Goal: Task Accomplishment & Management: Complete application form

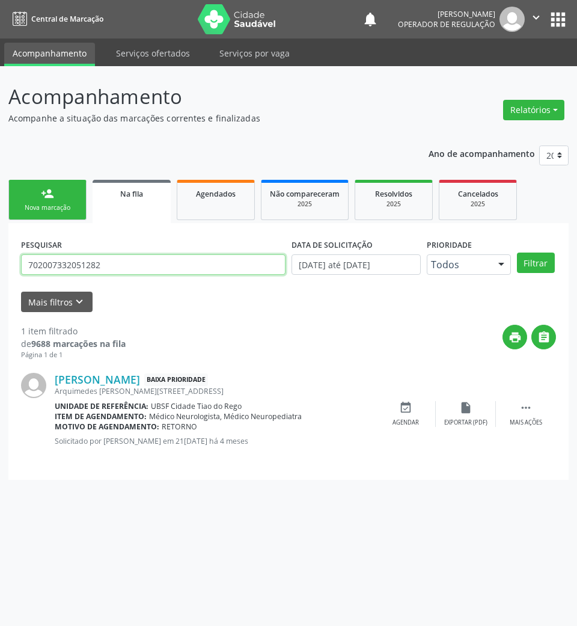
click at [145, 273] on input "702007332051282" at bounding box center [153, 264] width 265 height 20
type input "701201009970616"
click at [517, 253] on button "Filtrar" at bounding box center [536, 263] width 38 height 20
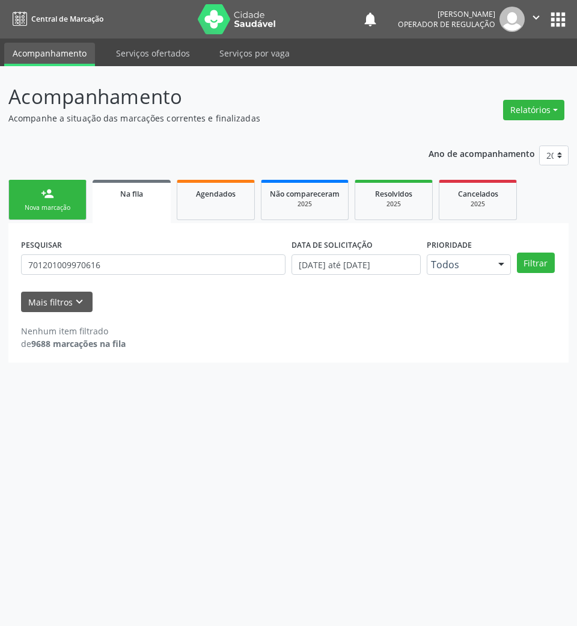
click at [147, 275] on div "PESQUISAR 701201009970616" at bounding box center [153, 259] width 271 height 47
click at [136, 268] on input "701201009970616" at bounding box center [153, 264] width 265 height 20
click at [135, 268] on input "701201009970616" at bounding box center [153, 264] width 265 height 20
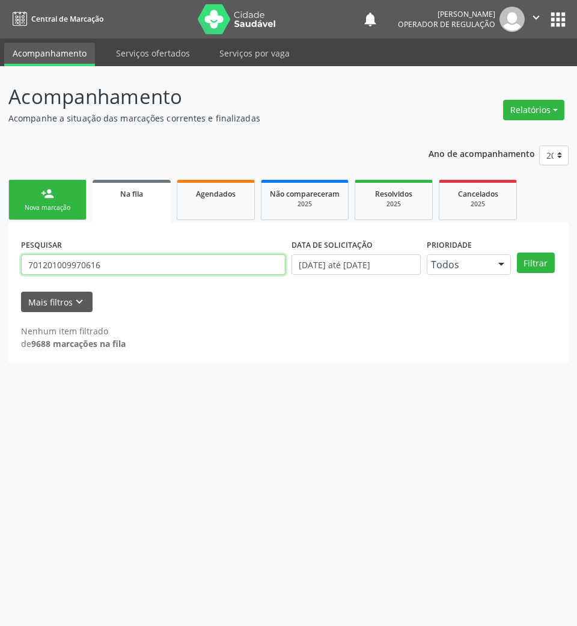
click at [135, 268] on input "701201009970616" at bounding box center [153, 264] width 265 height 20
click at [66, 185] on link "person_add Nova marcação" at bounding box center [47, 200] width 78 height 40
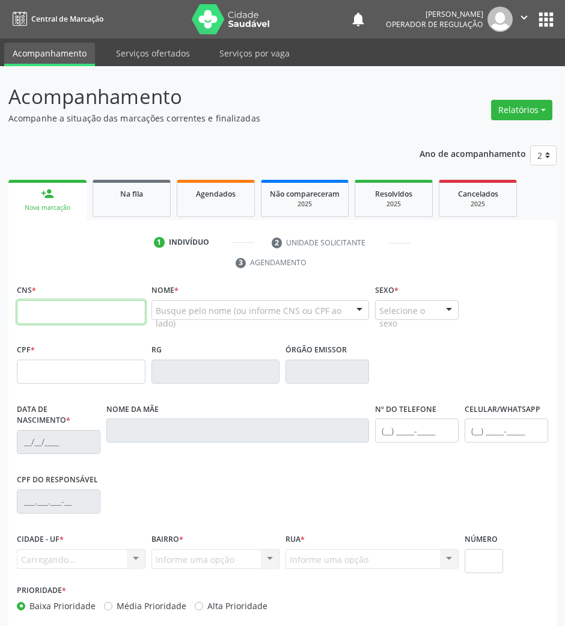
click at [117, 302] on input "text" at bounding box center [81, 312] width 129 height 24
paste input "701 2010 0997 0616"
type input "701 2010 0997 0616"
type input "194.775.667-21"
type input "[DATE]"
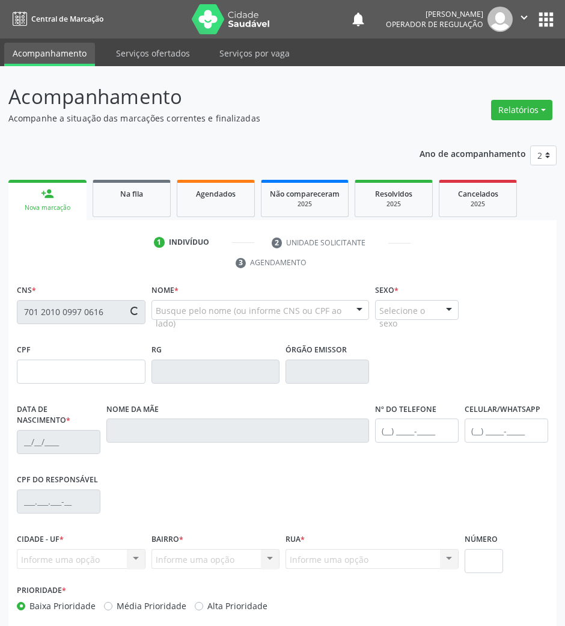
type input "Alba Viturino de [PERSON_NAME]"
type input "[PHONE_NUMBER]"
type input "090.549.414-80"
type input "S/N"
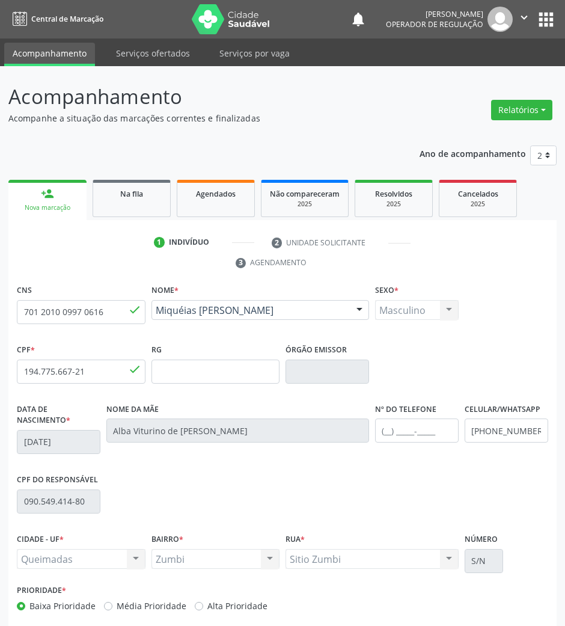
click at [510, 597] on div "CNS 701 2010 0997 0616 done Nome * [PERSON_NAME] [PERSON_NAME] CNS: 701 2010 09…" at bounding box center [282, 477] width 548 height 393
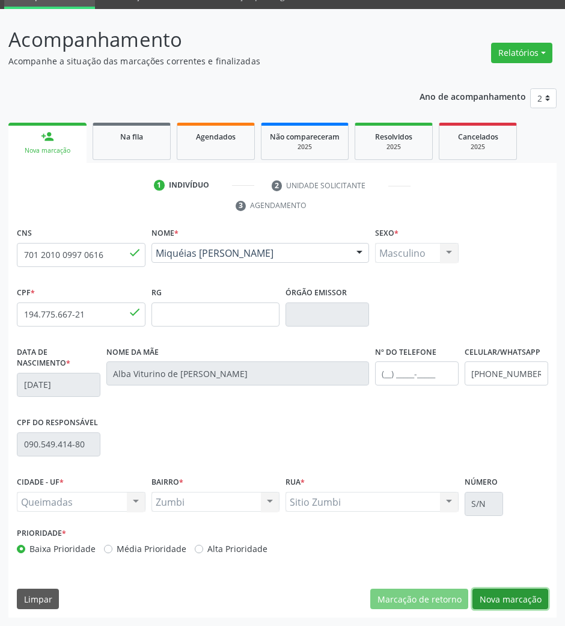
click at [524, 604] on button "Nova marcação" at bounding box center [511, 599] width 76 height 20
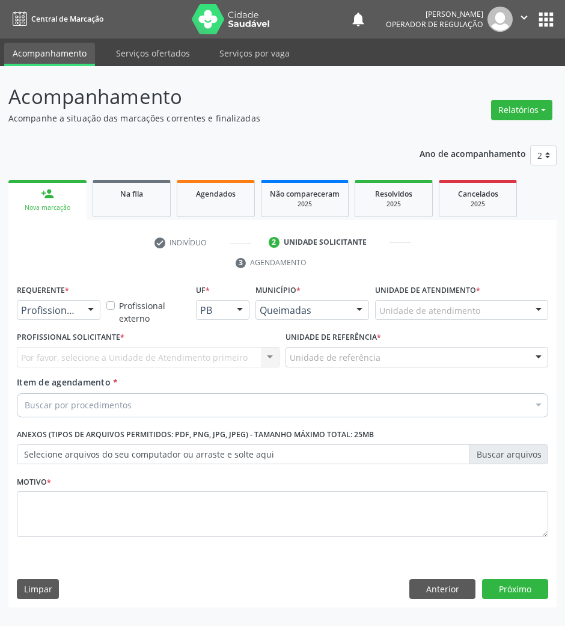
scroll to position [0, 0]
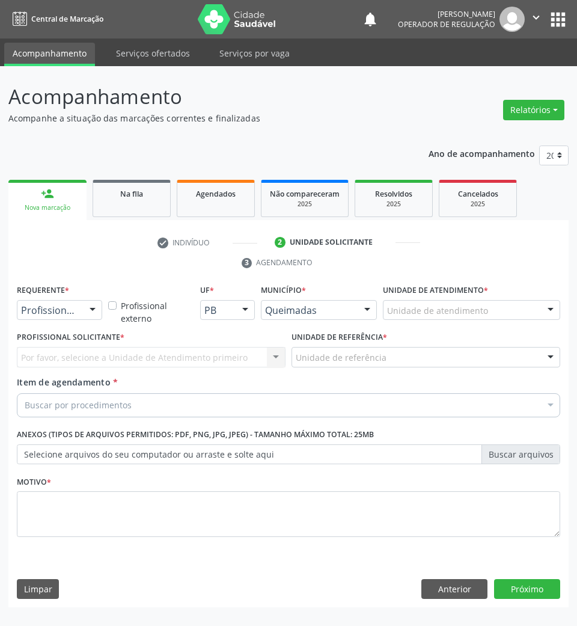
drag, startPoint x: 53, startPoint y: 308, endPoint x: 51, endPoint y: 361, distance: 53.0
click at [51, 351] on span "Paciente" at bounding box center [44, 355] width 39 height 13
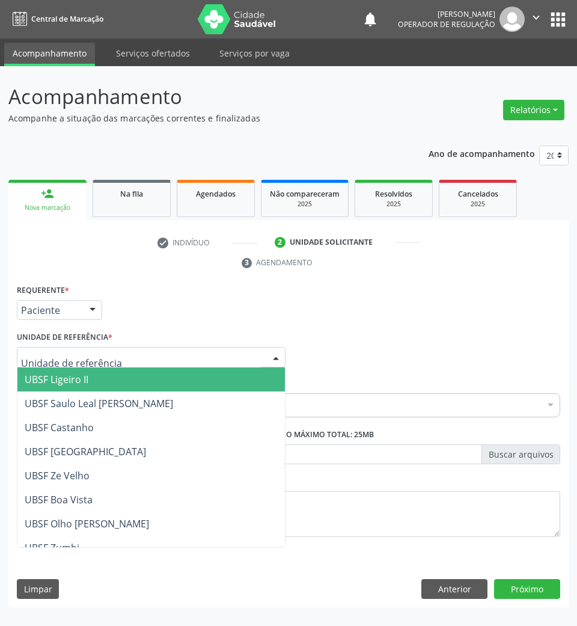
type input "Z"
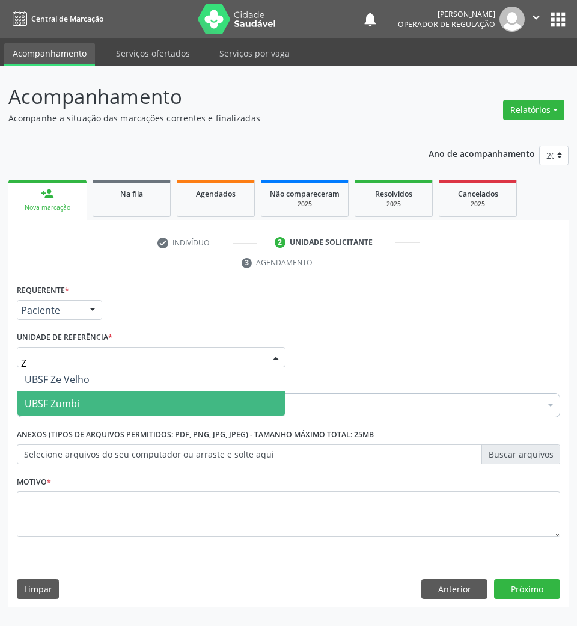
click at [97, 393] on span "UBSF Zumbi" at bounding box center [151, 403] width 268 height 24
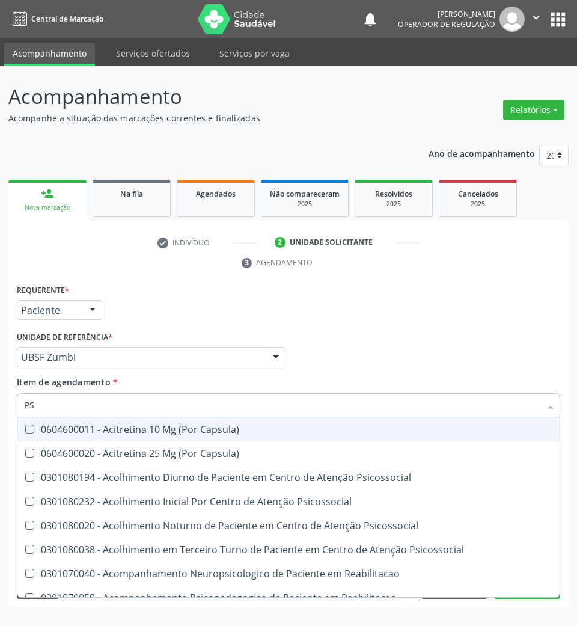
type input "PSIQUIATRA"
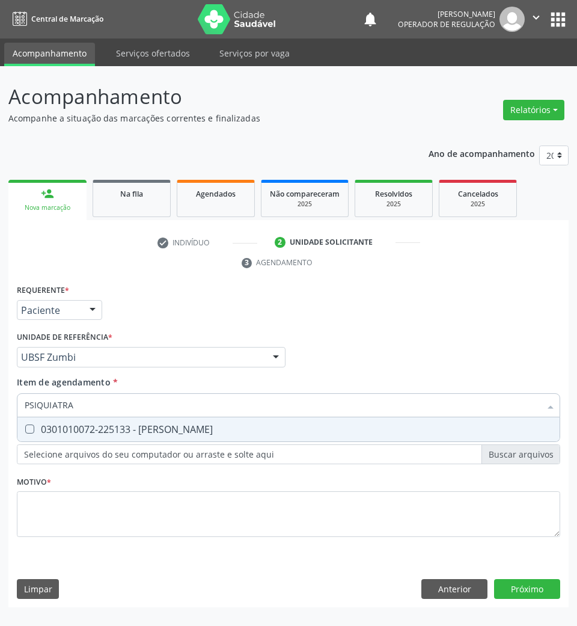
click at [123, 433] on div "0301010072-225133 - [PERSON_NAME]" at bounding box center [289, 429] width 528 height 10
checkbox Psiquiatra "true"
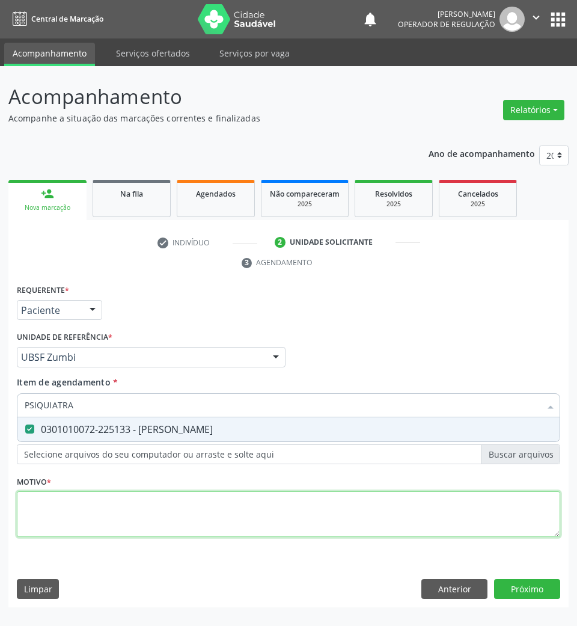
click at [99, 527] on div "Requerente * Paciente Profissional de Saúde Paciente Nenhum resultado encontrad…" at bounding box center [288, 417] width 543 height 272
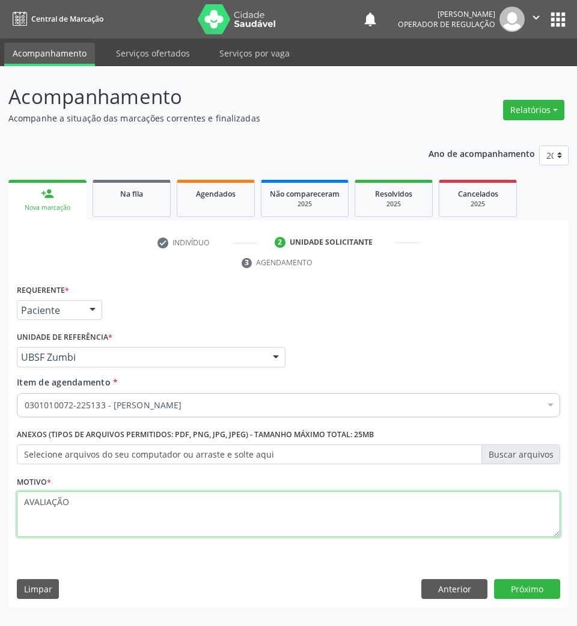
type textarea "AVALIAÇÃO"
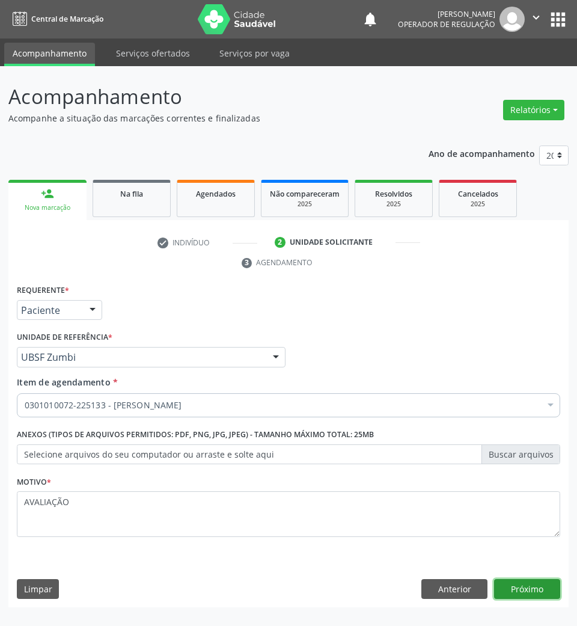
click button "Próximo" at bounding box center [527, 589] width 66 height 20
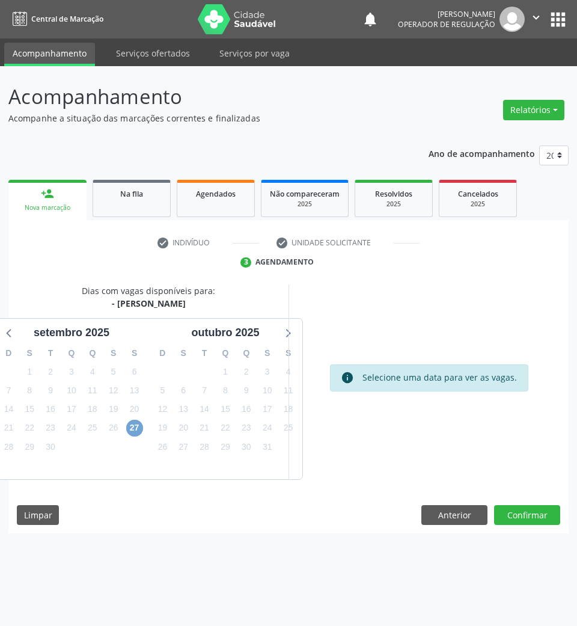
click at [133, 433] on span "27" at bounding box center [134, 428] width 17 height 17
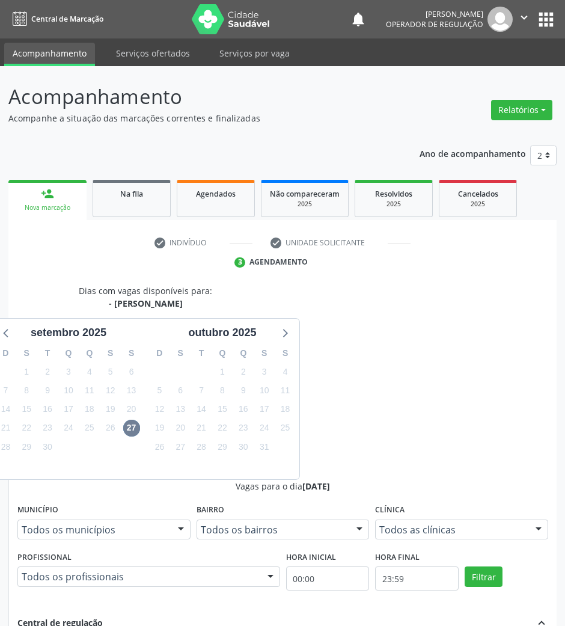
radio input "true"
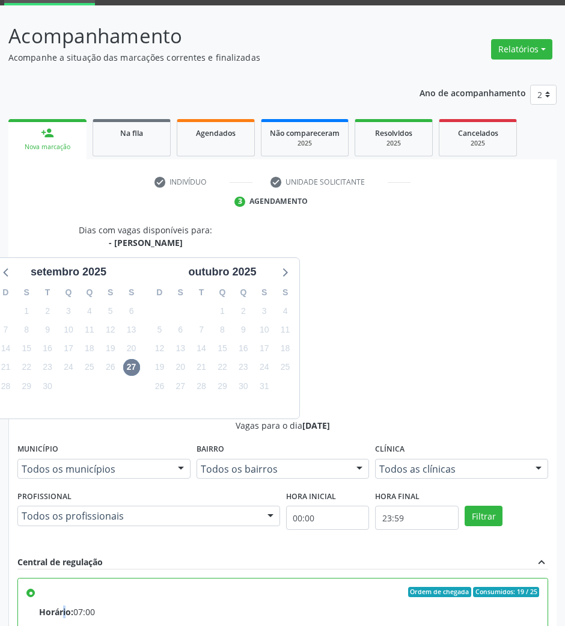
scroll to position [118, 0]
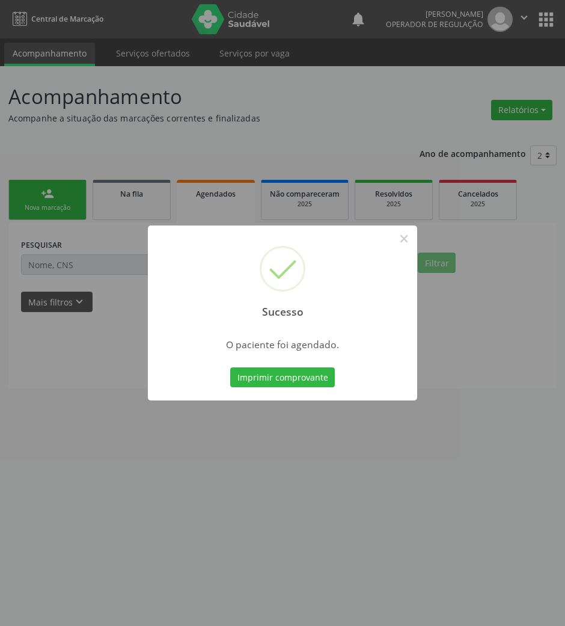
scroll to position [0, 0]
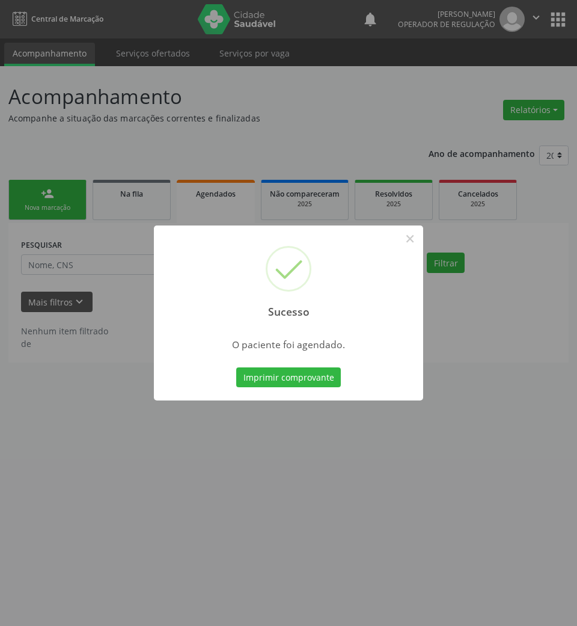
click at [236, 367] on button "Imprimir comprovante" at bounding box center [288, 377] width 105 height 20
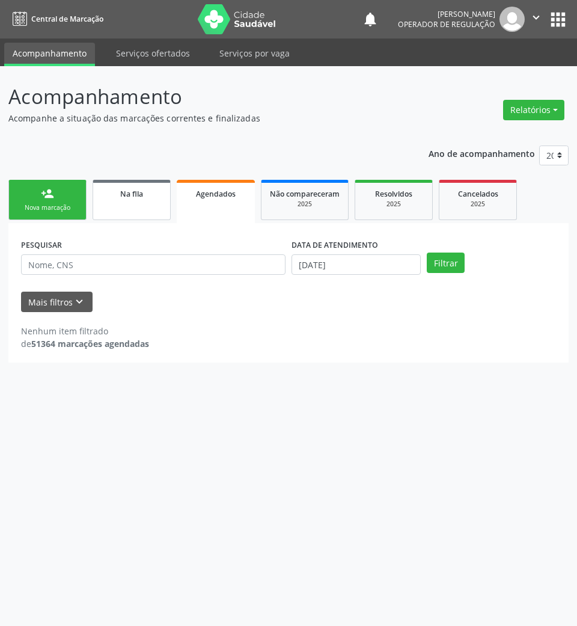
click at [135, 196] on span "Na fila" at bounding box center [131, 194] width 23 height 10
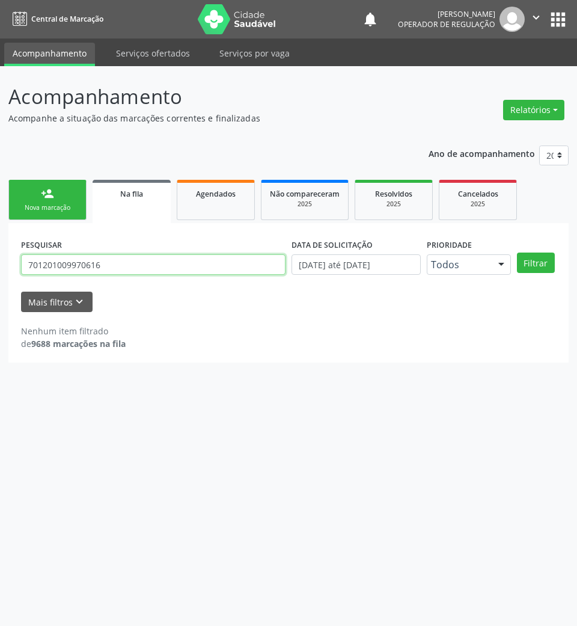
click at [176, 263] on input "701201009970616" at bounding box center [153, 264] width 265 height 20
click at [180, 262] on input "701201009970616" at bounding box center [153, 264] width 265 height 20
click at [180, 263] on input "701201009970616" at bounding box center [153, 264] width 265 height 20
type input "700008945303109"
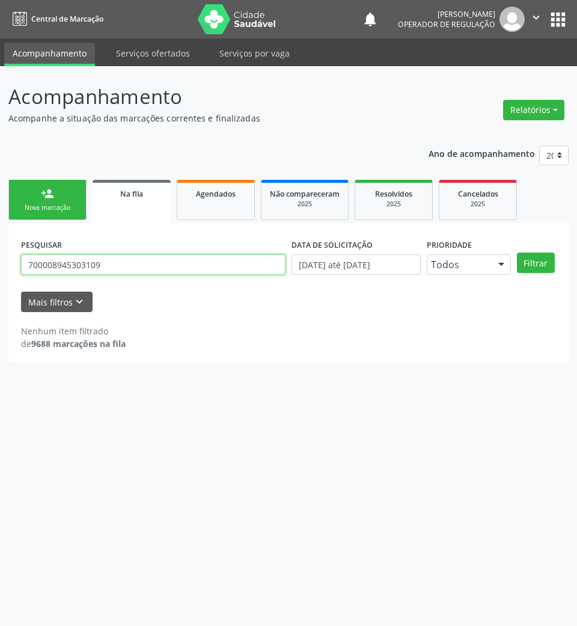
click at [517, 253] on button "Filtrar" at bounding box center [536, 263] width 38 height 20
click at [82, 265] on input "700008945303109" at bounding box center [153, 264] width 265 height 20
drag, startPoint x: 72, startPoint y: 203, endPoint x: 568, endPoint y: 193, distance: 495.5
click at [72, 203] on div "Nova marcação" at bounding box center [47, 207] width 60 height 9
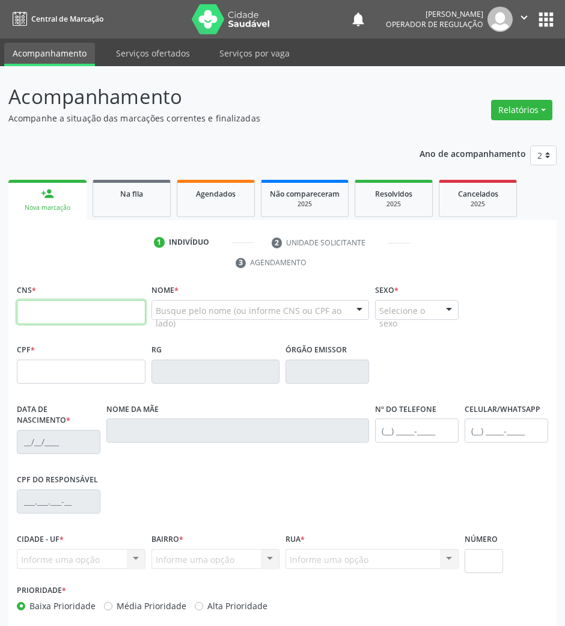
click at [82, 321] on input "text" at bounding box center [81, 312] width 129 height 24
paste input "700 0089 4530 3109"
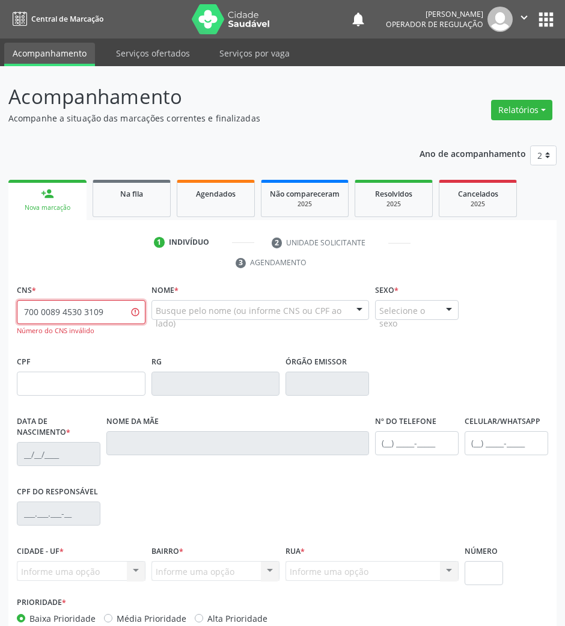
click at [80, 319] on input "700 0089 4530 3109" at bounding box center [81, 312] width 129 height 24
type input "700 0089 4532 3109"
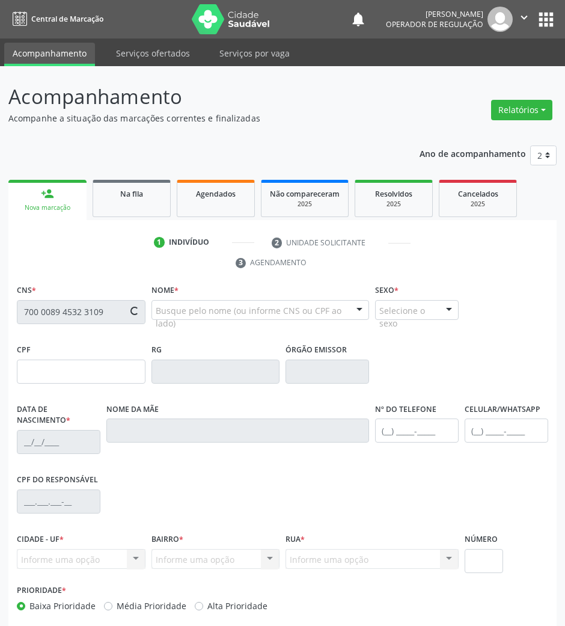
type input "143.585.114-57"
type input "[DATE]"
type input "[PERSON_NAME]"
type input "[PHONE_NUMBER]"
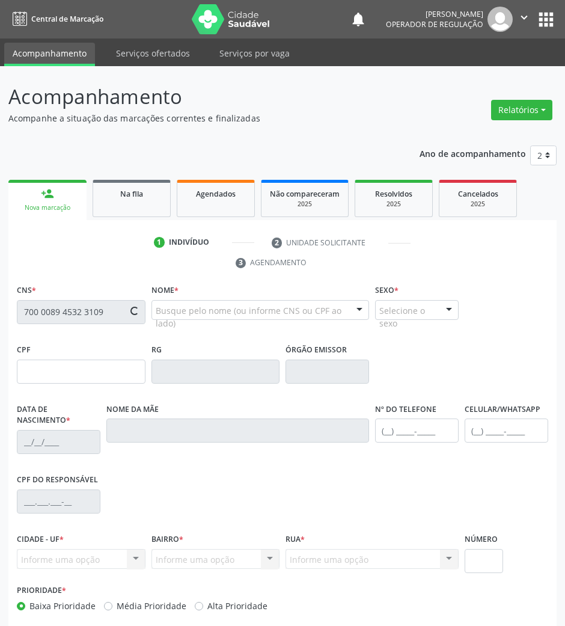
type input "100.303.817-46"
type input "S/N"
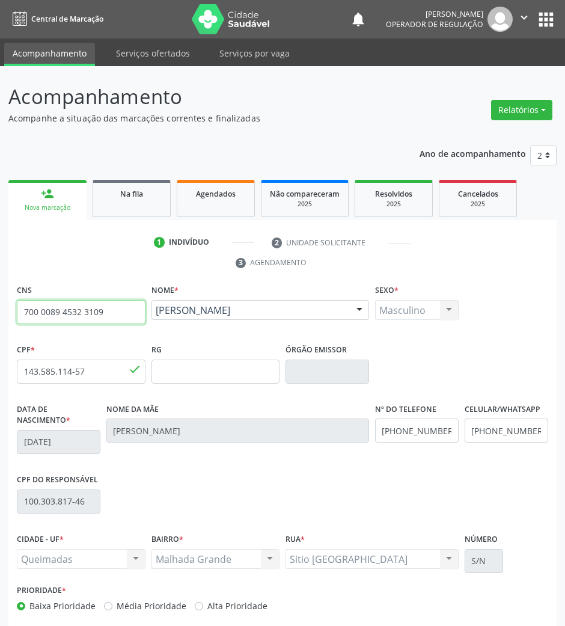
click at [83, 318] on input "700 0089 4532 3109" at bounding box center [81, 312] width 129 height 24
click at [123, 191] on span "Na fila" at bounding box center [131, 194] width 23 height 10
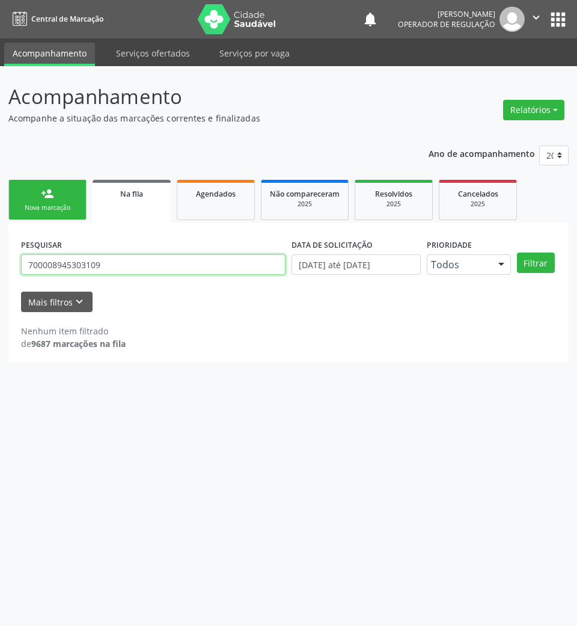
click at [99, 256] on input "700008945303109" at bounding box center [153, 264] width 265 height 20
paste input "0089 4532"
type input "700 0089 4532 3109"
click at [517, 253] on button "Filtrar" at bounding box center [536, 263] width 38 height 20
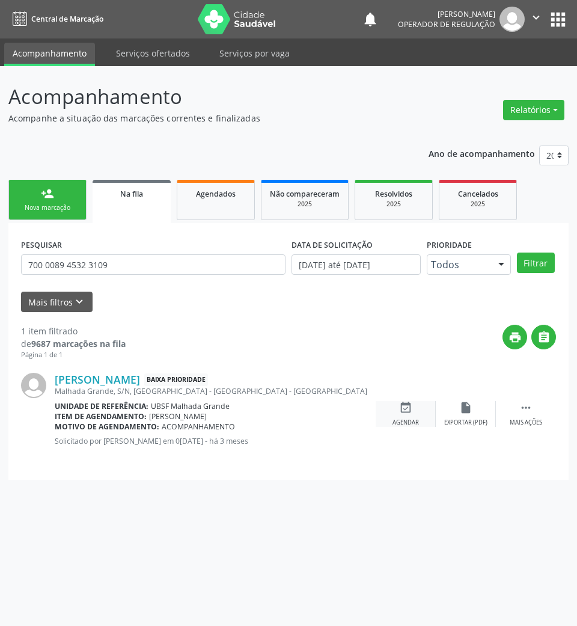
click at [396, 412] on div "event_available Agendar" at bounding box center [406, 414] width 60 height 26
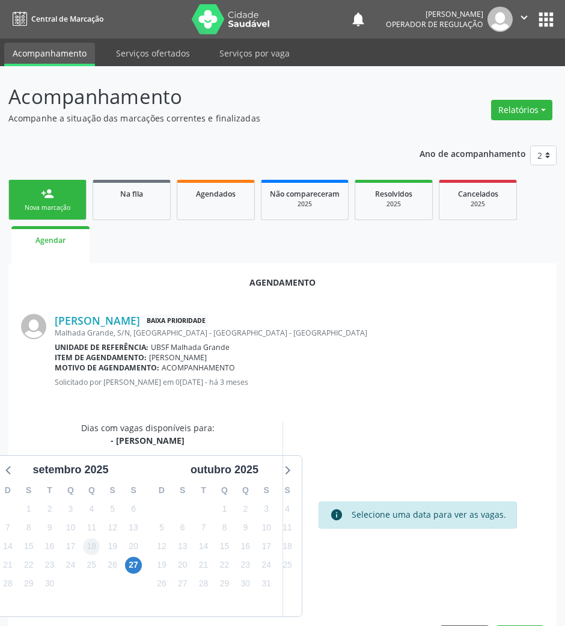
scroll to position [41, 0]
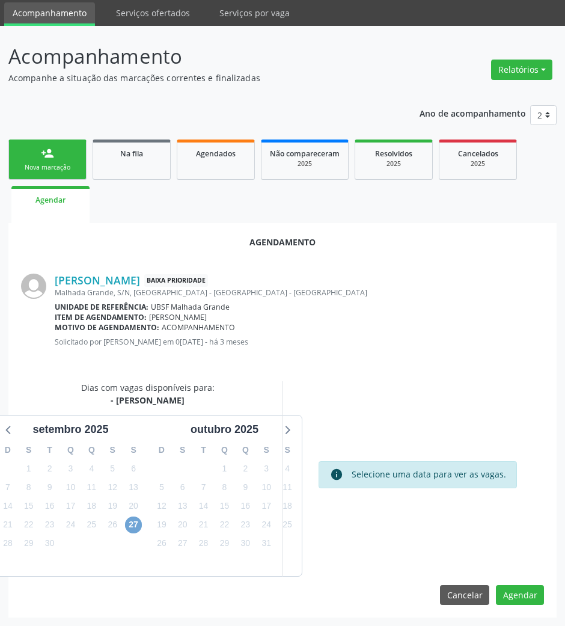
click at [140, 527] on span "27" at bounding box center [133, 524] width 17 height 17
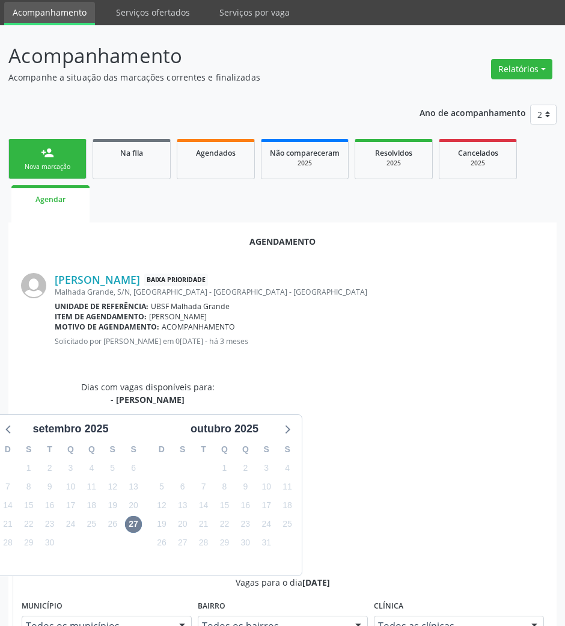
drag, startPoint x: 347, startPoint y: 568, endPoint x: 217, endPoint y: 537, distance: 134.0
radio input "true"
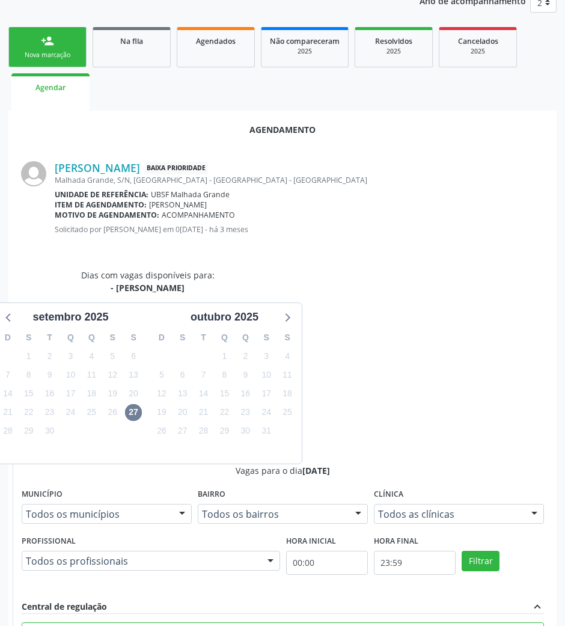
scroll to position [242, 0]
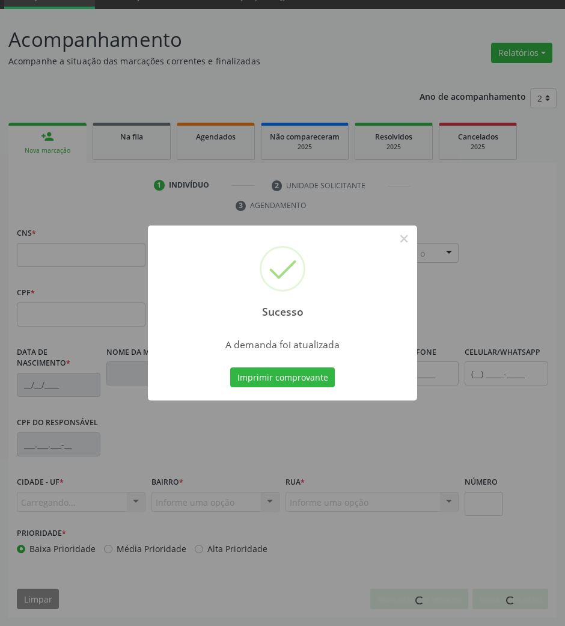
scroll to position [58, 0]
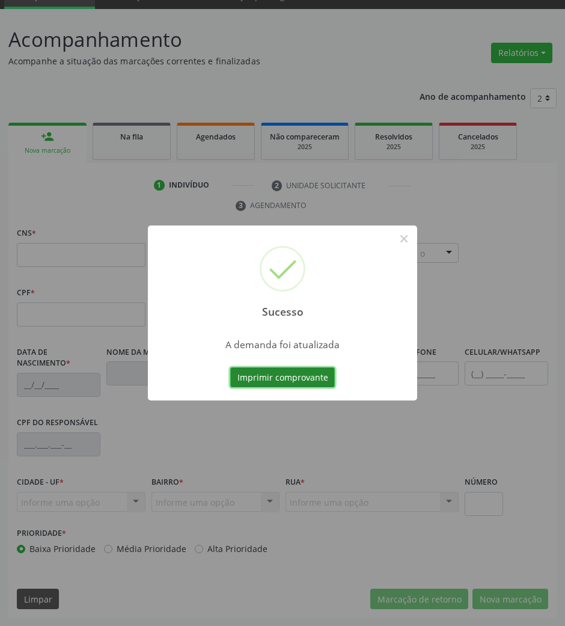
click at [260, 372] on button "Imprimir comprovante" at bounding box center [282, 377] width 105 height 20
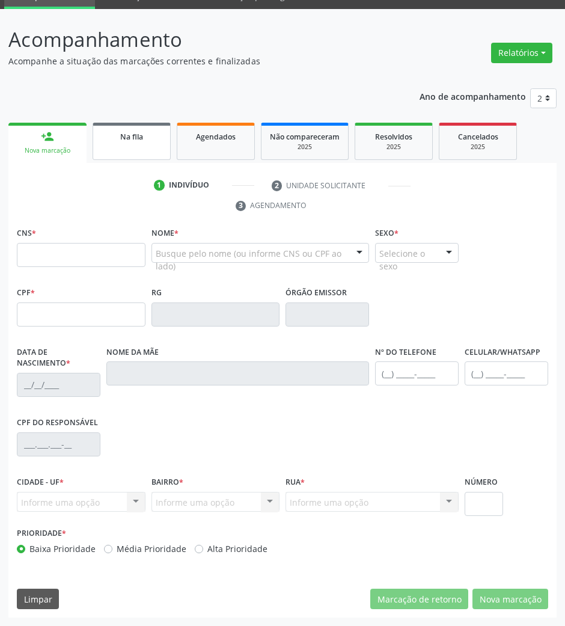
click at [136, 130] on div "Na fila" at bounding box center [132, 136] width 60 height 13
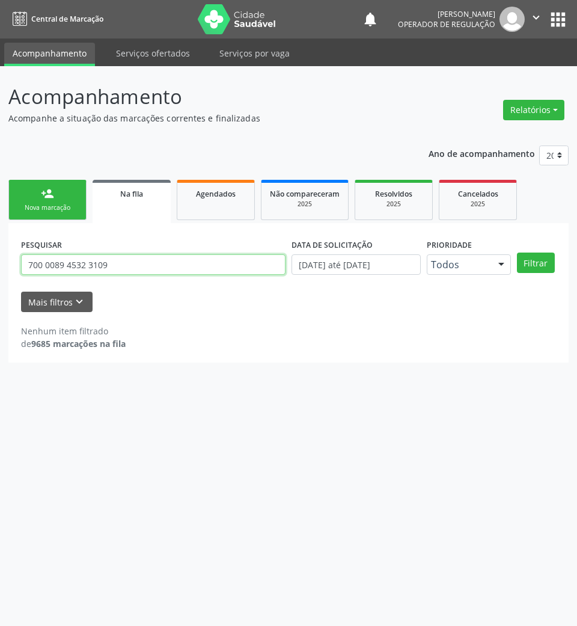
click at [116, 271] on input "700 0089 4532 3109" at bounding box center [153, 264] width 265 height 20
type input "701802209838873"
click at [517, 253] on button "Filtrar" at bounding box center [536, 263] width 38 height 20
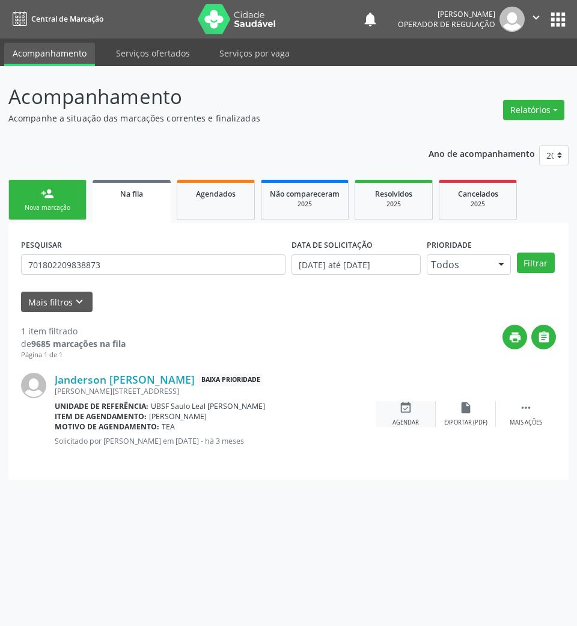
click at [411, 408] on icon "event_available" at bounding box center [405, 407] width 13 height 13
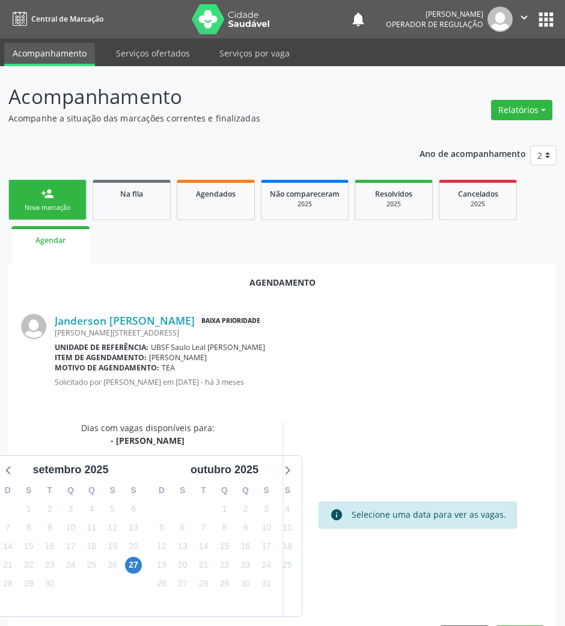
click at [142, 558] on div "27" at bounding box center [133, 565] width 17 height 19
click at [137, 561] on span "27" at bounding box center [133, 565] width 17 height 17
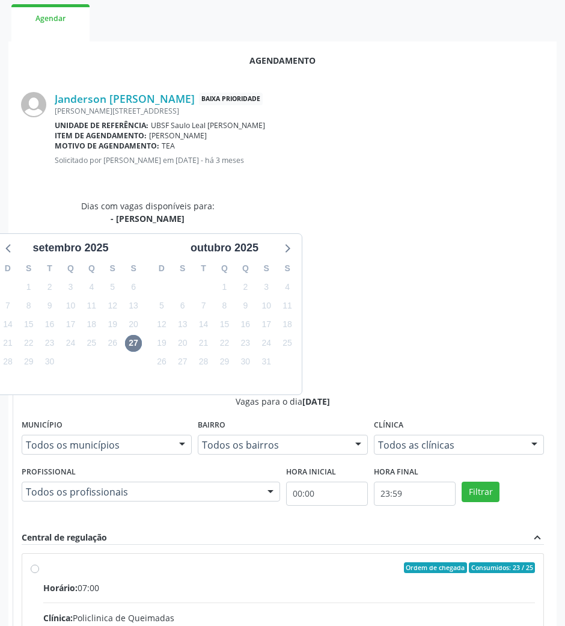
click at [39, 562] on input "Ordem de chegada Consumidos: 23 / 25 Horário: 07:00 Clínica: Policlinica de Que…" at bounding box center [35, 567] width 8 height 11
radio input "true"
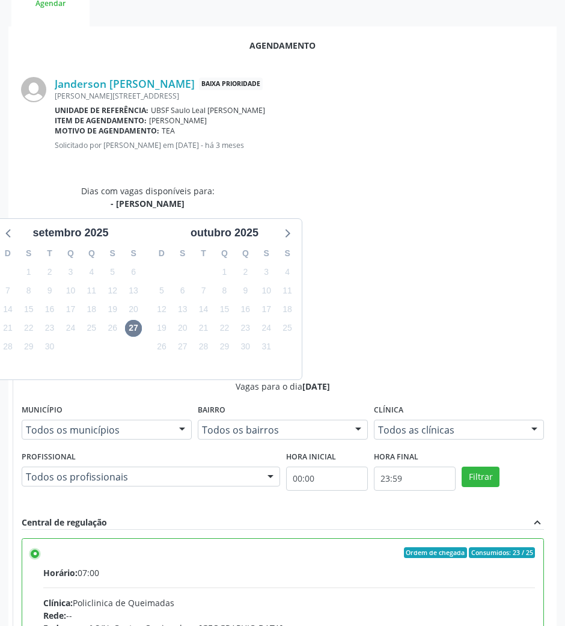
scroll to position [242, 0]
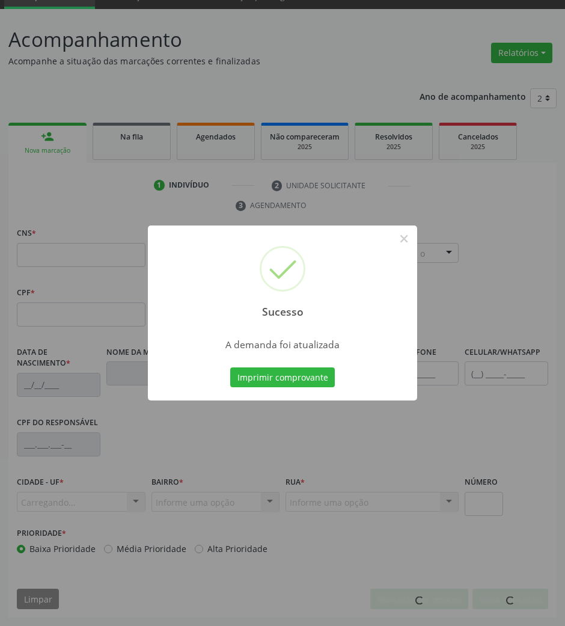
scroll to position [58, 0]
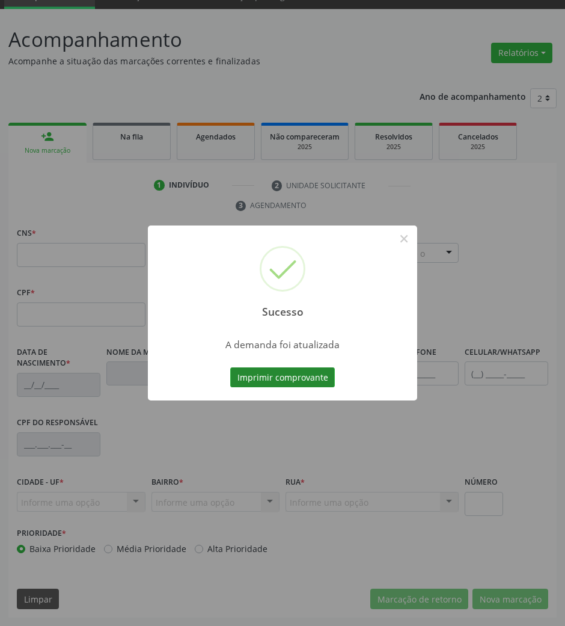
click at [292, 386] on button "Imprimir comprovante" at bounding box center [282, 377] width 105 height 20
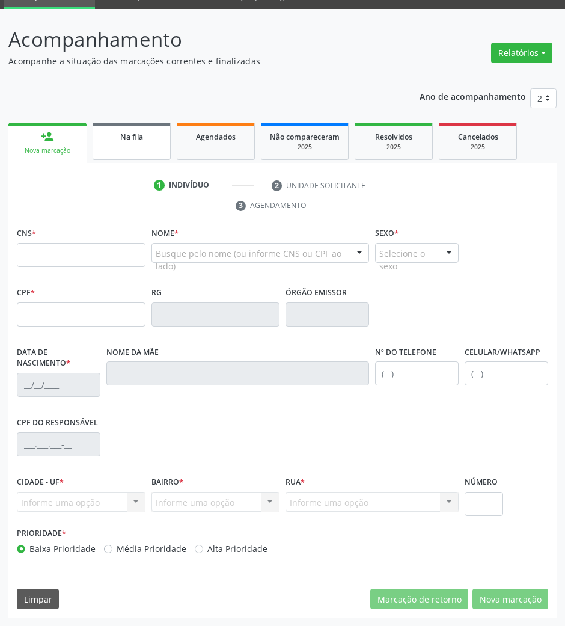
click at [126, 142] on link "Na fila" at bounding box center [132, 141] width 78 height 37
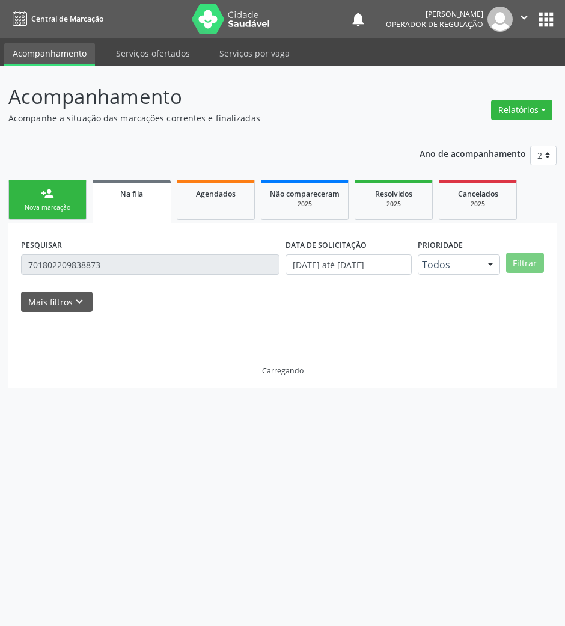
scroll to position [0, 0]
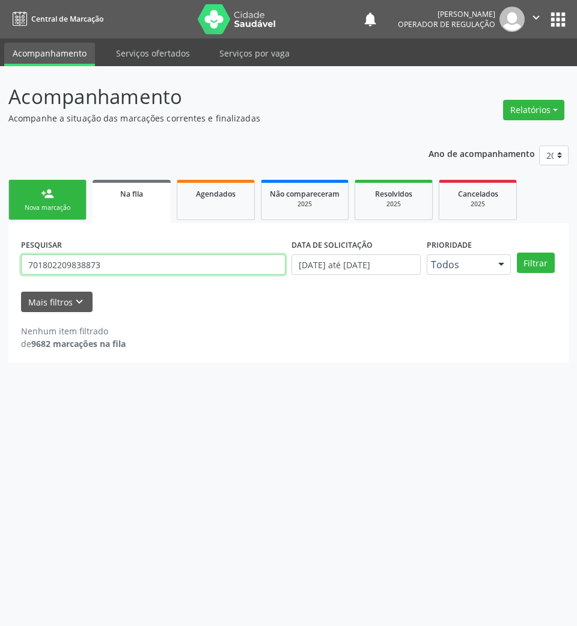
click at [112, 263] on input "701802209838873" at bounding box center [153, 264] width 265 height 20
type input "706900139031834"
click at [517, 253] on button "Filtrar" at bounding box center [536, 263] width 38 height 20
click at [114, 269] on input "706900139031834" at bounding box center [153, 264] width 265 height 20
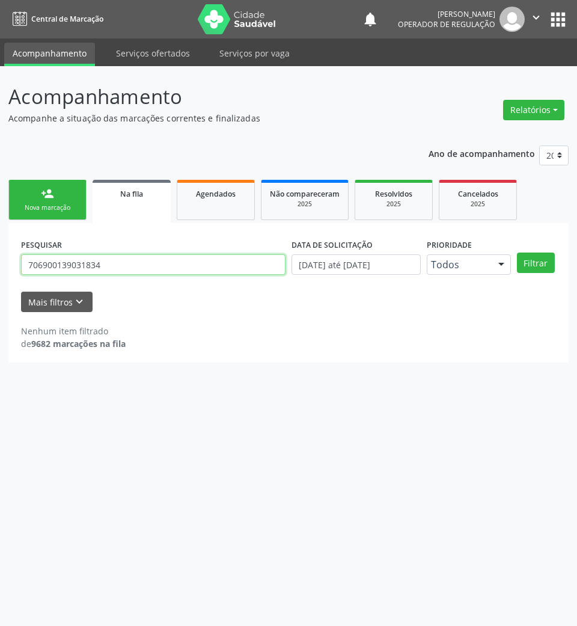
click at [114, 269] on input "706900139031834" at bounding box center [153, 264] width 265 height 20
click at [67, 188] on link "person_add Nova marcação" at bounding box center [47, 200] width 78 height 40
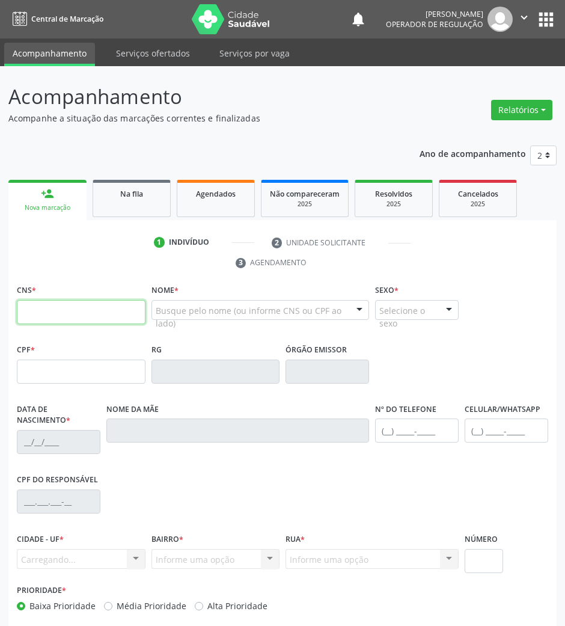
click at [118, 320] on input "text" at bounding box center [81, 312] width 129 height 24
type input "700 5061 4770 6152"
type input "884.306.264-68"
type input "[DATE]"
type input "Cleonice de [PERSON_NAME]"
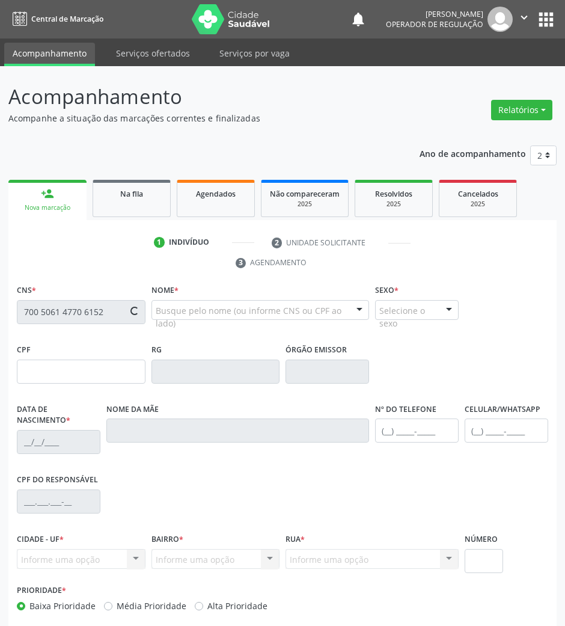
type input "[PHONE_NUMBER]"
type input "39"
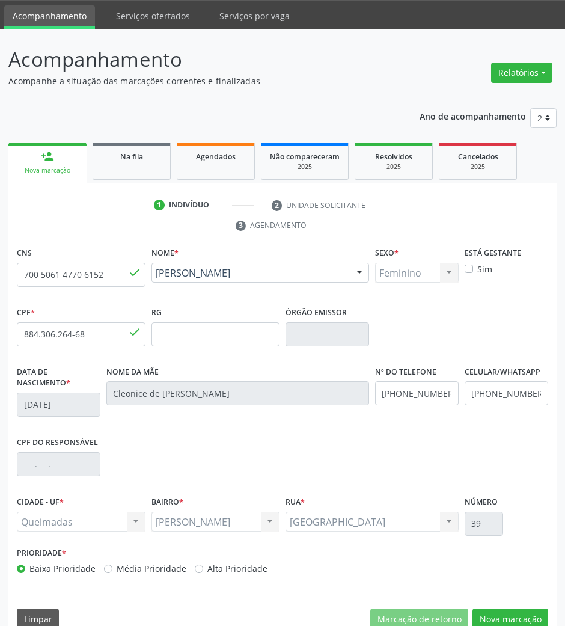
scroll to position [58, 0]
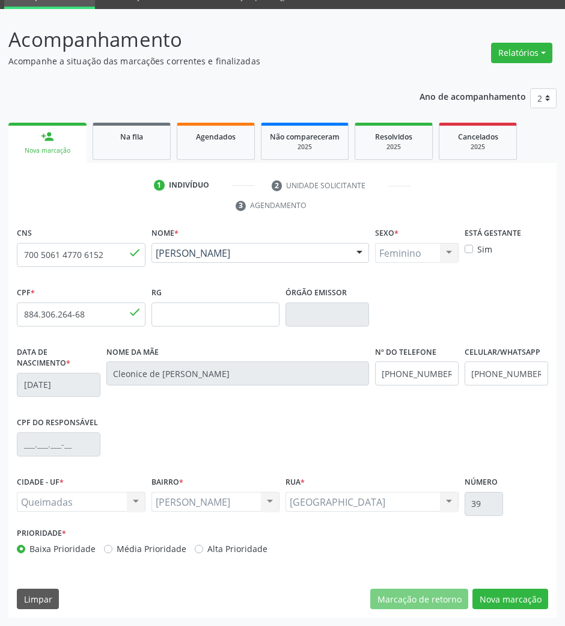
click at [510, 618] on div "Acompanhamento Acompanhe a situação das marcações correntes e finalizadas Relat…" at bounding box center [282, 317] width 565 height 617
click at [516, 600] on button "Nova marcação" at bounding box center [511, 599] width 76 height 20
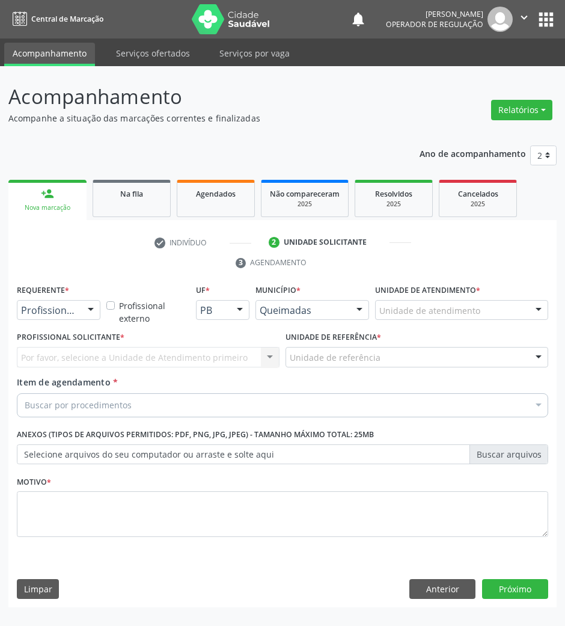
scroll to position [0, 0]
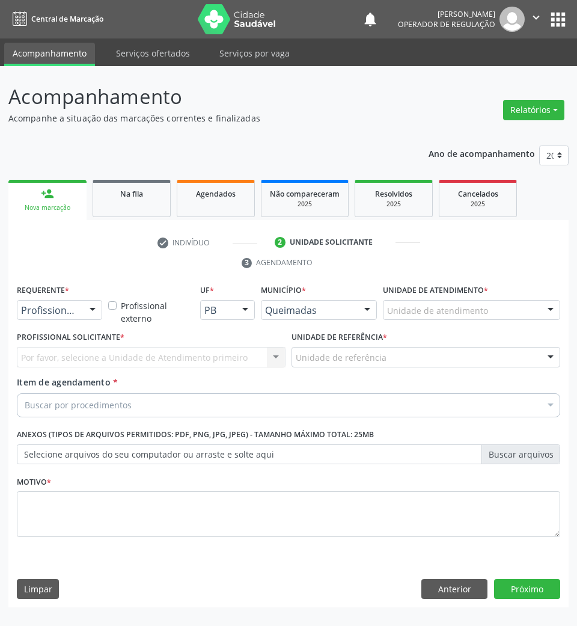
click at [48, 299] on label "Requerente *" at bounding box center [43, 290] width 52 height 19
drag, startPoint x: 54, startPoint y: 309, endPoint x: 57, endPoint y: 354, distance: 44.6
click at [61, 364] on span "Paciente" at bounding box center [75, 356] width 117 height 24
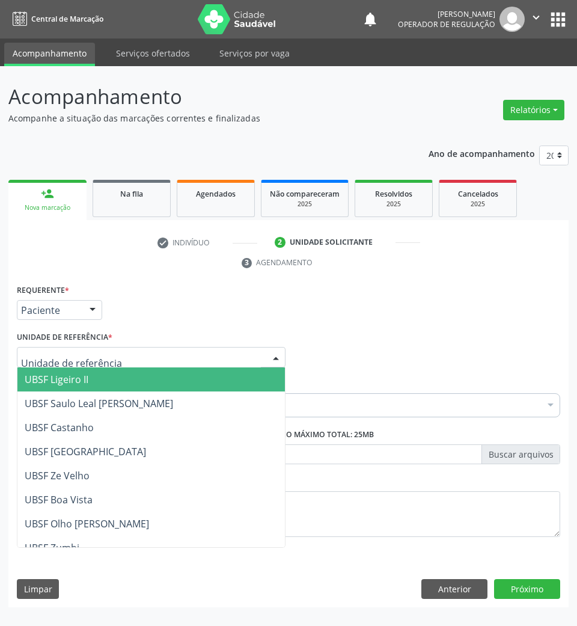
click at [70, 361] on input "text" at bounding box center [141, 363] width 240 height 24
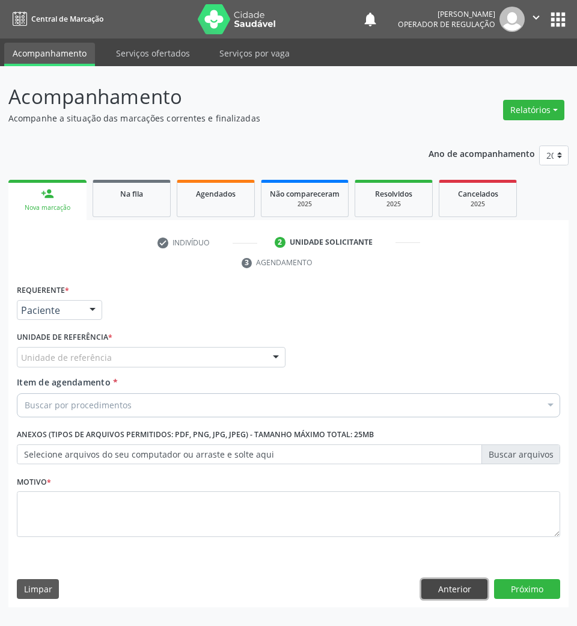
click at [475, 590] on button "Anterior" at bounding box center [454, 589] width 66 height 20
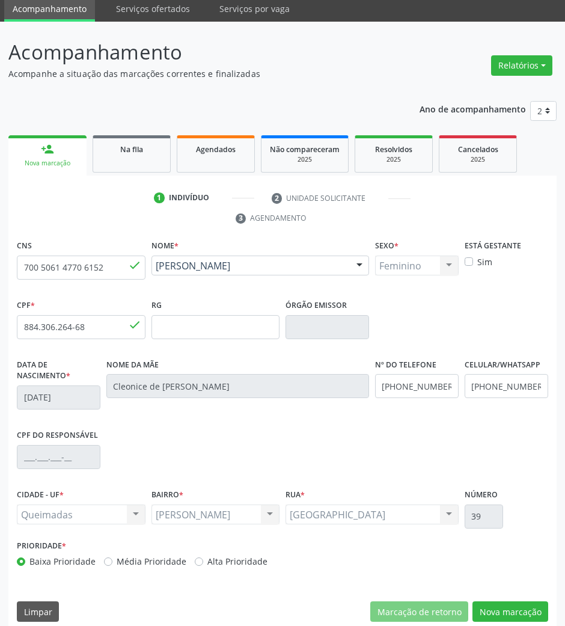
scroll to position [58, 0]
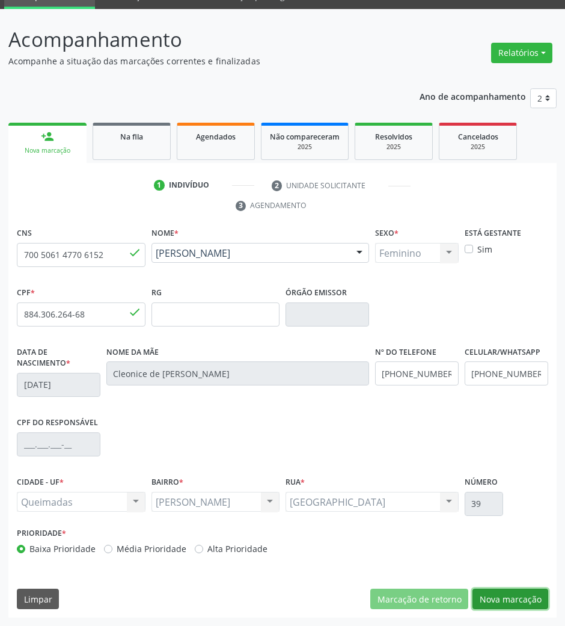
click at [515, 595] on button "Nova marcação" at bounding box center [511, 599] width 76 height 20
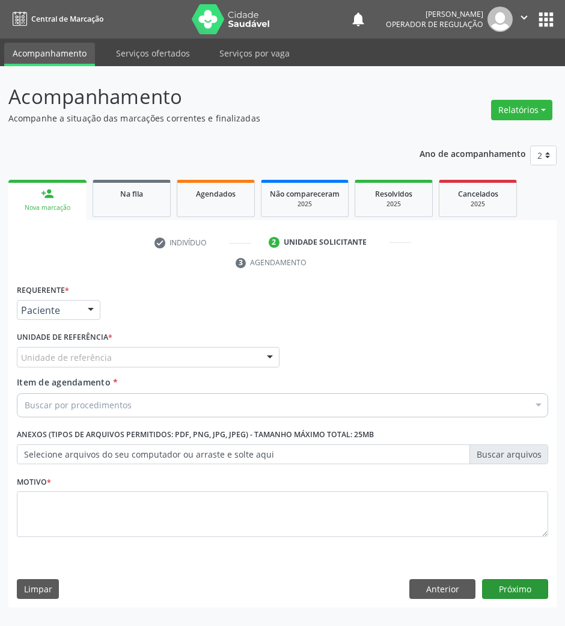
scroll to position [0, 0]
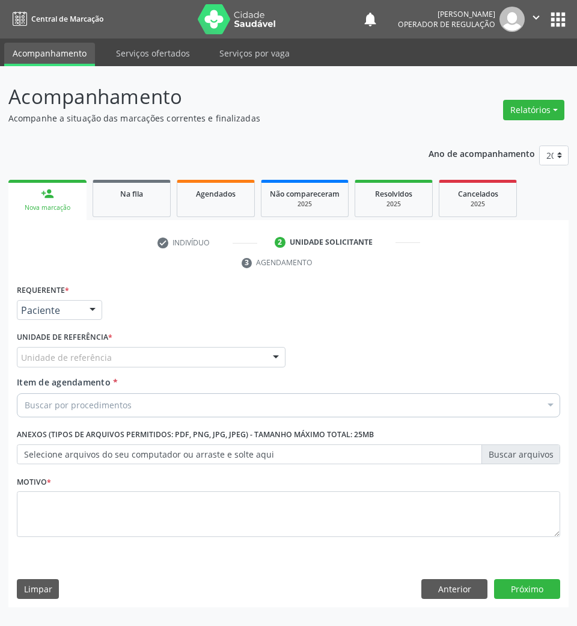
click at [114, 361] on div "Unidade de referência" at bounding box center [151, 357] width 269 height 20
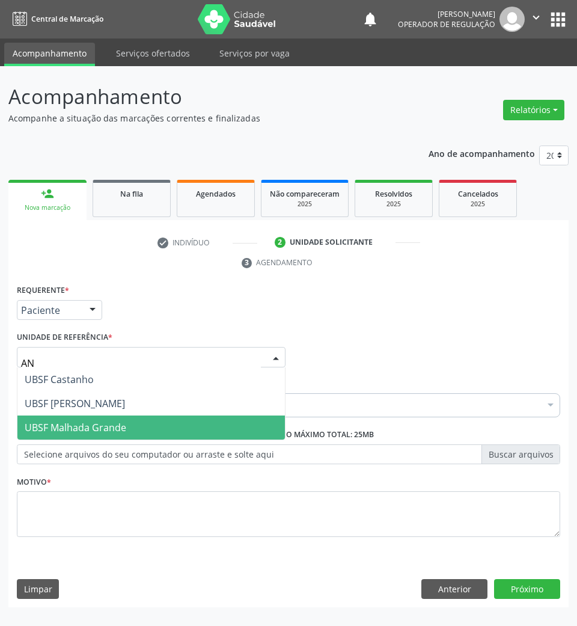
type input "ANI"
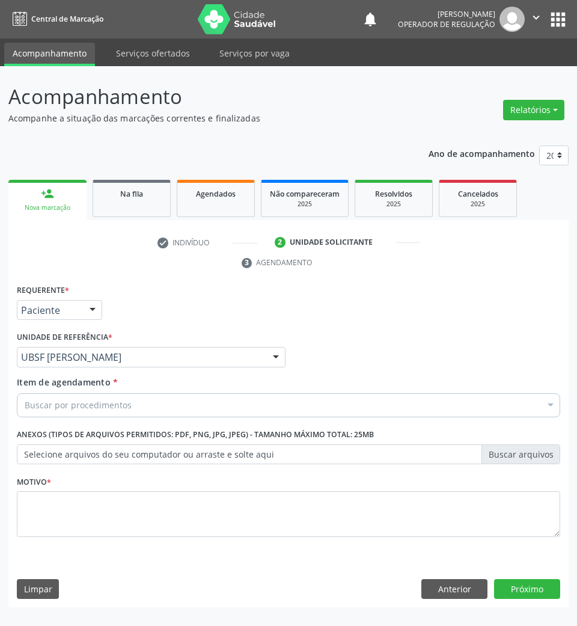
click at [162, 407] on div "Buscar por procedimentos" at bounding box center [288, 405] width 543 height 24
click at [326, 385] on div "Item de agendamento * Buscar por procedimentos Selecionar todos 0604320140 - Ab…" at bounding box center [288, 395] width 543 height 38
click at [320, 404] on div "Buscar por procedimentos" at bounding box center [288, 405] width 543 height 24
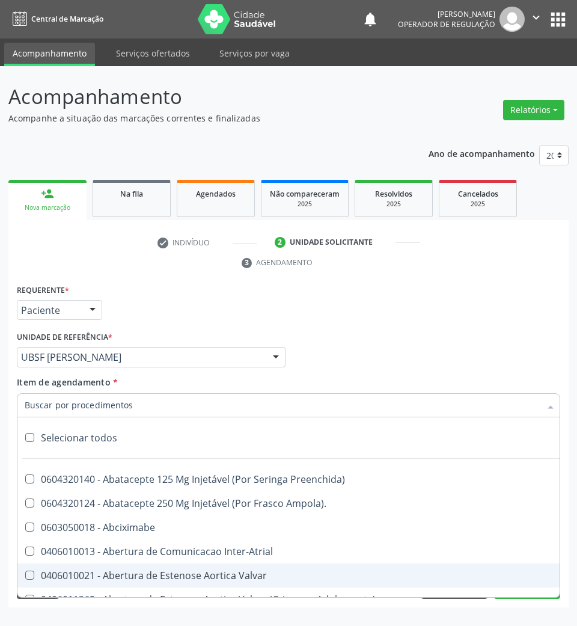
paste input "TRANSVAGINAL"
type input "TRANSVAGINAL"
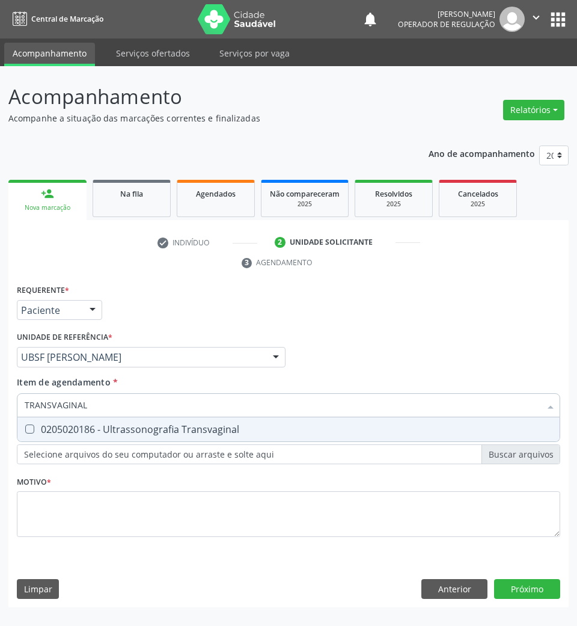
click at [250, 432] on div "0205020186 - Ultrassonografia Transvaginal" at bounding box center [289, 429] width 528 height 10
checkbox Transvaginal "true"
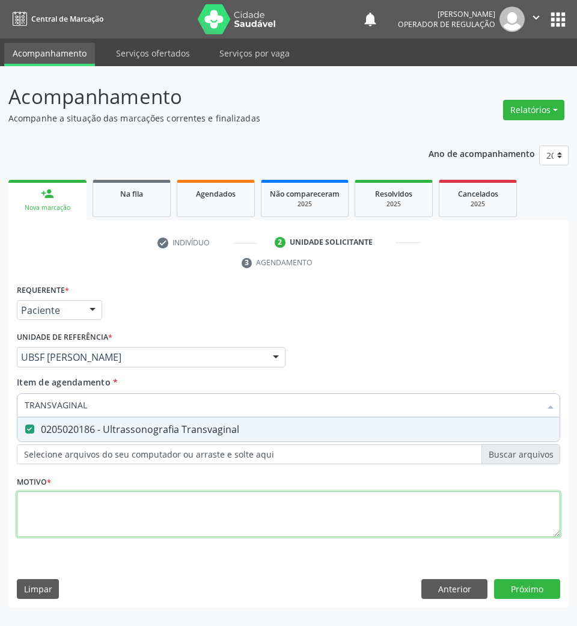
click at [160, 513] on div "Requerente * Paciente Profissional de Saúde Paciente Nenhum resultado encontrad…" at bounding box center [288, 417] width 543 height 272
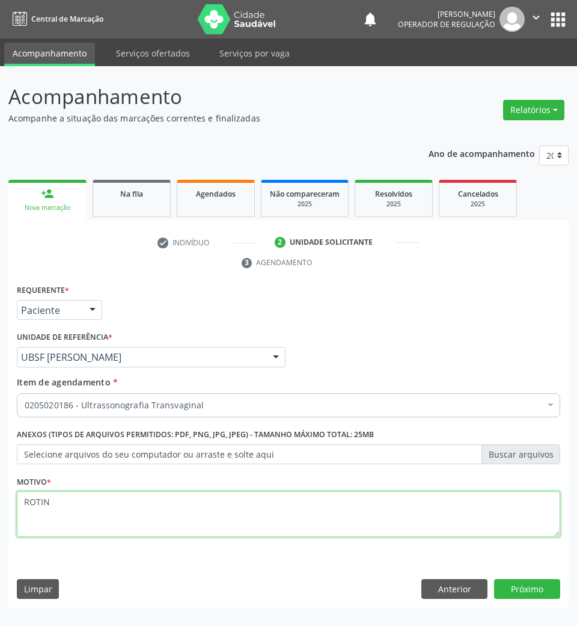
click at [159, 511] on textarea "ROTIN" at bounding box center [288, 514] width 543 height 46
type textarea "CONTROLE"
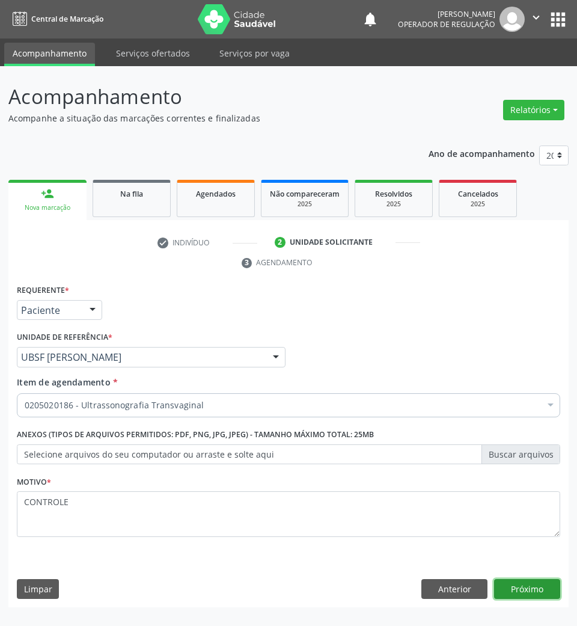
click at [523, 587] on button "Próximo" at bounding box center [527, 589] width 66 height 20
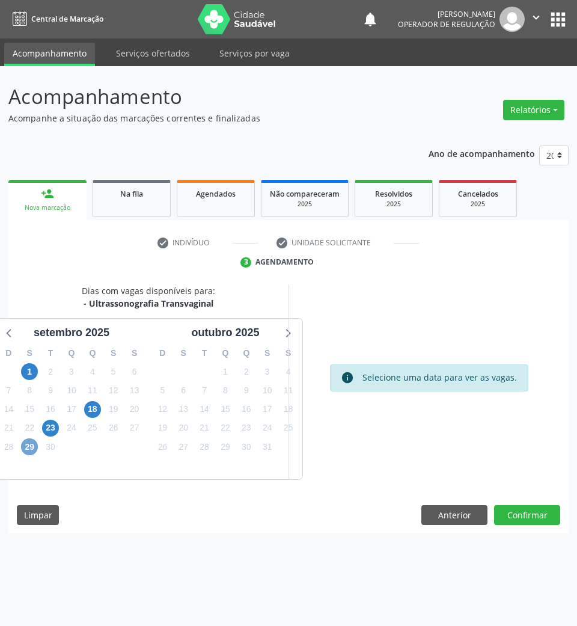
click at [26, 448] on span "29" at bounding box center [29, 446] width 17 height 17
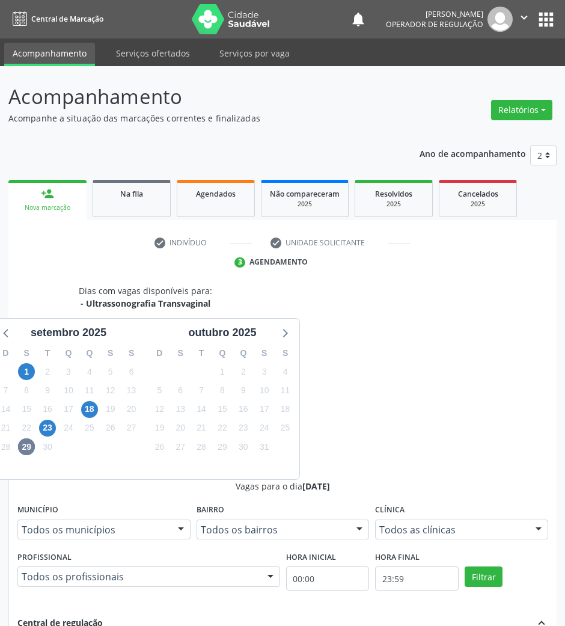
drag, startPoint x: 386, startPoint y: 474, endPoint x: 236, endPoint y: 465, distance: 150.0
radio input "true"
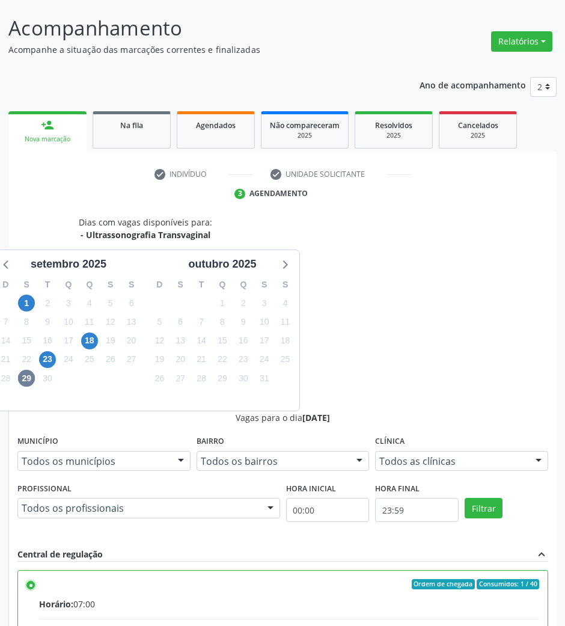
scroll to position [118, 0]
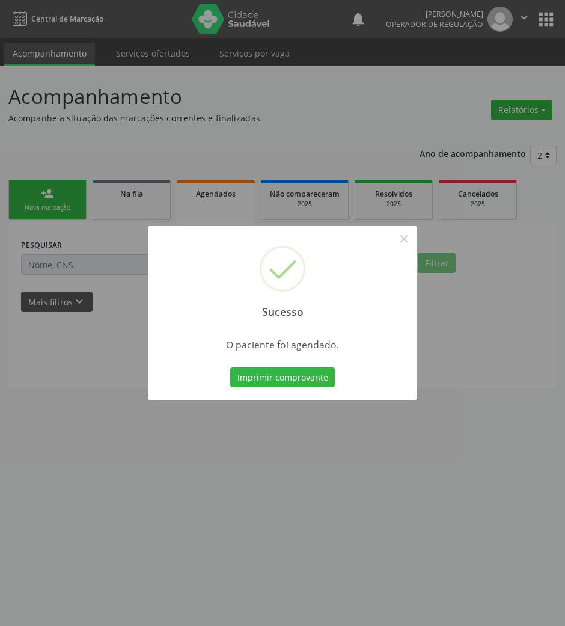
scroll to position [0, 0]
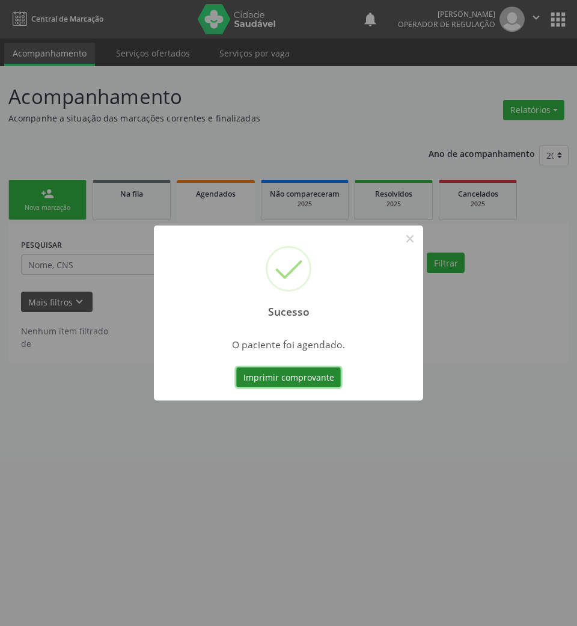
click at [305, 386] on button "Imprimir comprovante" at bounding box center [288, 377] width 105 height 20
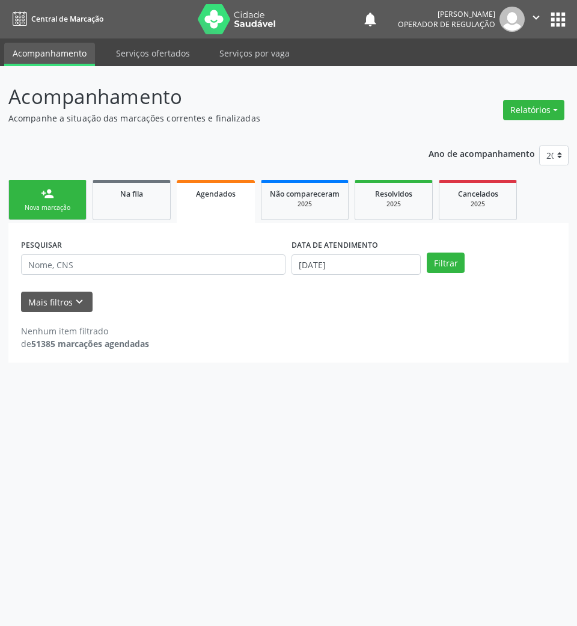
click at [51, 202] on link "person_add Nova marcação" at bounding box center [47, 200] width 78 height 40
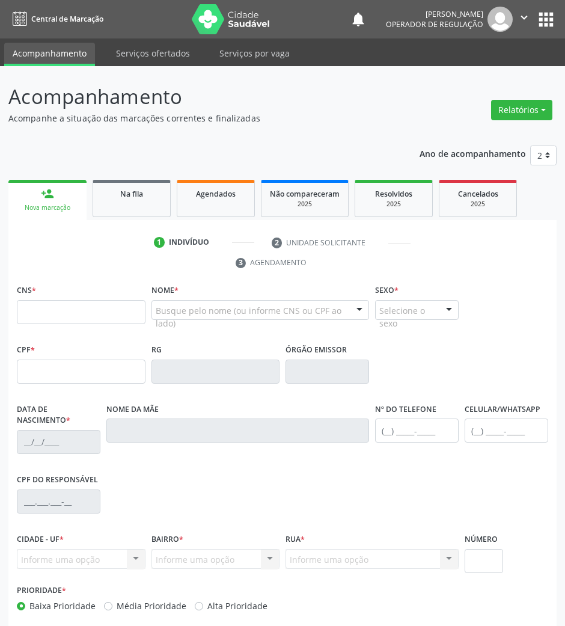
drag, startPoint x: 126, startPoint y: 296, endPoint x: 111, endPoint y: 308, distance: 19.2
click at [113, 306] on div "CNS *" at bounding box center [81, 302] width 129 height 43
click at [111, 308] on input "text" at bounding box center [81, 312] width 129 height 24
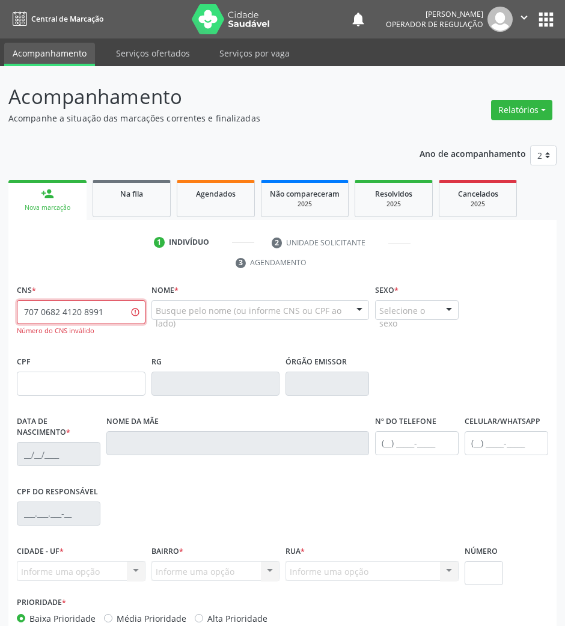
click at [44, 313] on input "707 0682 4120 8991" at bounding box center [81, 312] width 129 height 24
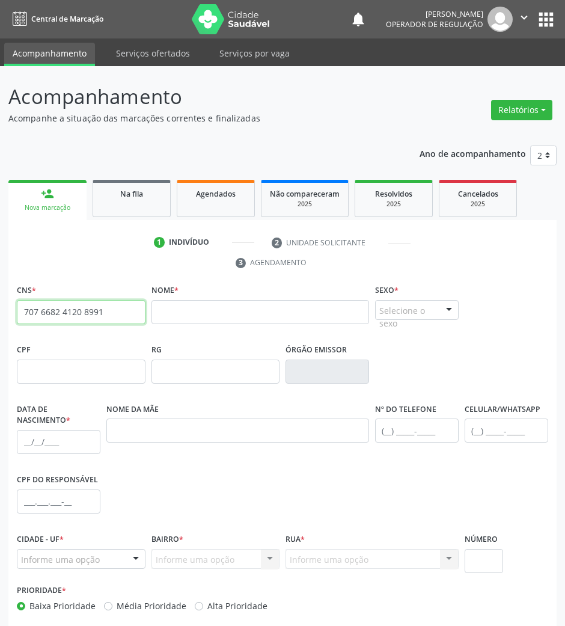
click at [46, 313] on input "707 6682 4120 8991" at bounding box center [81, 312] width 129 height 24
click at [49, 313] on input "707 6682 4120 8991" at bounding box center [81, 312] width 129 height 24
type input "707 6082 4120 8991"
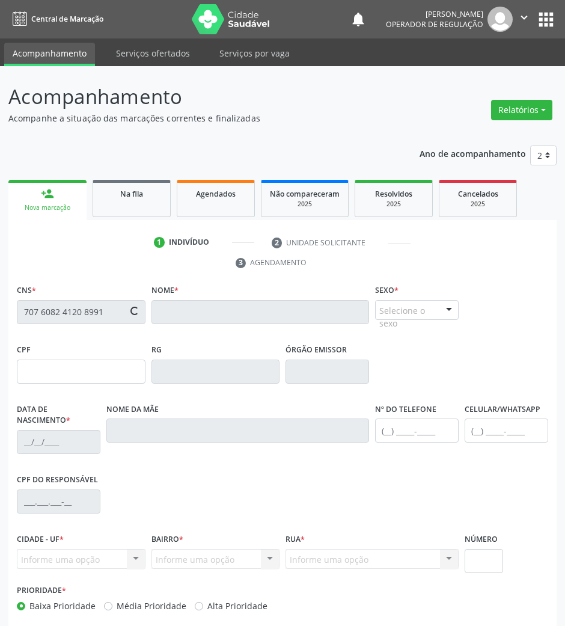
type input "056.917.624-78"
type input "2[DATE]"
type input "[PERSON_NAME]"
type input "[PHONE_NUMBER]"
type input "S/N"
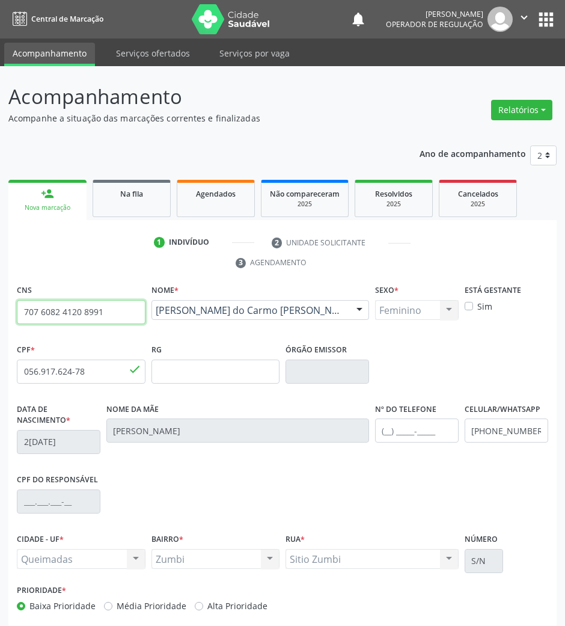
click at [49, 316] on input "707 6082 4120 8991" at bounding box center [81, 312] width 129 height 24
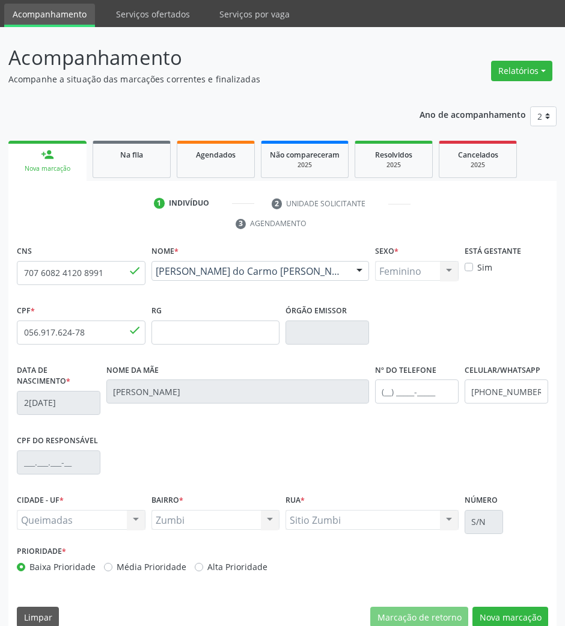
scroll to position [58, 0]
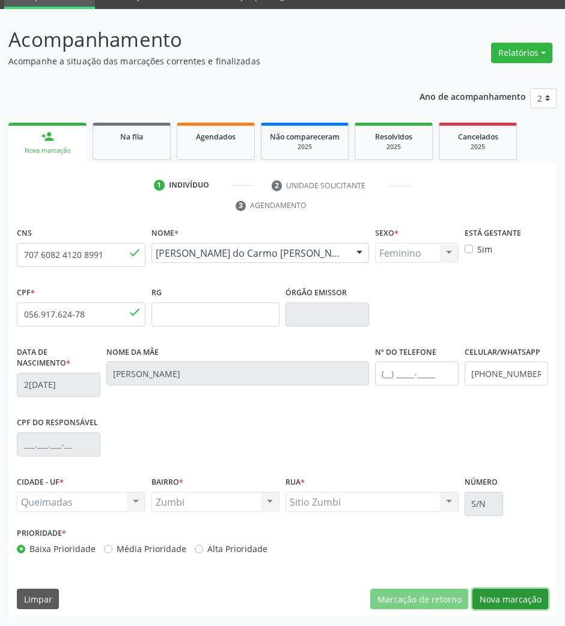
click at [528, 599] on button "Nova marcação" at bounding box center [511, 599] width 76 height 20
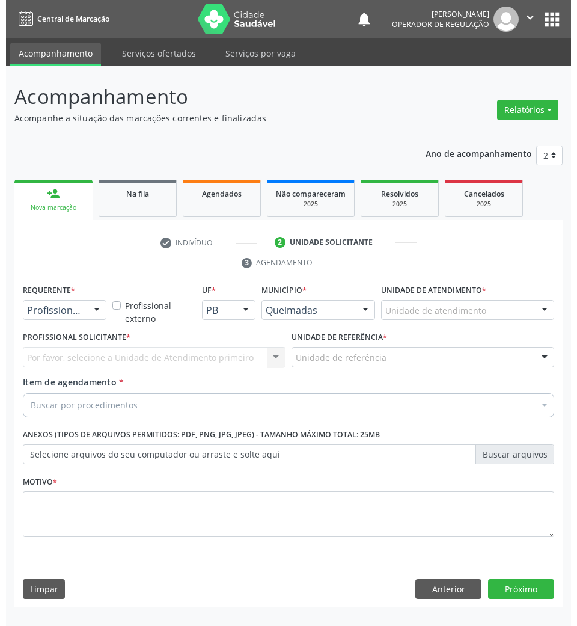
scroll to position [0, 0]
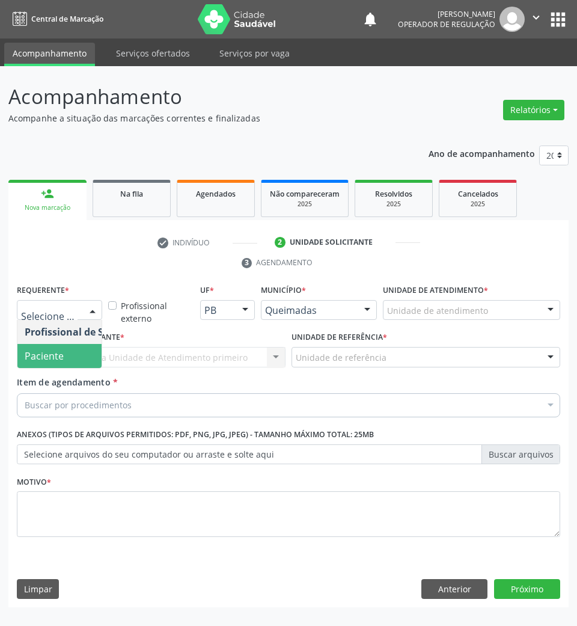
click at [58, 360] on span "Paciente" at bounding box center [44, 355] width 39 height 13
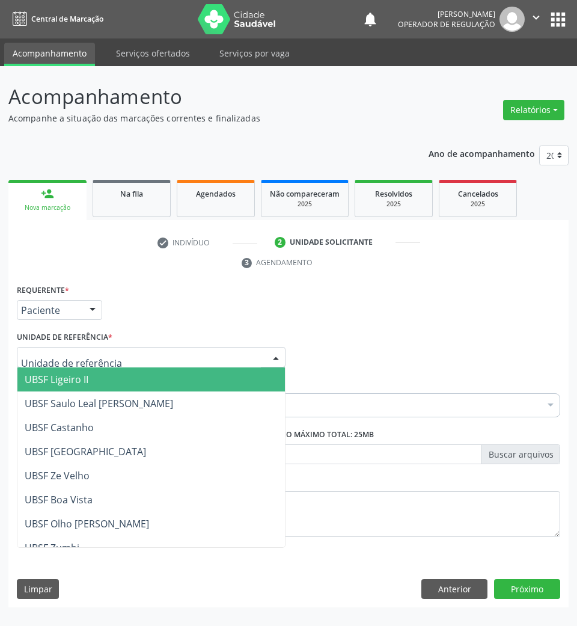
type input "Z"
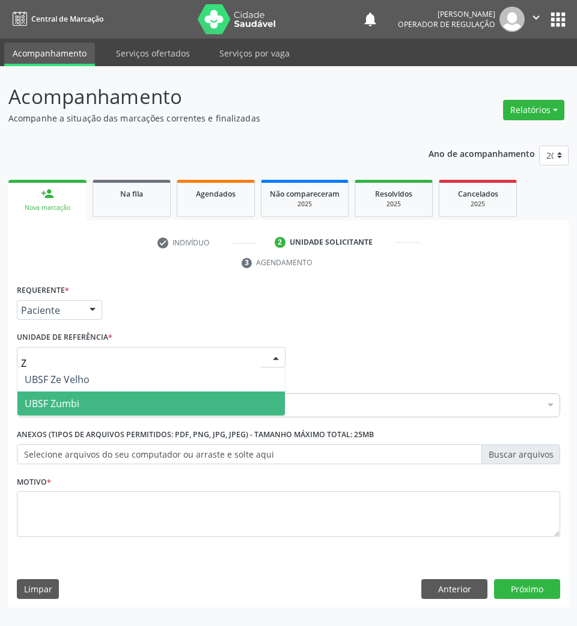
click at [101, 397] on span "UBSF Zumbi" at bounding box center [151, 403] width 268 height 24
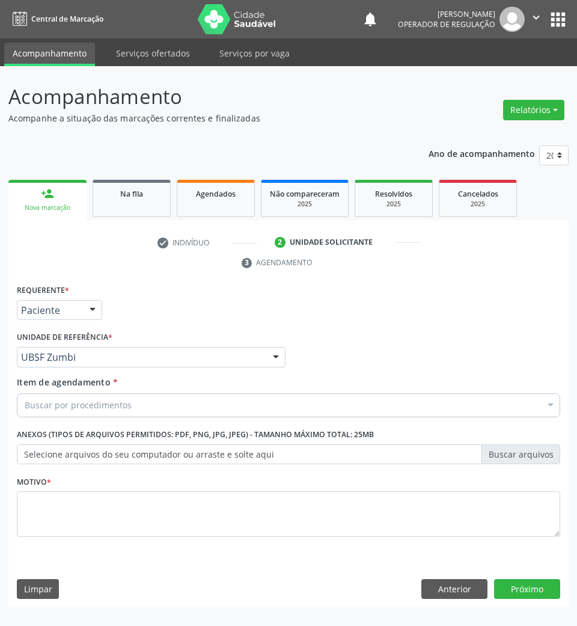
click at [130, 405] on div "Buscar por procedimentos" at bounding box center [288, 405] width 543 height 24
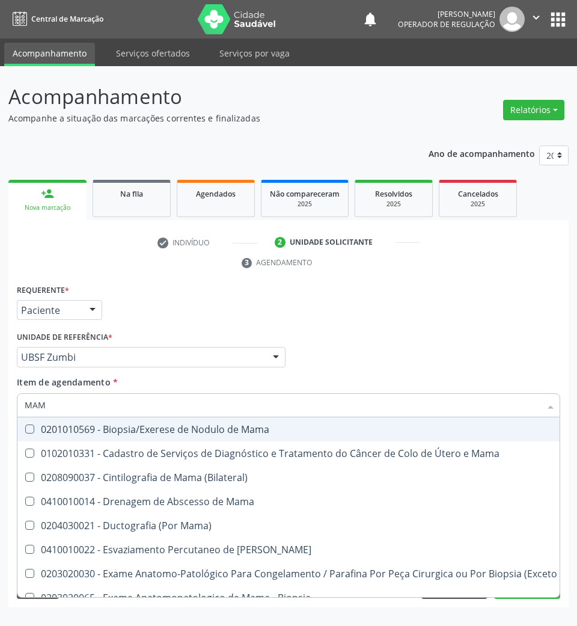
type input "MAMA"
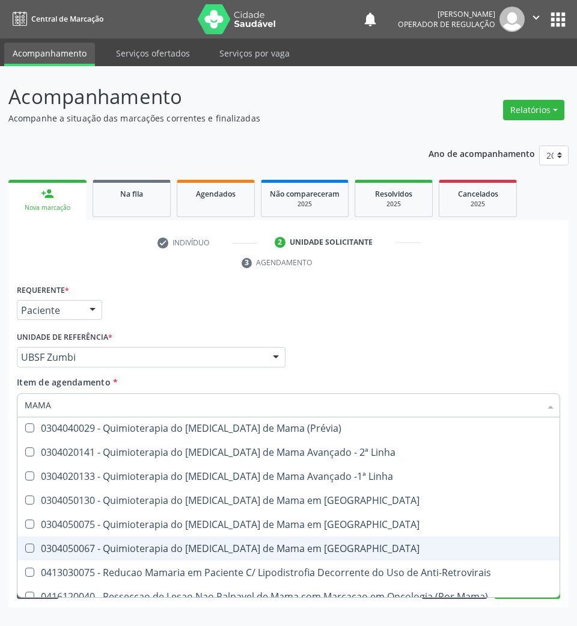
scroll to position [1011, 0]
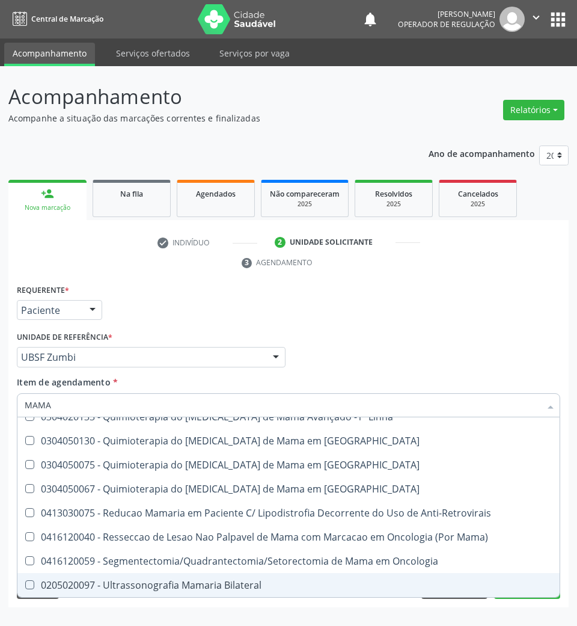
click at [233, 580] on div "0205020097 - Ultrassonografia Mamaria Bilateral" at bounding box center [342, 585] width 634 height 10
checkbox Bilateral "true"
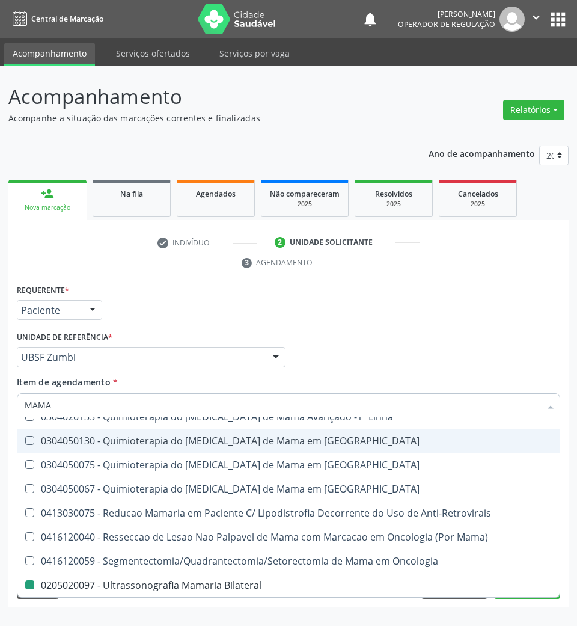
click at [332, 344] on div "Profissional Solicitante Por favor, selecione a Unidade de Atendimento primeiro…" at bounding box center [288, 351] width 549 height 47
checkbox Mama "true"
checkbox Bilateral "false"
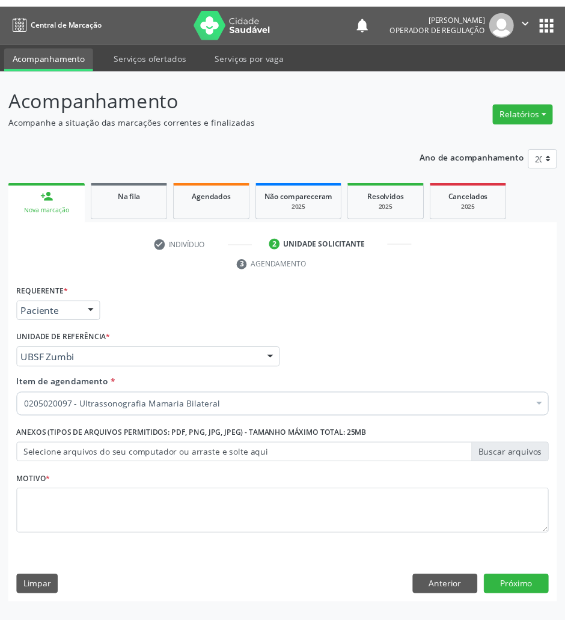
scroll to position [0, 0]
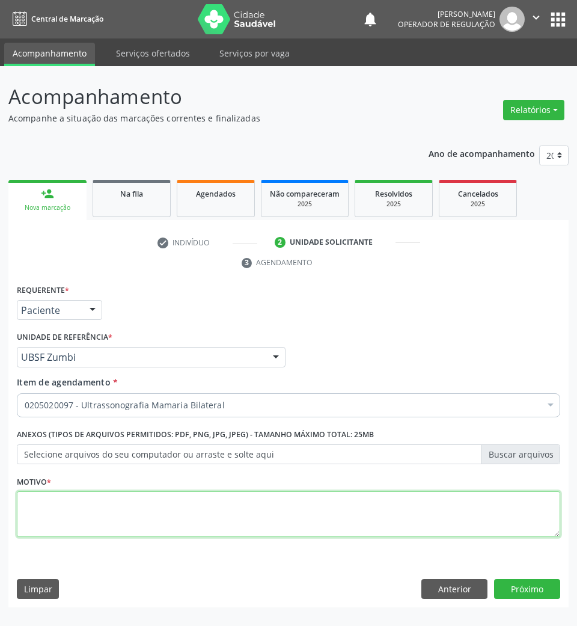
click at [194, 512] on textarea at bounding box center [288, 514] width 543 height 46
type textarea "ROTINA"
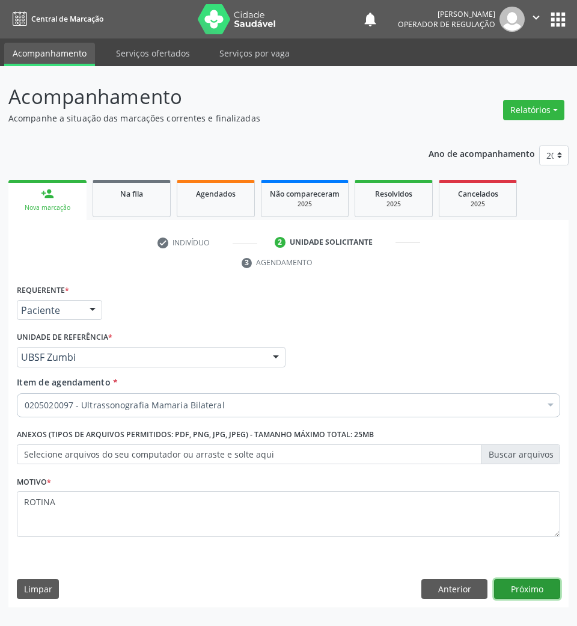
drag, startPoint x: 525, startPoint y: 590, endPoint x: 508, endPoint y: 584, distance: 18.4
click at [525, 592] on button "Próximo" at bounding box center [527, 589] width 66 height 20
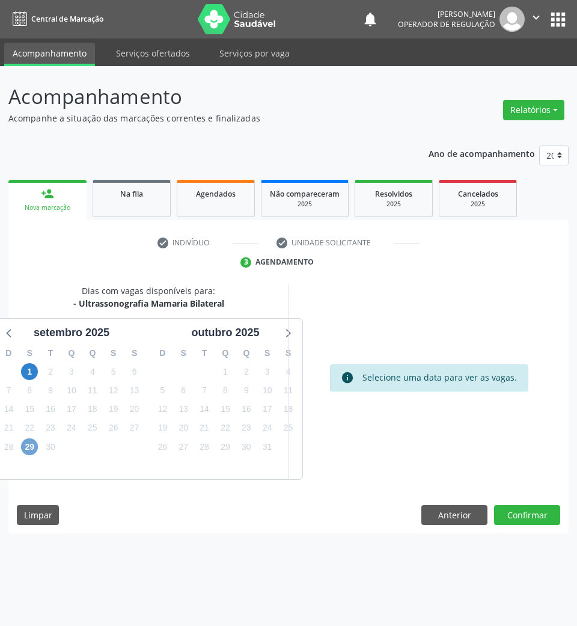
click at [28, 445] on span "29" at bounding box center [29, 446] width 17 height 17
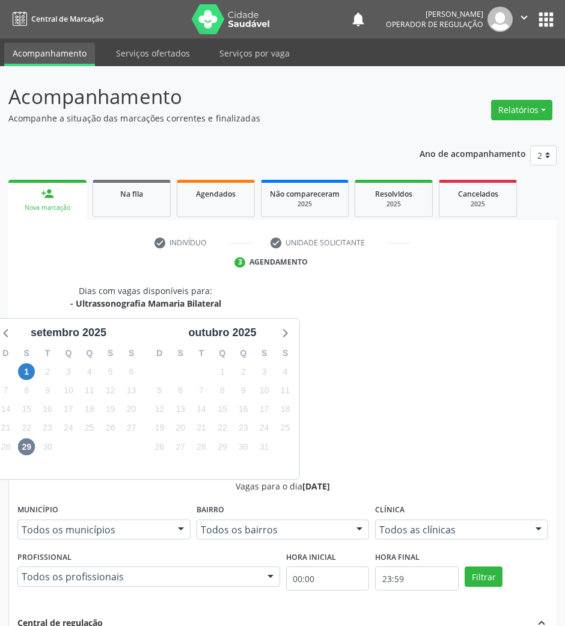
drag, startPoint x: 394, startPoint y: 539, endPoint x: 384, endPoint y: 539, distance: 10.8
radio input "true"
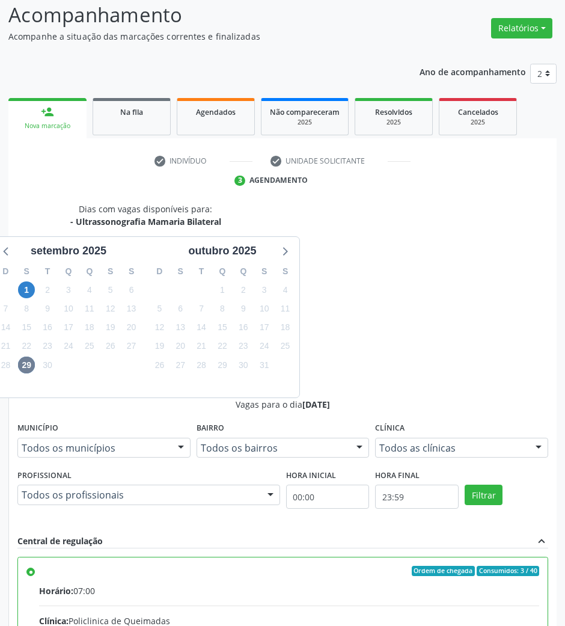
scroll to position [118, 0]
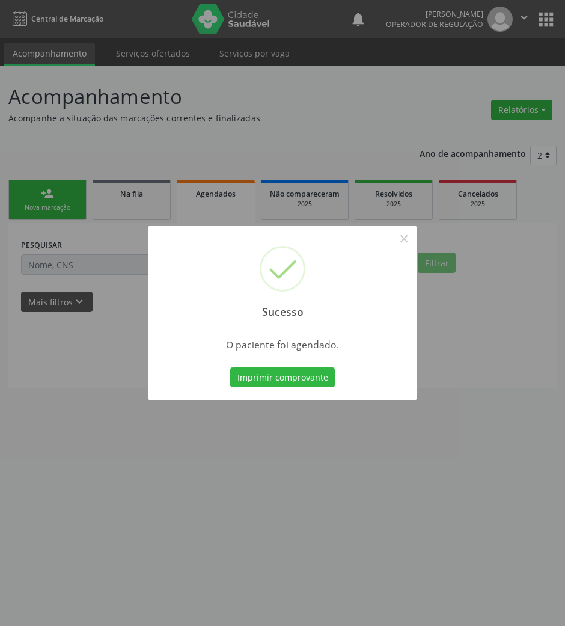
scroll to position [0, 0]
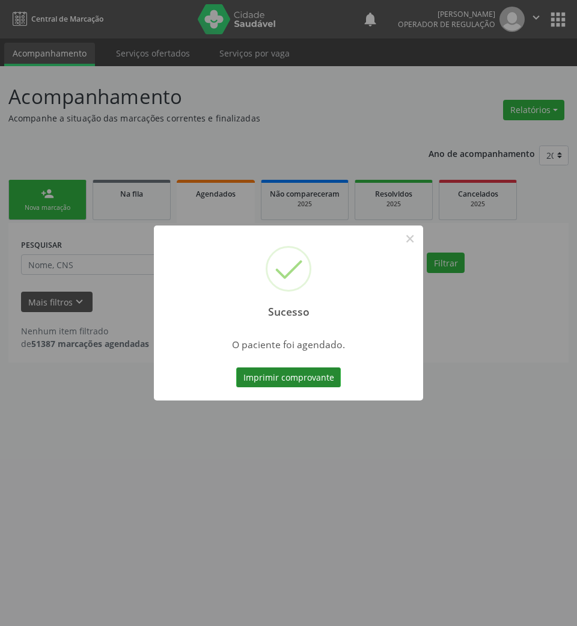
click at [287, 379] on button "Imprimir comprovante" at bounding box center [288, 377] width 105 height 20
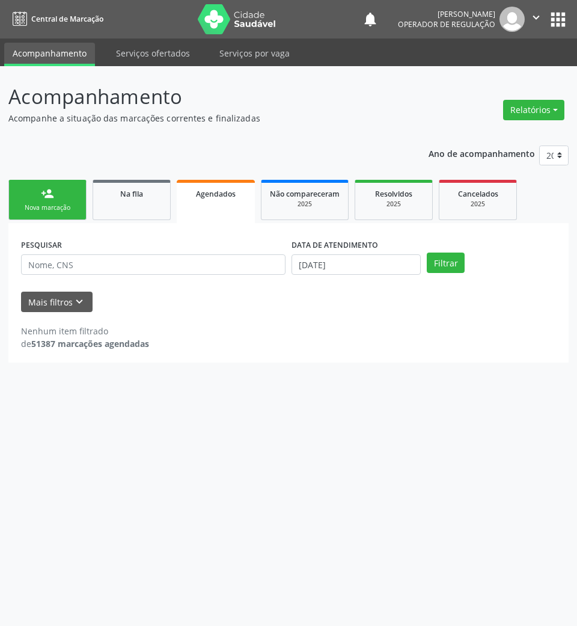
click at [72, 200] on div "Sucesso × O paciente foi agendado. Imprimir comprovante Cancel" at bounding box center [288, 313] width 577 height 626
click at [41, 189] on div "person_add" at bounding box center [47, 193] width 13 height 13
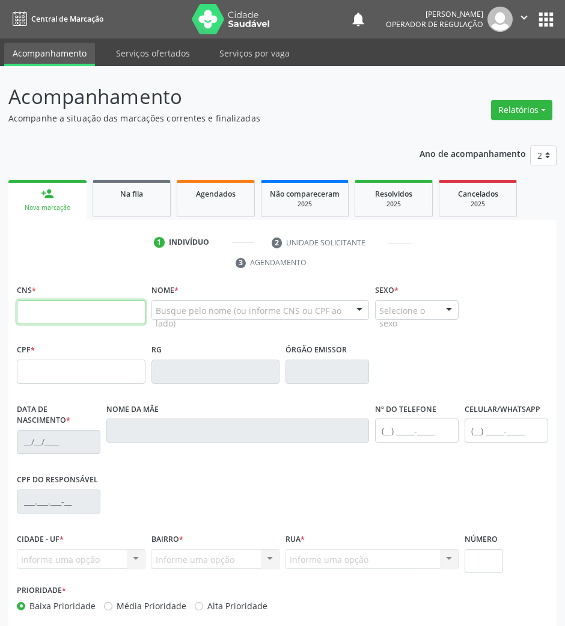
click at [85, 314] on input "text" at bounding box center [81, 312] width 129 height 24
type input "700 8084 8590 4386"
type input "475.121.134-04"
type input "[DATE]"
type input "[PERSON_NAME] das [PERSON_NAME]"
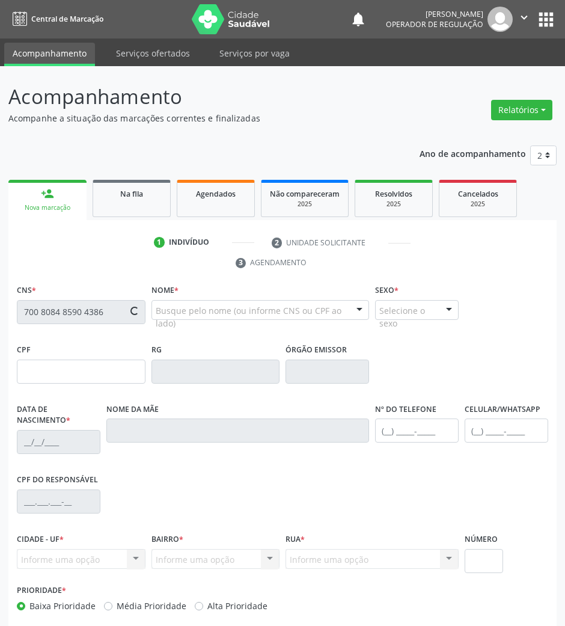
type input "[PHONE_NUMBER]"
type input "619.975.444-15"
type input "9"
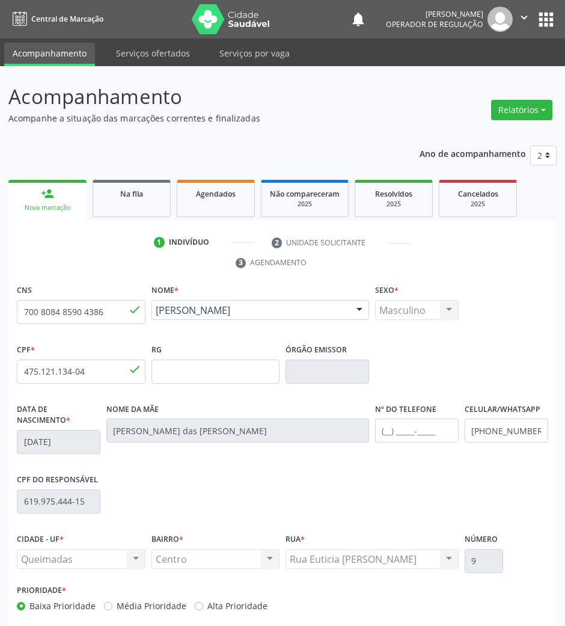
scroll to position [58, 0]
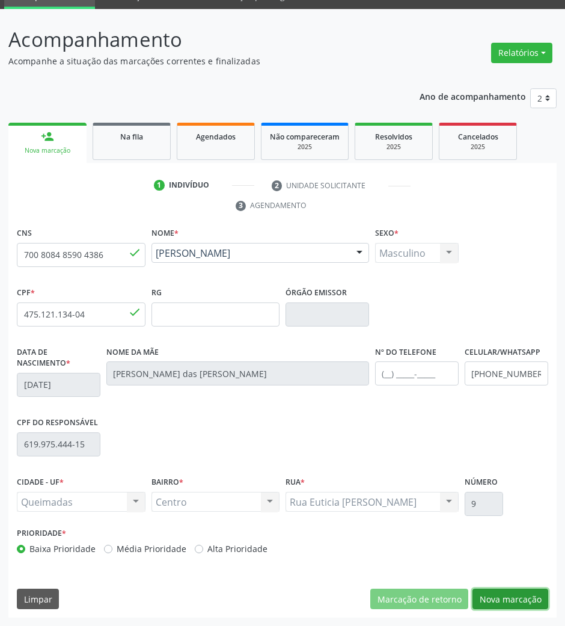
click at [494, 600] on button "Nova marcação" at bounding box center [511, 599] width 76 height 20
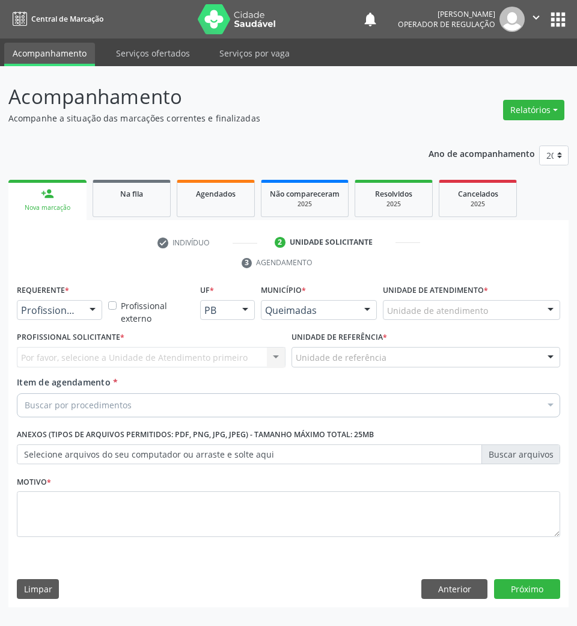
click at [78, 314] on div "Profissional de Saúde" at bounding box center [59, 310] width 85 height 20
click at [63, 361] on span "Paciente" at bounding box center [75, 356] width 117 height 24
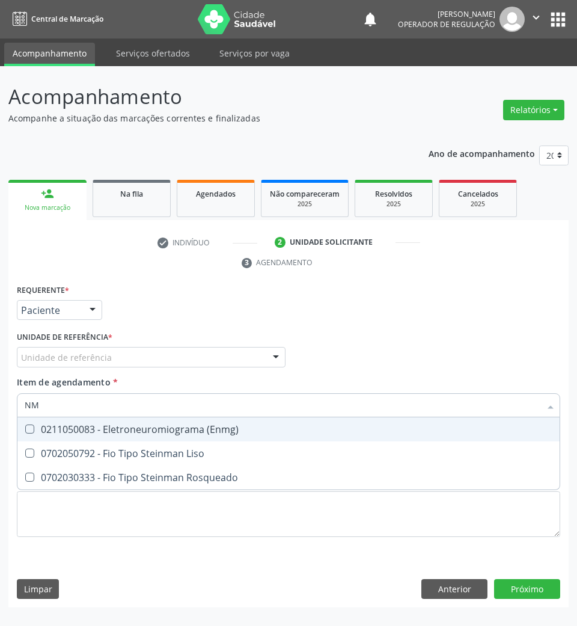
type input "N"
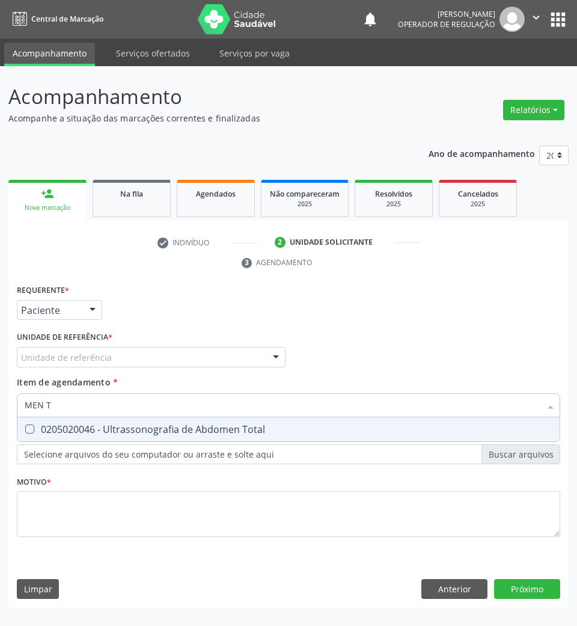
type input "MEN TO"
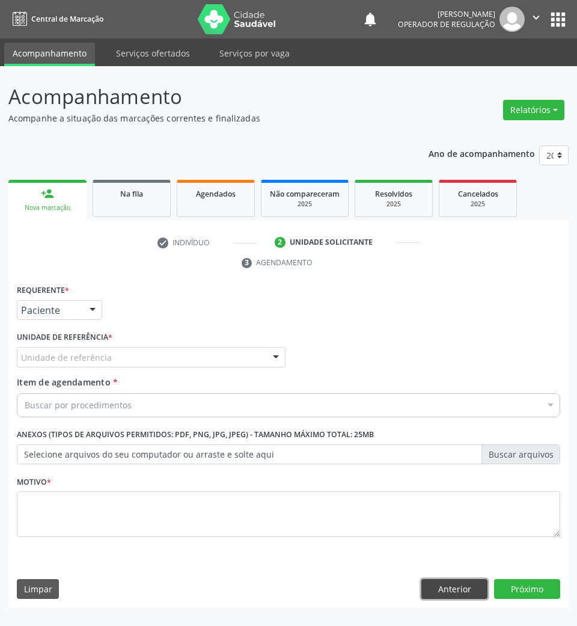
drag, startPoint x: 438, startPoint y: 595, endPoint x: 429, endPoint y: 590, distance: 10.0
click at [438, 595] on button "Anterior" at bounding box center [454, 589] width 66 height 20
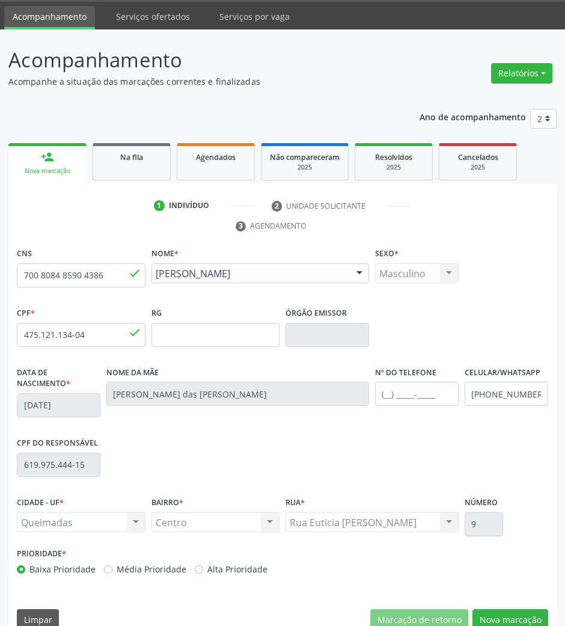
scroll to position [58, 0]
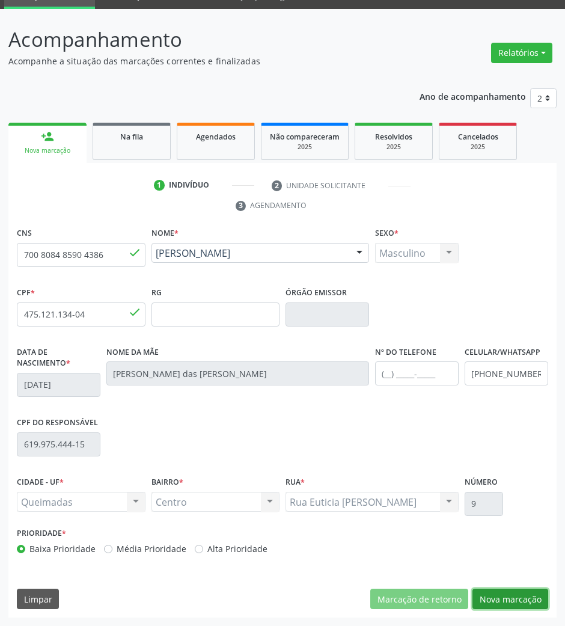
click at [527, 605] on button "Nova marcação" at bounding box center [511, 599] width 76 height 20
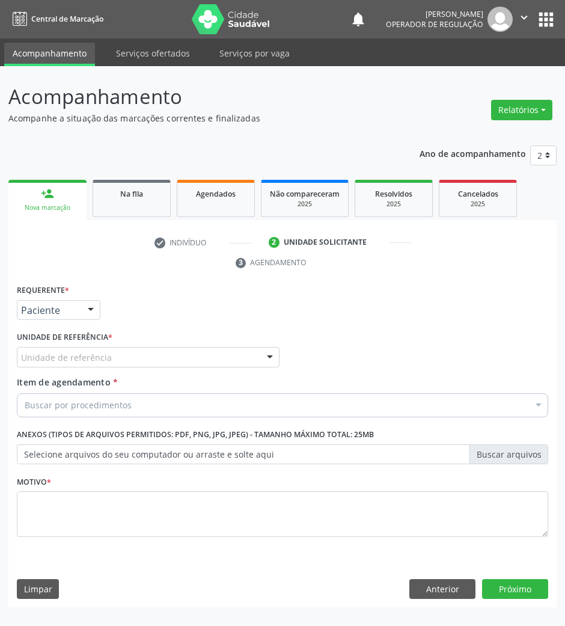
scroll to position [0, 0]
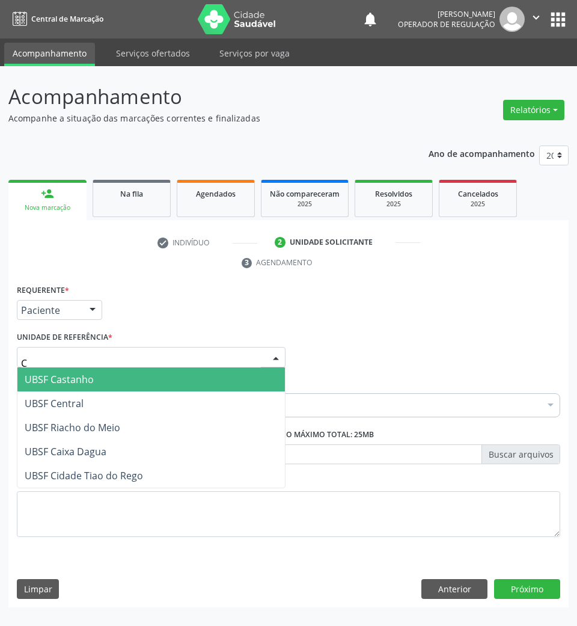
type input "CE"
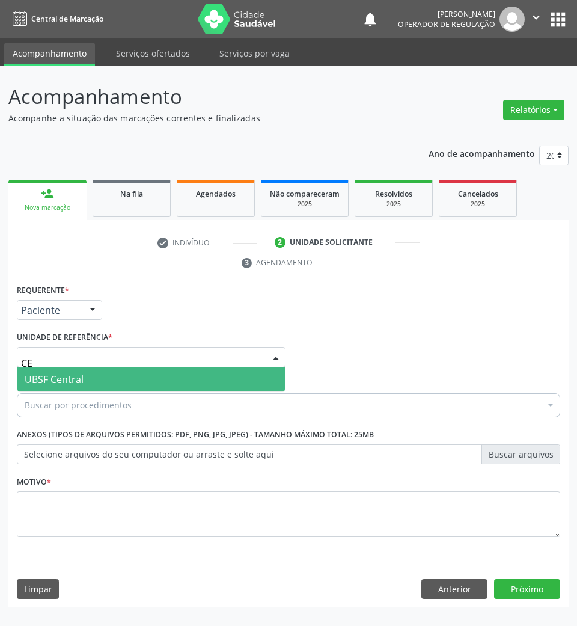
click at [47, 379] on span "UBSF Central" at bounding box center [54, 379] width 59 height 13
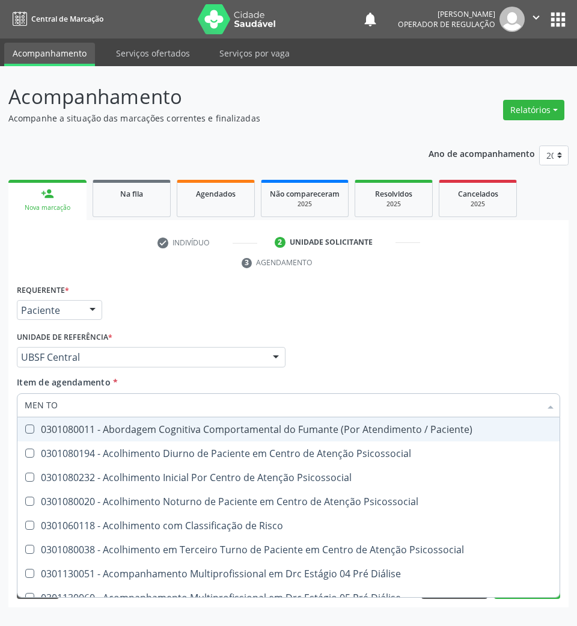
type input "MEN TOT"
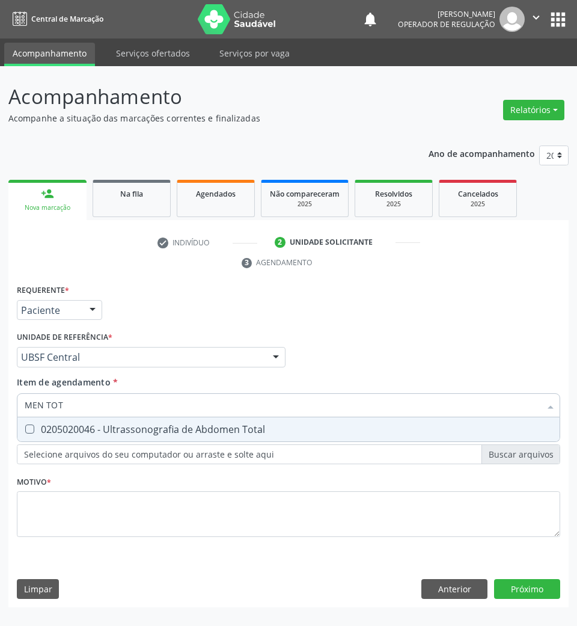
click at [66, 419] on span "0205020046 - Ultrassonografia de Abdomen Total" at bounding box center [288, 429] width 542 height 24
checkbox Total "true"
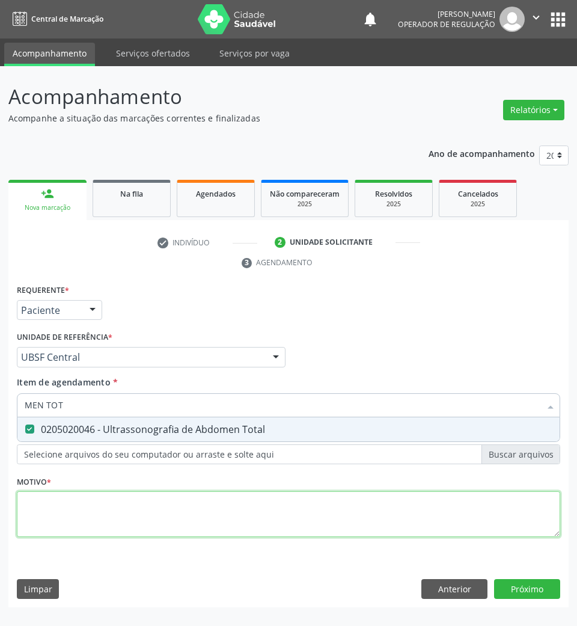
click at [57, 513] on div "Requerente * Paciente Profissional de Saúde Paciente Nenhum resultado encontrad…" at bounding box center [288, 417] width 543 height 272
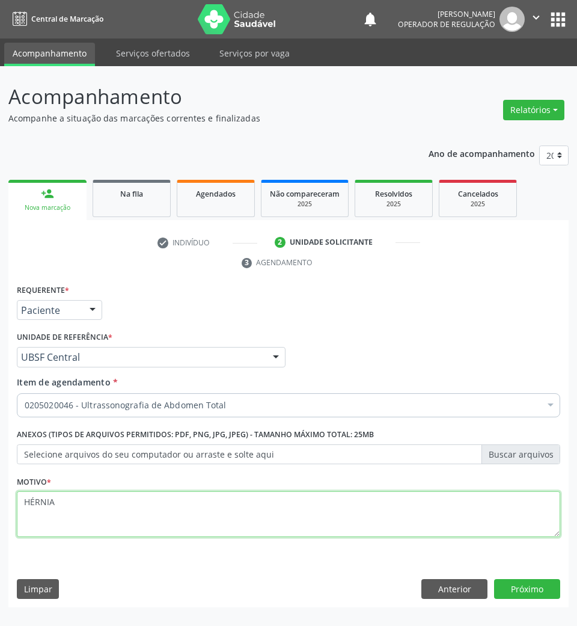
type textarea "HÉRNIA"
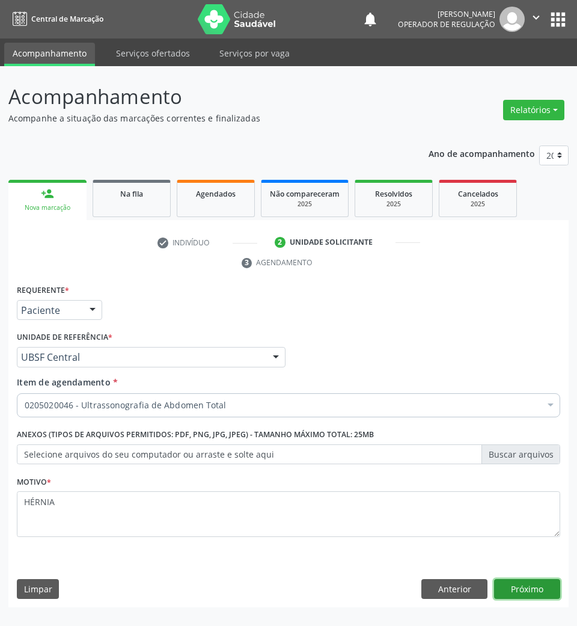
click button "Próximo" at bounding box center [527, 589] width 66 height 20
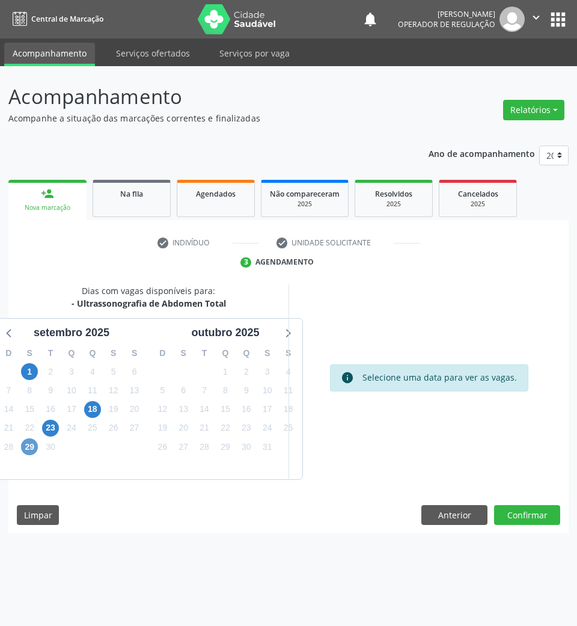
drag, startPoint x: 35, startPoint y: 456, endPoint x: 25, endPoint y: 447, distance: 13.2
click at [32, 453] on div "D S T Q Q S S 31 1 2 3 4 5 6 7 8 9 10 11 12 13 14 15 16 17 18 19 20 21 22 23 24…" at bounding box center [72, 410] width 154 height 138
click at [25, 447] on span "29" at bounding box center [29, 446] width 17 height 17
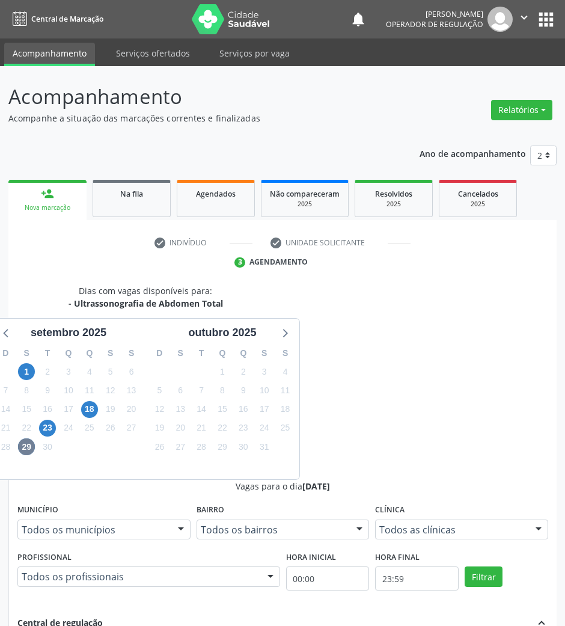
radio input "true"
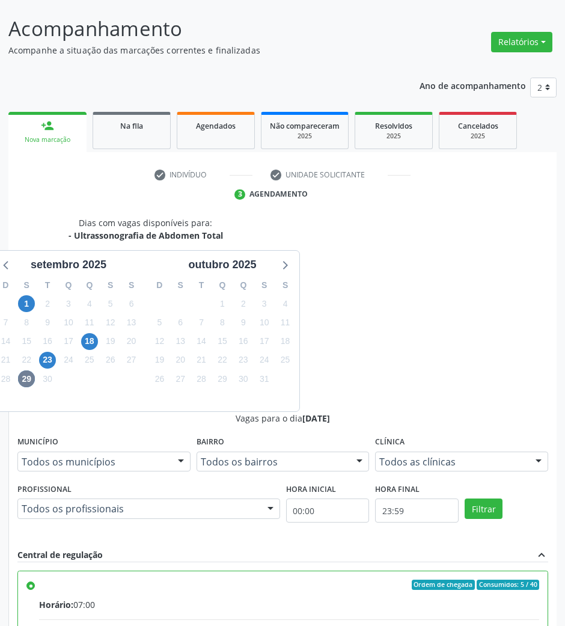
scroll to position [118, 0]
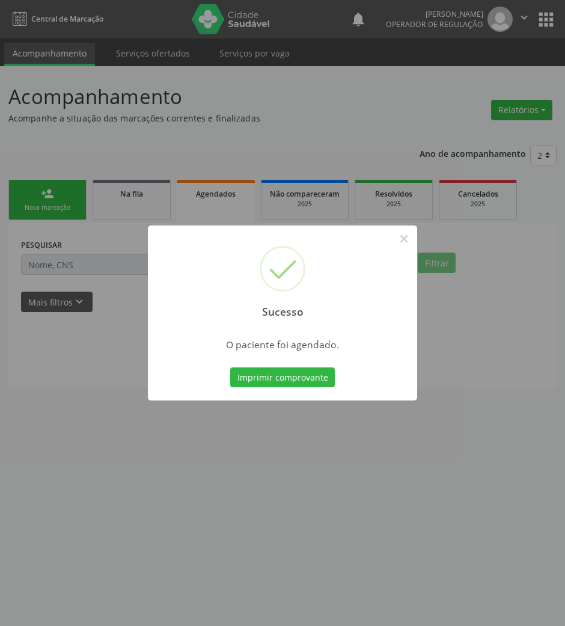
scroll to position [0, 0]
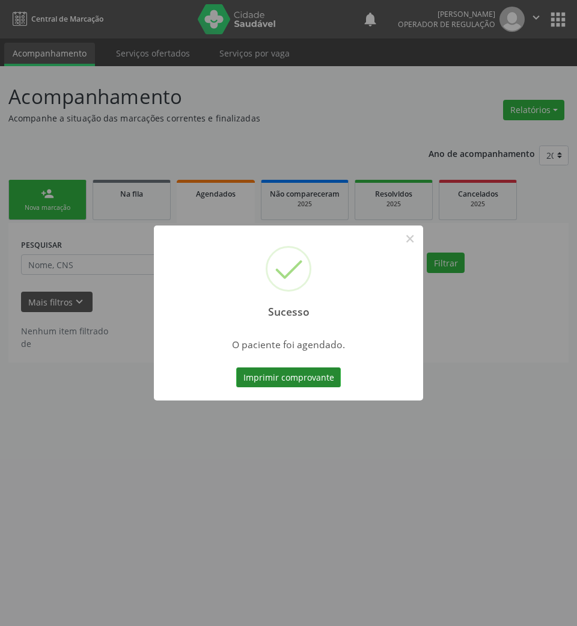
click at [311, 374] on button "Imprimir comprovante" at bounding box center [288, 377] width 105 height 20
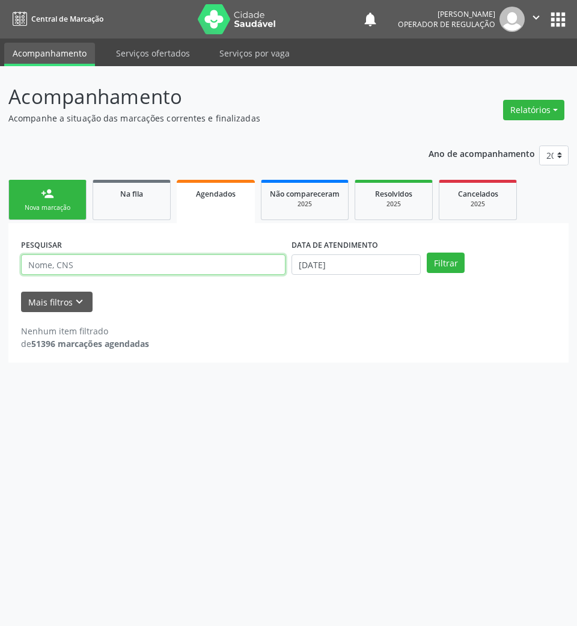
click at [38, 259] on input "text" at bounding box center [153, 264] width 265 height 20
type input "702300126337517"
click at [427, 253] on button "Filtrar" at bounding box center [446, 263] width 38 height 20
click at [91, 266] on input "702300126337517" at bounding box center [153, 264] width 265 height 20
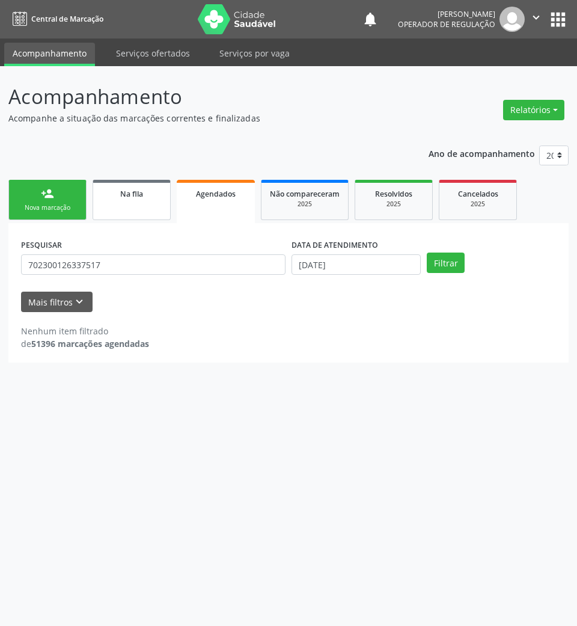
click at [117, 203] on link "Na fila" at bounding box center [132, 200] width 78 height 40
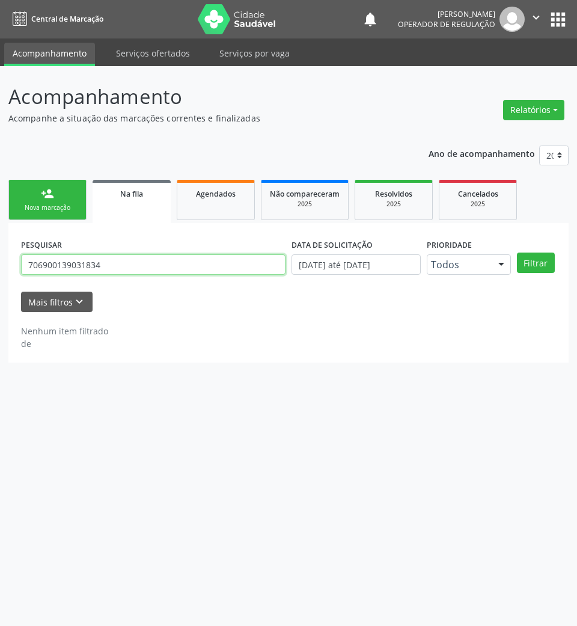
click at [177, 267] on input "706900139031834" at bounding box center [153, 264] width 265 height 20
paste input "2300126337517"
type input "702300126337517"
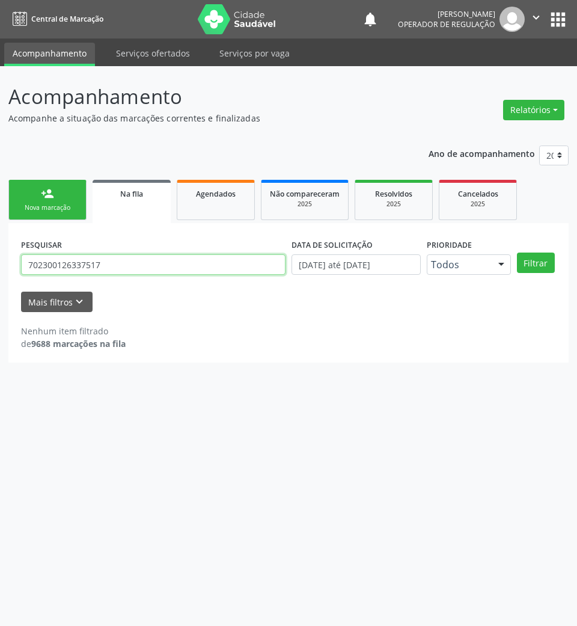
click at [517, 253] on button "Filtrar" at bounding box center [536, 263] width 38 height 20
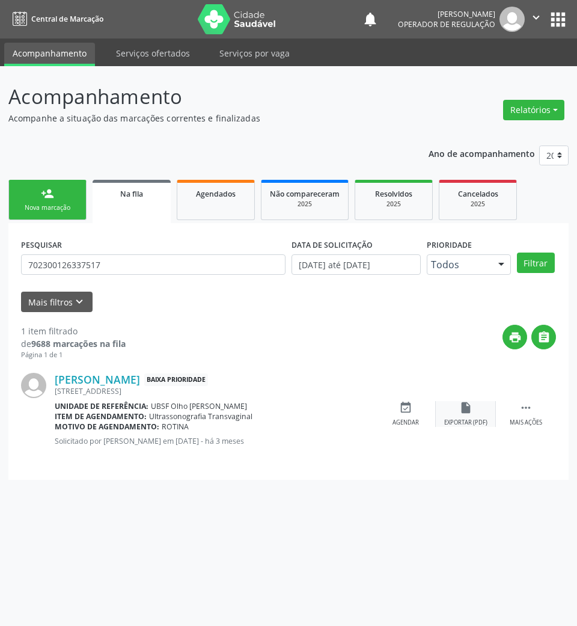
click at [423, 412] on div "event_available Agendar" at bounding box center [406, 414] width 60 height 26
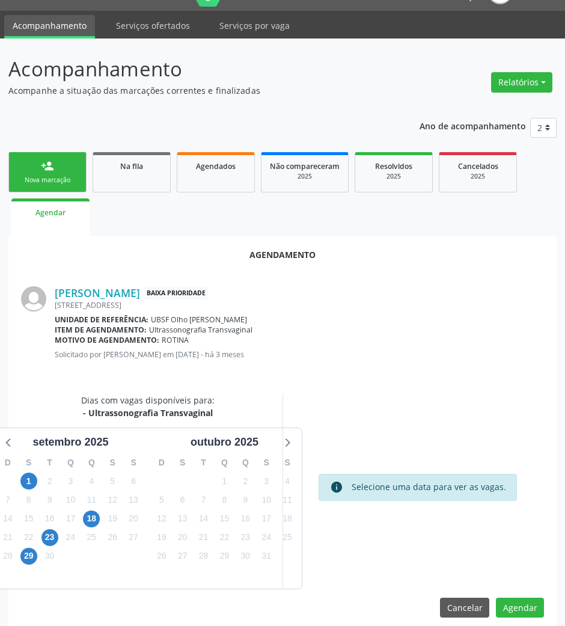
scroll to position [41, 0]
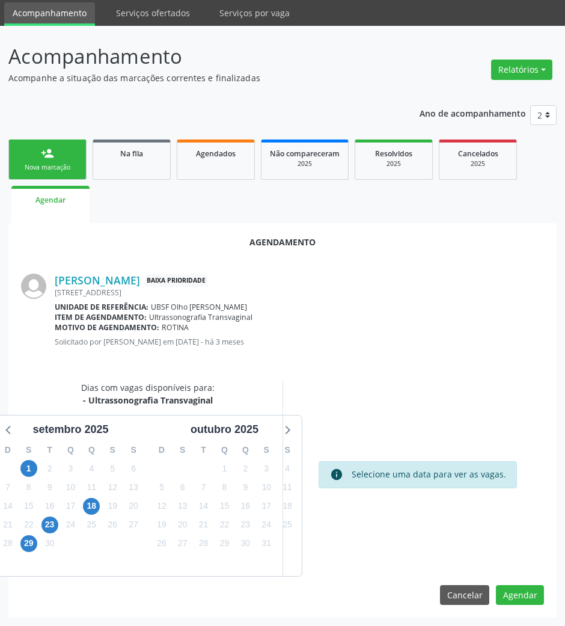
click at [20, 547] on div "29" at bounding box center [28, 543] width 17 height 19
click at [31, 543] on span "29" at bounding box center [28, 543] width 17 height 17
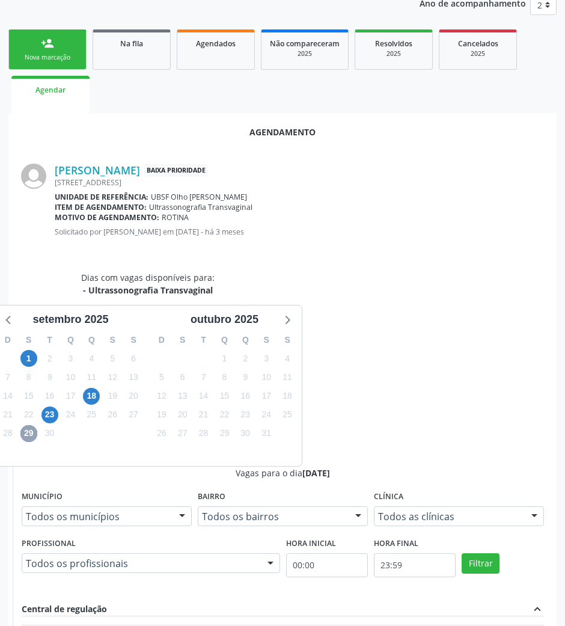
scroll to position [222, 0]
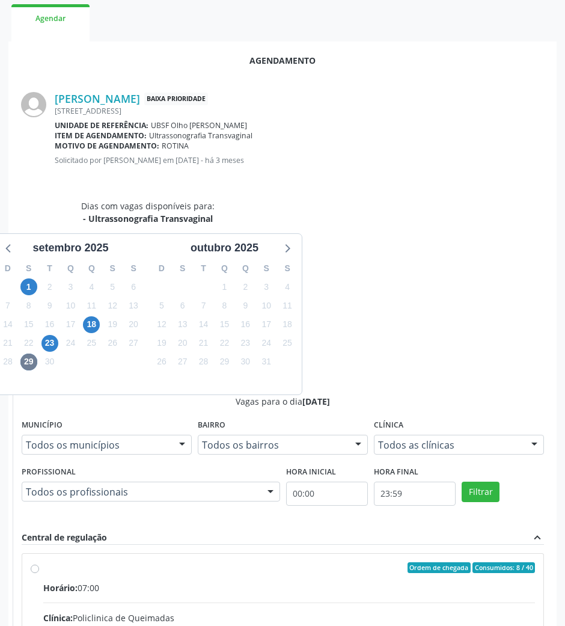
click at [354, 624] on div "Rede: --" at bounding box center [289, 630] width 492 height 13
click at [39, 562] on input "Ordem de chegada Consumidos: 8 / 40 Horário: 07:00 Clínica: Policlinica de Quei…" at bounding box center [35, 567] width 8 height 11
radio input "true"
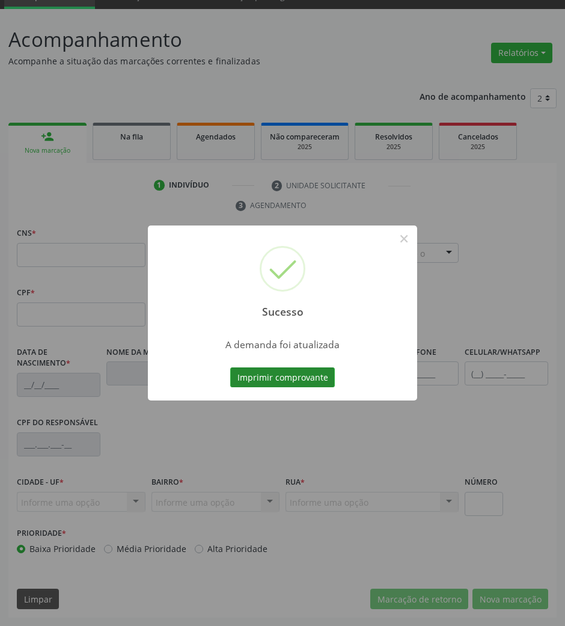
click at [283, 381] on button "Imprimir comprovante" at bounding box center [282, 377] width 105 height 20
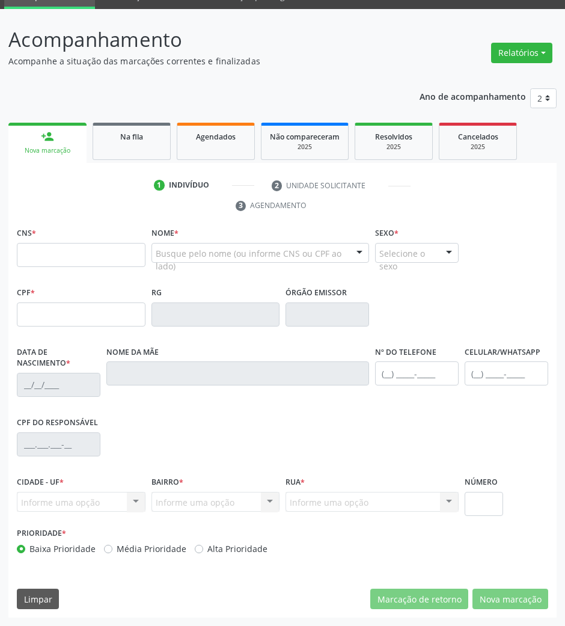
click at [138, 163] on div "1 Indivíduo 2 Unidade solicitante 3 Agendamento CNS * Nome * Busque pelo nome (…" at bounding box center [282, 390] width 548 height 455
click at [222, 132] on span "Agendados" at bounding box center [216, 137] width 40 height 10
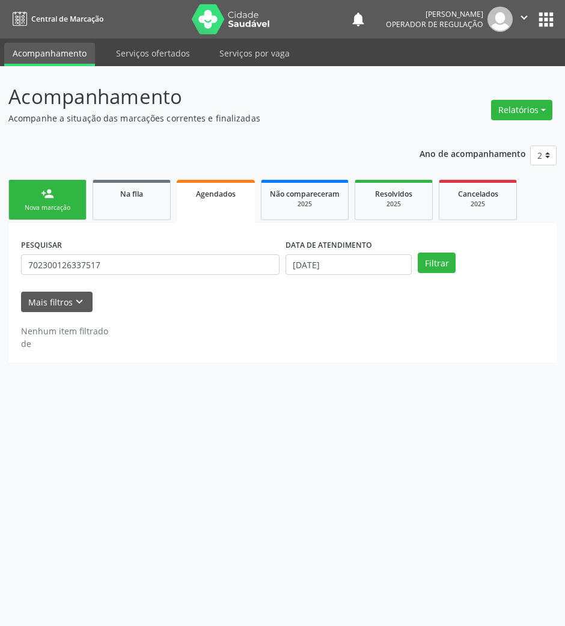
scroll to position [0, 0]
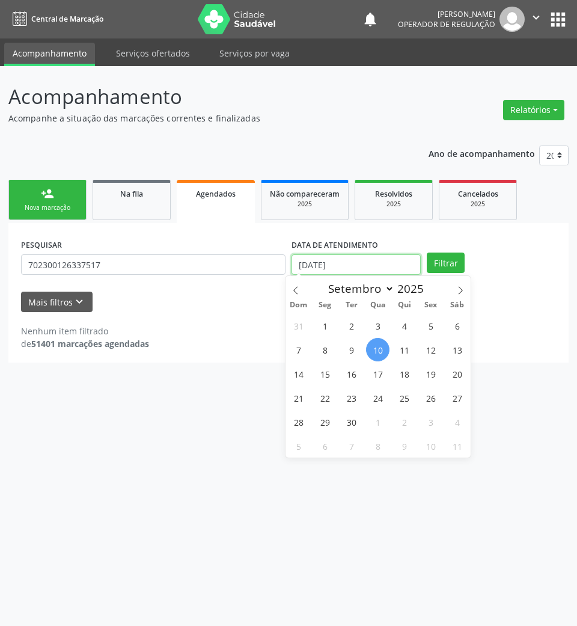
click at [386, 257] on input "[DATE]" at bounding box center [356, 264] width 129 height 20
click at [320, 421] on span "29" at bounding box center [324, 421] width 23 height 23
type input "[DATE]"
click at [320, 421] on span "29" at bounding box center [324, 421] width 23 height 23
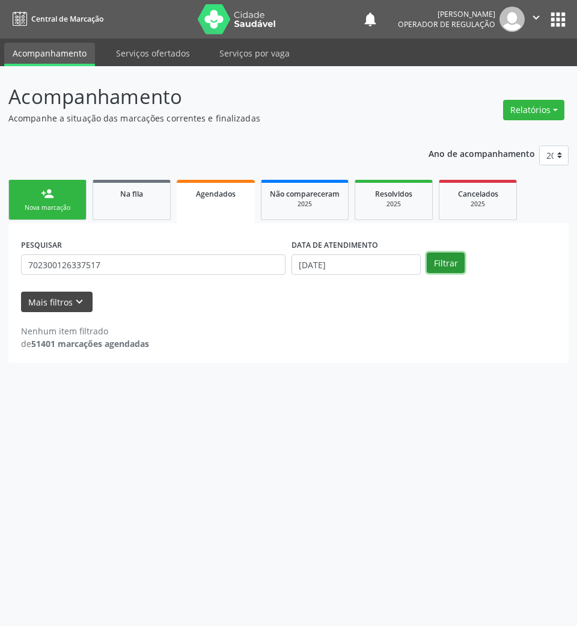
drag, startPoint x: 443, startPoint y: 262, endPoint x: 34, endPoint y: 299, distance: 411.1
click at [443, 263] on button "Filtrar" at bounding box center [446, 263] width 38 height 20
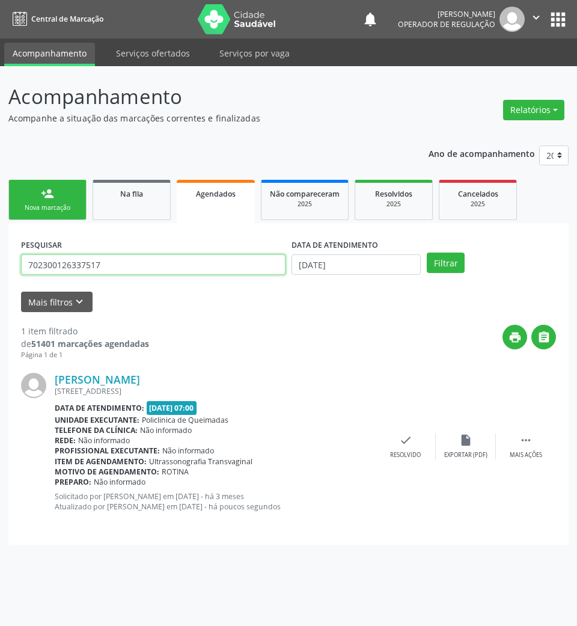
click at [88, 265] on input "702300126337517" at bounding box center [153, 264] width 265 height 20
type input "MARIA DO SOCORRO"
click at [427, 253] on button "Filtrar" at bounding box center [446, 263] width 38 height 20
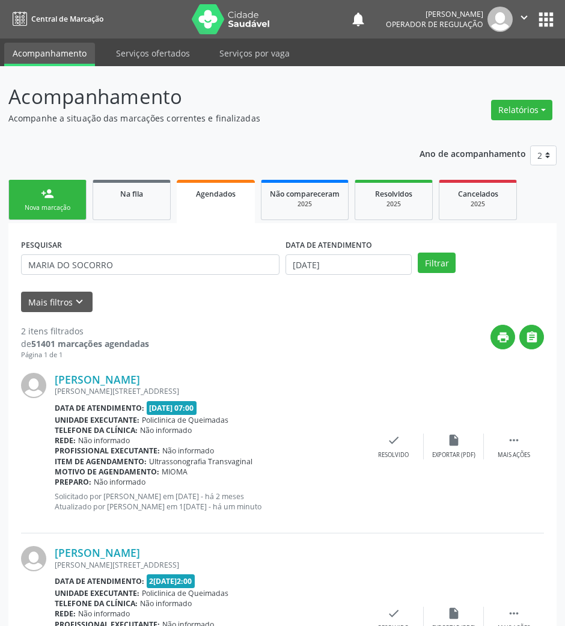
scroll to position [102, 0]
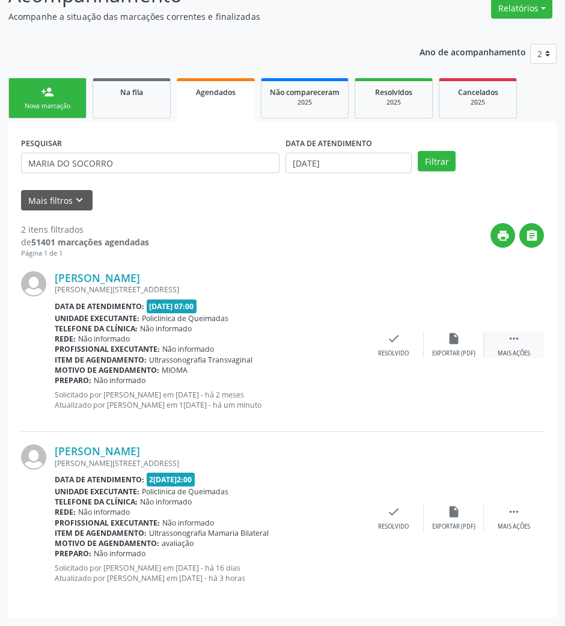
click at [516, 343] on icon "" at bounding box center [513, 338] width 13 height 13
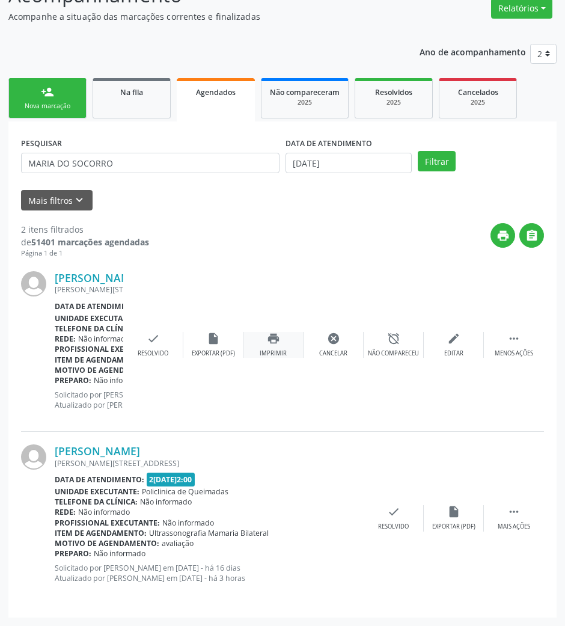
click at [273, 347] on div "print Imprimir" at bounding box center [273, 345] width 60 height 26
drag, startPoint x: 118, startPoint y: 93, endPoint x: 574, endPoint y: 379, distance: 537.6
click at [119, 93] on div "Na fila" at bounding box center [132, 91] width 60 height 13
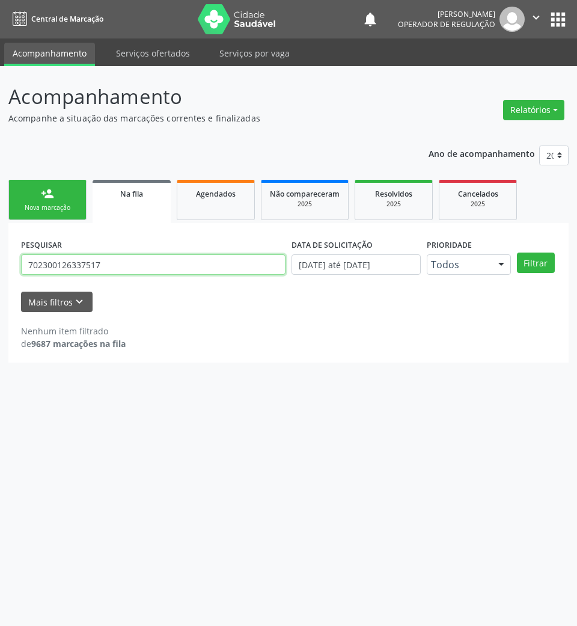
click at [161, 271] on input "702300126337517" at bounding box center [153, 264] width 265 height 20
type input "704608173228320"
click at [517, 253] on button "Filtrar" at bounding box center [536, 263] width 38 height 20
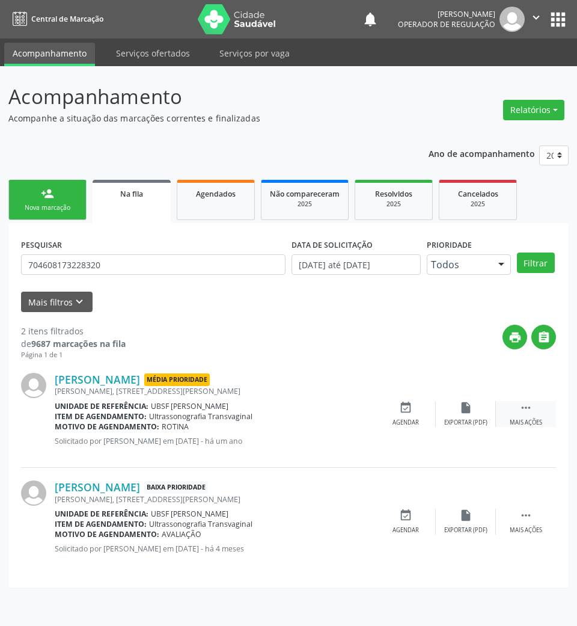
click at [534, 410] on div " Mais ações" at bounding box center [526, 414] width 60 height 26
click at [429, 411] on div "cancel Cancelar" at bounding box center [406, 414] width 60 height 26
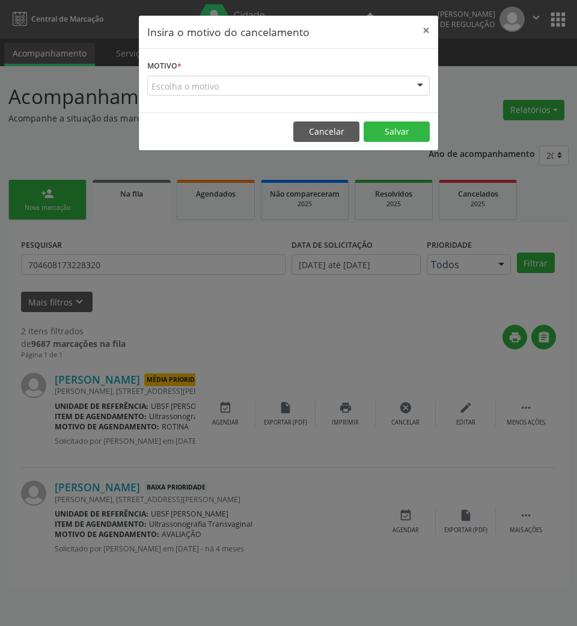
drag, startPoint x: 380, startPoint y: 91, endPoint x: 369, endPoint y: 114, distance: 25.5
click at [380, 93] on div "Escolha o motivo" at bounding box center [288, 86] width 283 height 20
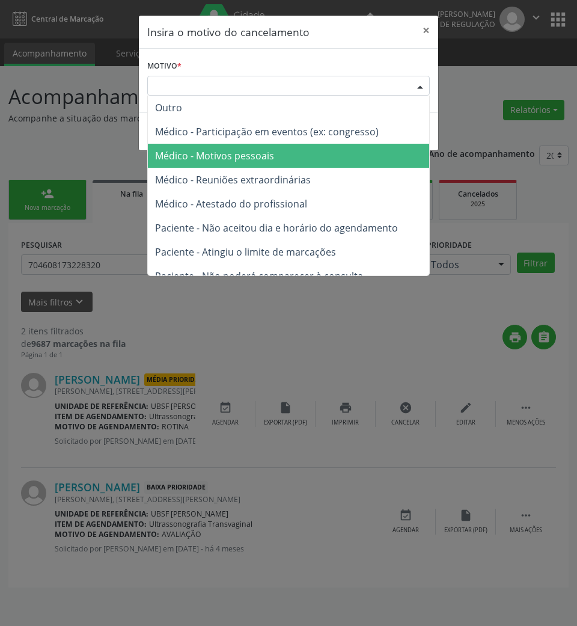
click at [361, 147] on span "Médico - Motivos pessoais" at bounding box center [288, 156] width 281 height 24
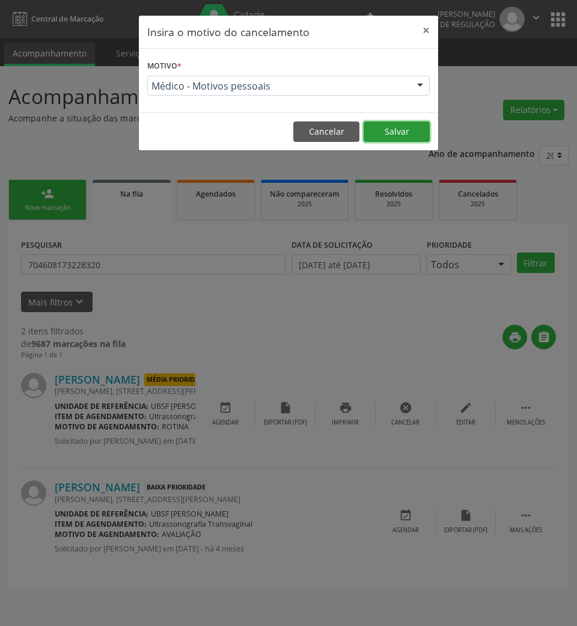
click at [393, 126] on button "Salvar" at bounding box center [397, 131] width 66 height 20
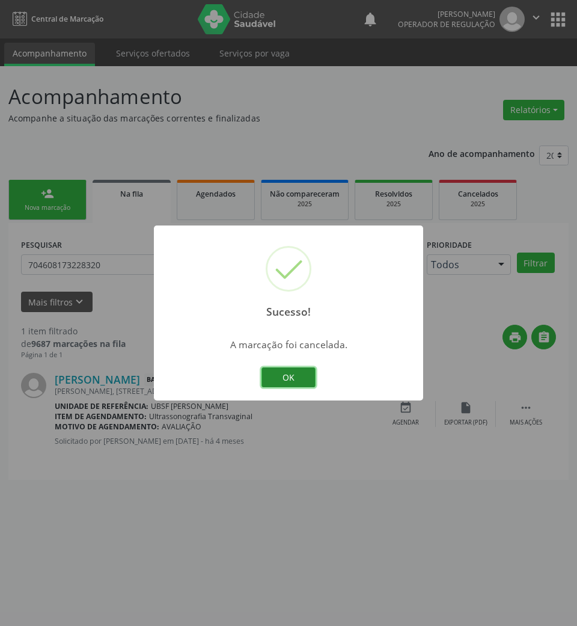
click at [311, 375] on button "OK" at bounding box center [289, 377] width 54 height 20
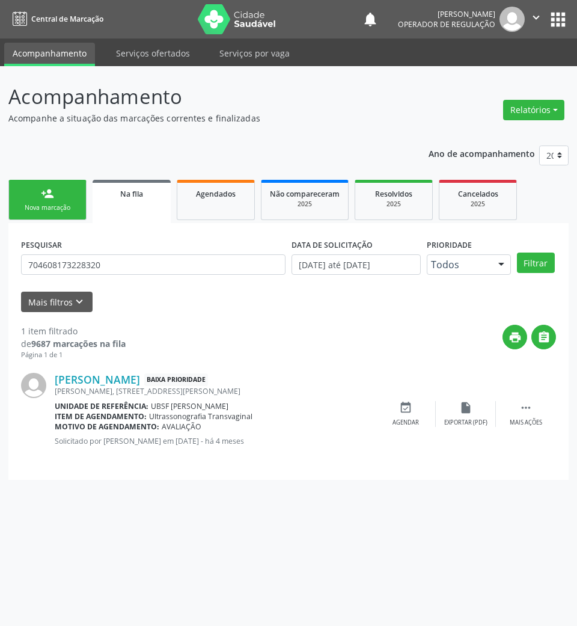
drag, startPoint x: 418, startPoint y: 416, endPoint x: 539, endPoint y: 225, distance: 226.2
click at [417, 415] on div "event_available Agendar" at bounding box center [406, 414] width 60 height 26
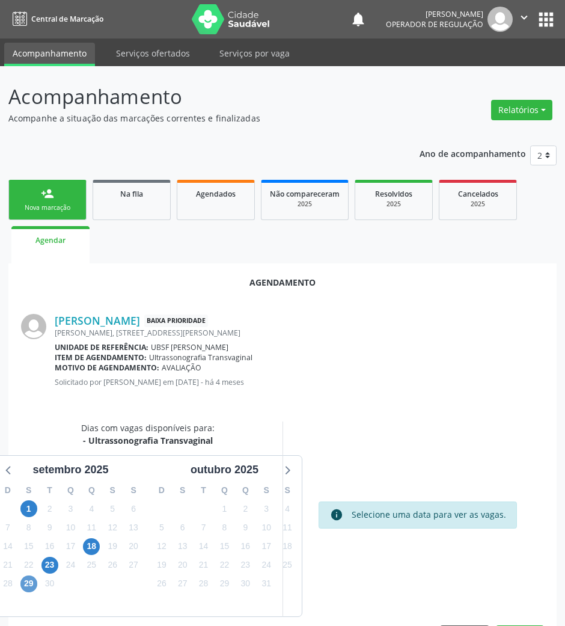
scroll to position [41, 0]
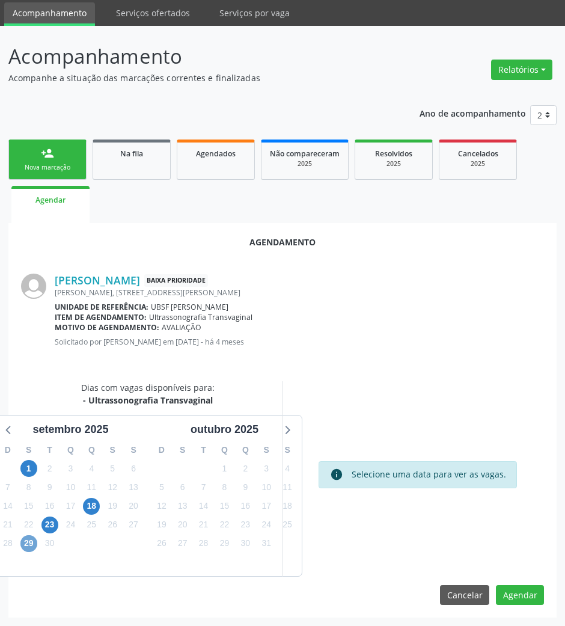
click at [29, 546] on span "29" at bounding box center [28, 543] width 17 height 17
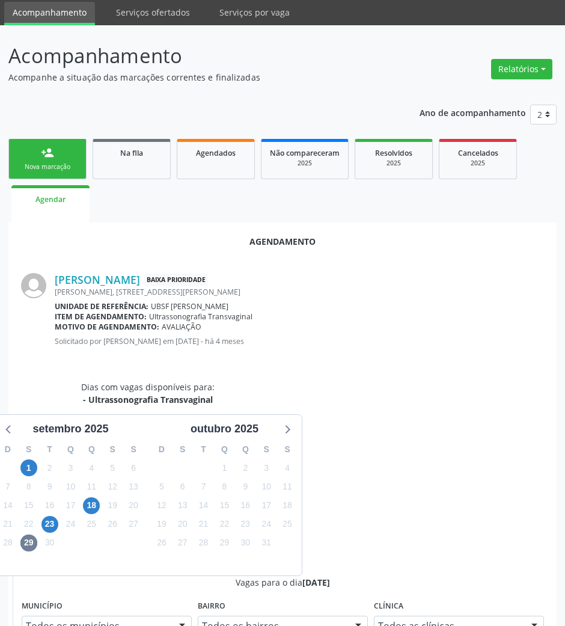
drag, startPoint x: 304, startPoint y: 556, endPoint x: 240, endPoint y: 476, distance: 101.4
radio input "true"
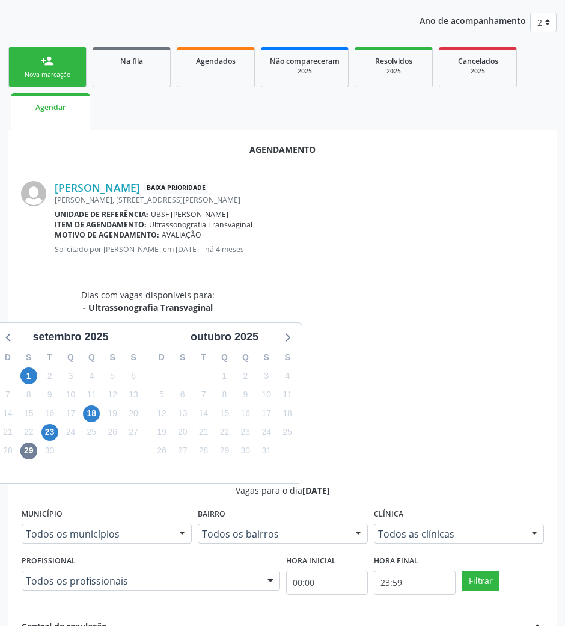
scroll to position [242, 0]
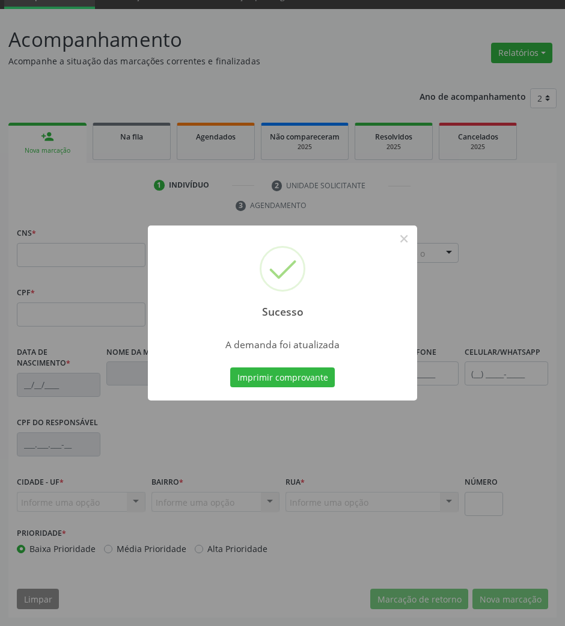
scroll to position [58, 0]
click at [256, 384] on button "Imprimir comprovante" at bounding box center [282, 377] width 105 height 20
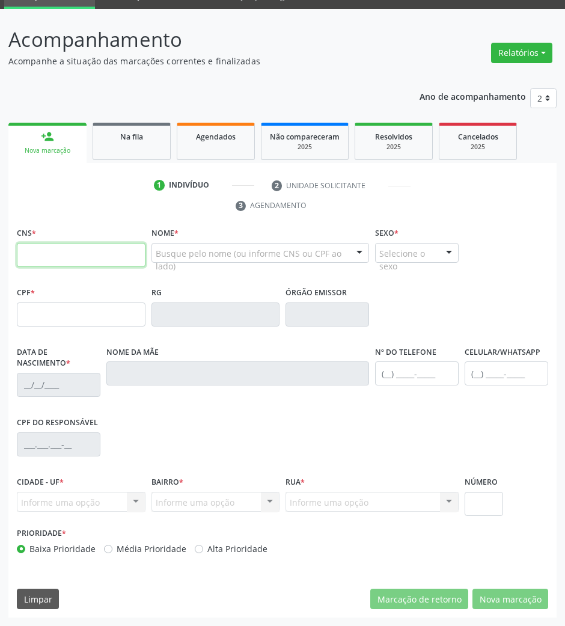
click at [81, 251] on input "text" at bounding box center [81, 255] width 129 height 24
drag, startPoint x: 126, startPoint y: 137, endPoint x: 541, endPoint y: 148, distance: 415.0
click at [126, 137] on span "Na fila" at bounding box center [131, 137] width 23 height 10
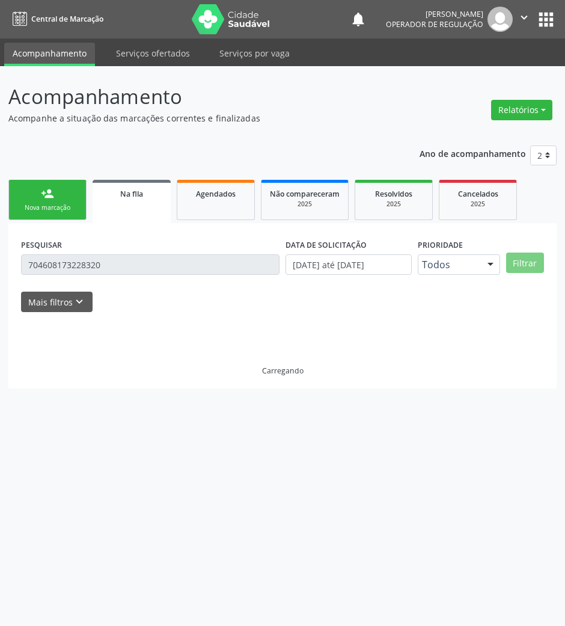
scroll to position [0, 0]
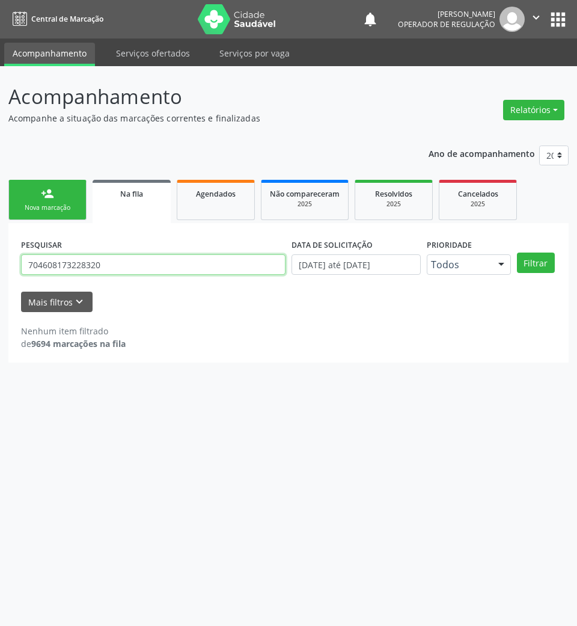
click at [150, 255] on input "704608173228320" at bounding box center [153, 264] width 265 height 20
click at [150, 256] on input "704608173228320" at bounding box center [153, 264] width 265 height 20
type input "708500365945078"
click at [517, 253] on button "Filtrar" at bounding box center [536, 263] width 38 height 20
click at [167, 255] on input "708500365945078" at bounding box center [153, 264] width 265 height 20
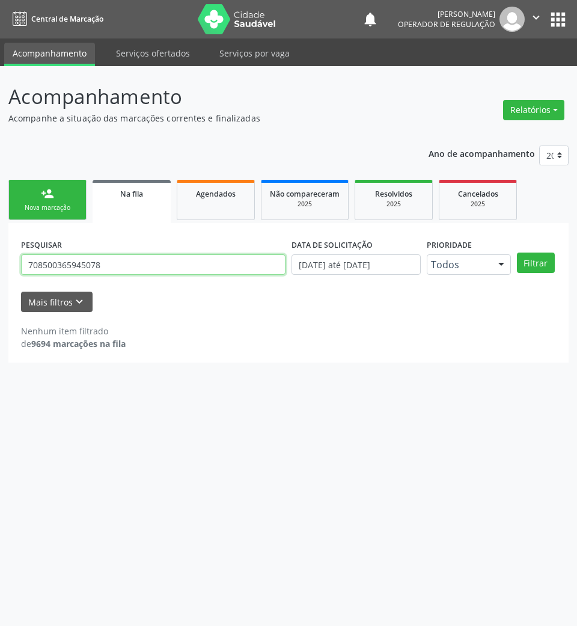
click at [167, 255] on input "708500365945078" at bounding box center [153, 264] width 265 height 20
click at [81, 195] on link "person_add Nova marcação" at bounding box center [47, 200] width 78 height 40
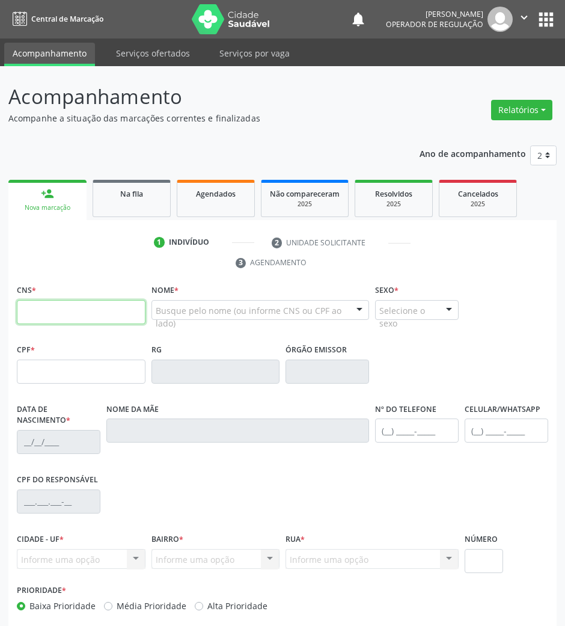
click at [137, 308] on input "text" at bounding box center [81, 312] width 129 height 24
paste input "708 5003 6594 5078"
type input "708 5003 6594 5078"
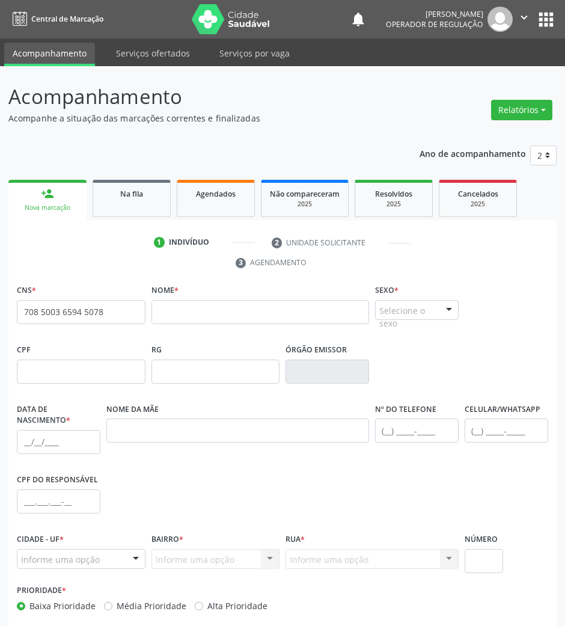
click at [104, 314] on span "none" at bounding box center [114, 309] width 53 height 13
click at [82, 313] on input "708 5003 6594 5078" at bounding box center [81, 312] width 129 height 24
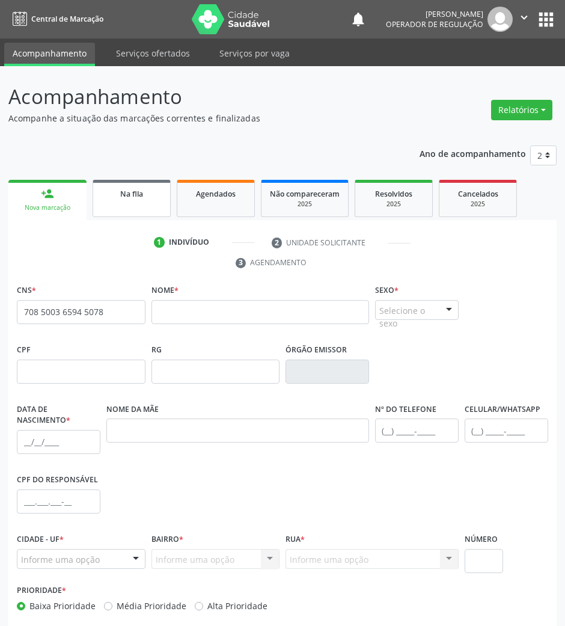
click at [118, 200] on link "Na fila" at bounding box center [132, 198] width 78 height 37
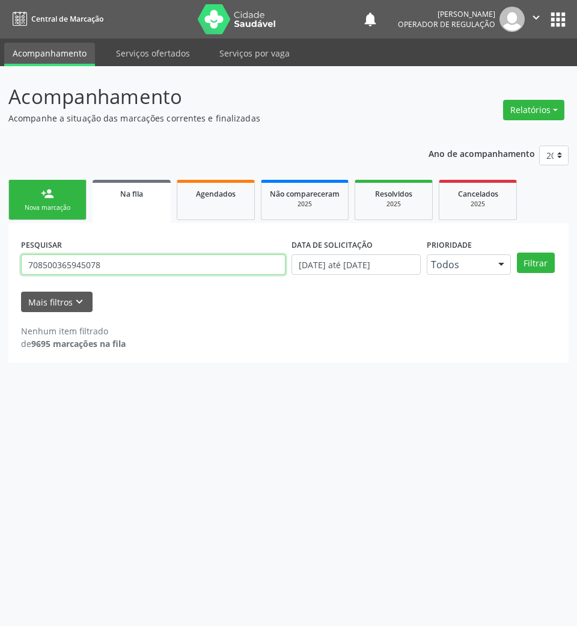
click at [136, 260] on input "708500365945078" at bounding box center [153, 264] width 265 height 20
paste input "6002329943044"
click at [517, 253] on button "Filtrar" at bounding box center [536, 263] width 38 height 20
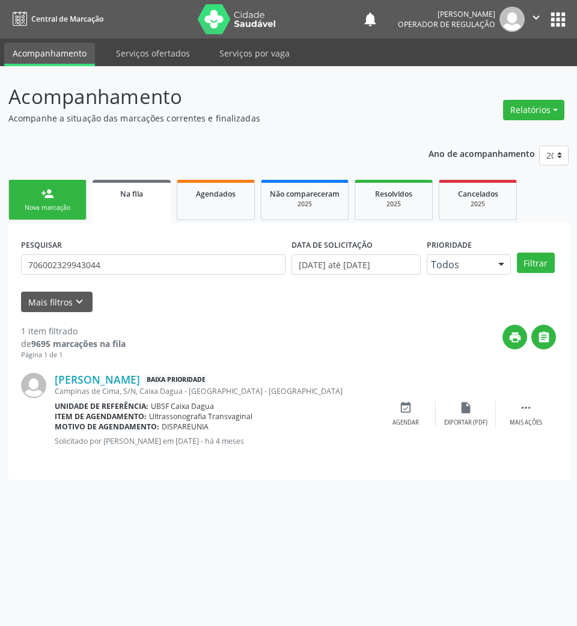
click at [131, 278] on div "PESQUISAR 706002329943044" at bounding box center [153, 259] width 271 height 47
click at [118, 269] on input "706002329943044" at bounding box center [153, 264] width 265 height 20
type input "706006877936047"
click at [517, 253] on button "Filtrar" at bounding box center [536, 263] width 38 height 20
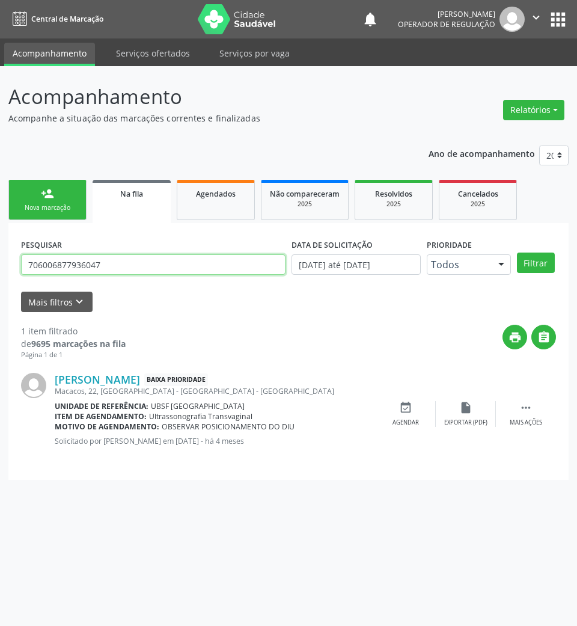
click at [85, 272] on input "706006877936047" at bounding box center [153, 264] width 265 height 20
click at [240, 198] on div "Agendados" at bounding box center [216, 193] width 60 height 13
select select "8"
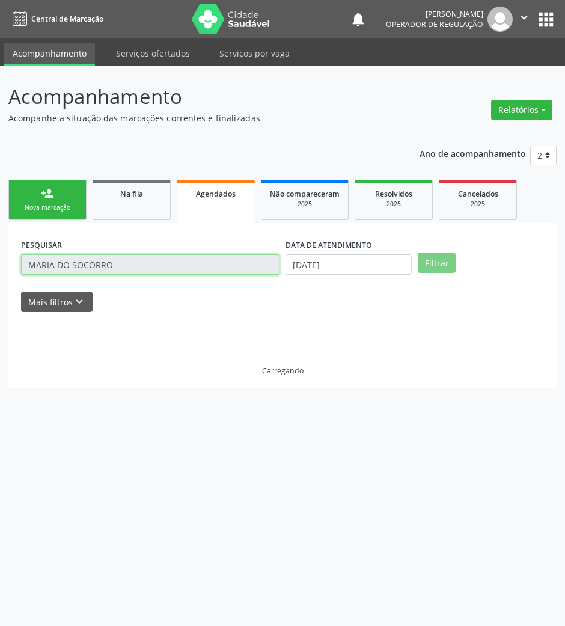
click at [162, 263] on input "MARIA DO SOCORRO" at bounding box center [150, 264] width 259 height 20
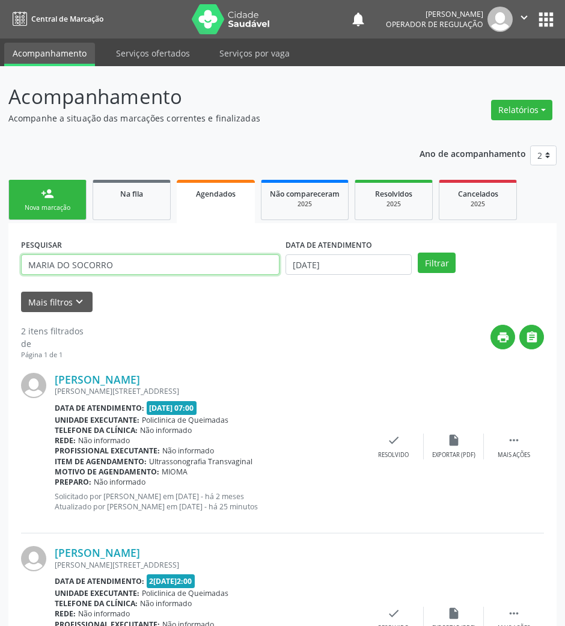
paste input "706006877936047"
type input "706006877936047"
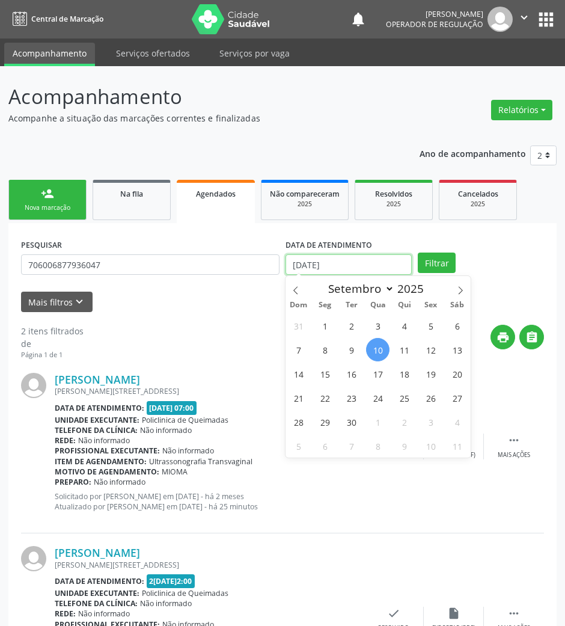
click at [330, 268] on input "[DATE]" at bounding box center [349, 264] width 126 height 20
drag, startPoint x: 328, startPoint y: 341, endPoint x: 439, endPoint y: 275, distance: 129.4
click at [328, 340] on span "8" at bounding box center [324, 349] width 23 height 23
type input "[DATE]"
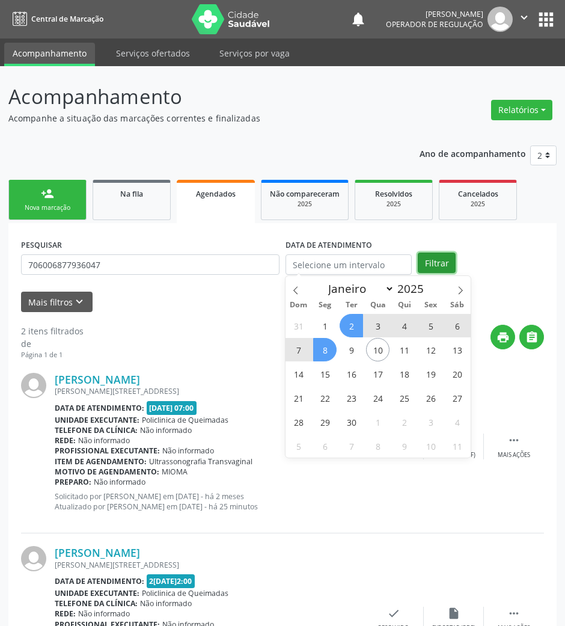
click at [442, 260] on button "Filtrar" at bounding box center [437, 263] width 38 height 20
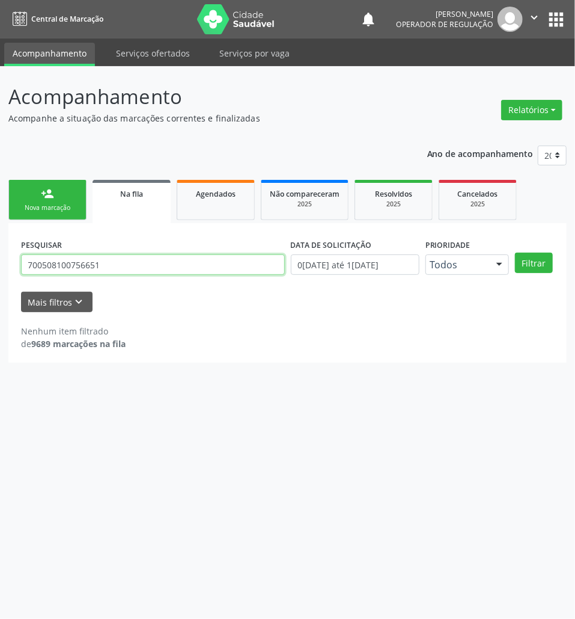
click at [111, 265] on input "700508100756651" at bounding box center [153, 264] width 264 height 20
type input "702405043277529"
click at [515, 253] on button "Filtrar" at bounding box center [534, 263] width 38 height 20
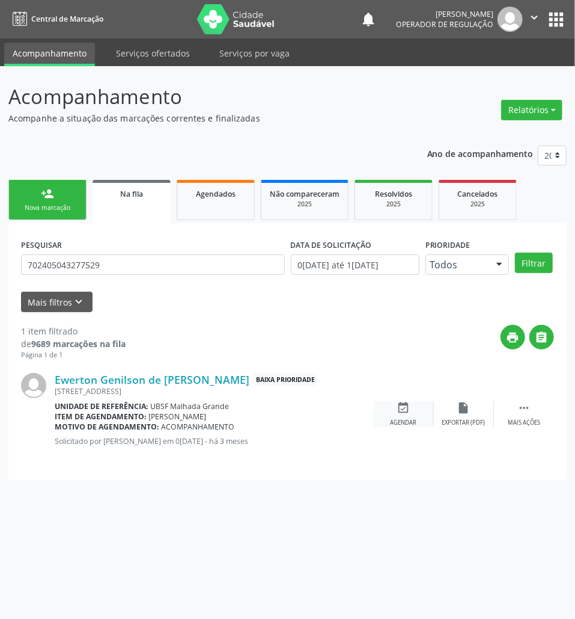
click at [405, 403] on icon "event_available" at bounding box center [403, 407] width 13 height 13
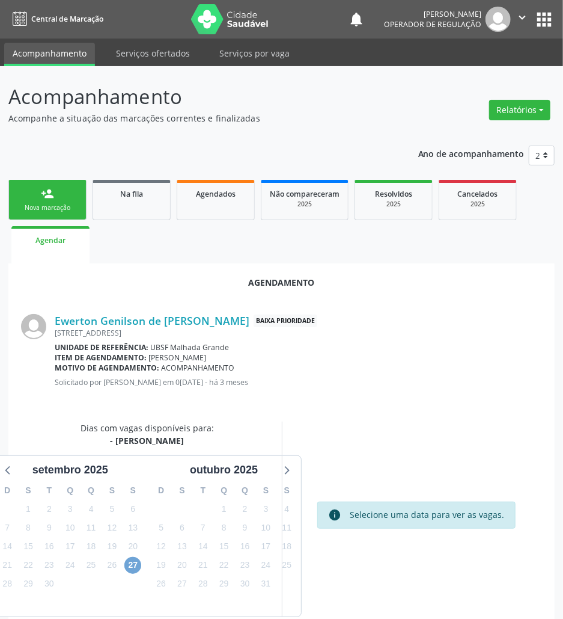
click at [127, 568] on span "27" at bounding box center [132, 565] width 17 height 17
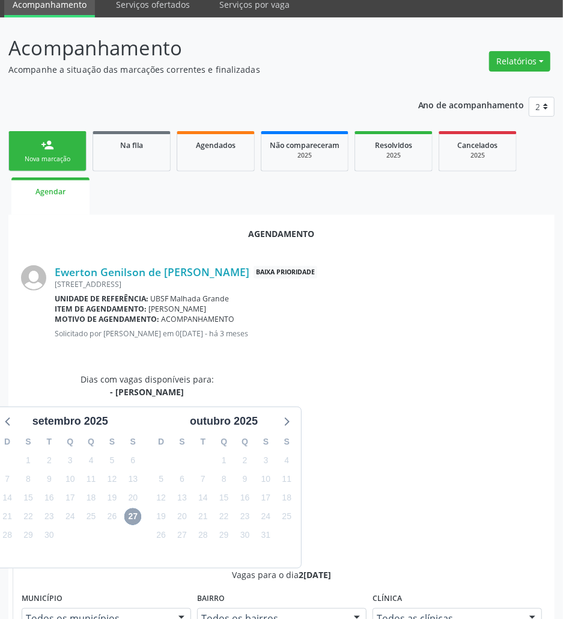
scroll to position [229, 0]
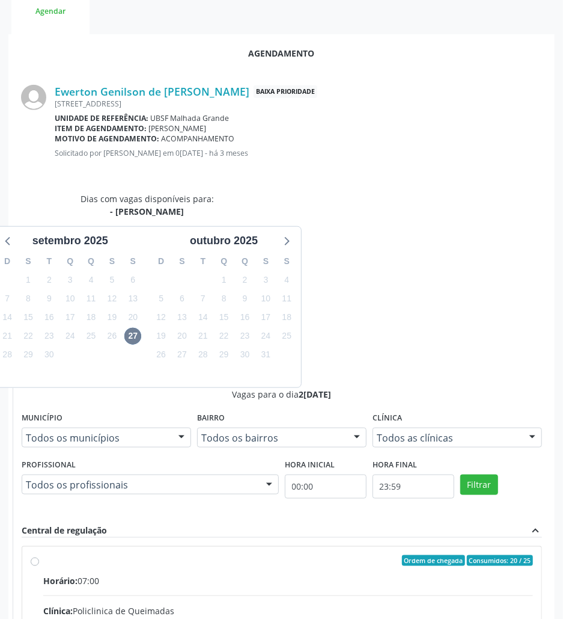
drag, startPoint x: 366, startPoint y: 486, endPoint x: 477, endPoint y: 537, distance: 122.7
click at [39, 555] on input "Ordem de chegada Consumidos: 20 / 25 Horário: 07:00 Clínica: Policlinica de Que…" at bounding box center [35, 560] width 8 height 11
radio input "true"
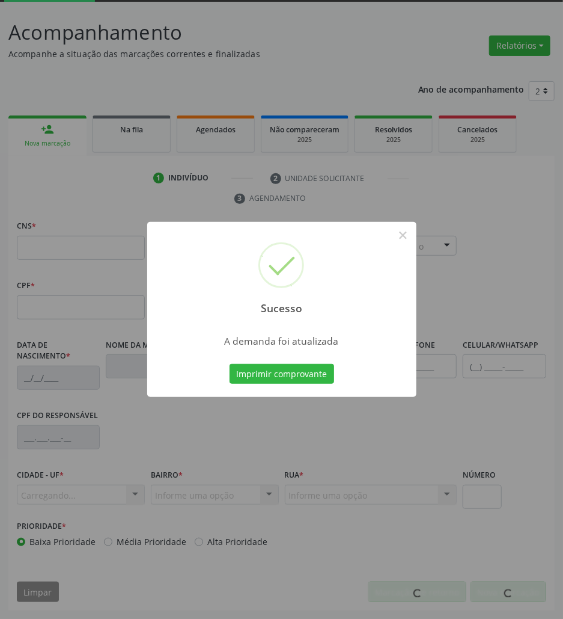
scroll to position [65, 0]
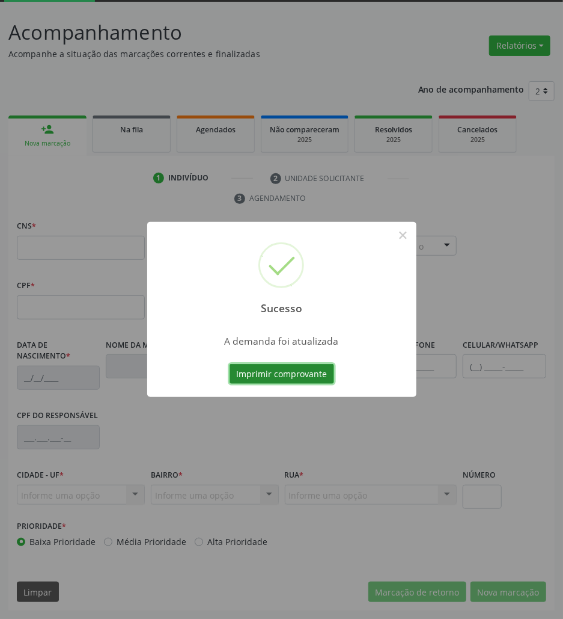
click at [317, 376] on button "Imprimir comprovante" at bounding box center [282, 374] width 105 height 20
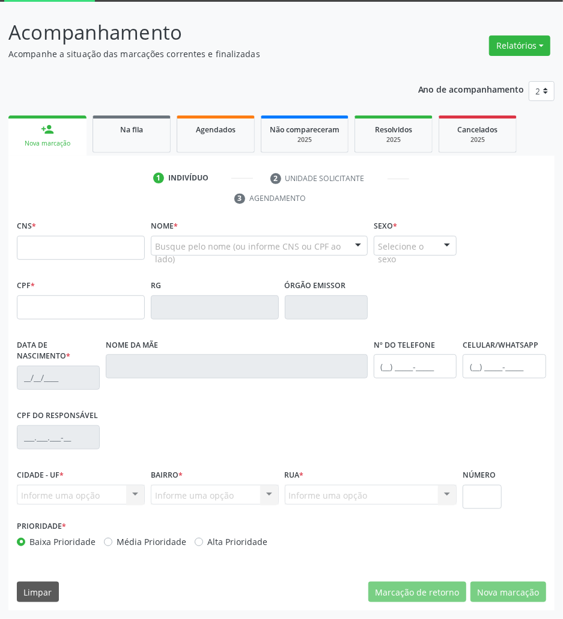
click at [126, 126] on div "Sucesso × A demanda foi atualizada Imprimir comprovante Cancel" at bounding box center [281, 309] width 563 height 619
drag, startPoint x: 131, startPoint y: 128, endPoint x: 5, endPoint y: 176, distance: 134.3
click at [130, 129] on span "Na fila" at bounding box center [131, 129] width 23 height 10
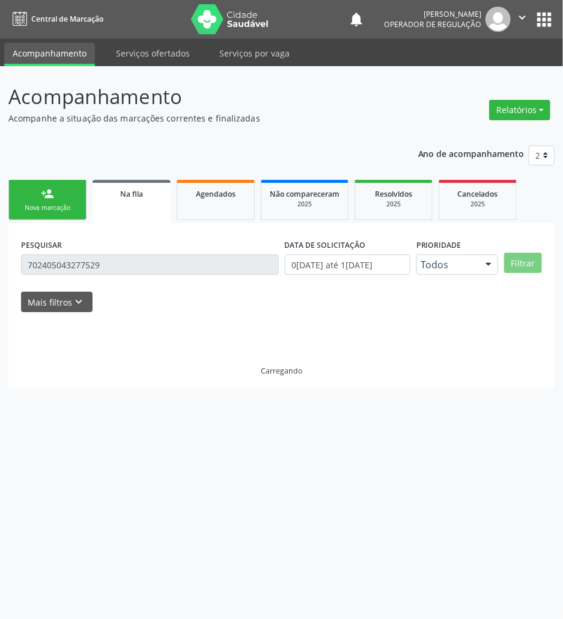
scroll to position [0, 0]
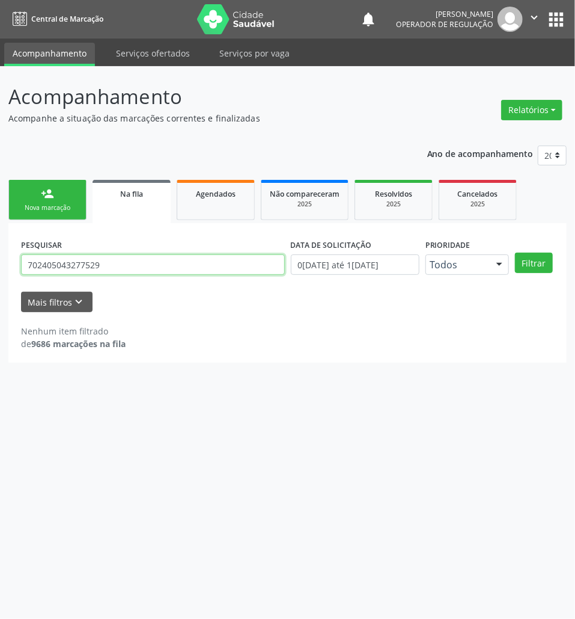
click at [97, 266] on input "702405043277529" at bounding box center [153, 264] width 264 height 20
type input "700403492391541"
click at [515, 253] on button "Filtrar" at bounding box center [534, 263] width 38 height 20
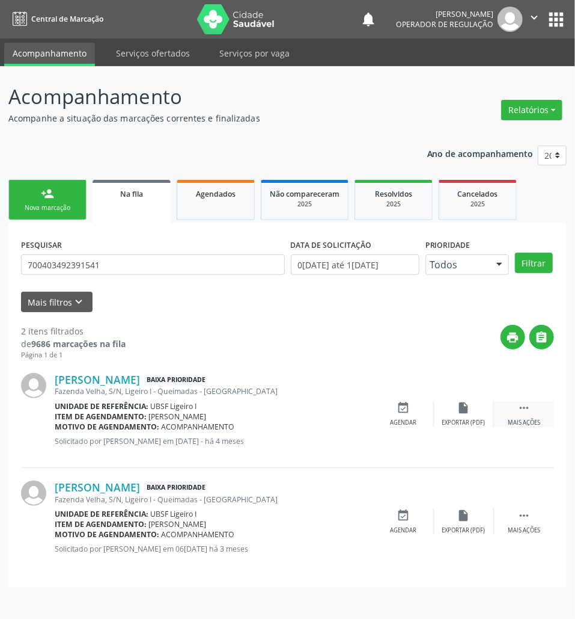
click at [533, 416] on div " Mais ações" at bounding box center [524, 414] width 60 height 26
click at [406, 404] on icon "cancel" at bounding box center [403, 407] width 13 height 13
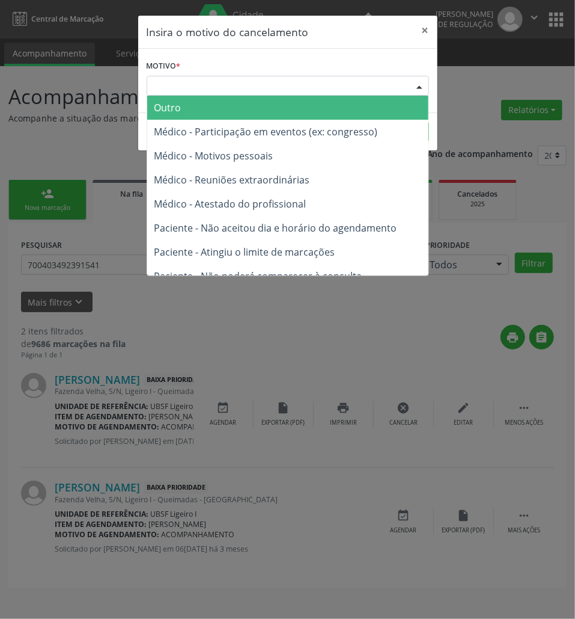
drag, startPoint x: 320, startPoint y: 89, endPoint x: 308, endPoint y: 113, distance: 27.2
click at [320, 91] on div "Escolha o motivo" at bounding box center [288, 86] width 283 height 20
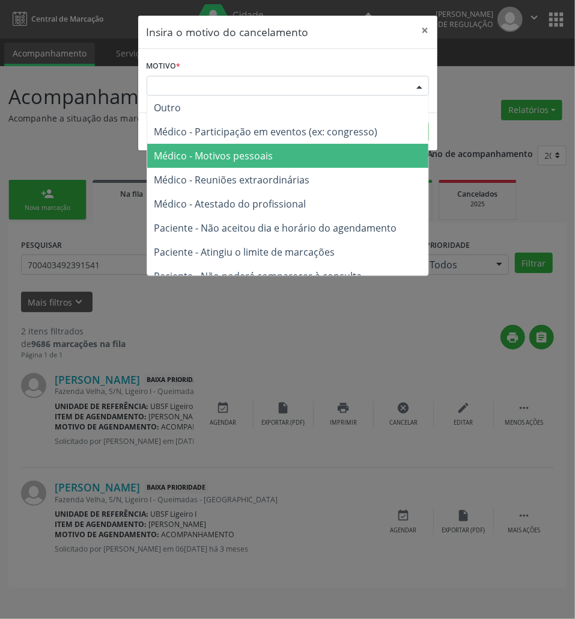
click at [296, 148] on span "Médico - Motivos pessoais" at bounding box center [287, 156] width 281 height 24
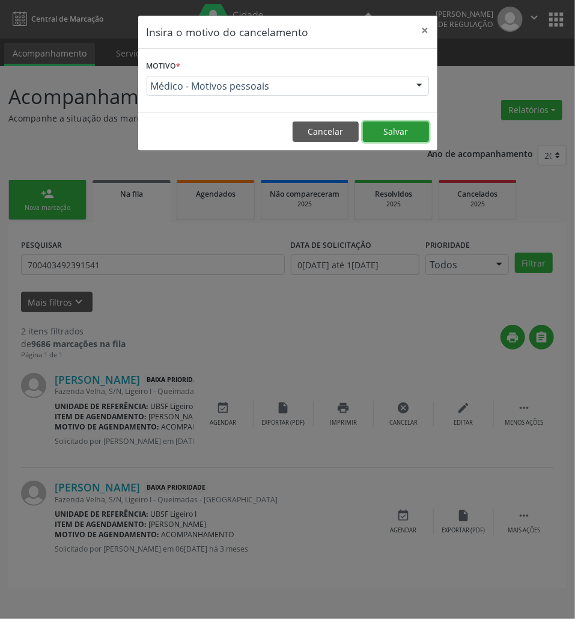
click at [412, 135] on button "Salvar" at bounding box center [396, 131] width 66 height 20
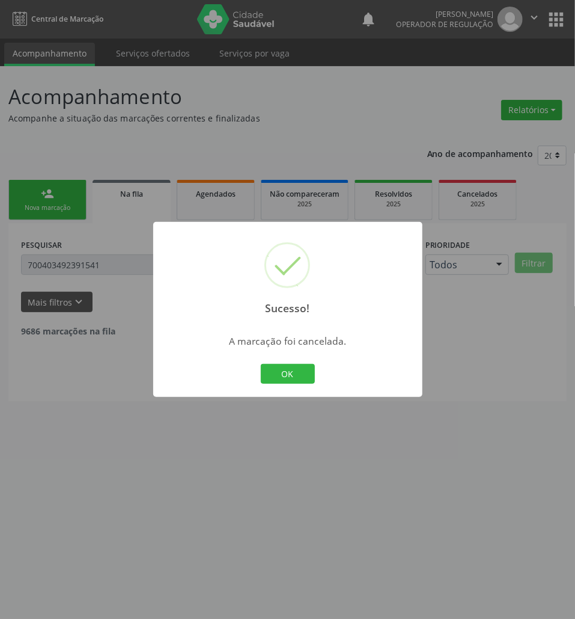
click at [292, 362] on div "OK Cancel" at bounding box center [288, 373] width 60 height 25
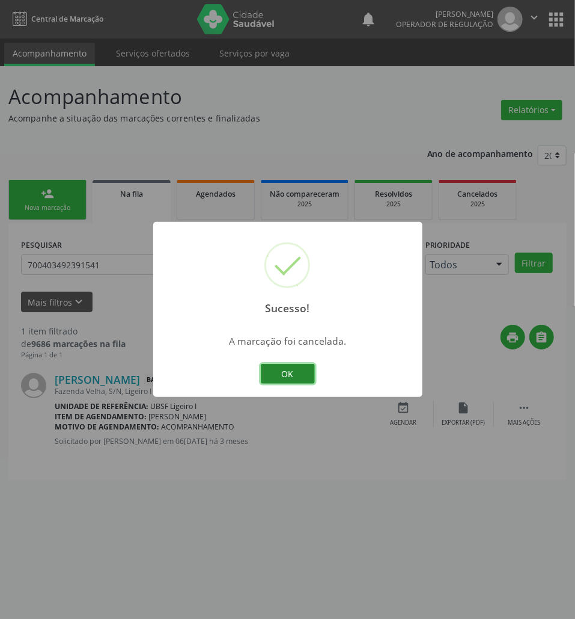
drag, startPoint x: 291, startPoint y: 372, endPoint x: 18, endPoint y: 178, distance: 334.6
click at [289, 371] on button "OK" at bounding box center [288, 374] width 54 height 20
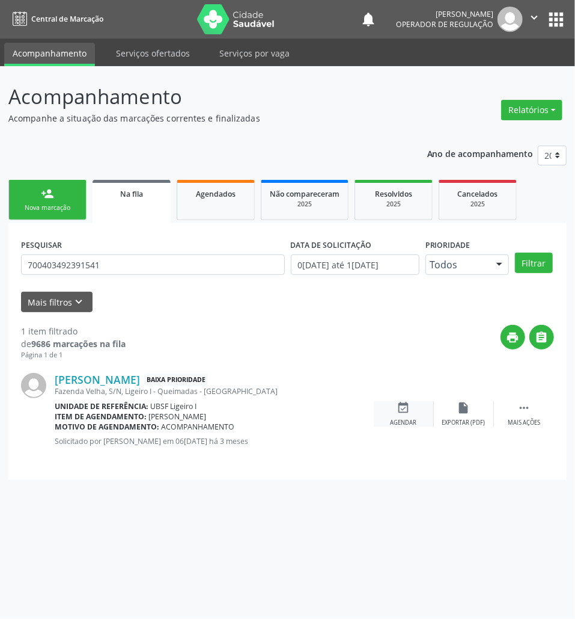
click at [412, 404] on div "event_available Agendar" at bounding box center [404, 414] width 60 height 26
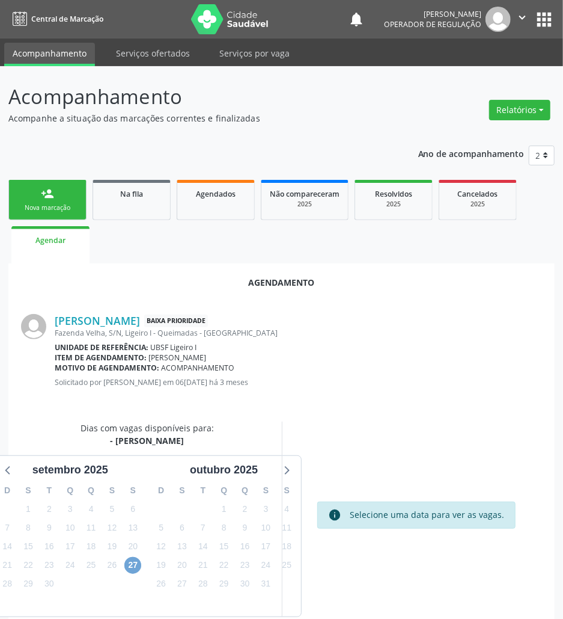
drag, startPoint x: 137, startPoint y: 565, endPoint x: 130, endPoint y: 561, distance: 7.8
click at [136, 565] on span "27" at bounding box center [132, 565] width 17 height 17
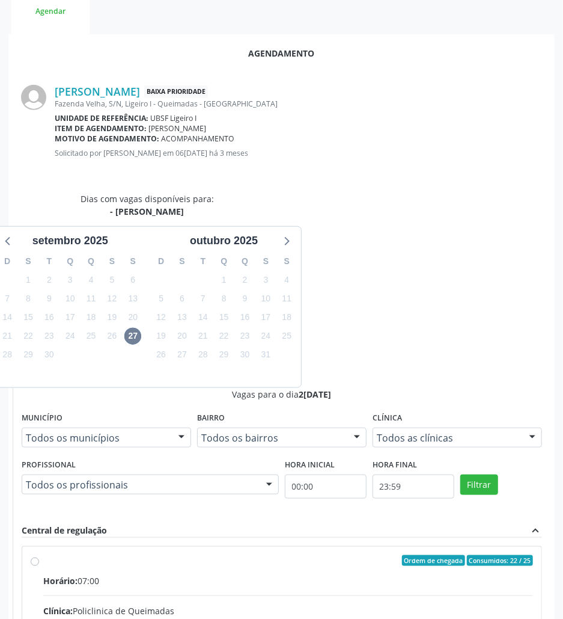
click at [39, 555] on input "Ordem de chegada Consumidos: 22 / 25 Horário: 07:00 Clínica: Policlinica de Que…" at bounding box center [35, 560] width 8 height 11
radio input "true"
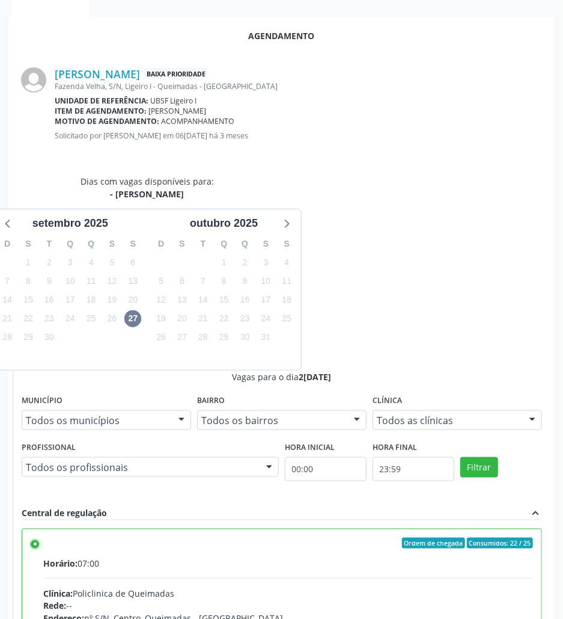
scroll to position [249, 0]
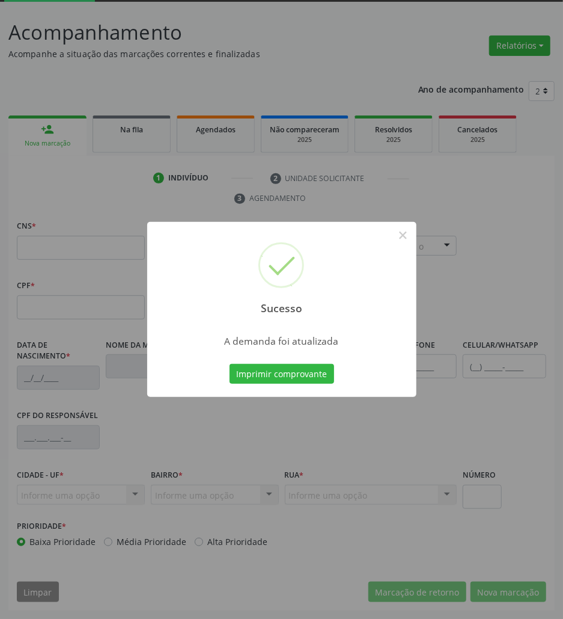
scroll to position [65, 0]
click at [291, 381] on button "Imprimir comprovante" at bounding box center [282, 374] width 105 height 20
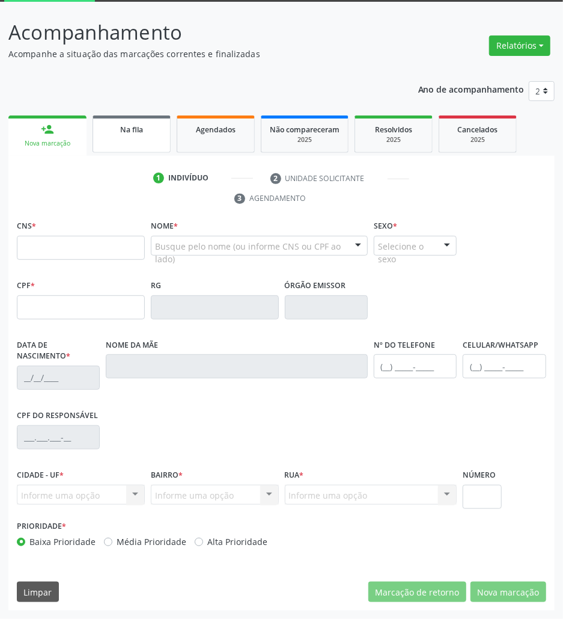
click at [159, 138] on link "Na fila" at bounding box center [132, 133] width 78 height 37
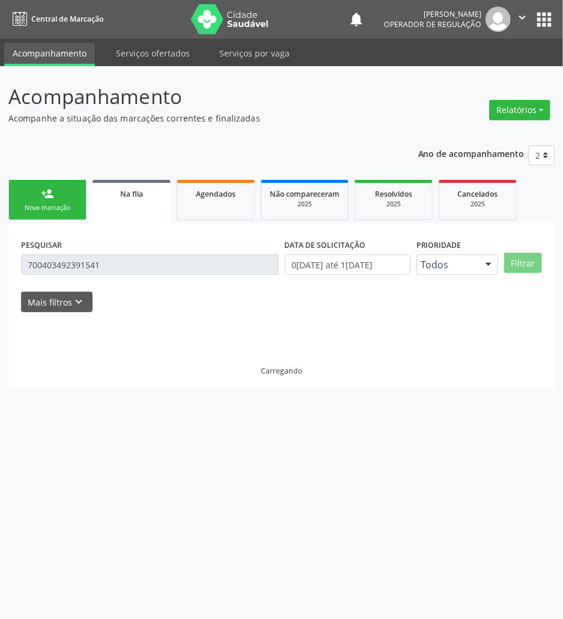
scroll to position [0, 0]
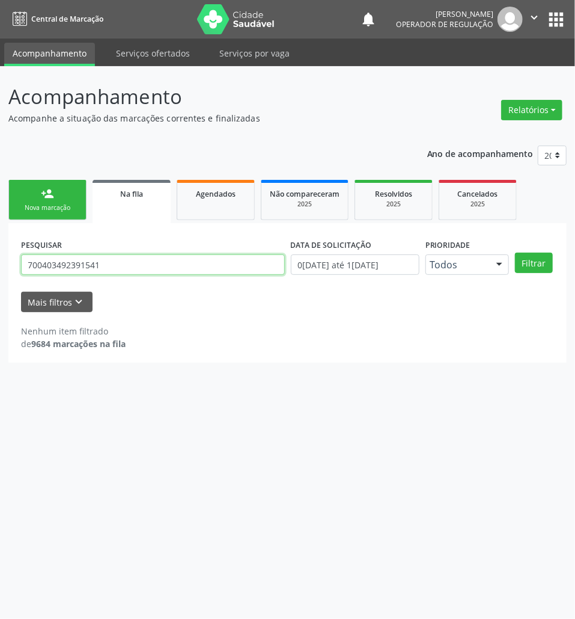
click at [126, 255] on input "700403492391541" at bounding box center [153, 264] width 264 height 20
drag, startPoint x: 116, startPoint y: 260, endPoint x: 44, endPoint y: 256, distance: 71.7
click at [44, 256] on input "700403492391541" at bounding box center [153, 264] width 264 height 20
type input "700007066696802"
click at [515, 253] on button "Filtrar" at bounding box center [534, 263] width 38 height 20
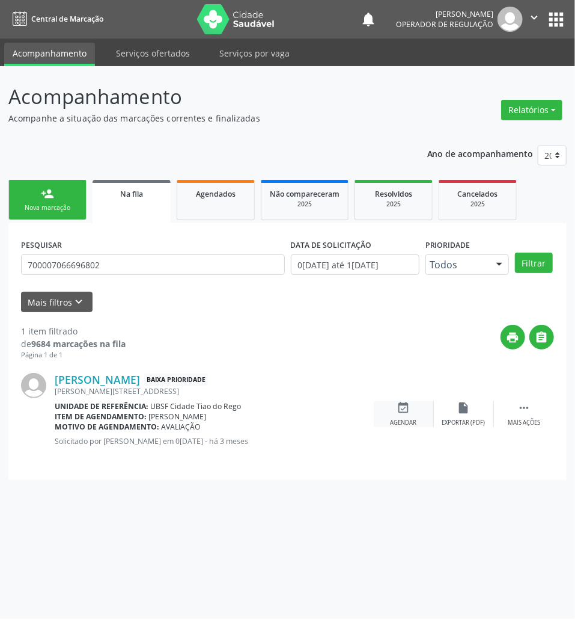
click at [387, 414] on div "event_available Agendar" at bounding box center [404, 414] width 60 height 26
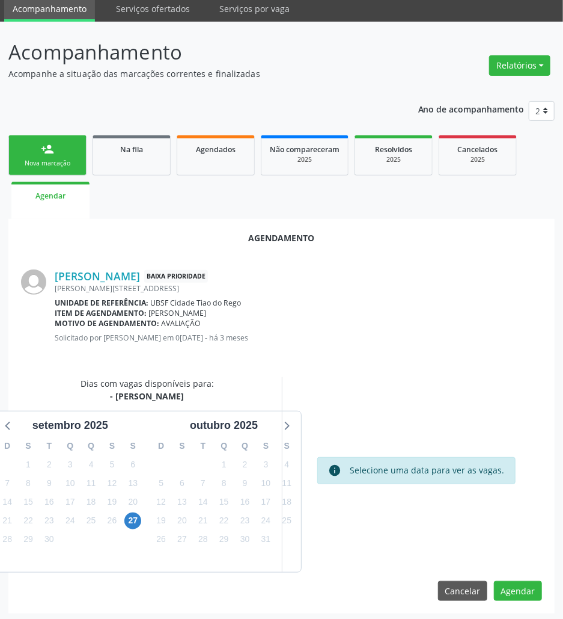
scroll to position [48, 0]
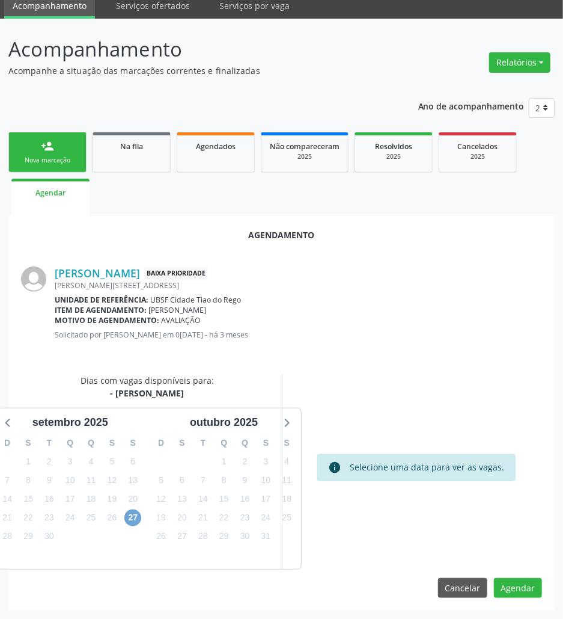
click at [133, 522] on span "27" at bounding box center [132, 517] width 17 height 17
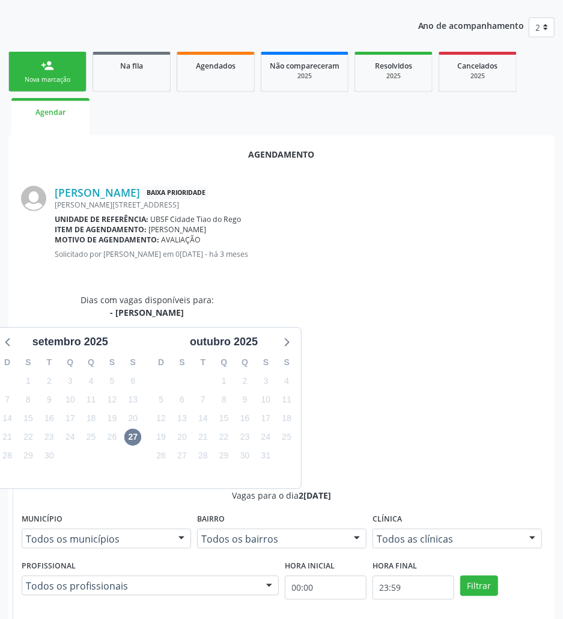
drag, startPoint x: 349, startPoint y: 501, endPoint x: 162, endPoint y: 533, distance: 189.7
radio input "true"
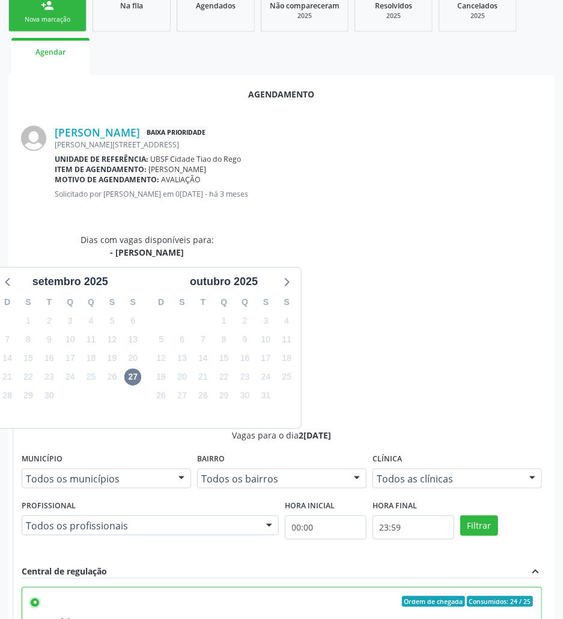
scroll to position [249, 0]
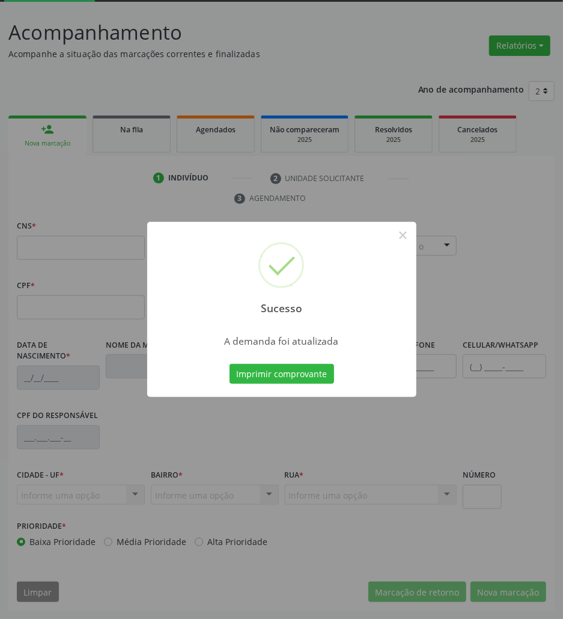
scroll to position [65, 0]
click at [244, 369] on button "Imprimir comprovante" at bounding box center [282, 374] width 105 height 20
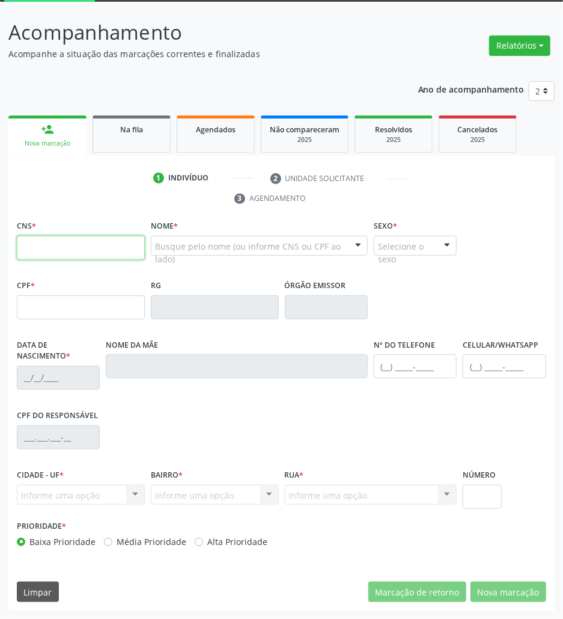
click at [90, 246] on input "text" at bounding box center [81, 248] width 128 height 24
paste input "706 9001 3903 1834"
type input "706 9001 3903 1834"
type input "077.000.704-07"
type input "09/07/1987"
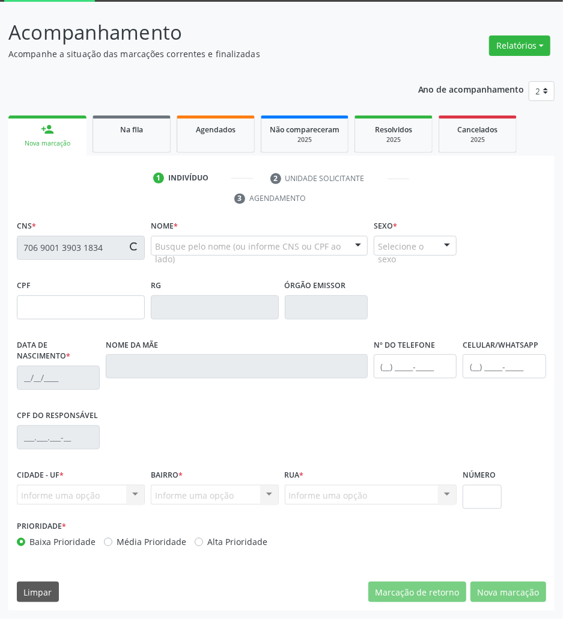
type input "Jalice Bastos de Souza"
type input "(83) 99136-7514"
type input "129"
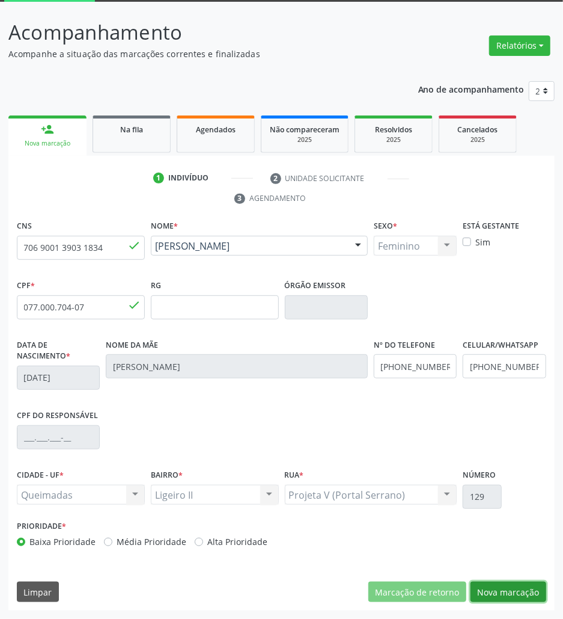
drag, startPoint x: 495, startPoint y: 598, endPoint x: 399, endPoint y: 485, distance: 148.4
click at [493, 592] on button "Nova marcação" at bounding box center [509, 591] width 76 height 20
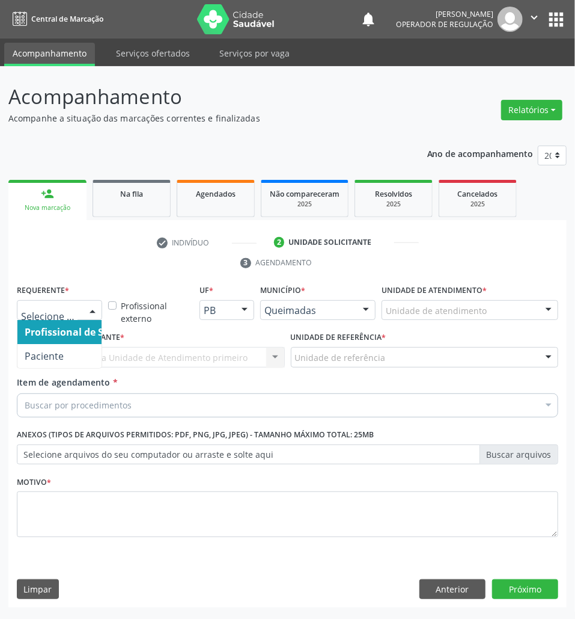
click at [79, 311] on div "Profissional de Saúde Paciente Nenhum resultado encontrado para: " " Não há nen…" at bounding box center [59, 310] width 85 height 20
click at [63, 360] on span "Paciente" at bounding box center [75, 356] width 117 height 24
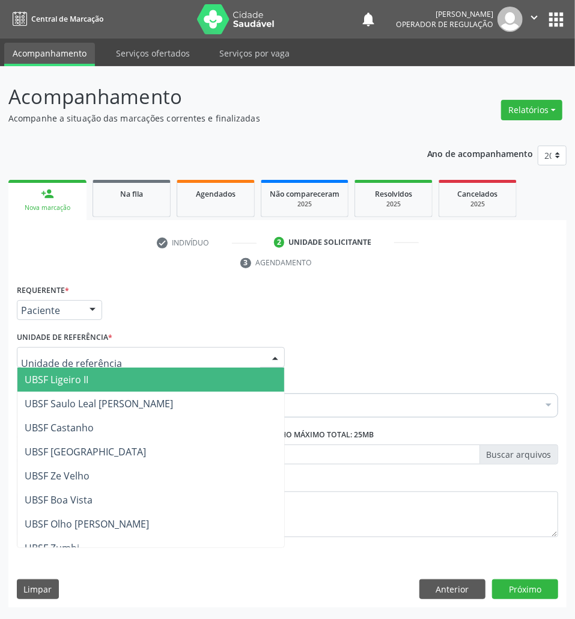
click at [94, 387] on span "UBSF Ligeiro II" at bounding box center [150, 379] width 267 height 24
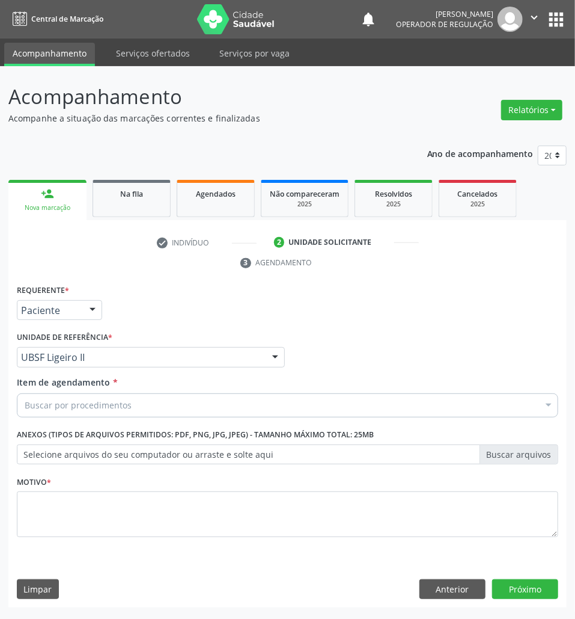
click at [130, 414] on div "Buscar por procedimentos" at bounding box center [288, 405] width 542 height 24
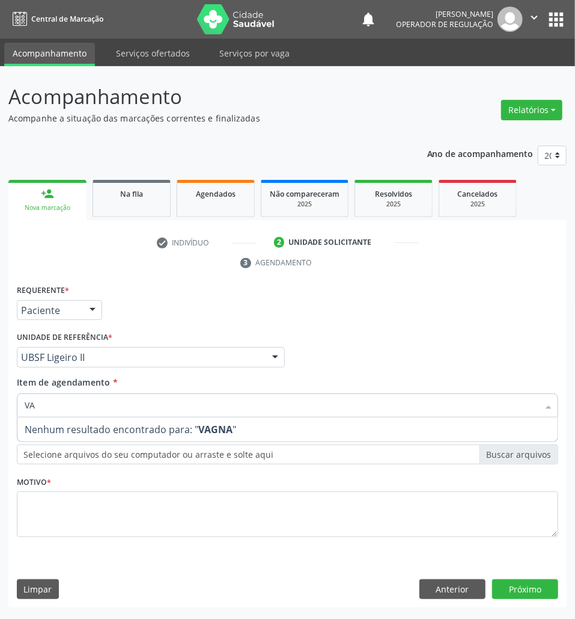
type input "V"
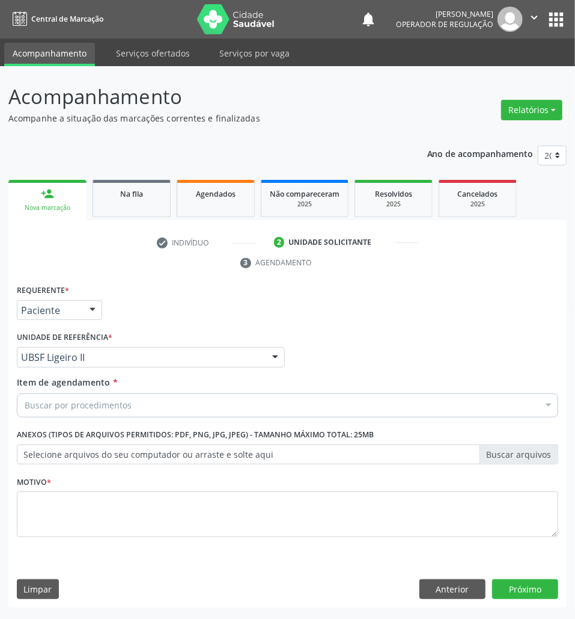
click at [126, 398] on div "Buscar por procedimentos" at bounding box center [288, 405] width 542 height 24
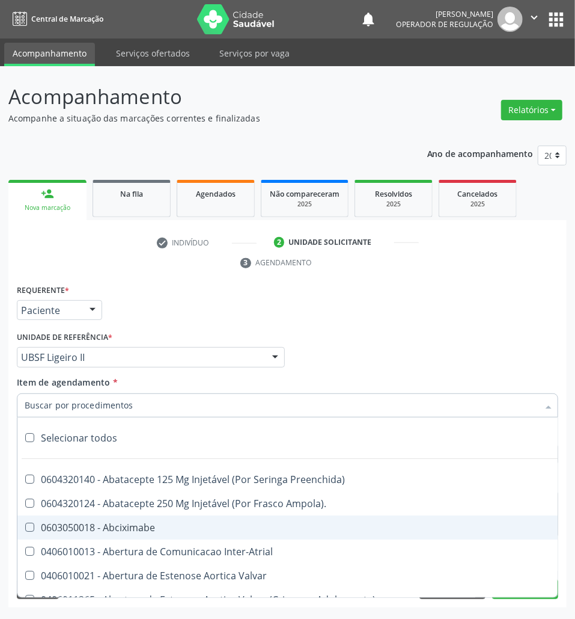
paste input "TRANSVAGINAL"
type input "TRANSVAGINAL"
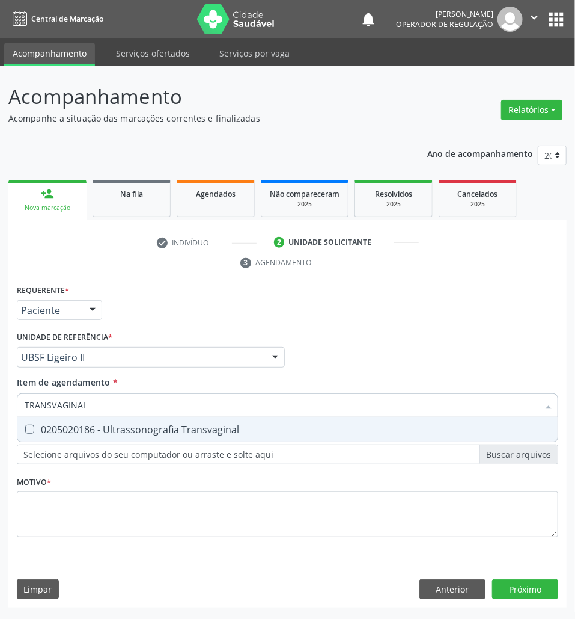
click at [118, 424] on div "0205020186 - Ultrassonografia Transvaginal" at bounding box center [288, 429] width 526 height 10
checkbox Transvaginal "true"
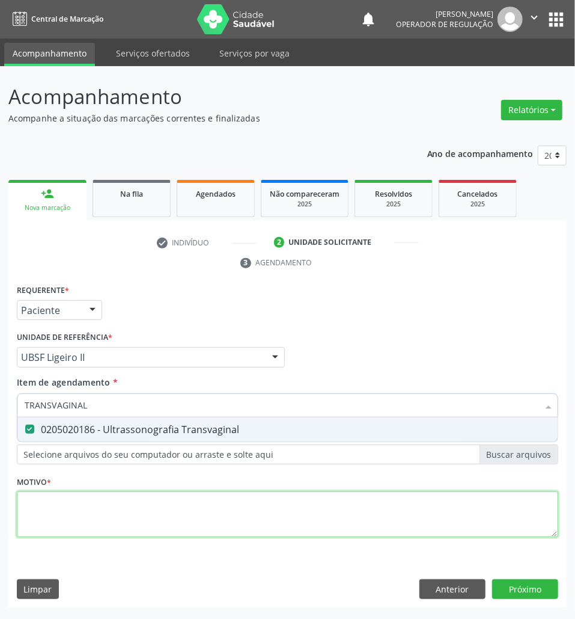
click at [73, 503] on div "Requerente * Paciente Profissional de Saúde Paciente Nenhum resultado encontrad…" at bounding box center [288, 417] width 542 height 272
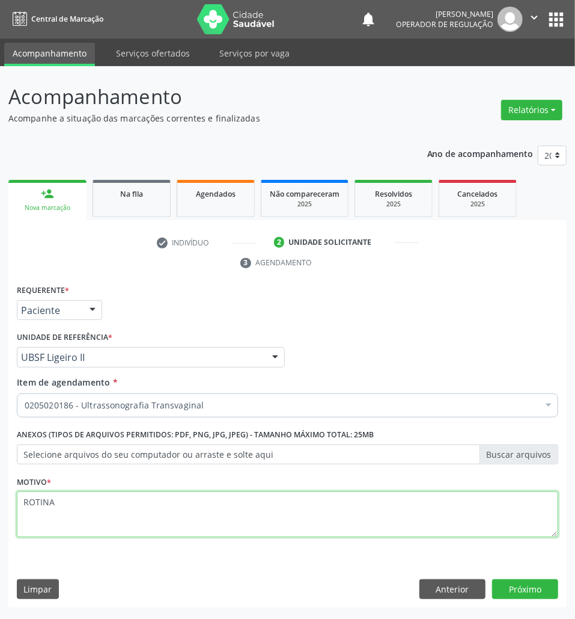
type textarea "ROTINA"
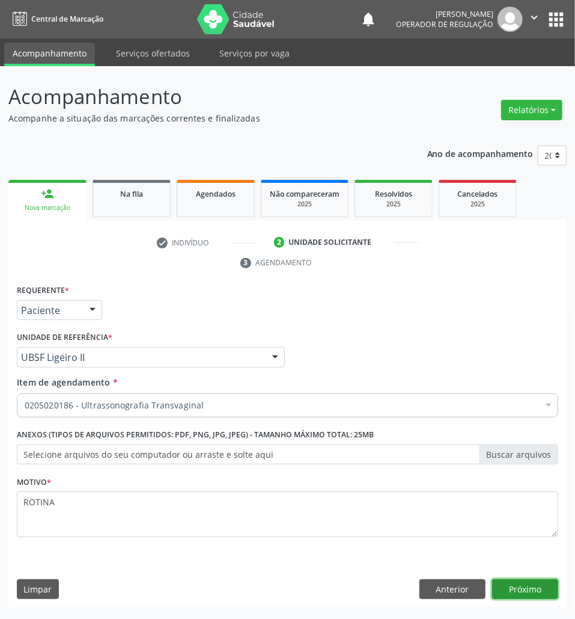
click button "Próximo" at bounding box center [525, 589] width 66 height 20
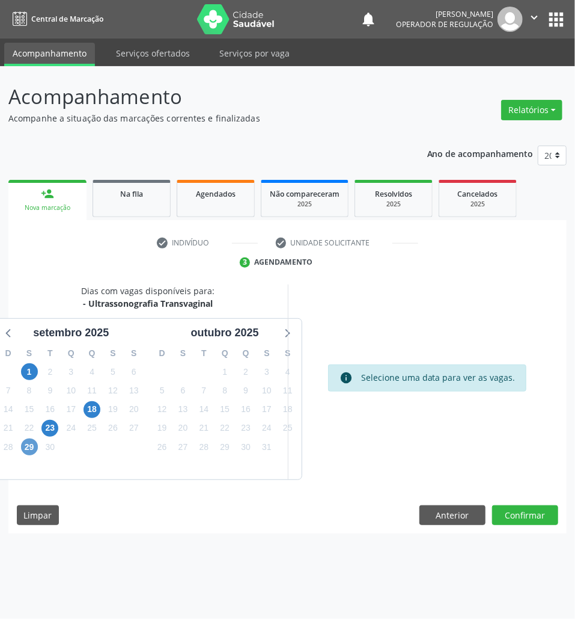
click at [37, 450] on div "29" at bounding box center [29, 447] width 21 height 19
click at [34, 448] on span "29" at bounding box center [29, 446] width 17 height 17
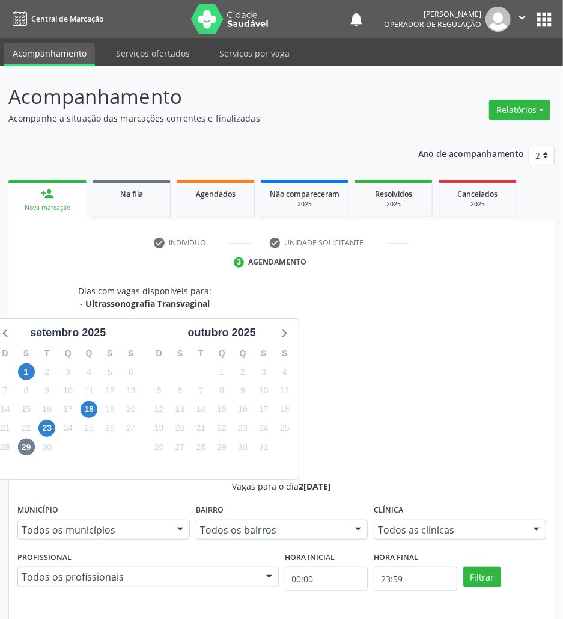
radio input "true"
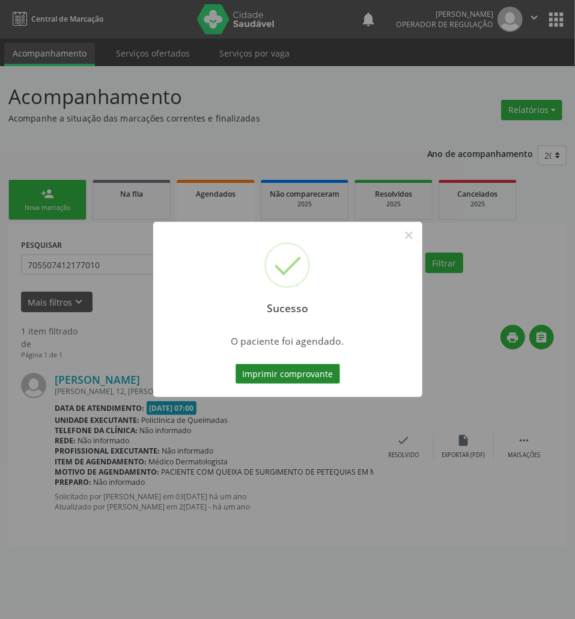
click at [311, 373] on button "Imprimir comprovante" at bounding box center [288, 374] width 105 height 20
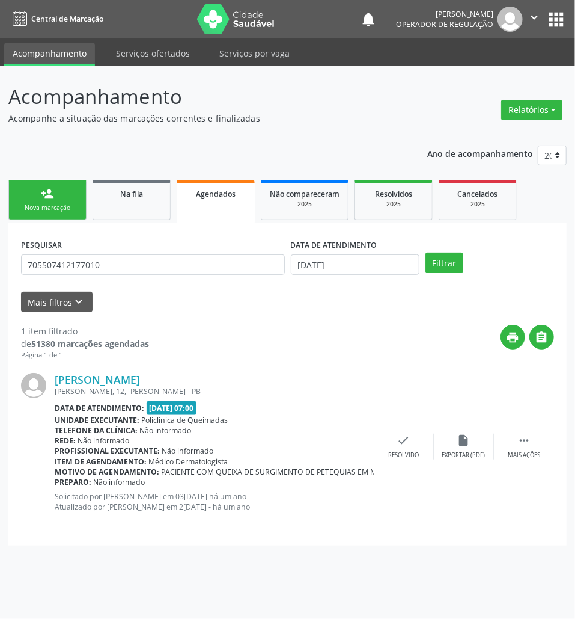
click at [29, 201] on link "person_add Nova marcação" at bounding box center [47, 200] width 78 height 40
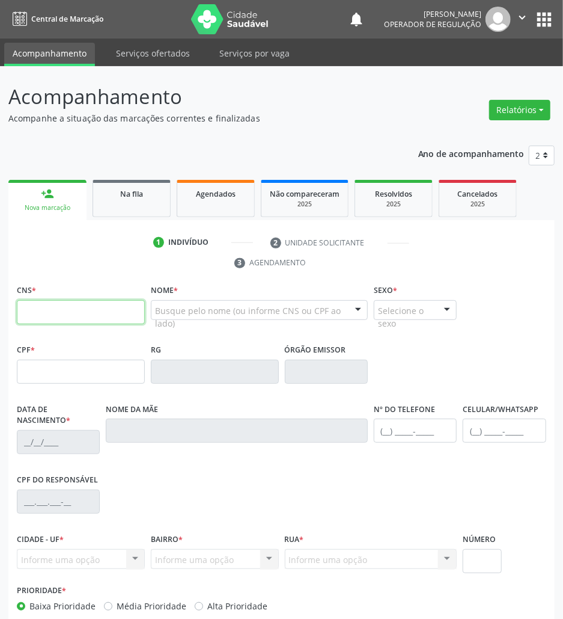
click at [106, 311] on input "text" at bounding box center [81, 312] width 128 height 24
paste input "700 5061 4770 6152"
type input "700 5061 4770 6152"
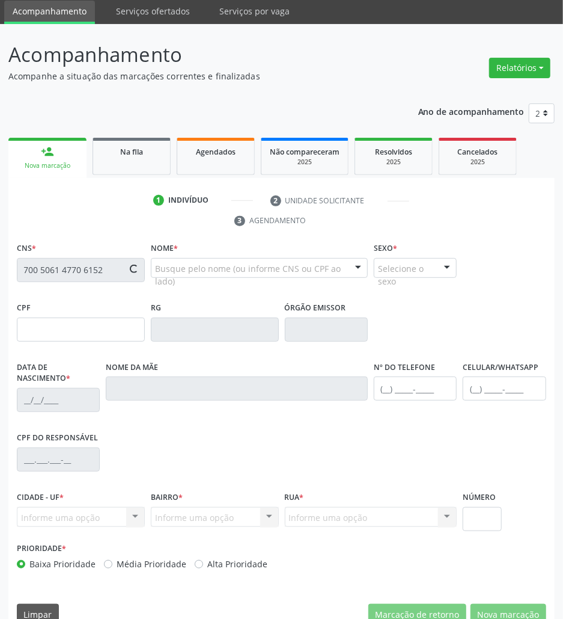
type input "884.306.264-68"
type input "[DATE]"
type input "Cleonice de [PERSON_NAME]"
type input "[PHONE_NUMBER]"
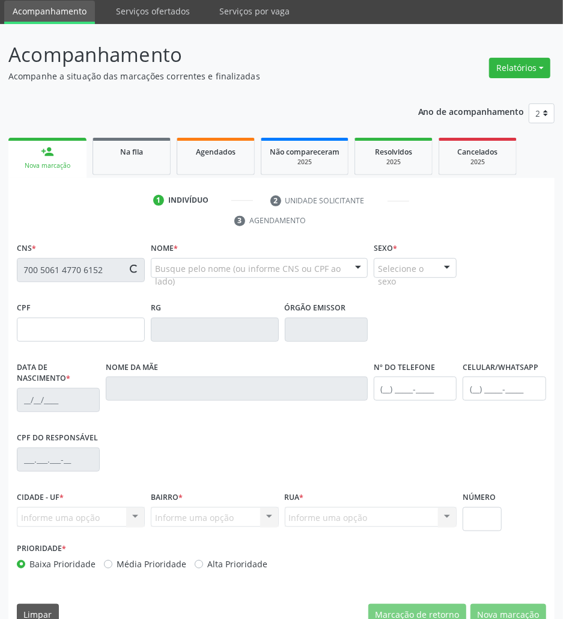
type input "39"
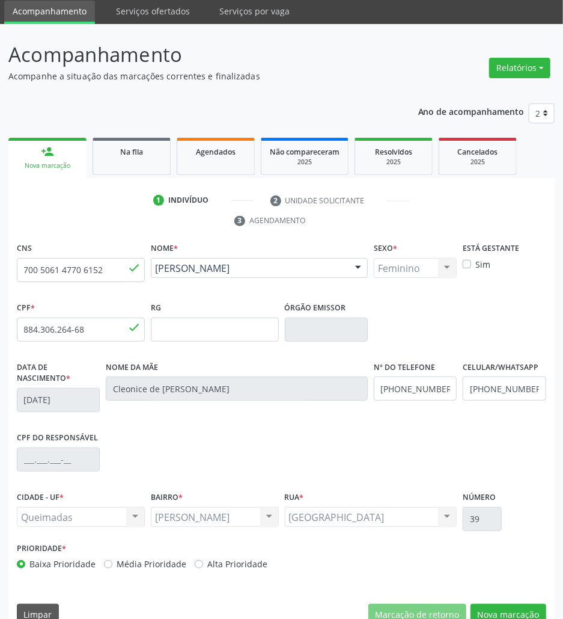
scroll to position [65, 0]
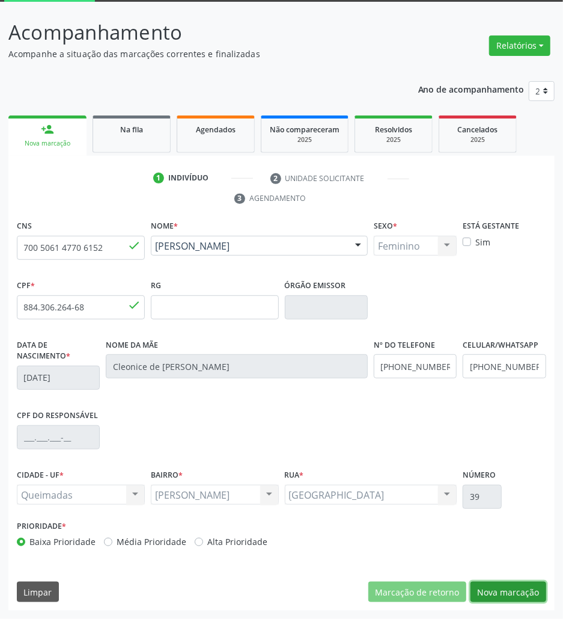
click at [518, 590] on button "Nova marcação" at bounding box center [509, 591] width 76 height 20
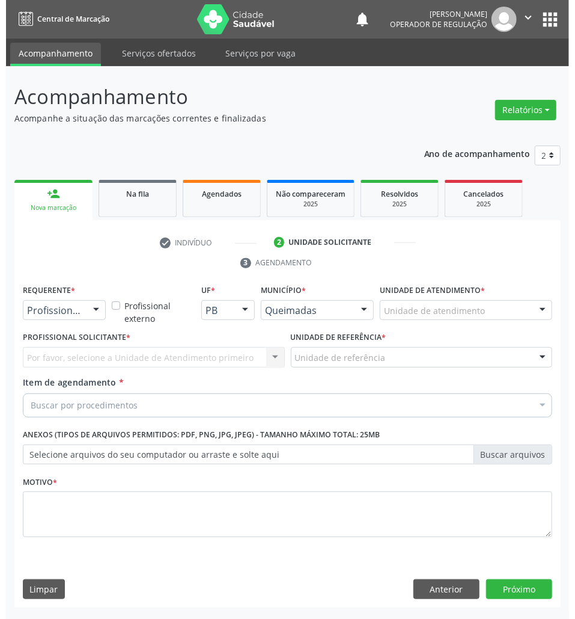
scroll to position [0, 0]
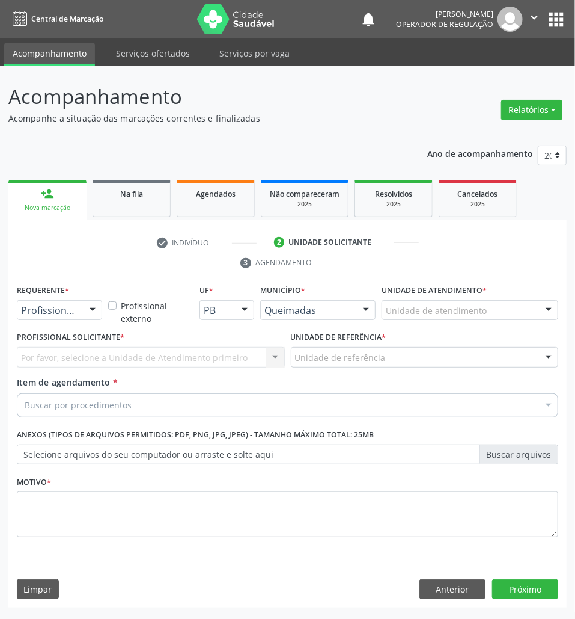
drag, startPoint x: 82, startPoint y: 316, endPoint x: 70, endPoint y: 337, distance: 24.8
click at [82, 317] on div "Profissional de Saúde" at bounding box center [59, 310] width 85 height 20
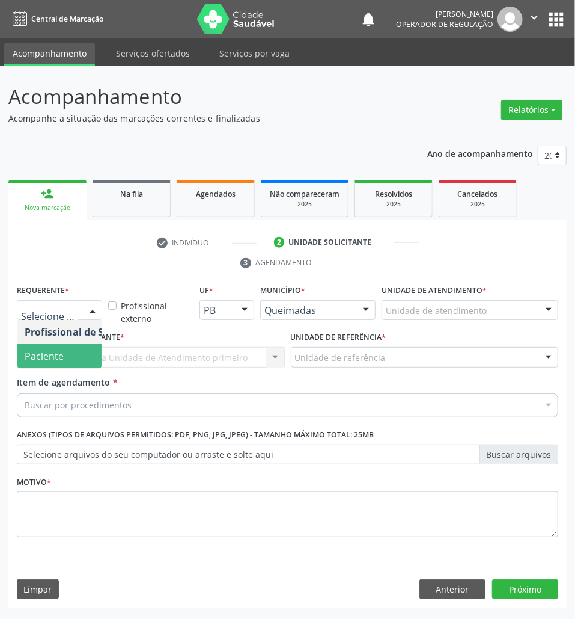
click at [61, 357] on span "Paciente" at bounding box center [44, 355] width 39 height 13
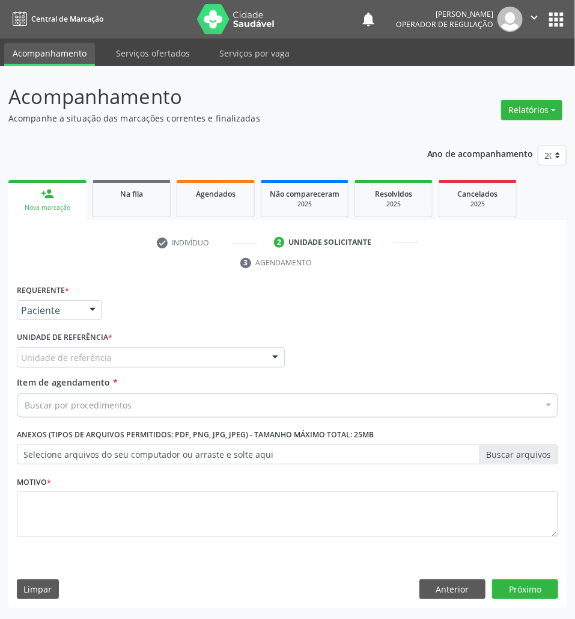
click at [78, 351] on div "Unidade de referência" at bounding box center [151, 357] width 268 height 20
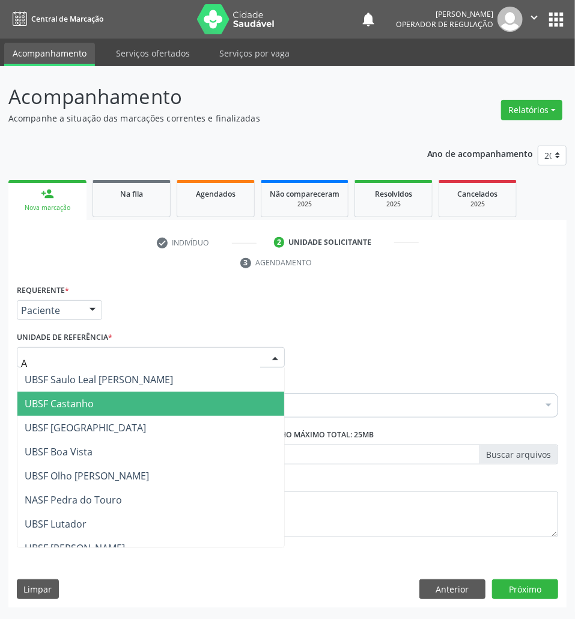
type input "AN"
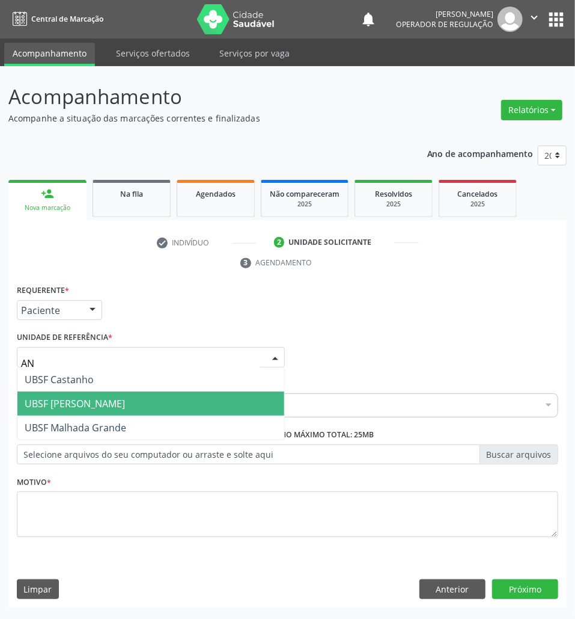
click at [94, 407] on span "UBSF [PERSON_NAME]" at bounding box center [75, 403] width 100 height 13
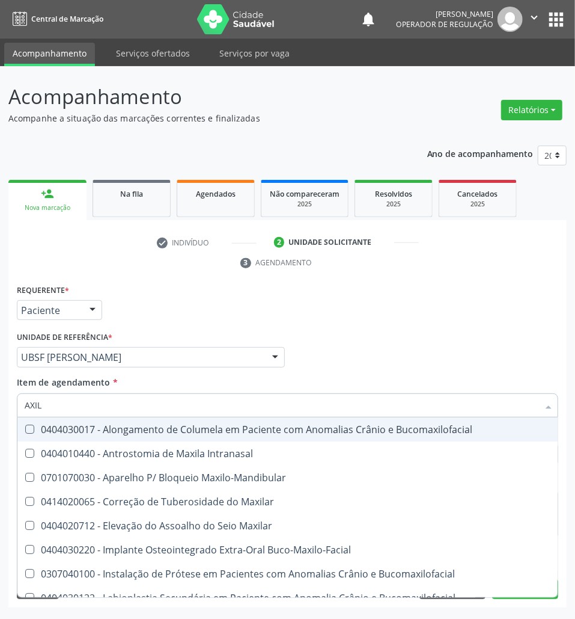
type input "AXILA"
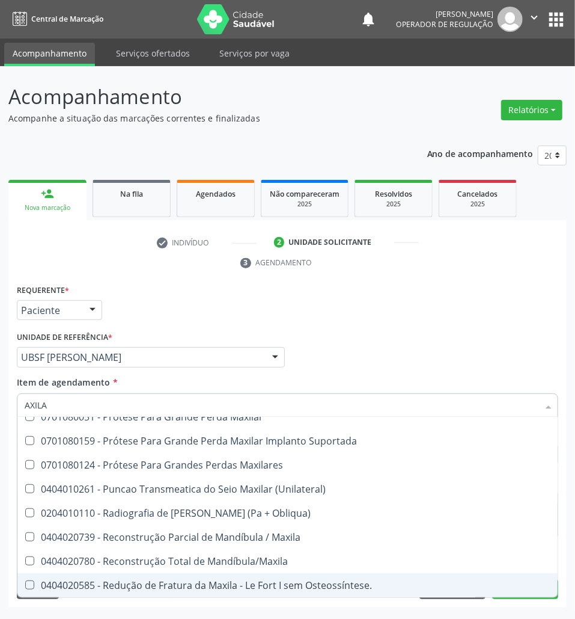
scroll to position [494, 0]
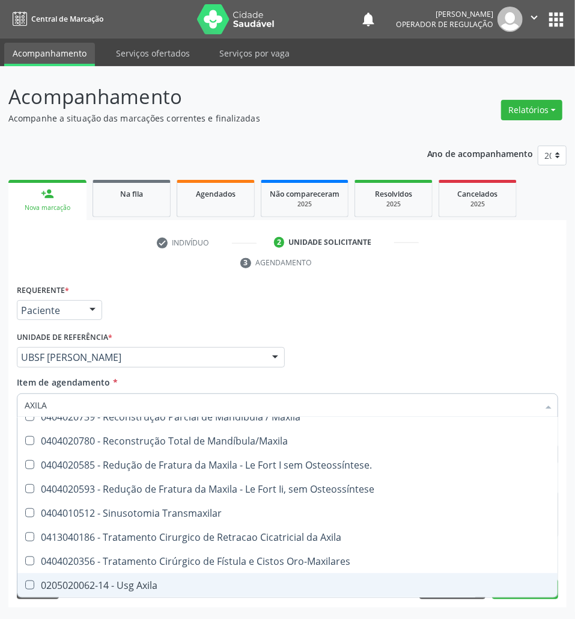
click at [171, 583] on div "0205020062-14 - Usg Axila" at bounding box center [288, 585] width 526 height 10
checkbox Axila "true"
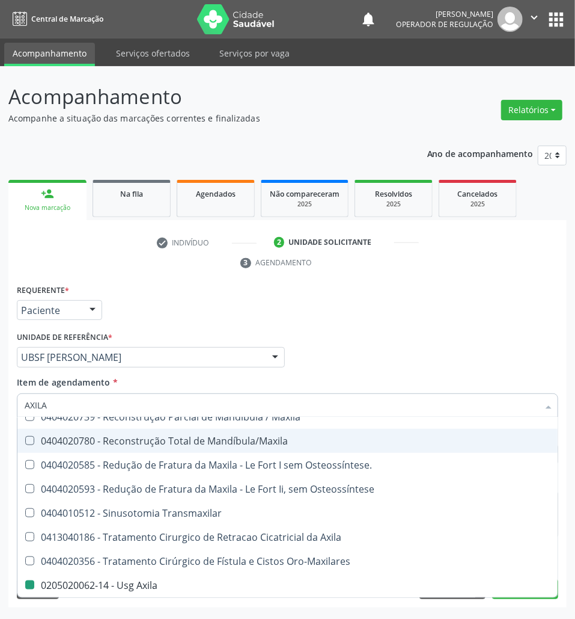
click at [337, 310] on div "Requerente * Paciente Profissional de Saúde Paciente Nenhum resultado encontrad…" at bounding box center [288, 304] width 548 height 47
checkbox Maxilar "true"
checkbox Axila "false"
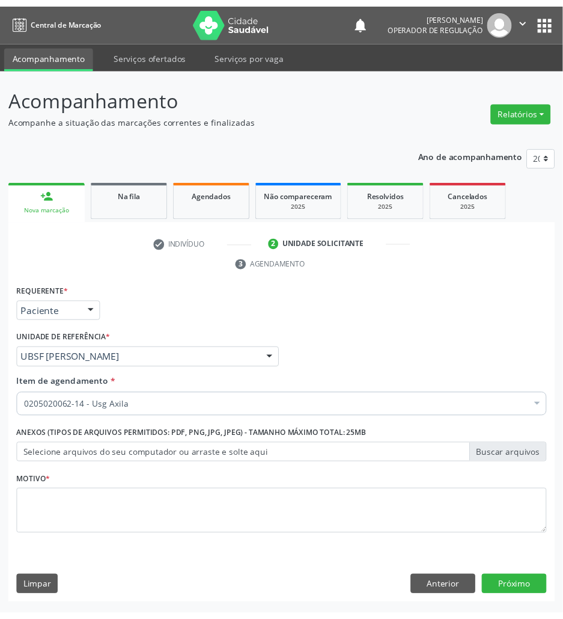
scroll to position [0, 0]
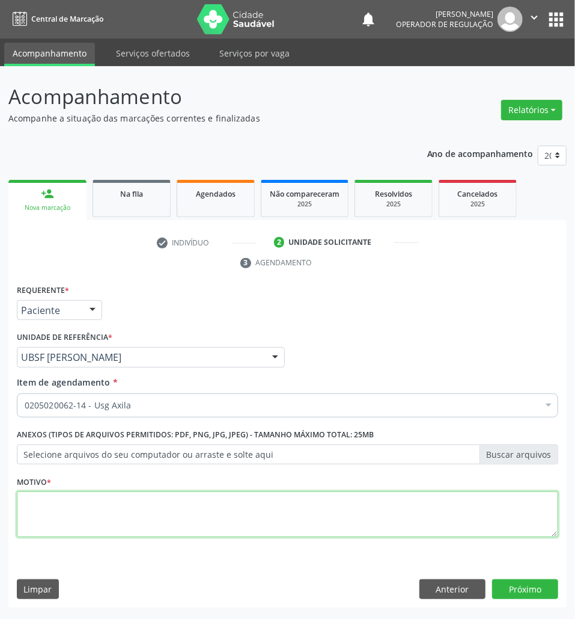
click at [227, 498] on textarea at bounding box center [288, 514] width 542 height 46
type textarea "ROTINA"
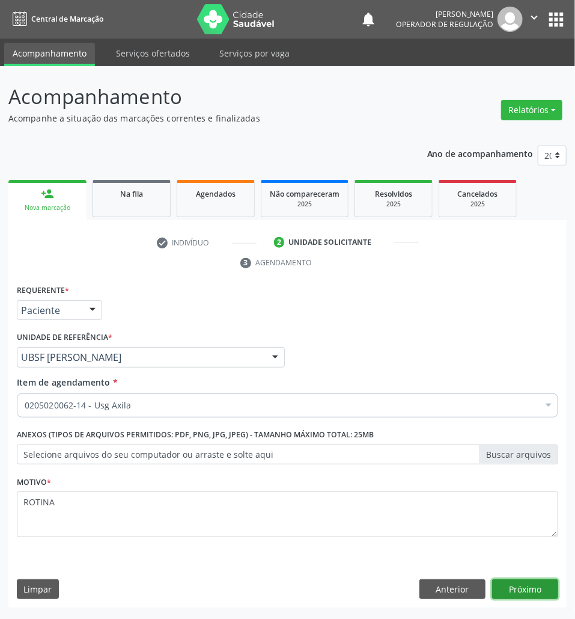
click button "Próximo" at bounding box center [525, 589] width 66 height 20
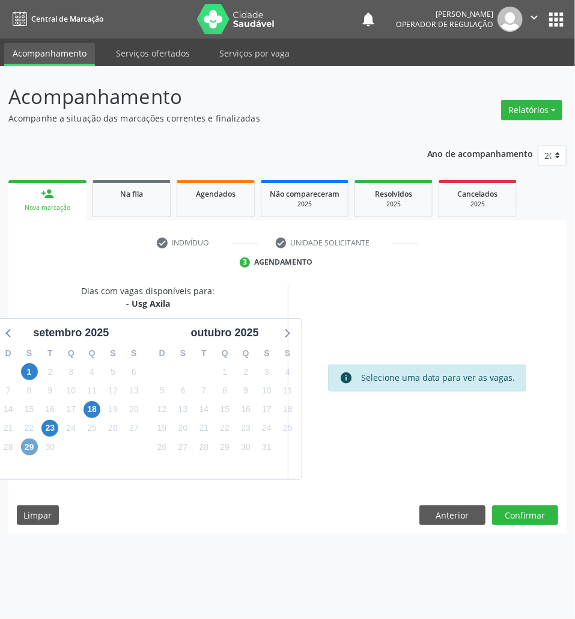
click at [32, 448] on span "29" at bounding box center [29, 446] width 17 height 17
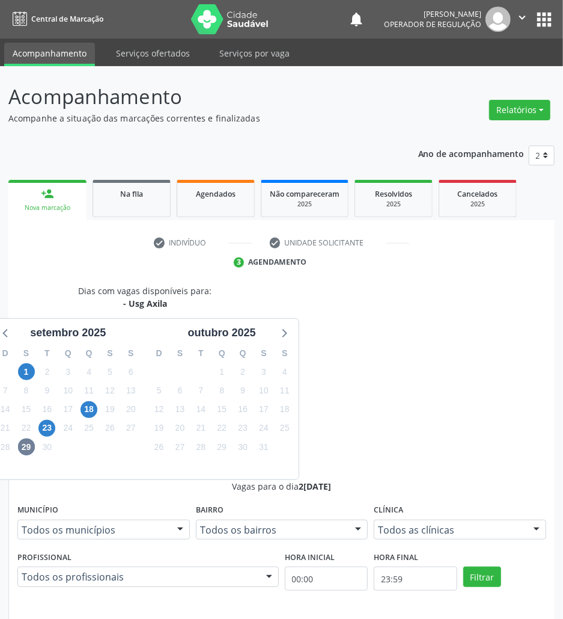
drag, startPoint x: 398, startPoint y: 473, endPoint x: 315, endPoint y: 473, distance: 83.0
radio input "true"
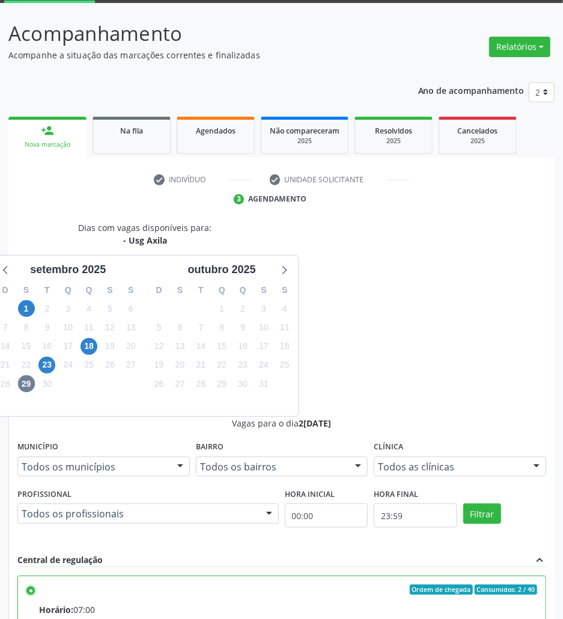
scroll to position [126, 0]
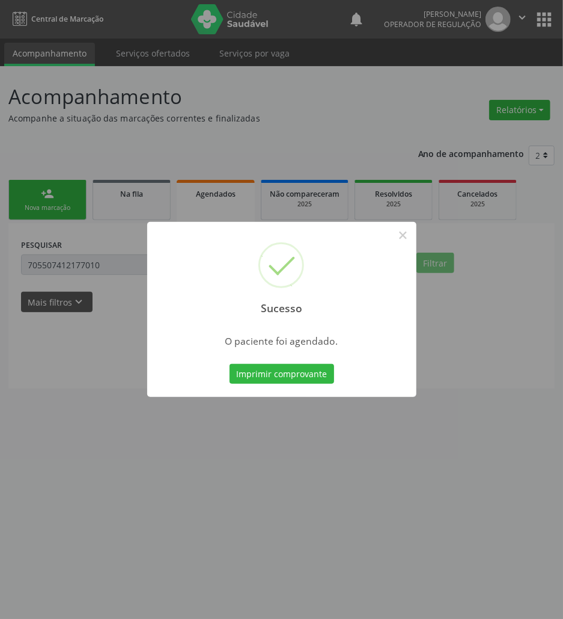
scroll to position [0, 0]
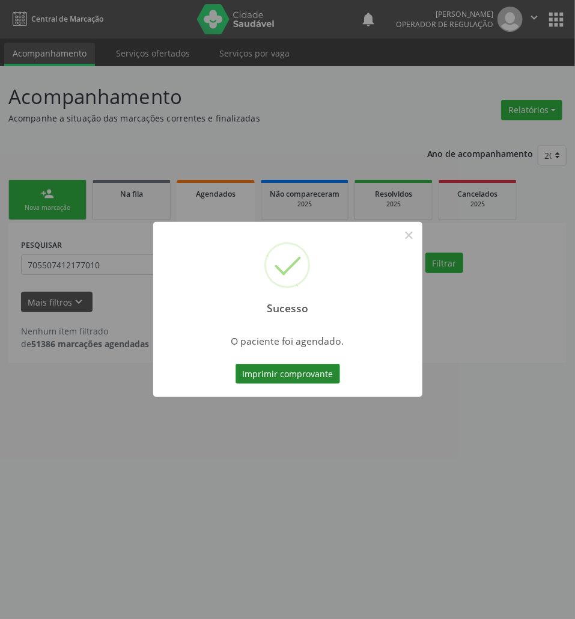
click at [319, 376] on button "Imprimir comprovante" at bounding box center [288, 374] width 105 height 20
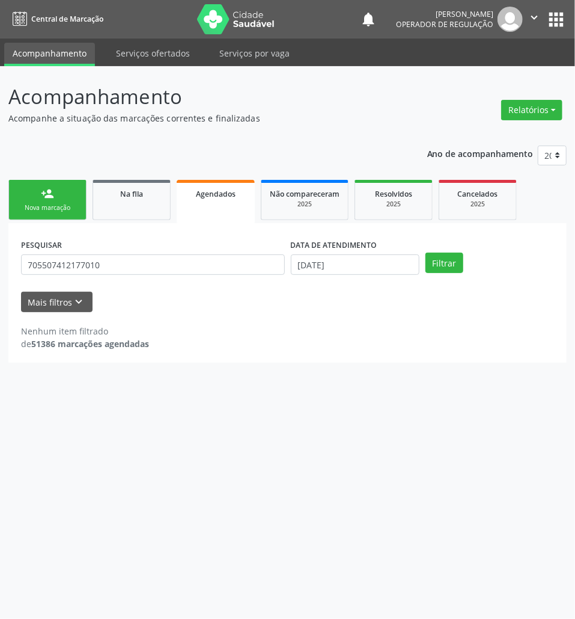
click at [49, 197] on div "person_add" at bounding box center [47, 193] width 13 height 13
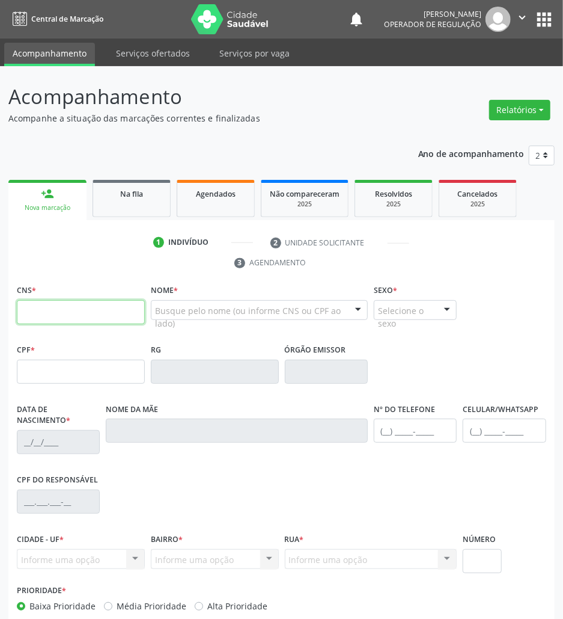
click at [70, 309] on input "text" at bounding box center [81, 312] width 128 height 24
paste input "707 6082 4120 8991"
type input "707 6082 4120 8991"
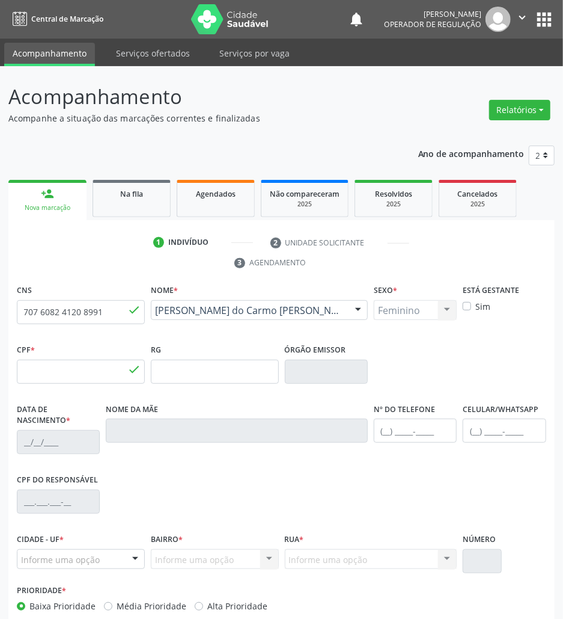
type input "056.917.624-78"
type input "2[DATE]"
type input "[PERSON_NAME]"
type input "[PHONE_NUMBER]"
type input "S/N"
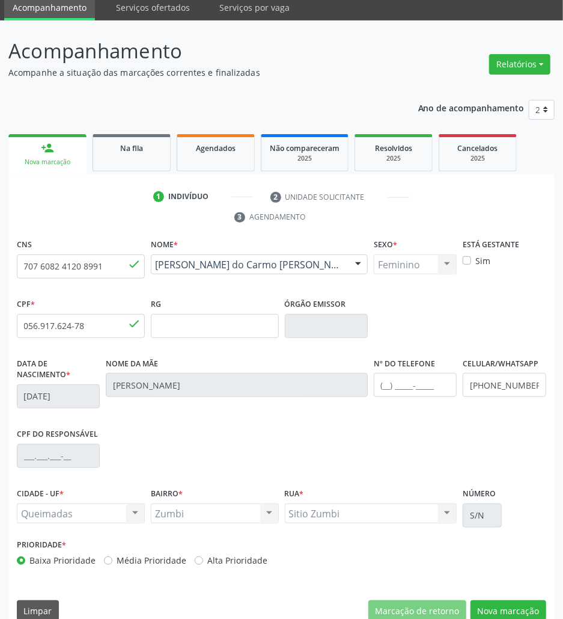
scroll to position [65, 0]
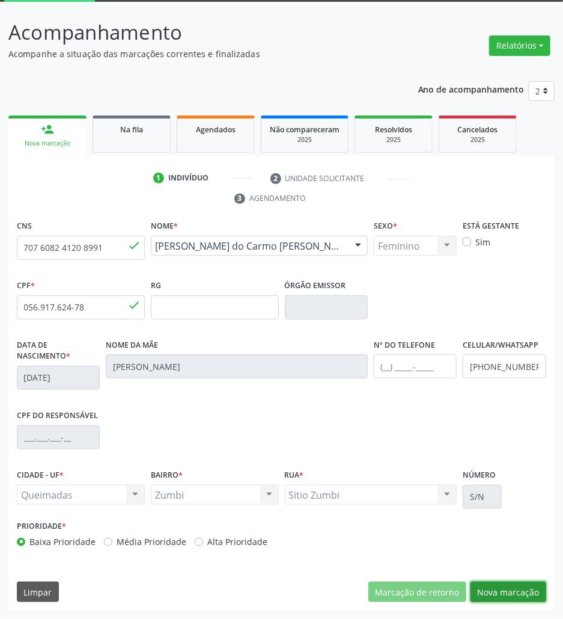
click at [500, 586] on button "Nova marcação" at bounding box center [509, 591] width 76 height 20
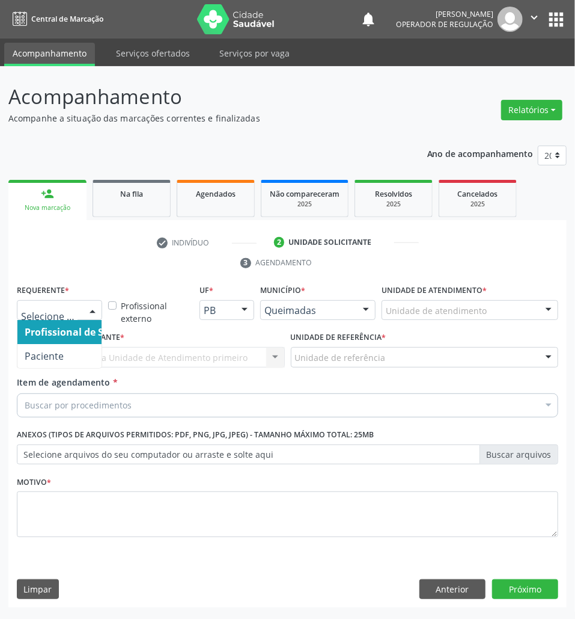
click at [80, 311] on div at bounding box center [59, 310] width 85 height 20
click at [61, 347] on span "Paciente" at bounding box center [75, 356] width 117 height 24
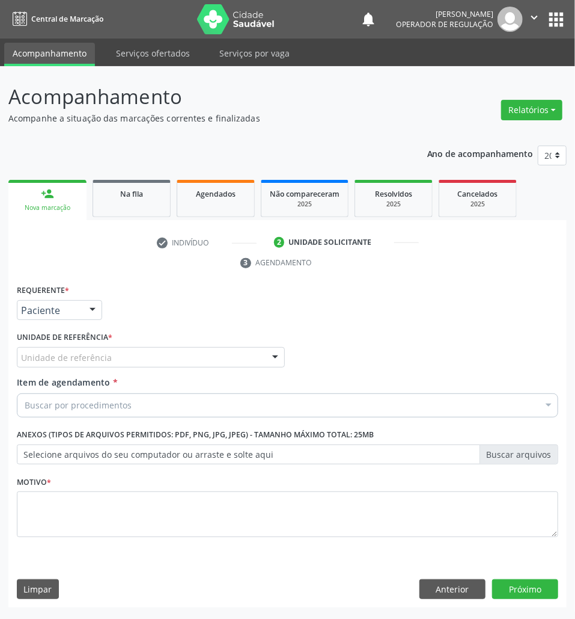
drag, startPoint x: 60, startPoint y: 311, endPoint x: 38, endPoint y: 325, distance: 25.7
click at [44, 355] on span "Paciente" at bounding box center [45, 355] width 41 height 13
click at [131, 358] on div "Unidade de referência" at bounding box center [151, 357] width 268 height 20
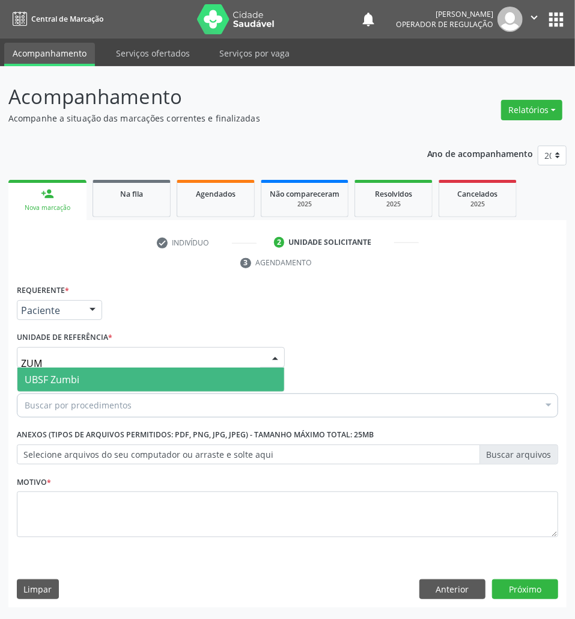
click at [111, 397] on div "Buscar por procedimentos" at bounding box center [288, 405] width 542 height 24
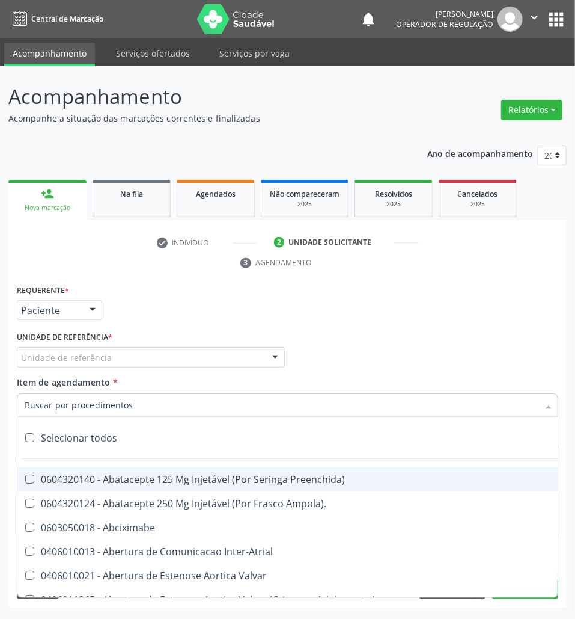
click at [82, 368] on div "Unidade de referência * Unidade de referência UBSF Ligeiro II UBSF Saulo Leal E…" at bounding box center [151, 351] width 274 height 47
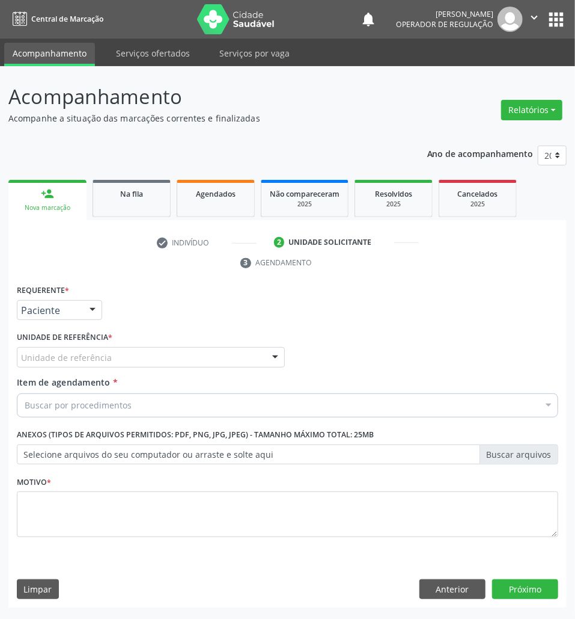
click at [82, 367] on div "Unidade de referência UBSF Ligeiro II UBSF Saulo Leal [PERSON_NAME] UBSF Castan…" at bounding box center [151, 357] width 268 height 20
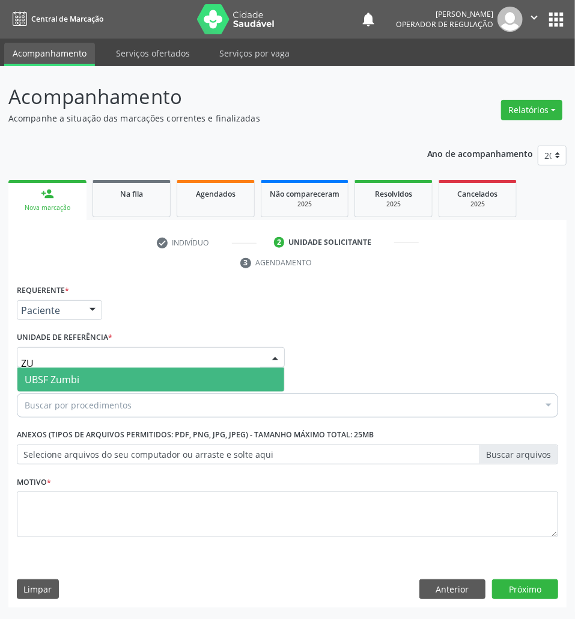
type input "ZUM"
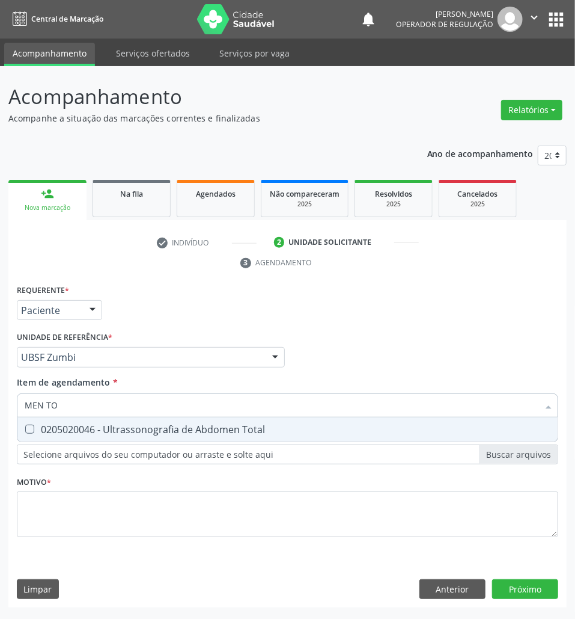
type input "MEN TOT"
drag, startPoint x: 96, startPoint y: 427, endPoint x: 92, endPoint y: 435, distance: 9.4
click at [96, 428] on div "0205020046 - Ultrassonografia de Abdomen Total" at bounding box center [288, 429] width 526 height 10
checkbox Total "true"
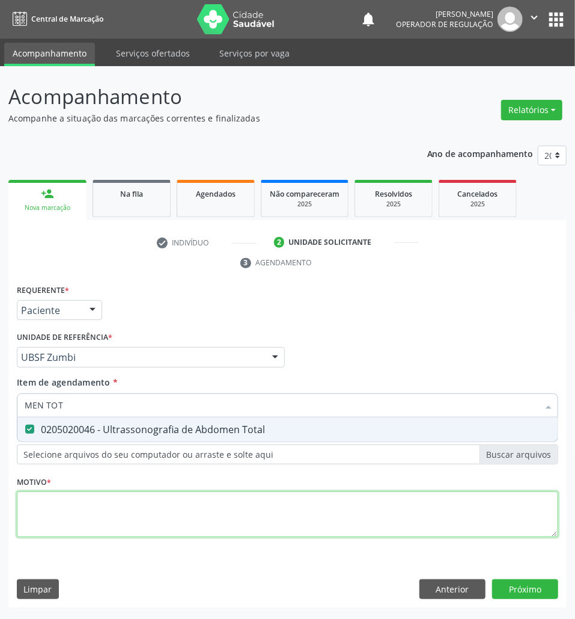
click at [60, 522] on div "Requerente * Paciente Profissional de Saúde Paciente Nenhum resultado encontrad…" at bounding box center [288, 417] width 542 height 272
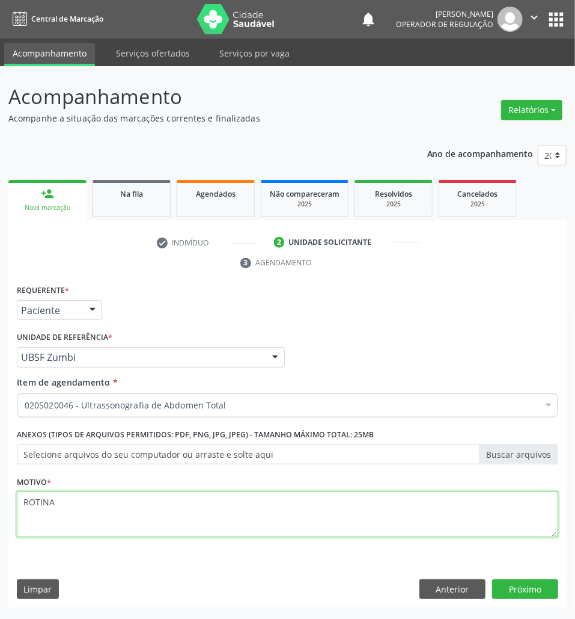
type textarea "ROTINA"
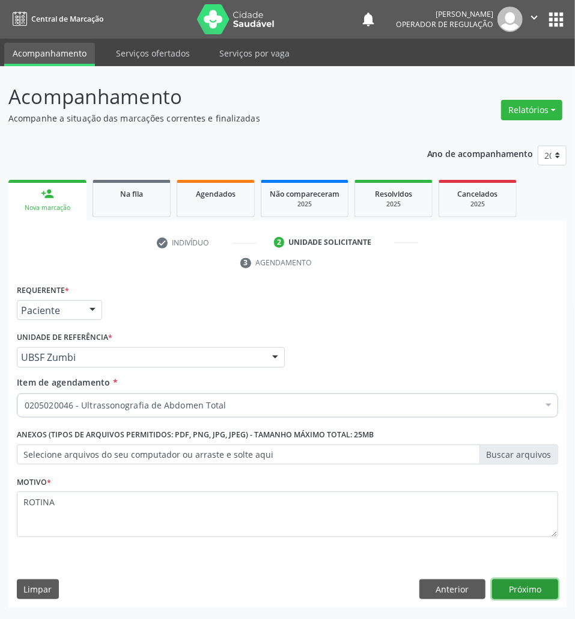
click button "Próximo" at bounding box center [525, 589] width 66 height 20
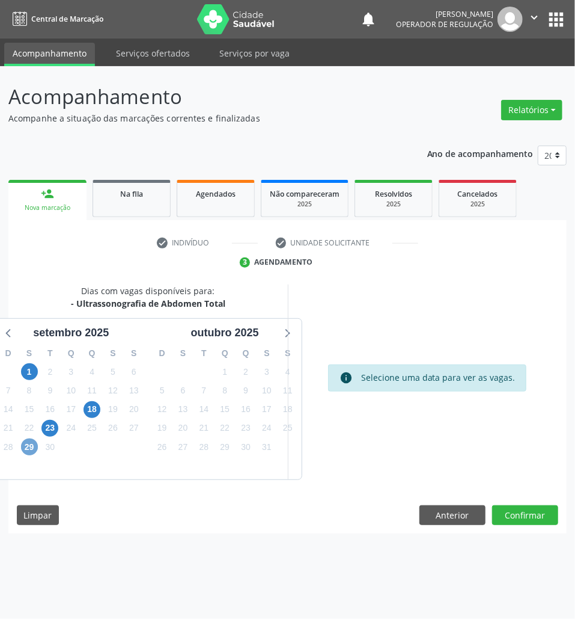
click at [24, 445] on span "29" at bounding box center [29, 446] width 17 height 17
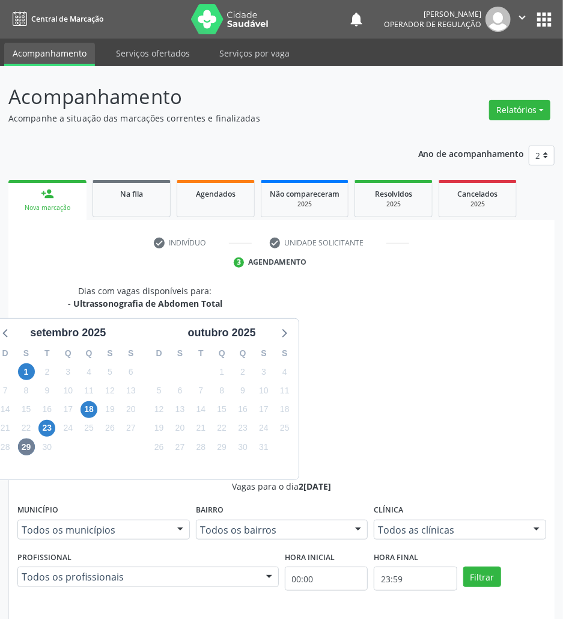
drag, startPoint x: 400, startPoint y: 501, endPoint x: 239, endPoint y: 481, distance: 163.0
radio input "true"
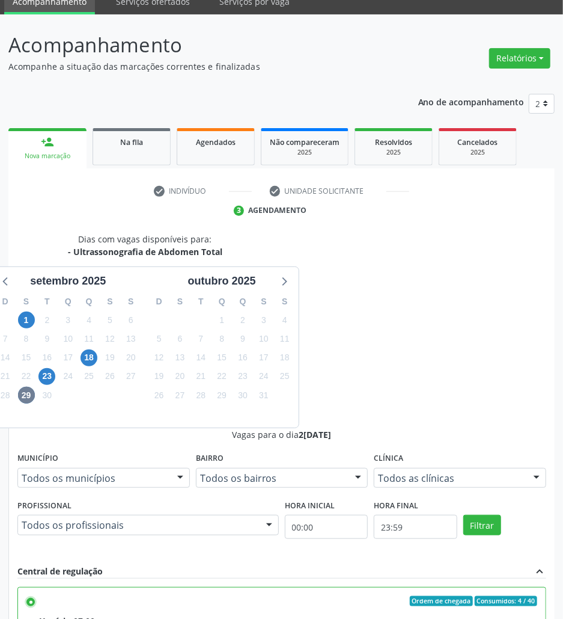
scroll to position [126, 0]
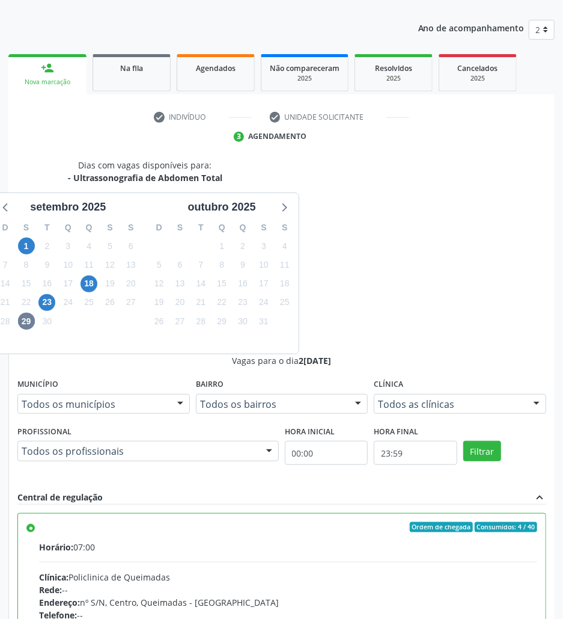
drag, startPoint x: 479, startPoint y: 604, endPoint x: 463, endPoint y: 598, distance: 17.0
click at [472, 604] on div "Dias com vagas disponíveis para: - Ultrassonografia de Abdomen Total setembro 2…" at bounding box center [281, 479] width 546 height 640
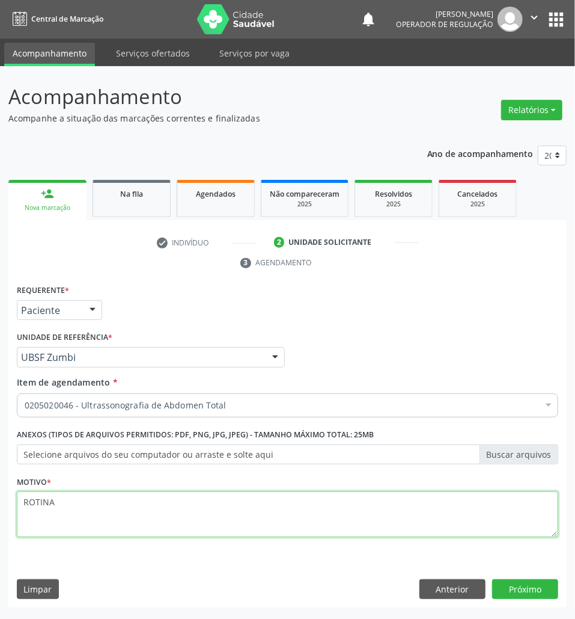
click at [155, 521] on textarea "ROTINA" at bounding box center [288, 514] width 542 height 46
type textarea "NEOPLASIA"
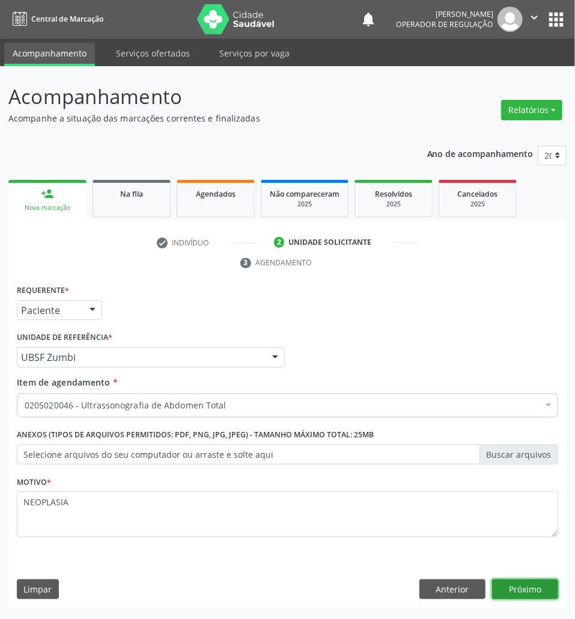
click at [536, 598] on button "Próximo" at bounding box center [525, 589] width 66 height 20
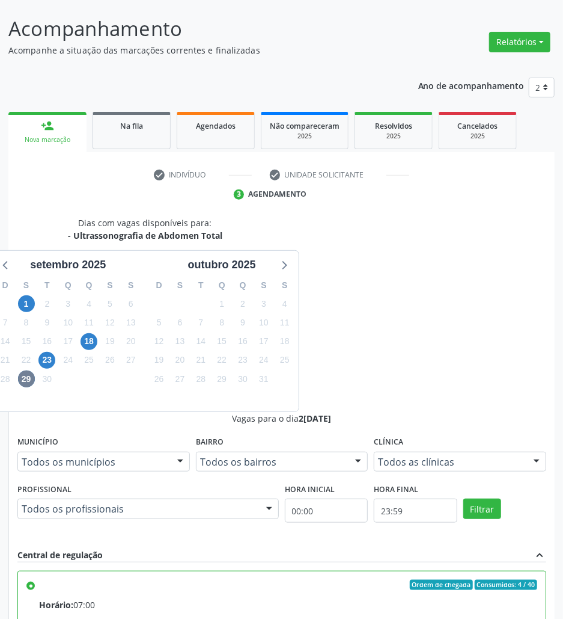
scroll to position [126, 0]
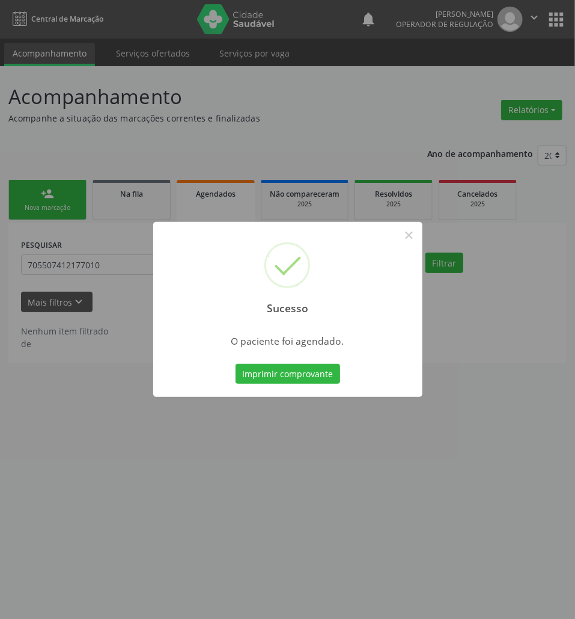
click at [358, 335] on div "O paciente foi agendado." at bounding box center [288, 340] width 212 height 13
click at [262, 366] on button "Imprimir comprovante" at bounding box center [288, 374] width 105 height 20
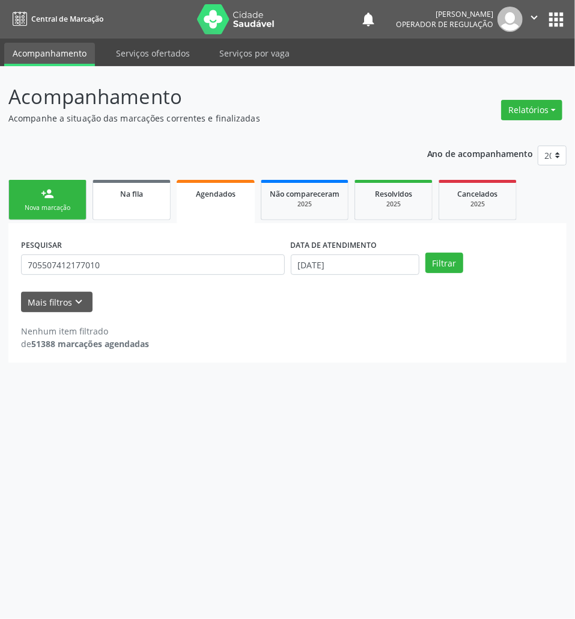
click at [106, 201] on link "Na fila" at bounding box center [132, 200] width 78 height 40
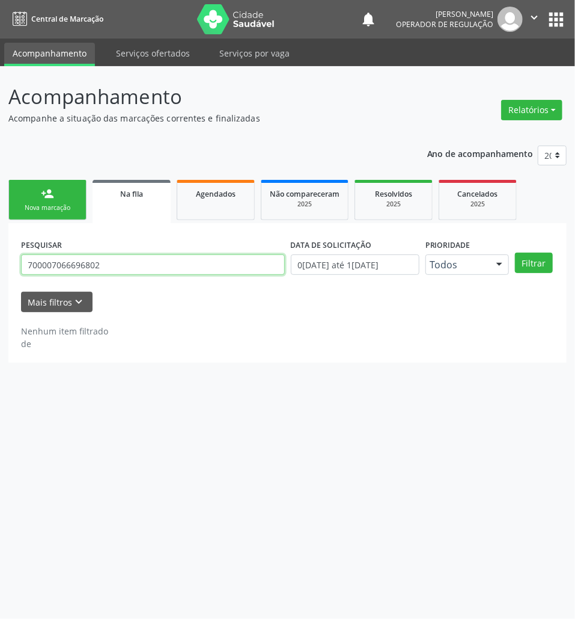
click at [85, 262] on input "700007066696802" at bounding box center [153, 264] width 264 height 20
drag, startPoint x: 106, startPoint y: 201, endPoint x: 85, endPoint y: 262, distance: 64.8
click at [85, 262] on input "700007066696802" at bounding box center [153, 264] width 264 height 20
type input "700000809875009"
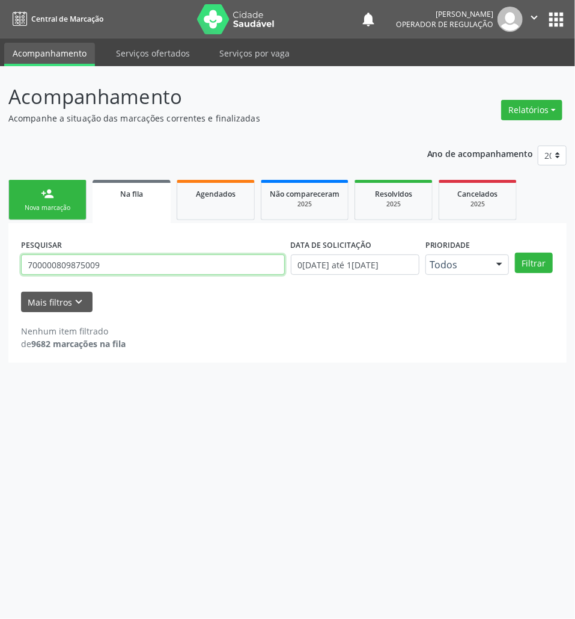
click at [515, 253] on button "Filtrar" at bounding box center [534, 263] width 38 height 20
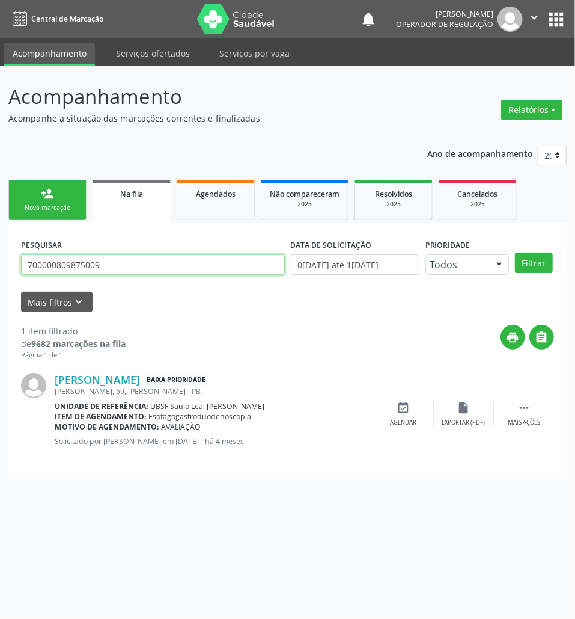
click at [89, 272] on input "700000809875009" at bounding box center [153, 264] width 264 height 20
click at [222, 194] on span "Agendados" at bounding box center [216, 194] width 40 height 10
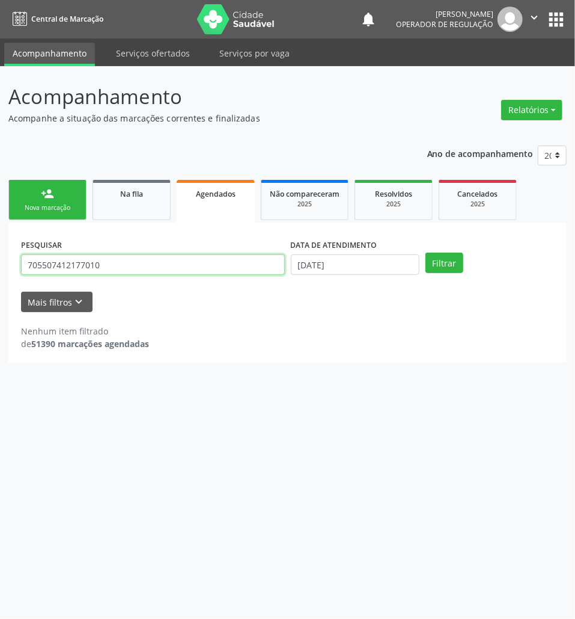
click at [161, 266] on input "705507412177010" at bounding box center [153, 264] width 264 height 20
drag, startPoint x: 315, startPoint y: 277, endPoint x: 318, endPoint y: 268, distance: 10.1
click at [316, 277] on div "DATA DE ATENDIMENTO 10/09/2025" at bounding box center [355, 259] width 135 height 47
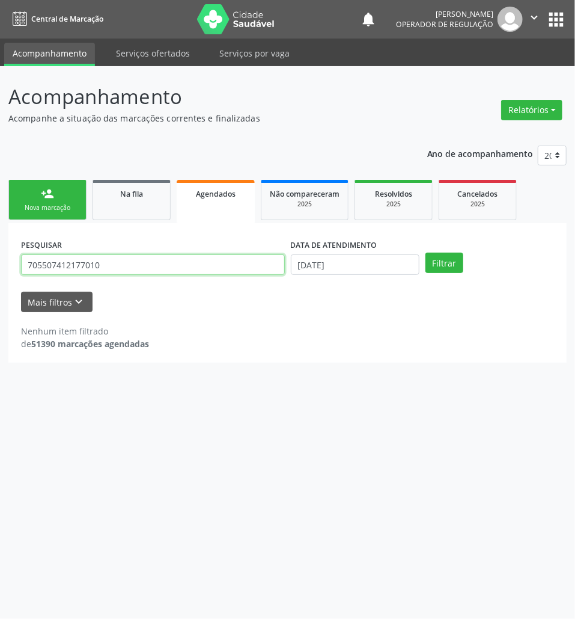
click at [222, 261] on input "705507412177010" at bounding box center [153, 264] width 264 height 20
click at [221, 261] on input "705507412177010" at bounding box center [153, 264] width 264 height 20
paste input "0000809875009"
type input "700000809875009"
click at [426, 253] on button "Filtrar" at bounding box center [445, 263] width 38 height 20
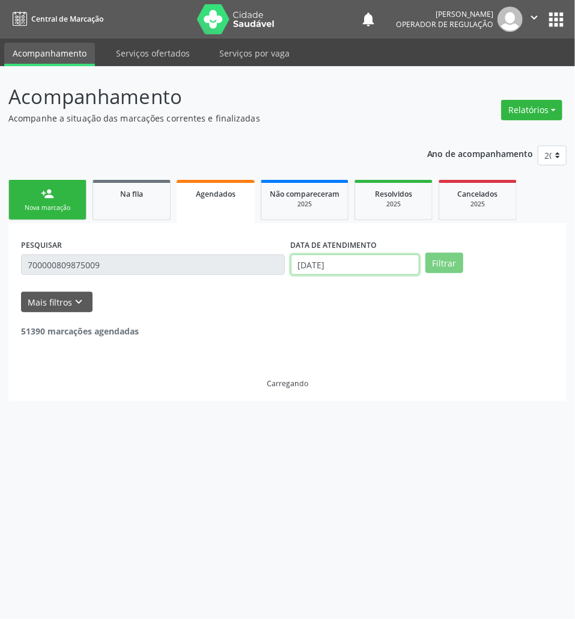
click at [296, 265] on input "[DATE]" at bounding box center [355, 264] width 129 height 20
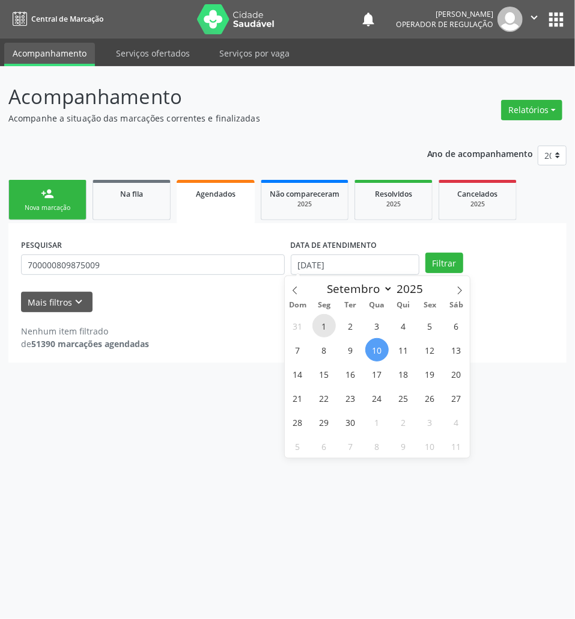
click at [320, 334] on span "1" at bounding box center [324, 325] width 23 height 23
type input "01/09/2025"
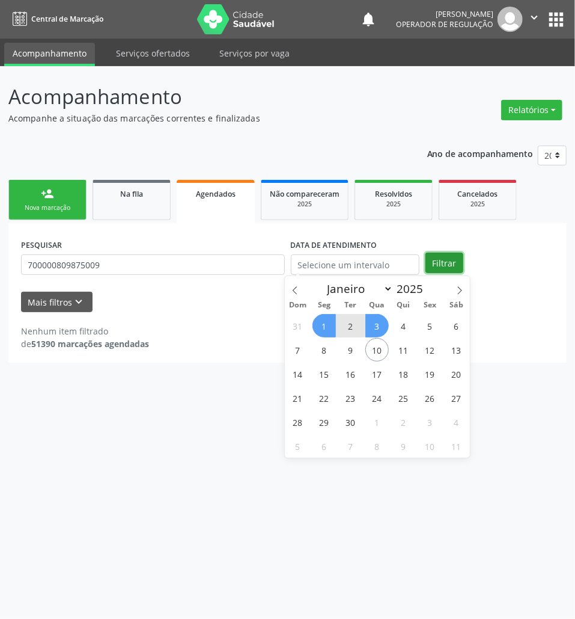
click at [441, 270] on button "Filtrar" at bounding box center [445, 263] width 38 height 20
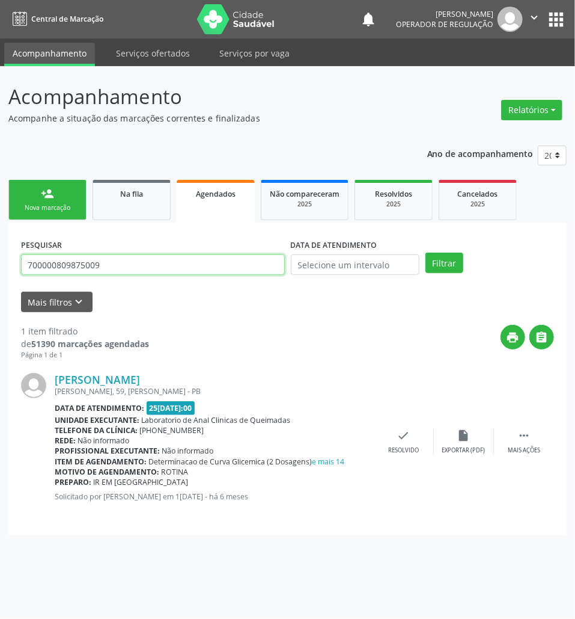
click at [118, 258] on input "700000809875009" at bounding box center [153, 264] width 264 height 20
type input "700908963108097"
click at [426, 253] on button "Filtrar" at bounding box center [445, 263] width 38 height 20
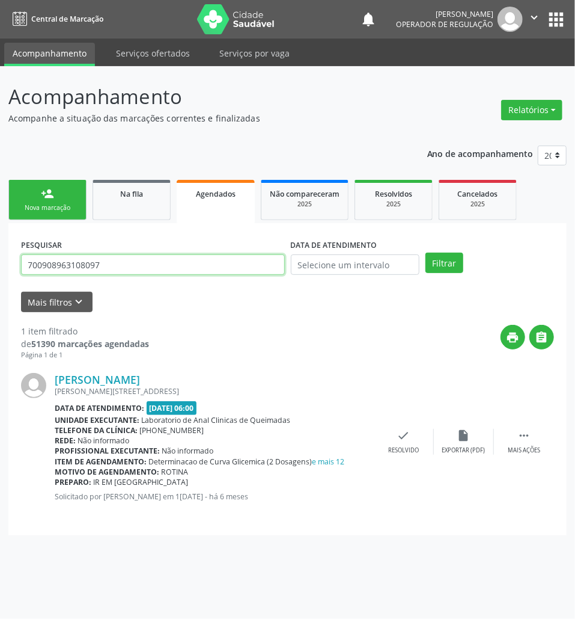
click at [116, 260] on input "700908963108097" at bounding box center [153, 264] width 264 height 20
click at [184, 198] on link "Agendados" at bounding box center [216, 201] width 78 height 43
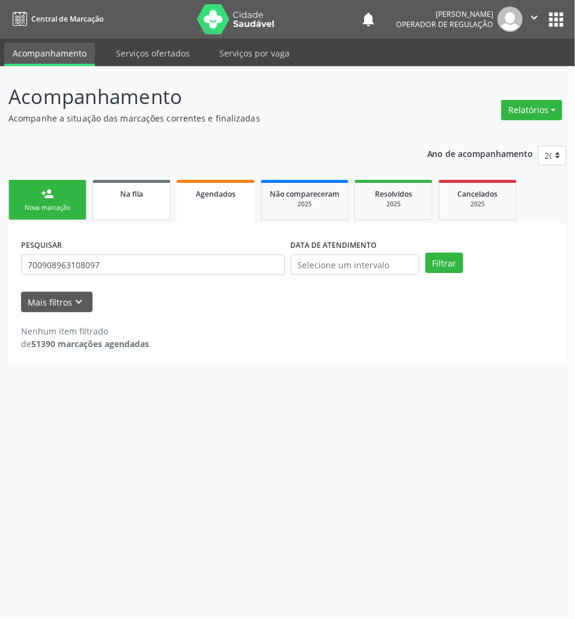
click at [129, 193] on span "Na fila" at bounding box center [131, 194] width 23 height 10
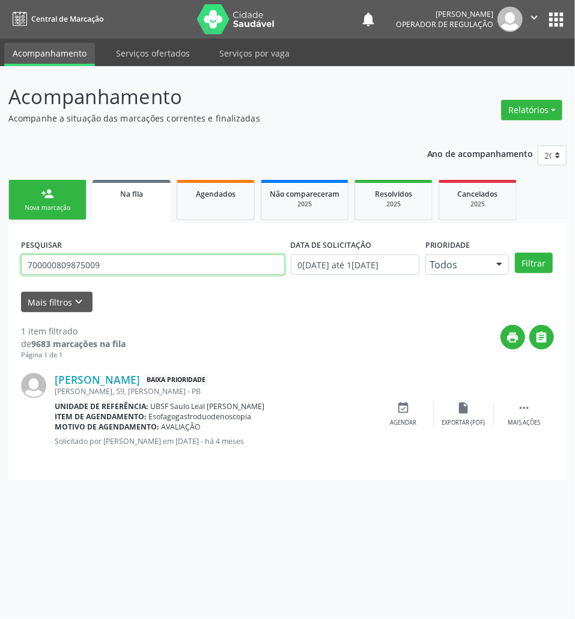
click at [118, 254] on input "700000809875009" at bounding box center [153, 264] width 264 height 20
paste input "908963108097"
type input "700908963108097"
click at [515, 253] on button "Filtrar" at bounding box center [534, 263] width 38 height 20
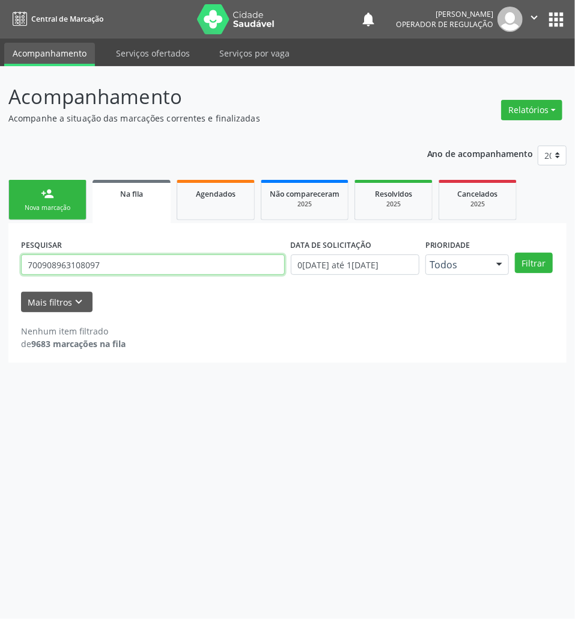
click at [118, 254] on input "700908963108097" at bounding box center [153, 264] width 264 height 20
click at [57, 185] on link "person_add Nova marcação" at bounding box center [47, 200] width 78 height 40
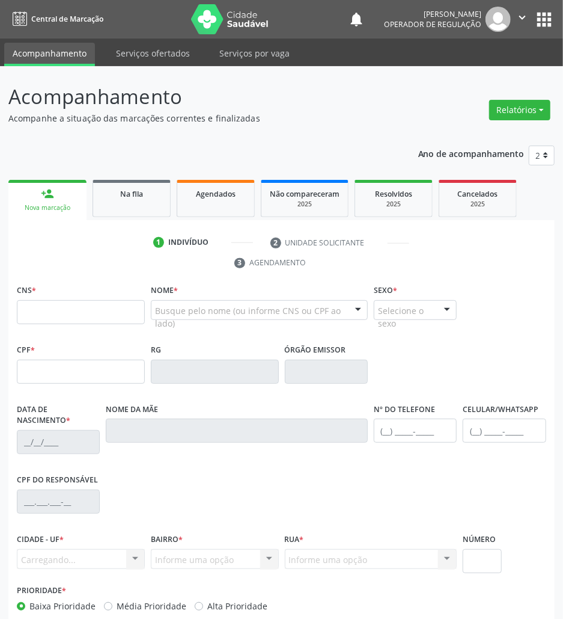
drag, startPoint x: 103, startPoint y: 285, endPoint x: 94, endPoint y: 311, distance: 27.9
click at [102, 286] on div "CNS *" at bounding box center [81, 302] width 128 height 43
click at [95, 311] on input "text" at bounding box center [81, 312] width 128 height 24
paste input "700 9089 6310 8097"
type input "700 9089 6310 8097"
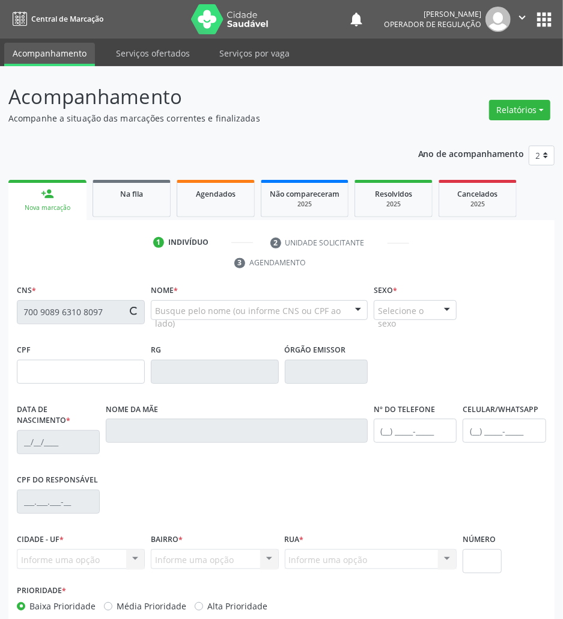
type input "276.788.494-00"
type input "07/08/1949"
type input "Maria Tranquilino dos Santos"
type input "(83) 99122-4927"
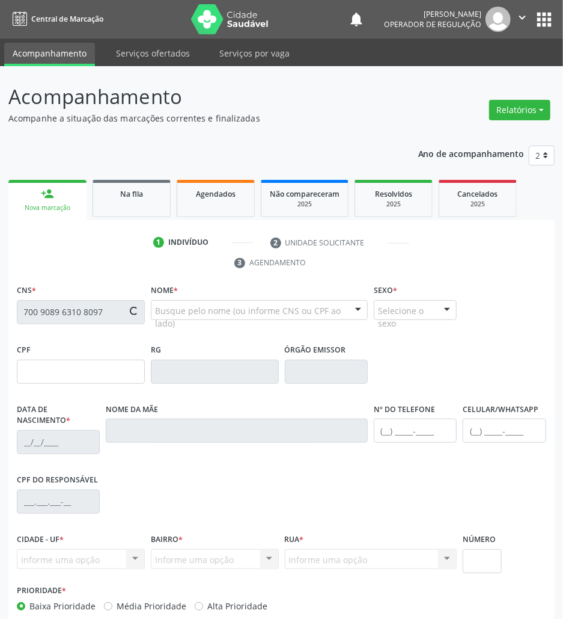
type input "008.088.854-21"
type input "627"
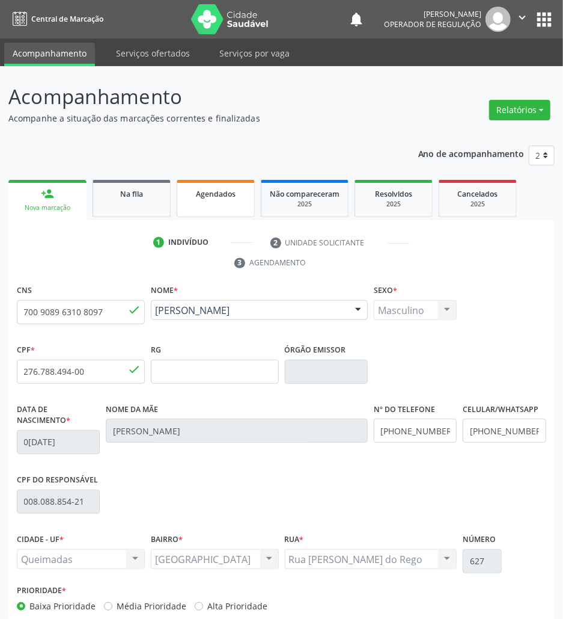
click at [189, 191] on div "Agendados" at bounding box center [216, 193] width 60 height 13
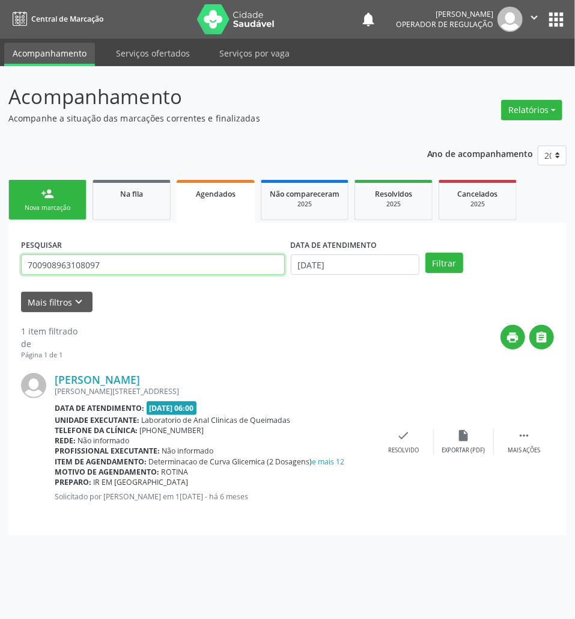
click at [54, 265] on input "700908963108097" at bounding box center [153, 264] width 264 height 20
click at [381, 284] on form "PESQUISAR 700908963108097 DATA DE ATENDIMENTO 10/09/2025 Filtrar UNIDADE DE REF…" at bounding box center [287, 274] width 533 height 76
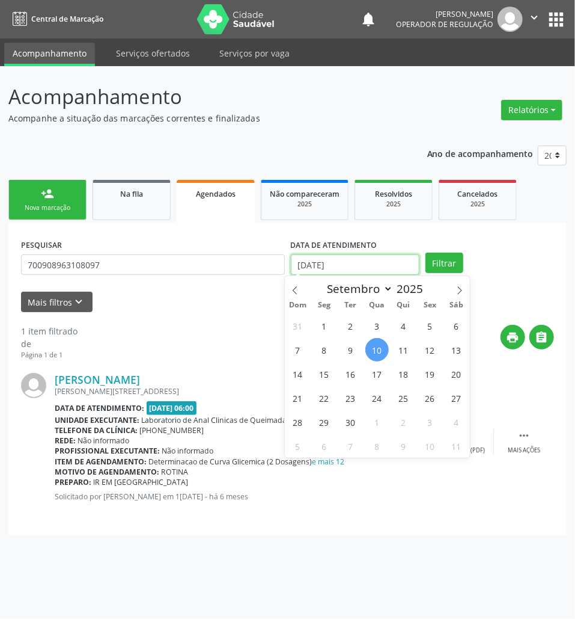
drag, startPoint x: 361, startPoint y: 263, endPoint x: 357, endPoint y: 269, distance: 8.2
click at [361, 263] on input "[DATE]" at bounding box center [355, 264] width 129 height 20
click at [304, 363] on div "31 1 2 3 4 5 6 7 8 9 10 11 12 13 14 15 16 17 18 19 20 21 22 23 24 25 26 27 28 2…" at bounding box center [377, 385] width 185 height 144
click at [331, 347] on span "8" at bounding box center [324, 349] width 23 height 23
type input "[DATE]"
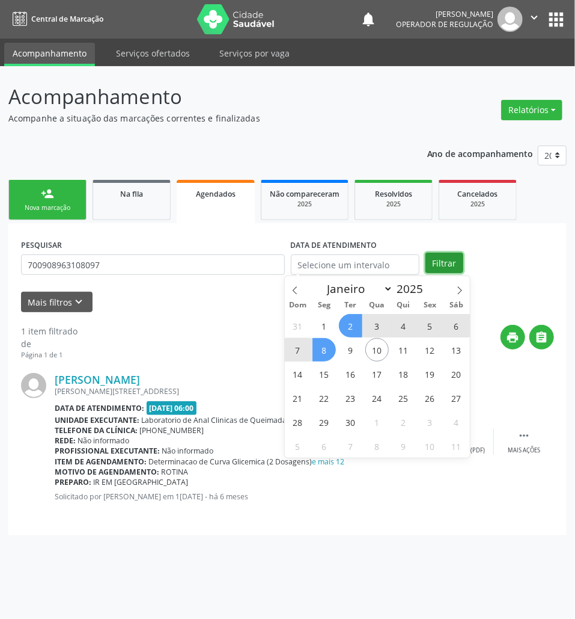
click at [431, 262] on button "Filtrar" at bounding box center [445, 263] width 38 height 20
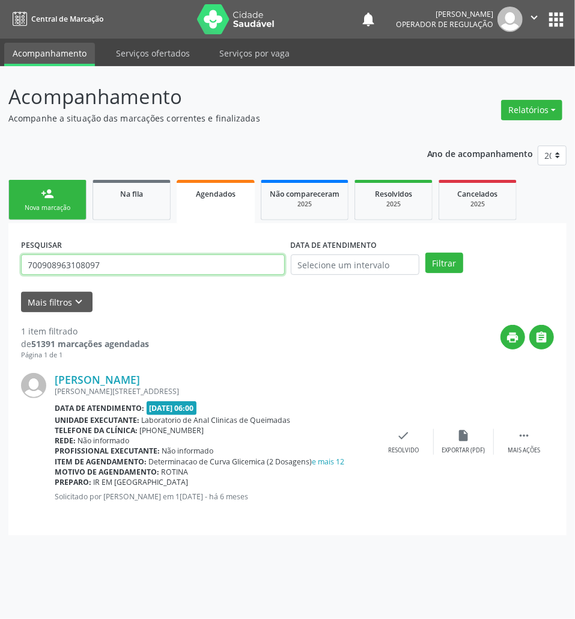
click at [41, 270] on input "700908963108097" at bounding box center [153, 264] width 264 height 20
type input "707505211493890"
click at [426, 253] on button "Filtrar" at bounding box center [445, 263] width 38 height 20
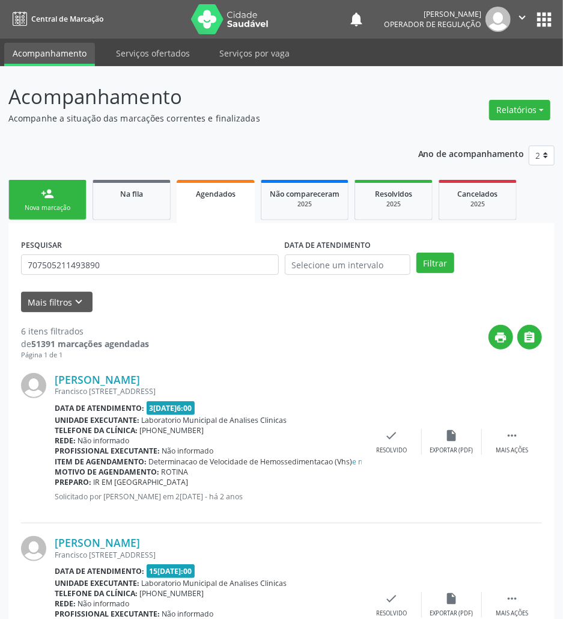
click at [61, 195] on link "person_add Nova marcação" at bounding box center [47, 200] width 78 height 40
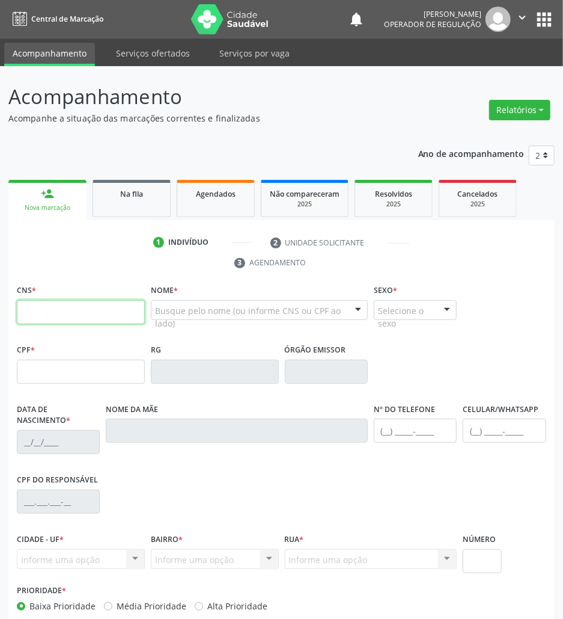
click at [111, 310] on input "text" at bounding box center [81, 312] width 128 height 24
type input "708 0048 0588 4827"
type input "062.741.184-38"
type input "06/09/1985"
type input "Vera Lúcia de Sousa Silva"
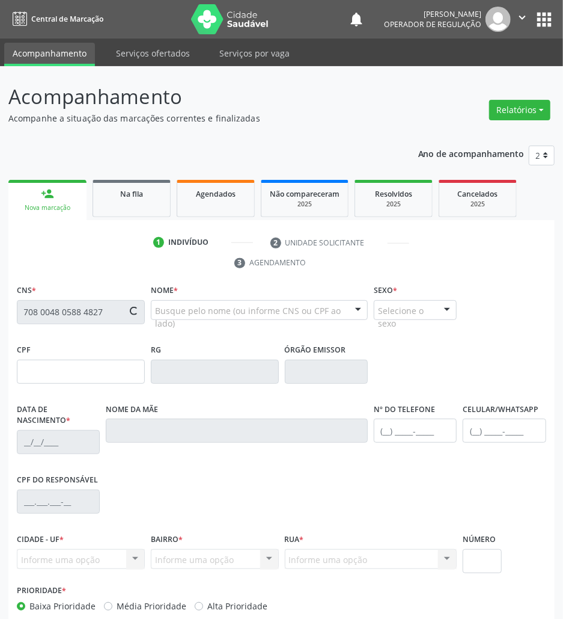
type input "(83) 99146-2738"
type input "131.615.877-23"
type input "27"
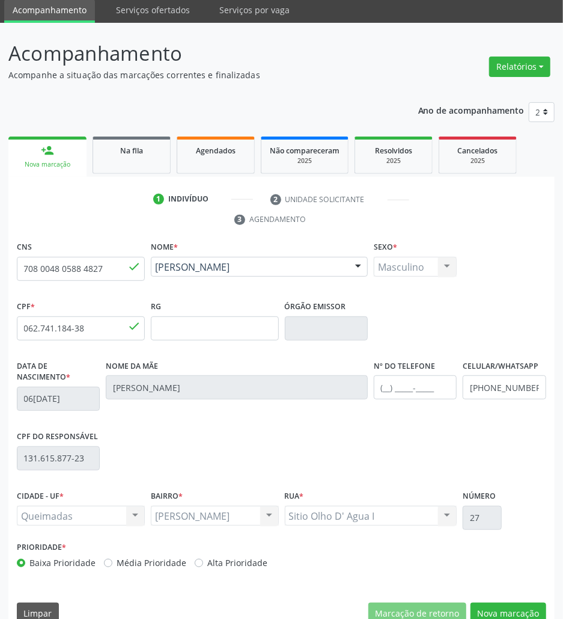
scroll to position [65, 0]
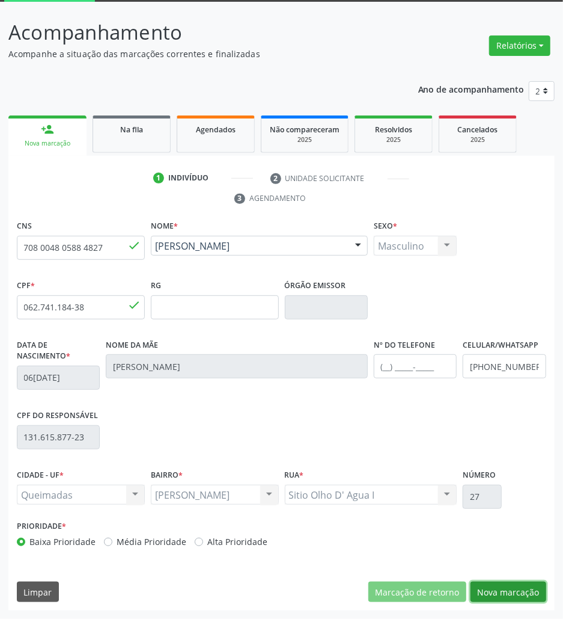
click at [524, 596] on button "Nova marcação" at bounding box center [509, 591] width 76 height 20
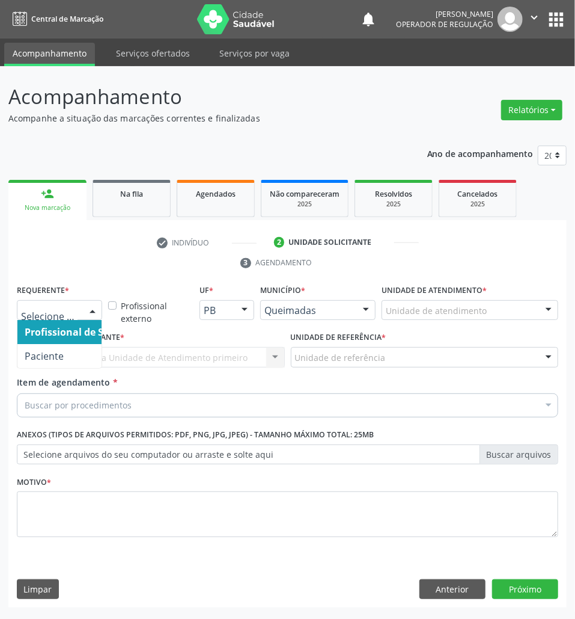
drag, startPoint x: 49, startPoint y: 311, endPoint x: 46, endPoint y: 352, distance: 41.0
click at [44, 363] on span "Paciente" at bounding box center [44, 355] width 39 height 13
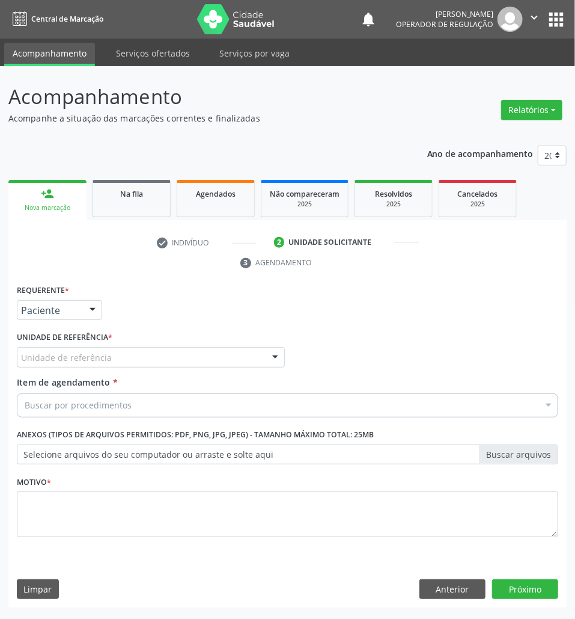
click at [109, 355] on div "Unidade de referência" at bounding box center [151, 357] width 268 height 20
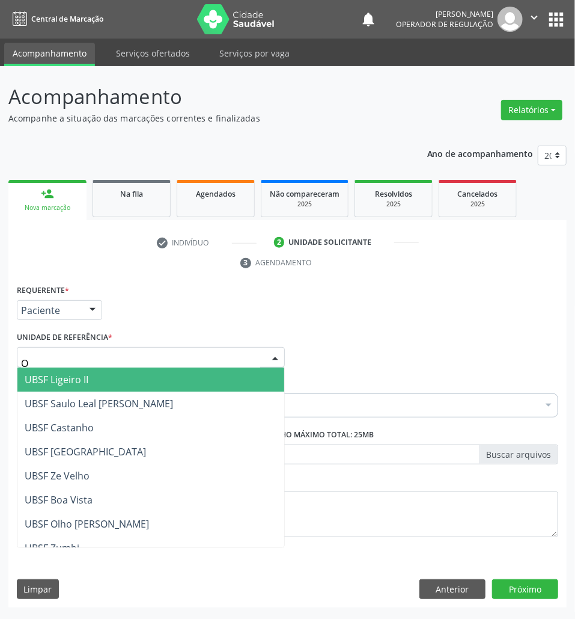
type input "OL"
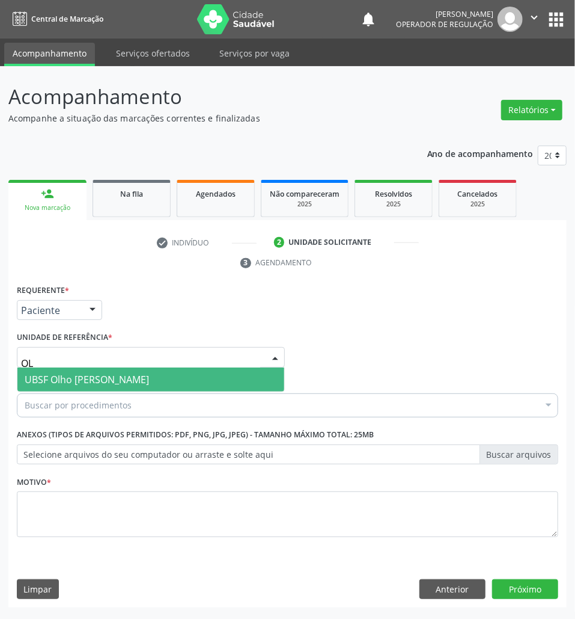
click at [99, 392] on div "UBSF Olho Dagua Salgado Nenhum resultado encontrado para: " OL " Não há nenhuma…" at bounding box center [151, 379] width 268 height 25
click at [97, 385] on span "UBSF Olho [PERSON_NAME]" at bounding box center [87, 379] width 124 height 13
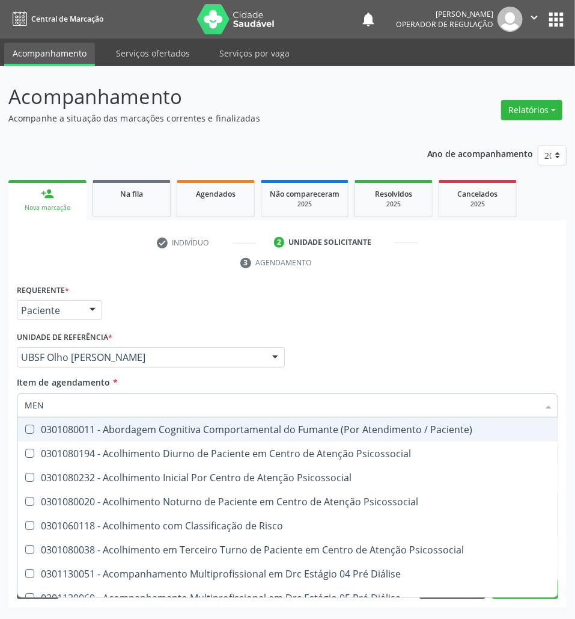
type input "MEN T"
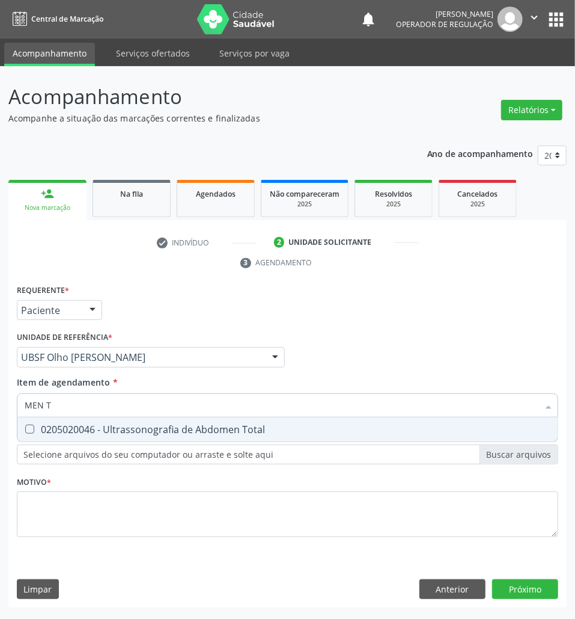
click at [115, 432] on div "0205020046 - Ultrassonografia de Abdomen Total" at bounding box center [288, 429] width 526 height 10
checkbox Total "true"
click at [90, 546] on div "Requerente * Paciente Profissional de Saúde Paciente Nenhum resultado encontrad…" at bounding box center [288, 417] width 542 height 272
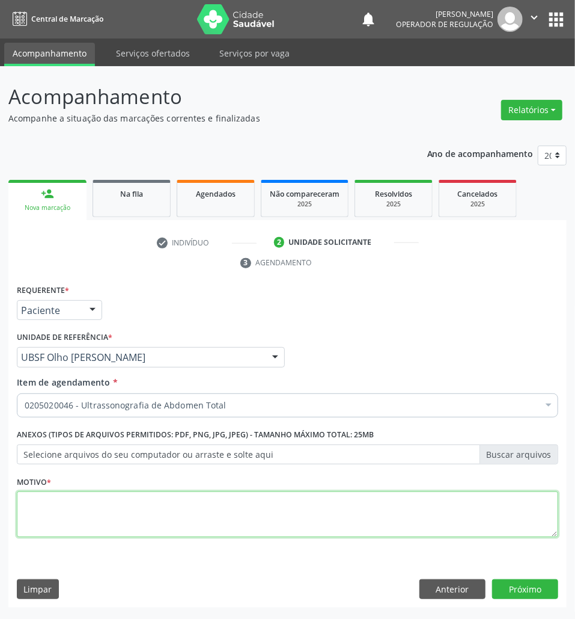
click at [85, 534] on textarea at bounding box center [288, 514] width 542 height 46
type textarea "ROTINA"
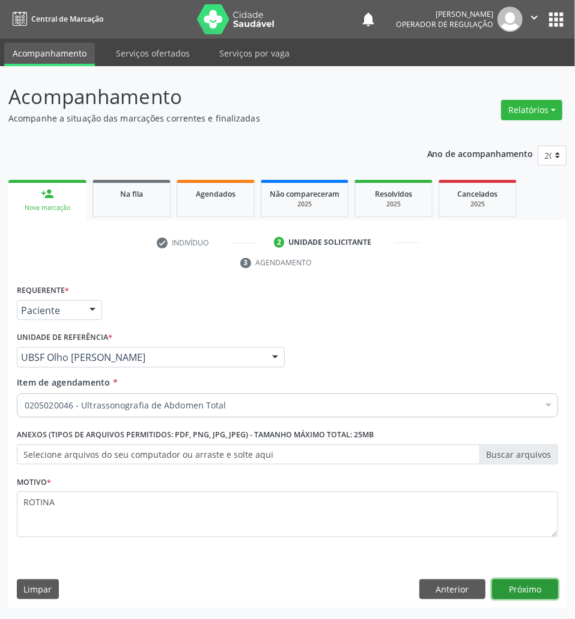
click button "Próximo" at bounding box center [525, 589] width 66 height 20
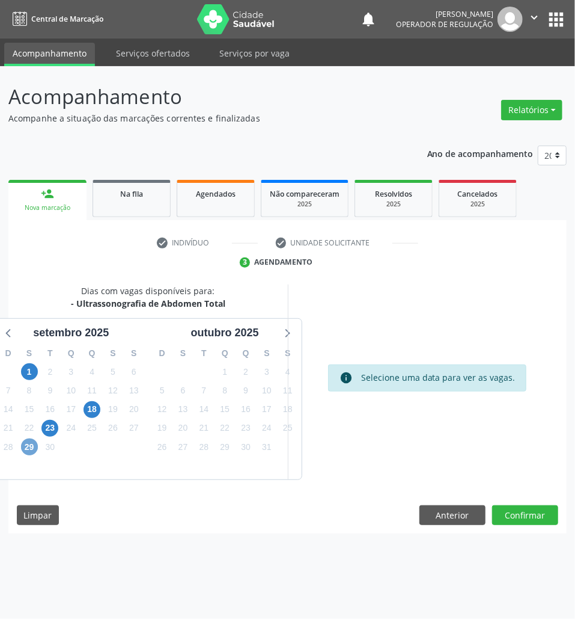
click at [31, 443] on span "29" at bounding box center [29, 446] width 17 height 17
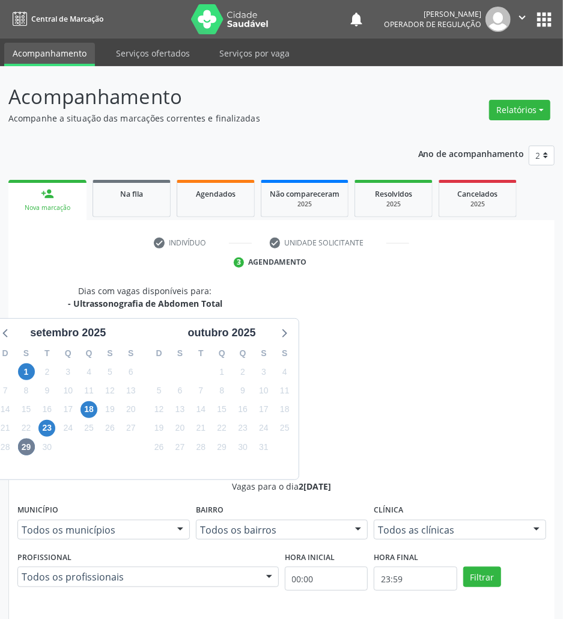
radio input "true"
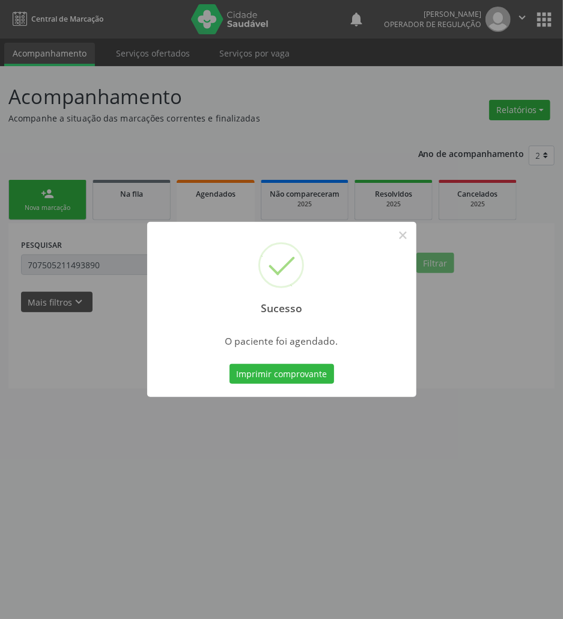
scroll to position [0, 0]
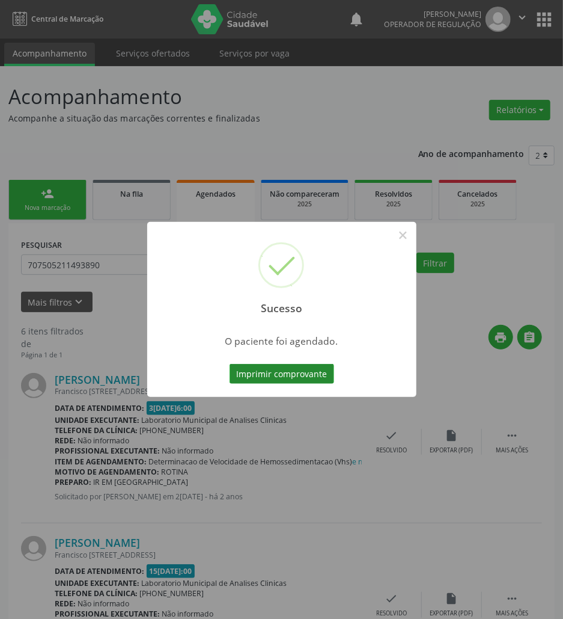
click at [290, 383] on button "Imprimir comprovante" at bounding box center [282, 374] width 105 height 20
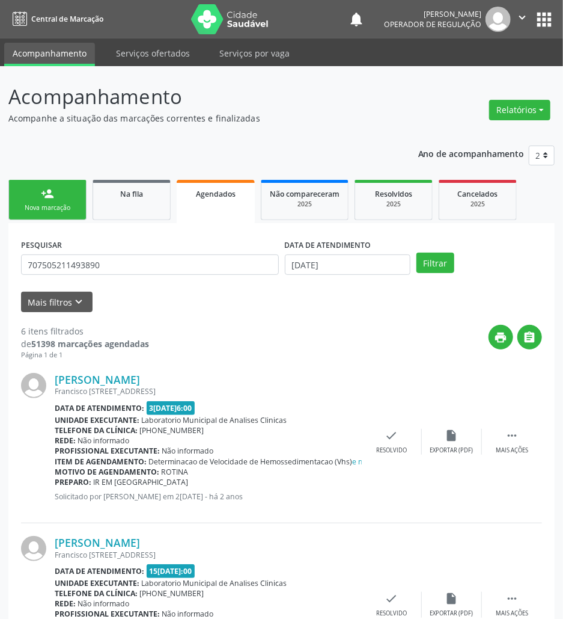
click at [138, 135] on div "Sucesso × O paciente foi agendado. Imprimir comprovante Cancel" at bounding box center [281, 309] width 563 height 619
click at [142, 198] on div "Na fila" at bounding box center [132, 193] width 60 height 13
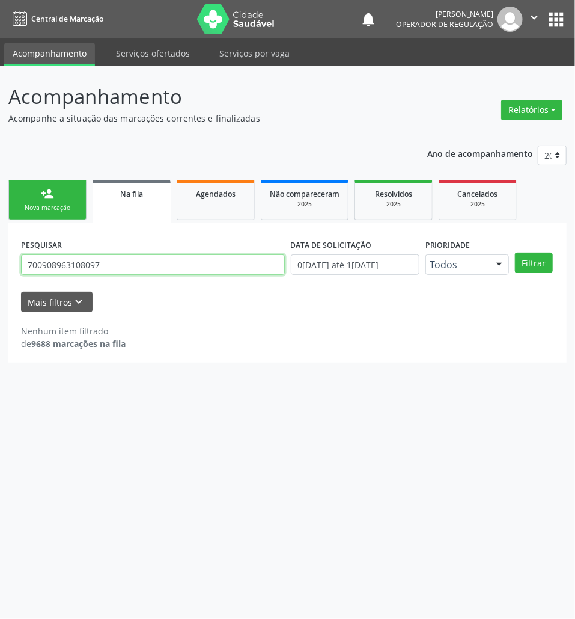
click at [121, 263] on input "700908963108097" at bounding box center [153, 264] width 264 height 20
type input "708708168164494"
click at [515, 253] on button "Filtrar" at bounding box center [534, 263] width 38 height 20
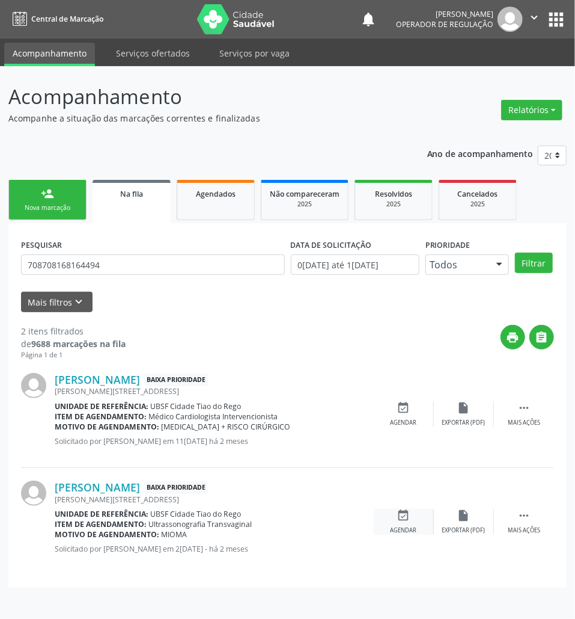
click at [410, 511] on div "event_available Agendar" at bounding box center [404, 522] width 60 height 26
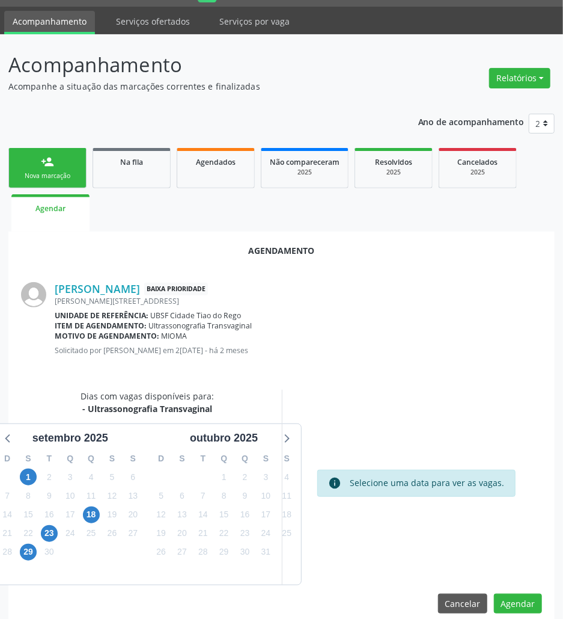
scroll to position [48, 0]
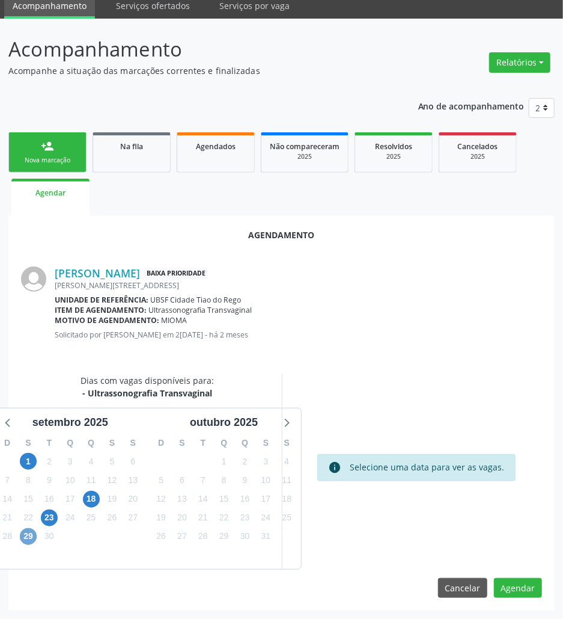
click at [32, 539] on span "29" at bounding box center [28, 536] width 17 height 17
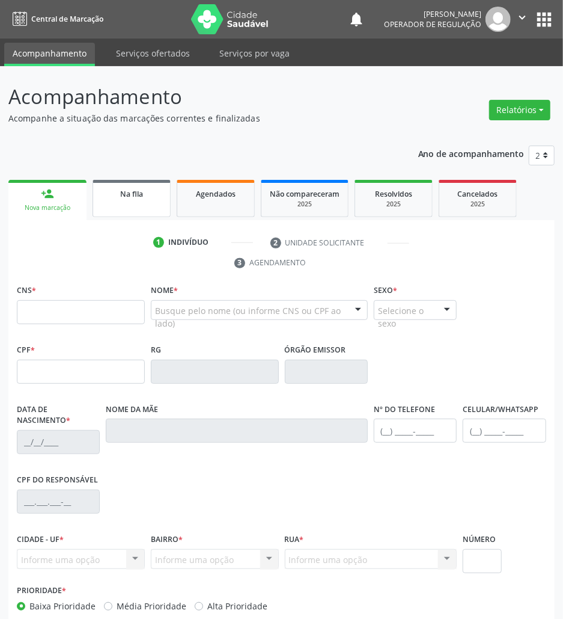
click at [129, 202] on link "Na fila" at bounding box center [132, 198] width 78 height 37
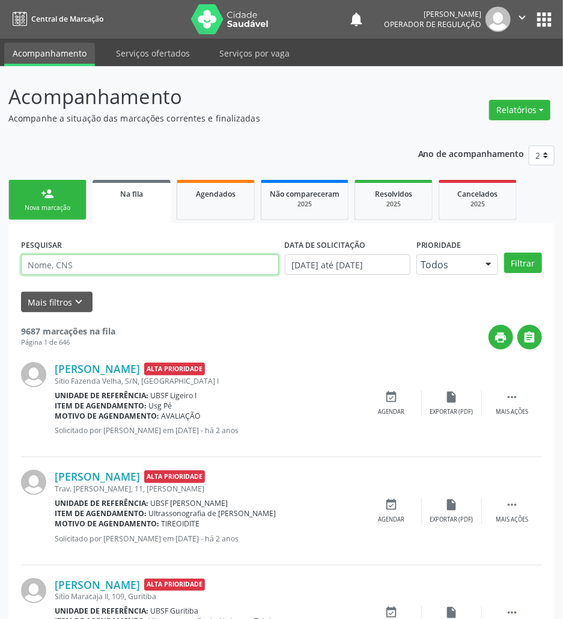
click at [131, 265] on input "text" at bounding box center [150, 264] width 258 height 20
type input "700004665450409"
click at [504, 253] on button "Filtrar" at bounding box center [523, 263] width 38 height 20
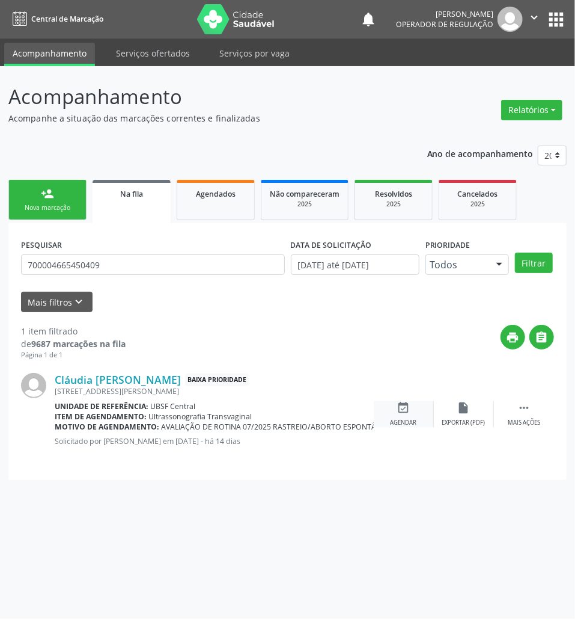
click at [422, 404] on div "event_available Agendar" at bounding box center [404, 414] width 60 height 26
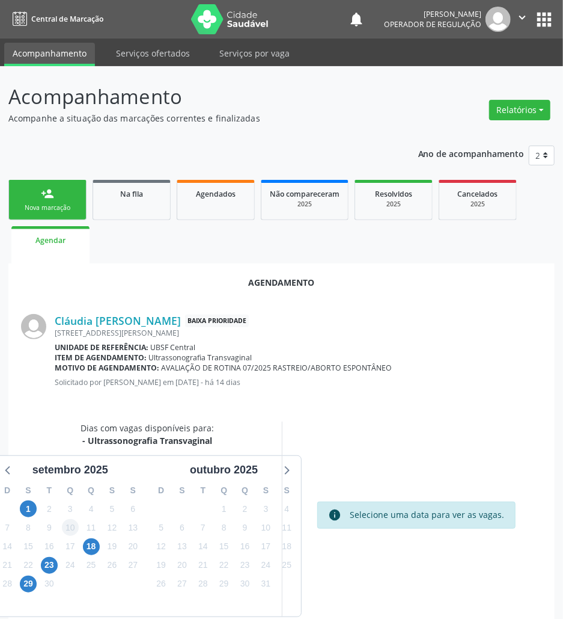
scroll to position [48, 0]
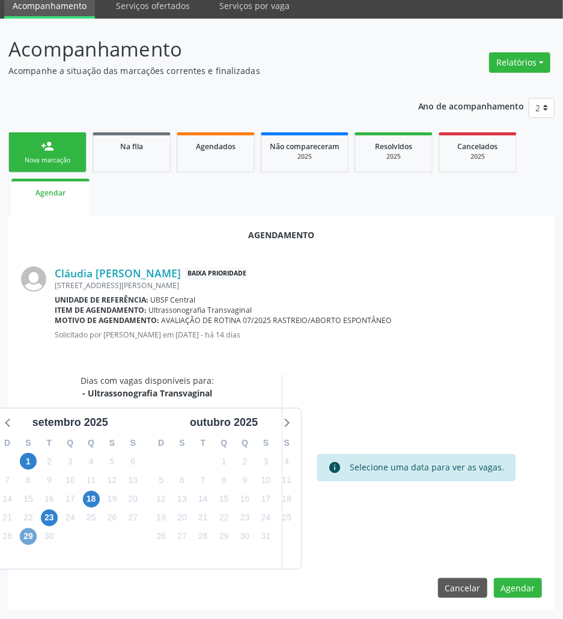
click at [31, 532] on span "29" at bounding box center [28, 536] width 17 height 17
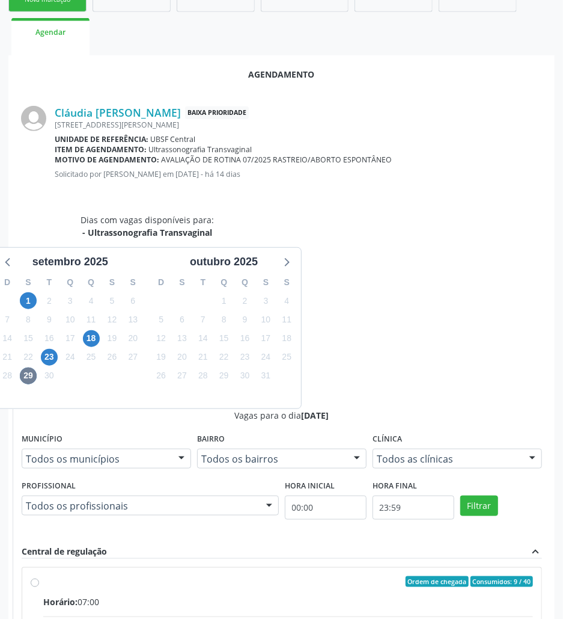
drag, startPoint x: 416, startPoint y: 527, endPoint x: 345, endPoint y: 510, distance: 73.1
click at [39, 576] on input "Ordem de chegada Consumidos: 9 / 40 Horário: 07:00 Clínica: Policlinica de Quei…" at bounding box center [35, 581] width 8 height 11
radio input "true"
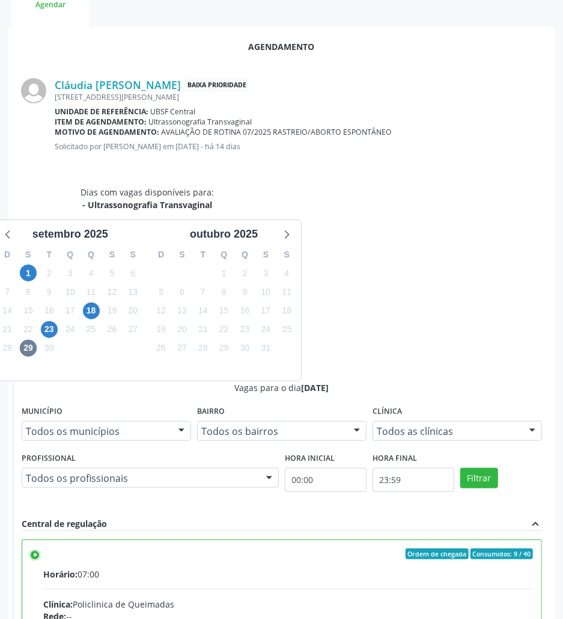
scroll to position [249, 0]
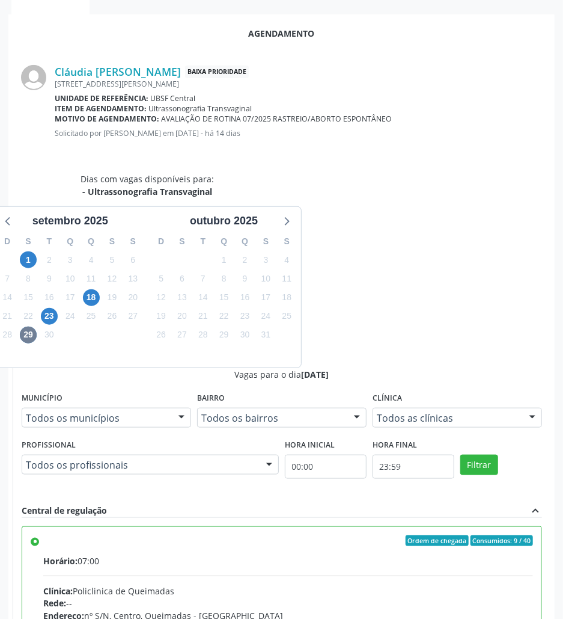
drag, startPoint x: 532, startPoint y: 587, endPoint x: 468, endPoint y: 594, distance: 64.7
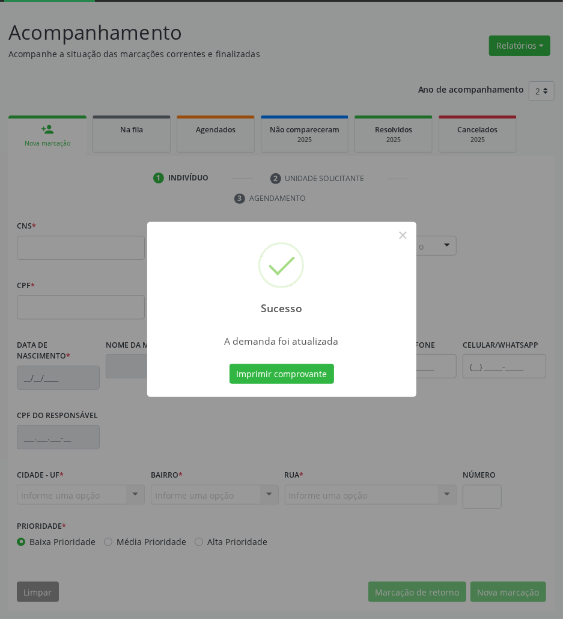
scroll to position [65, 0]
click at [308, 381] on button "Imprimir comprovante" at bounding box center [282, 374] width 105 height 20
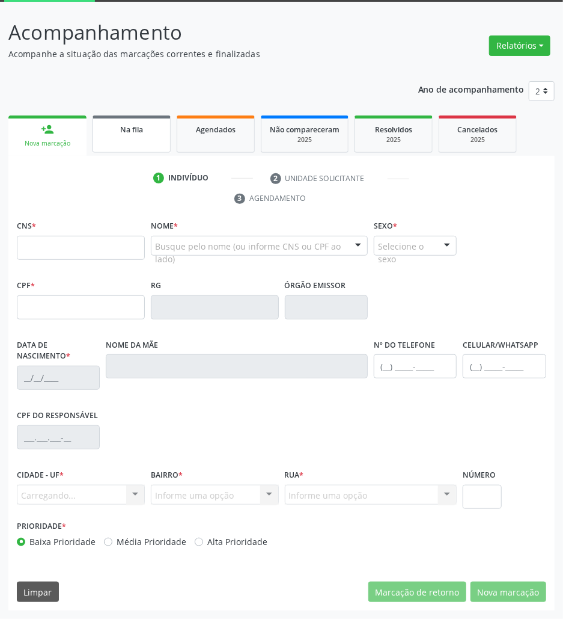
click at [147, 123] on div "Na fila" at bounding box center [132, 129] width 60 height 13
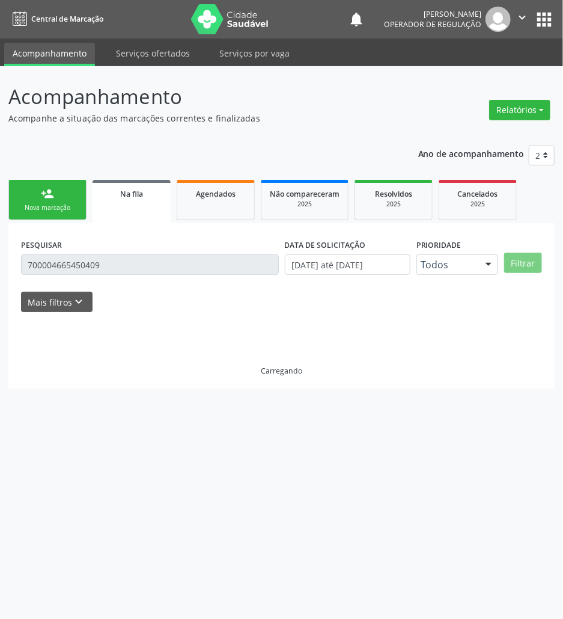
scroll to position [0, 0]
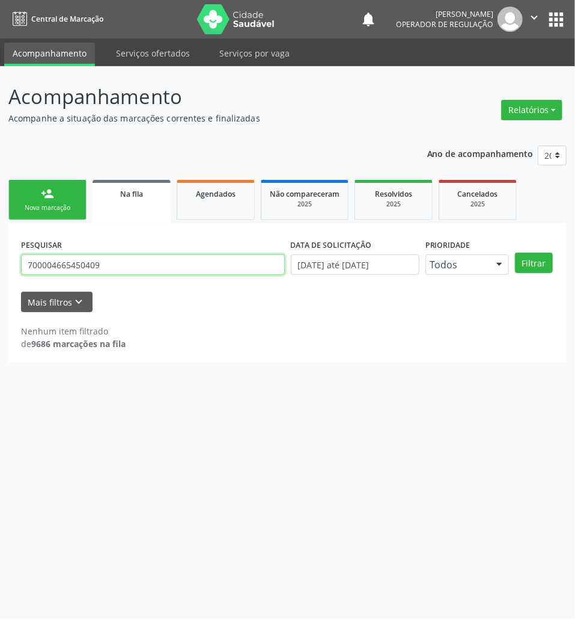
click at [91, 258] on input "700004665450409" at bounding box center [153, 264] width 264 height 20
click at [91, 259] on input "700004665450409" at bounding box center [153, 264] width 264 height 20
click at [515, 253] on button "Filtrar" at bounding box center [534, 263] width 38 height 20
click at [94, 260] on input "708401283783105" at bounding box center [153, 264] width 264 height 20
type input "708401283783165"
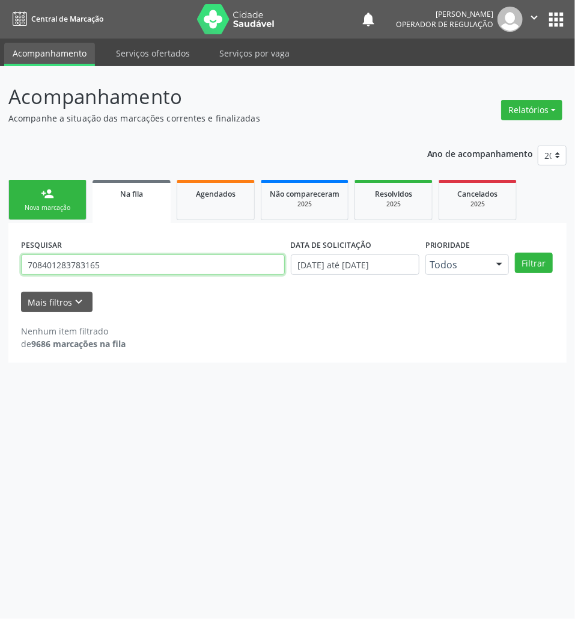
click at [515, 253] on button "Filtrar" at bounding box center [534, 263] width 38 height 20
click at [171, 265] on input "708401283783165" at bounding box center [153, 264] width 264 height 20
click at [170, 265] on input "708401283783165" at bounding box center [153, 264] width 264 height 20
drag, startPoint x: 63, startPoint y: 198, endPoint x: 1, endPoint y: 126, distance: 95.5
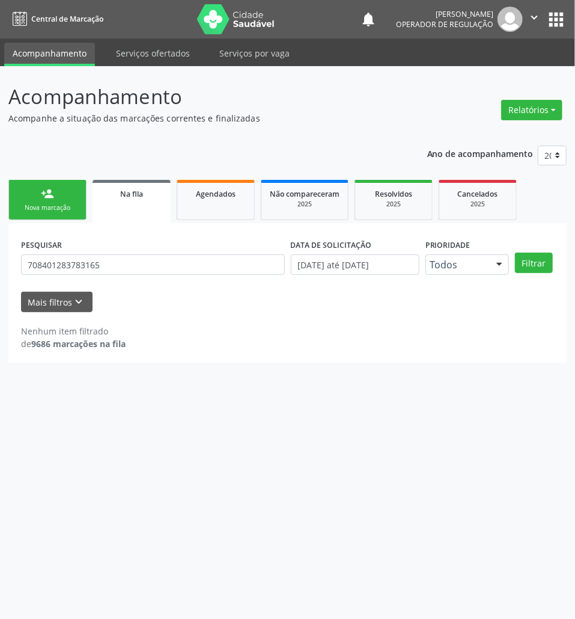
click at [63, 198] on link "person_add Nova marcação" at bounding box center [47, 200] width 78 height 40
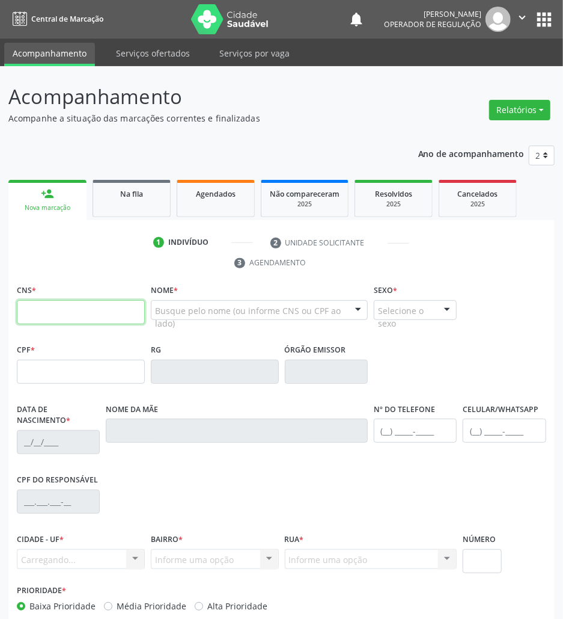
click at [91, 316] on input "text" at bounding box center [81, 312] width 128 height 24
paste input "708 4012 8378 3165"
type input "708 4012 8378 3165"
type input "872.470.114-91"
type input "25/08/1972"
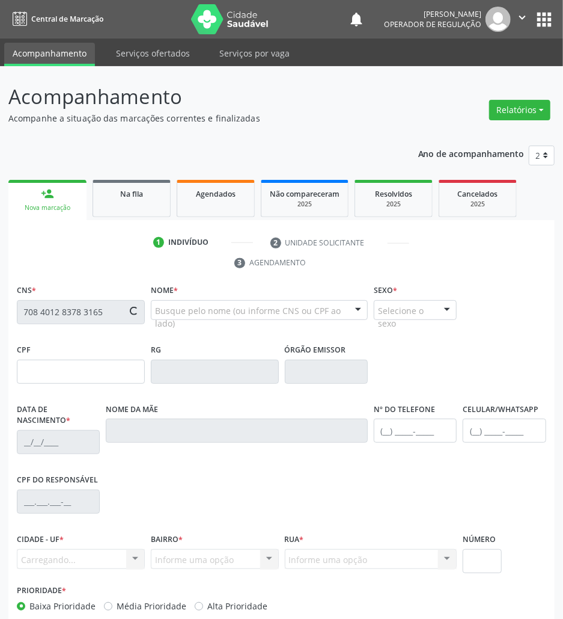
type input "Severina Ezequiel da Silva"
type input "(83) 99347-1287"
type input "65"
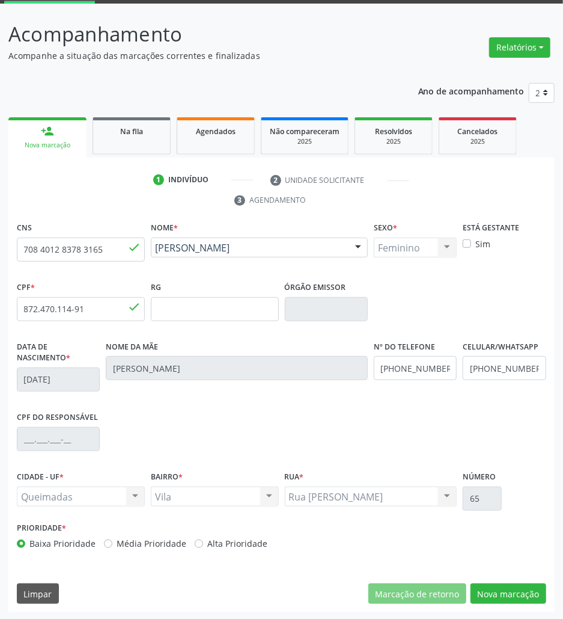
scroll to position [65, 0]
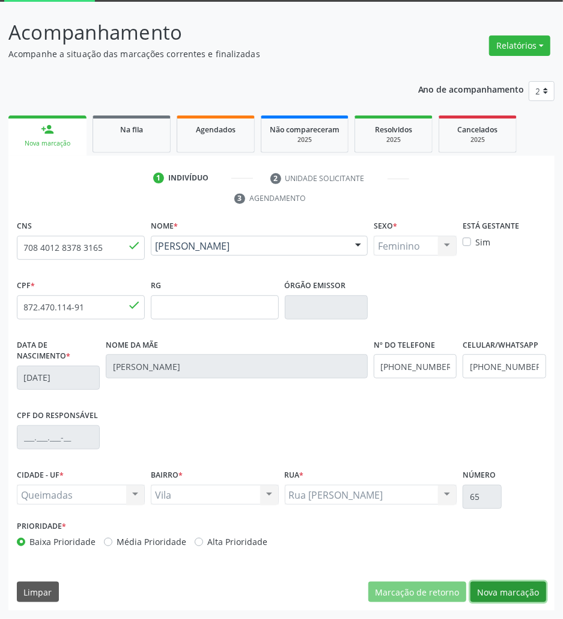
click at [515, 593] on button "Nova marcação" at bounding box center [509, 591] width 76 height 20
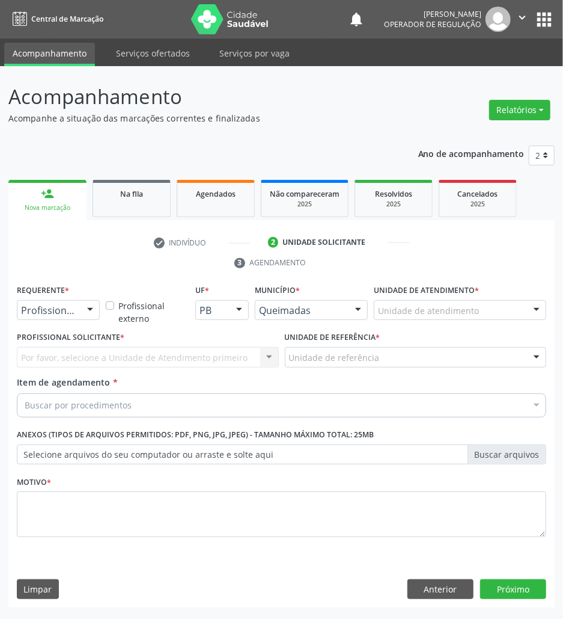
scroll to position [0, 0]
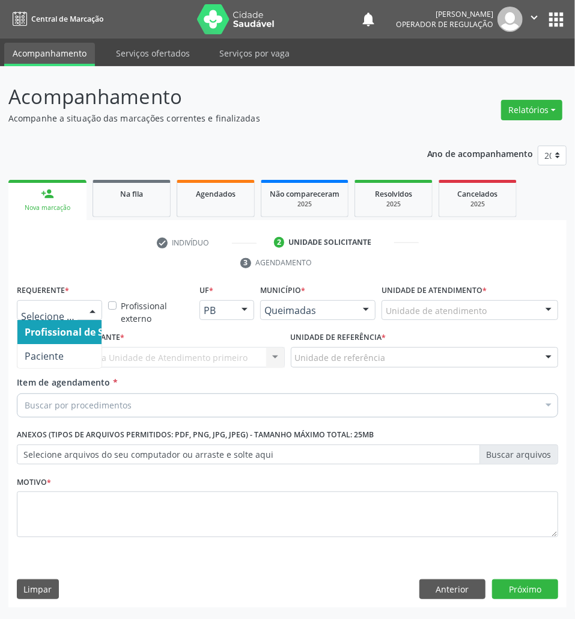
drag, startPoint x: 89, startPoint y: 310, endPoint x: 64, endPoint y: 354, distance: 50.6
click at [88, 310] on div at bounding box center [93, 311] width 18 height 20
click at [64, 359] on span "Paciente" at bounding box center [75, 356] width 117 height 24
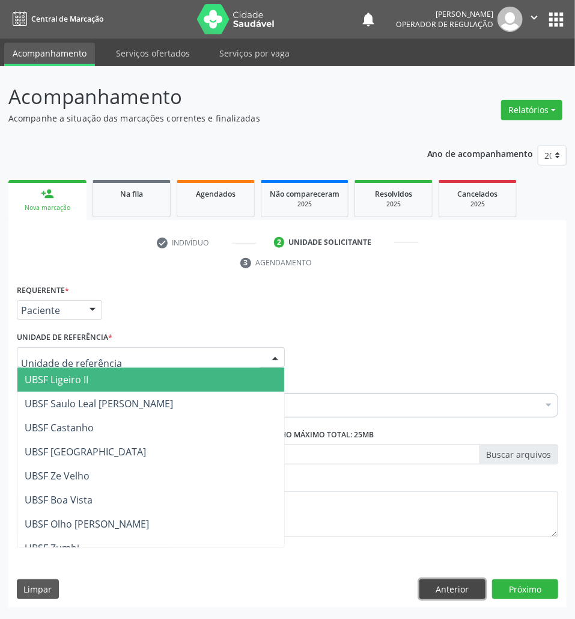
click at [479, 587] on button "Anterior" at bounding box center [453, 589] width 66 height 20
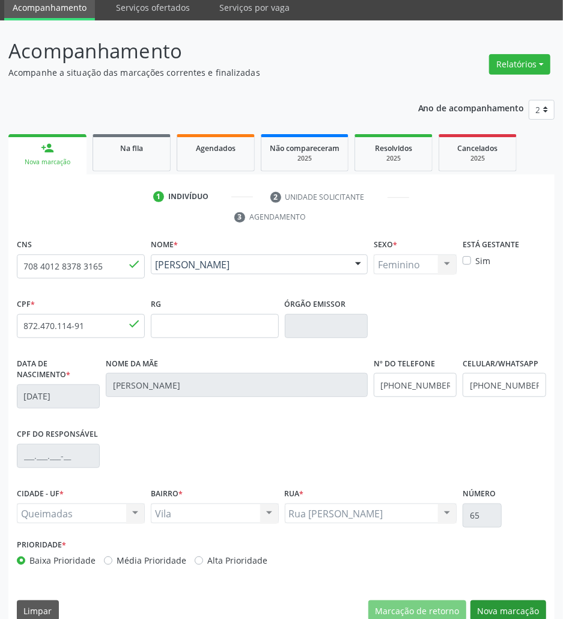
scroll to position [65, 0]
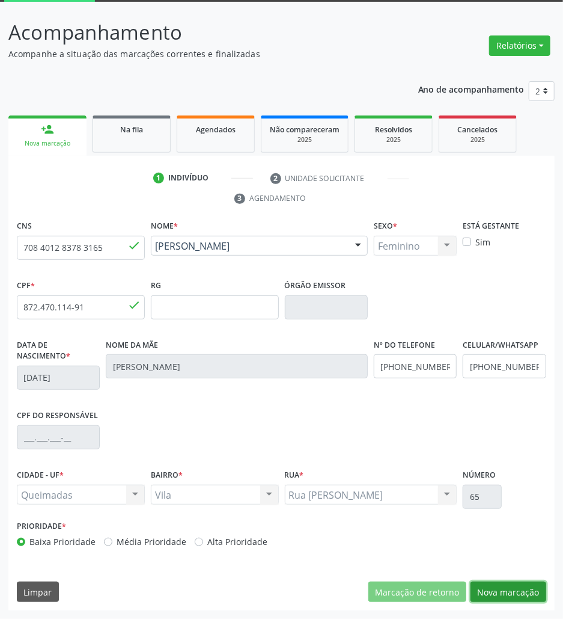
drag, startPoint x: 521, startPoint y: 590, endPoint x: 446, endPoint y: 560, distance: 80.4
click at [522, 592] on button "Nova marcação" at bounding box center [509, 591] width 76 height 20
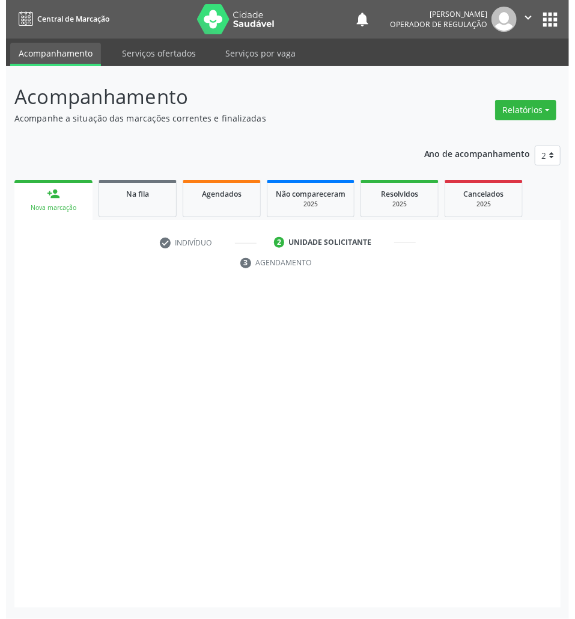
scroll to position [0, 0]
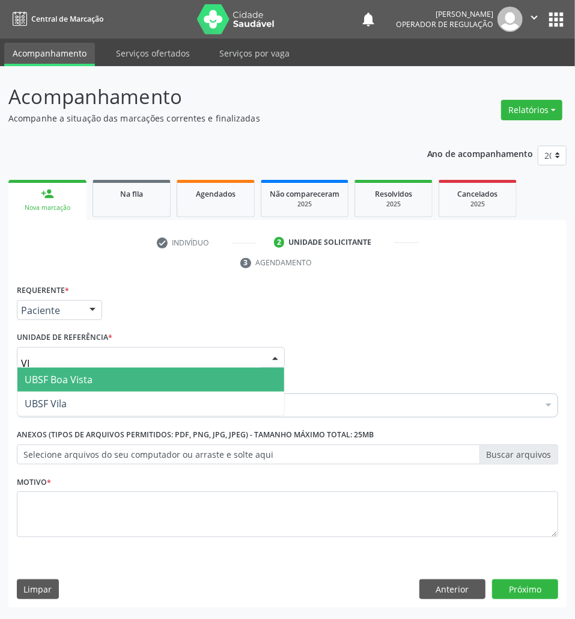
type input "VIL"
click at [75, 383] on span "UBSF Vila" at bounding box center [150, 379] width 267 height 24
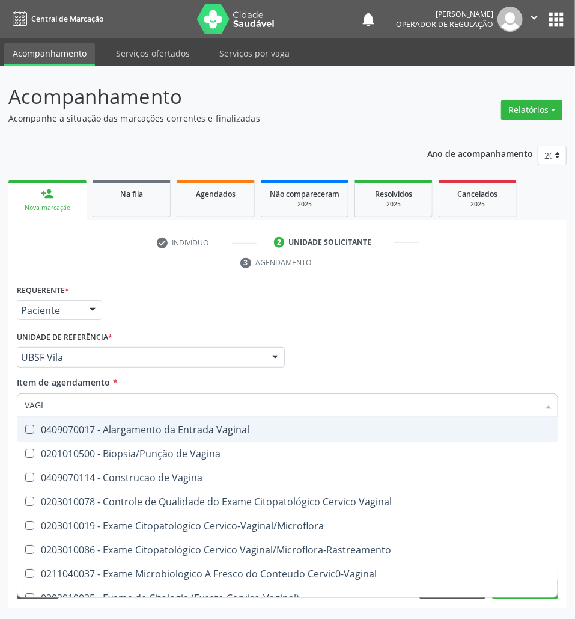
type input "VAGIN"
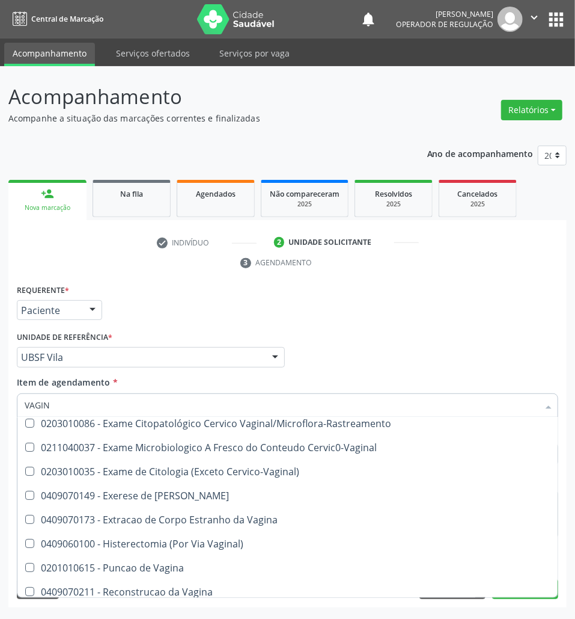
scroll to position [277, 0]
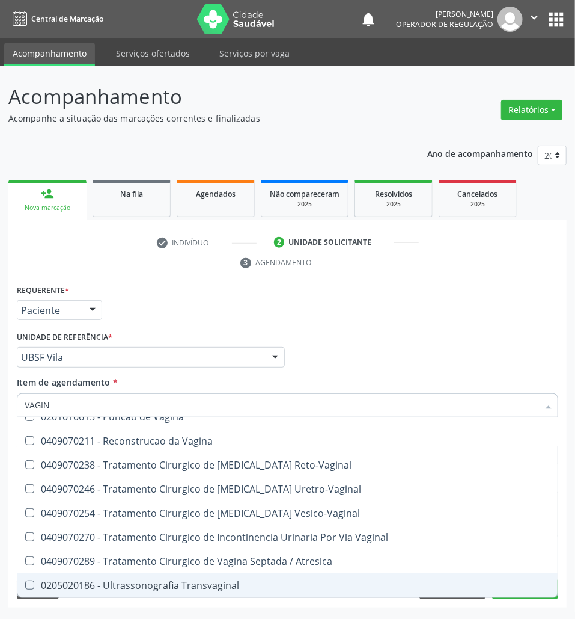
click at [121, 581] on div "0205020186 - Ultrassonografia Transvaginal" at bounding box center [288, 585] width 526 height 10
checkbox Transvaginal "true"
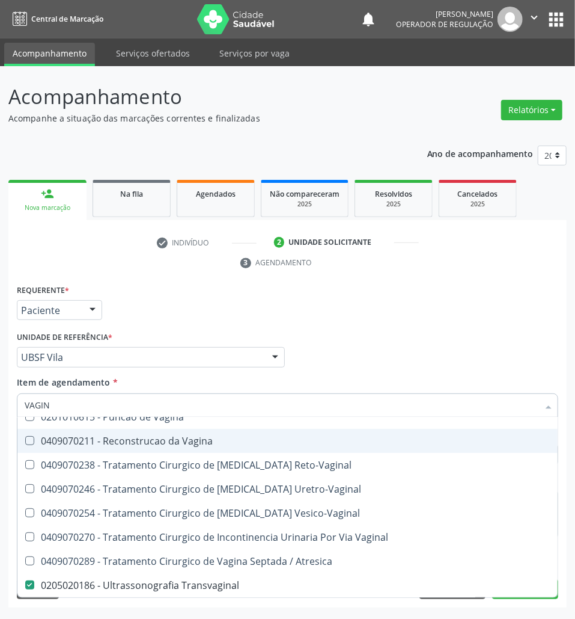
click at [320, 303] on div "Requerente * Paciente Profissional de Saúde Paciente Nenhum resultado encontrad…" at bounding box center [288, 304] width 548 height 47
checkbox Vagina "true"
checkbox Transvaginal "false"
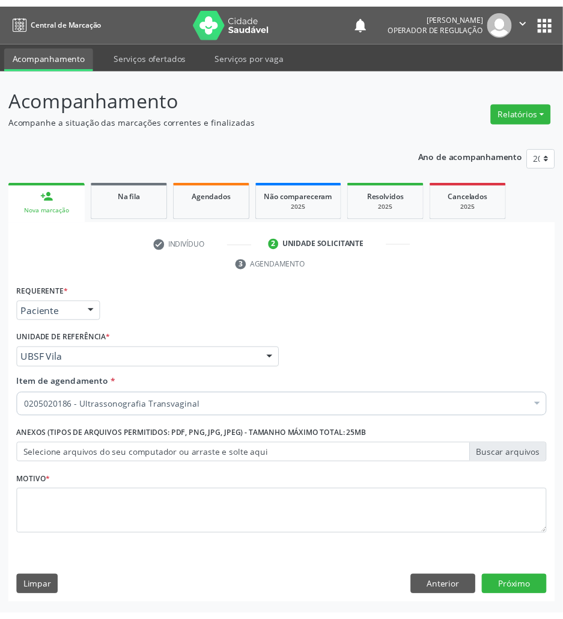
scroll to position [0, 0]
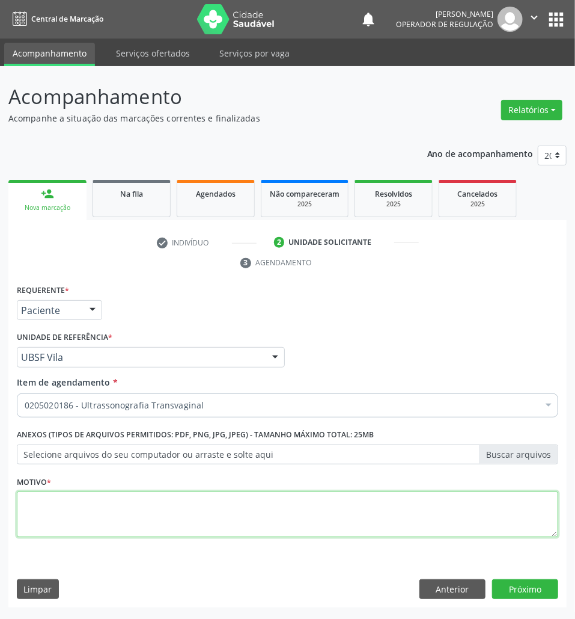
click at [177, 515] on textarea at bounding box center [288, 514] width 542 height 46
type textarea "AVALIAÇÃO"
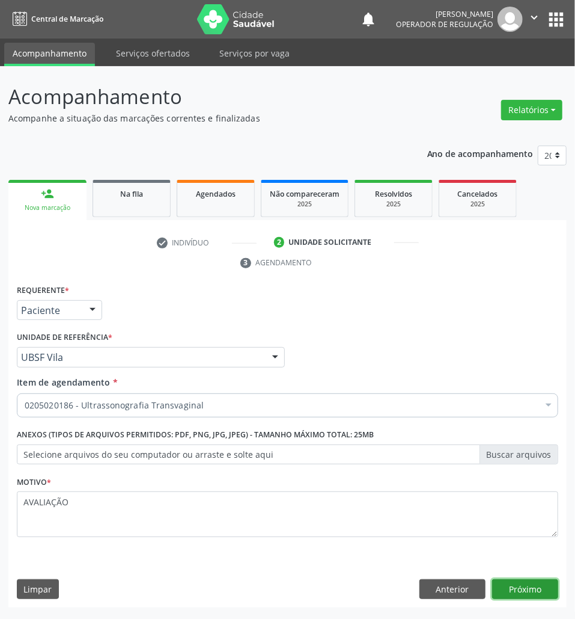
click at [519, 586] on button "Próximo" at bounding box center [525, 589] width 66 height 20
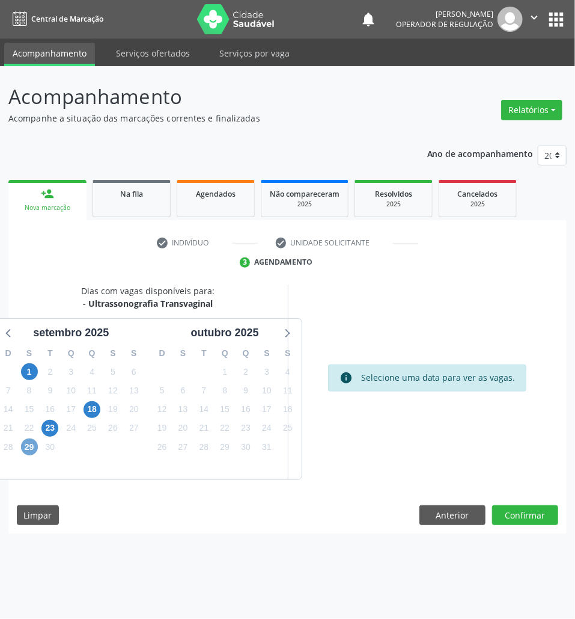
click at [34, 445] on span "29" at bounding box center [29, 446] width 17 height 17
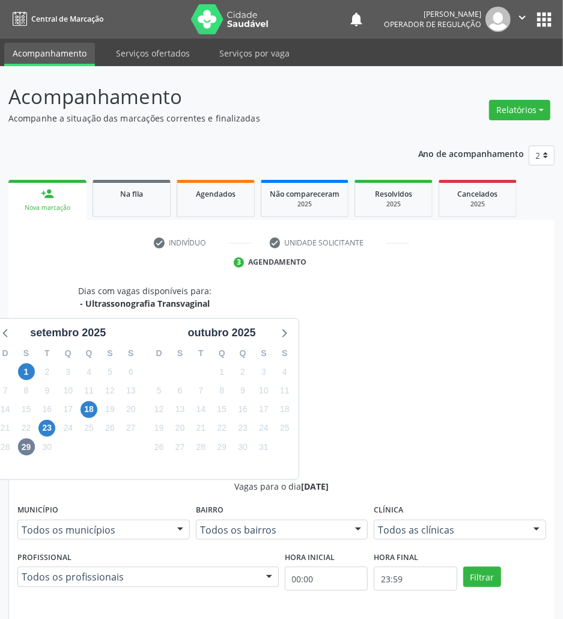
drag, startPoint x: 303, startPoint y: 523, endPoint x: 268, endPoint y: 528, distance: 35.2
radio input "true"
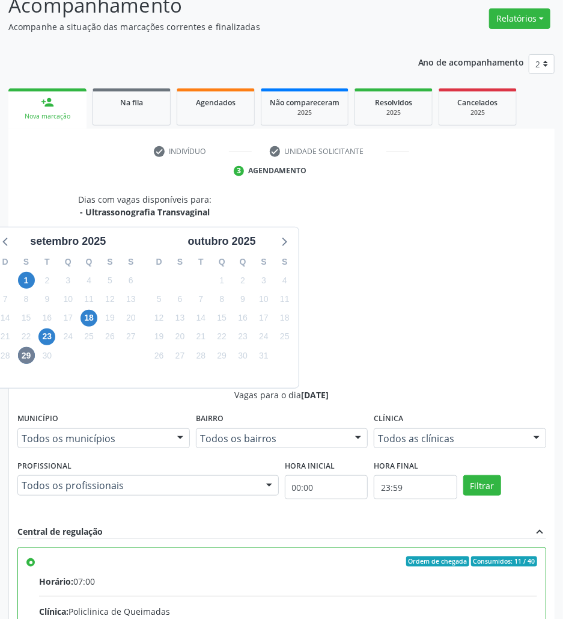
scroll to position [126, 0]
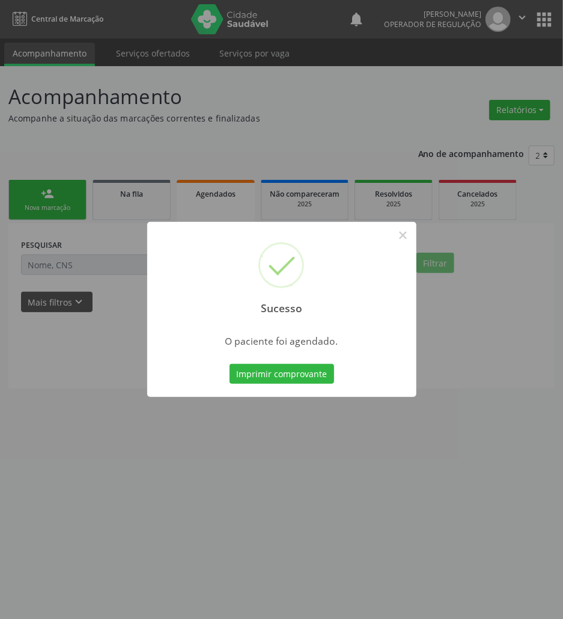
scroll to position [0, 0]
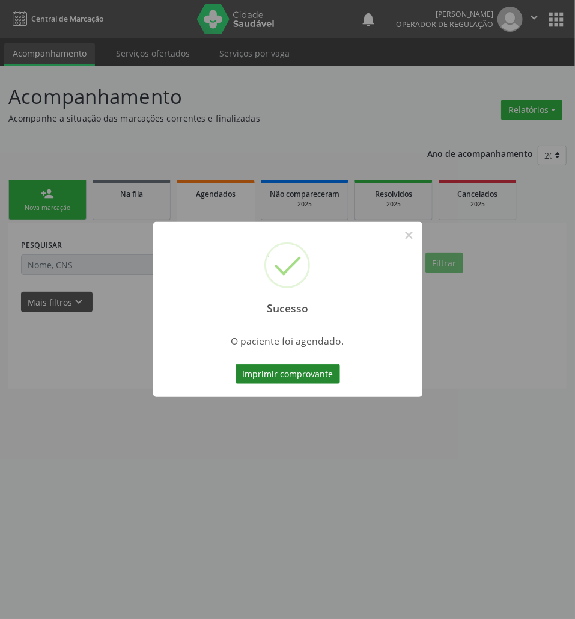
click at [299, 373] on button "Imprimir comprovante" at bounding box center [288, 374] width 105 height 20
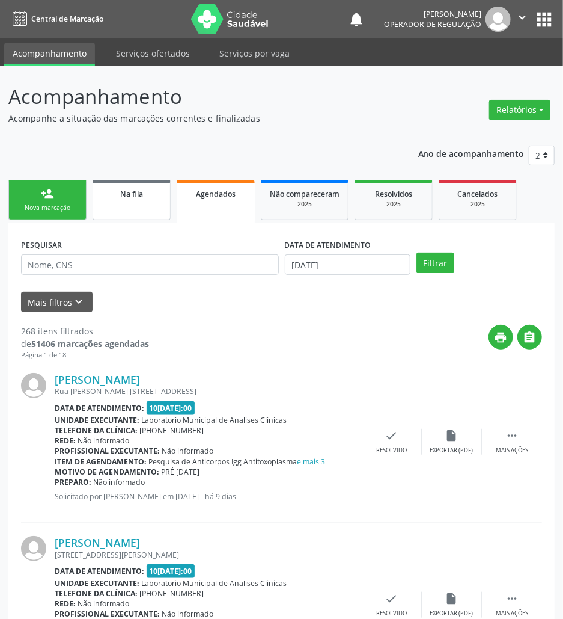
click at [123, 195] on span "Na fila" at bounding box center [131, 194] width 23 height 10
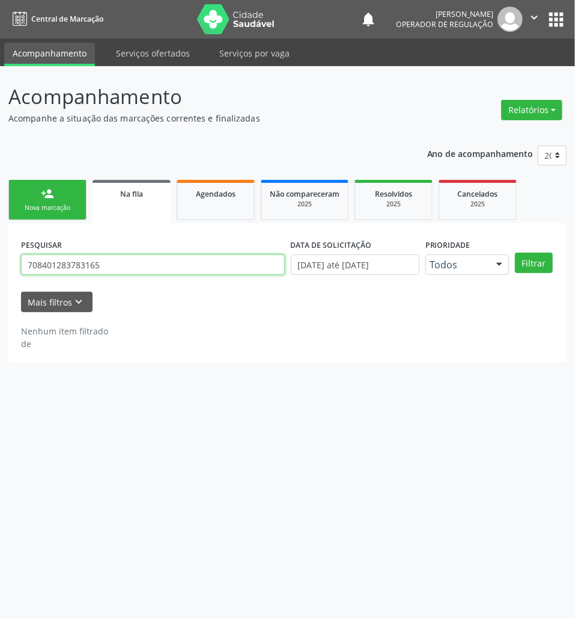
click at [118, 270] on input "708401283783165" at bounding box center [153, 264] width 264 height 20
type input "705004022499953"
click at [515, 253] on button "Filtrar" at bounding box center [534, 263] width 38 height 20
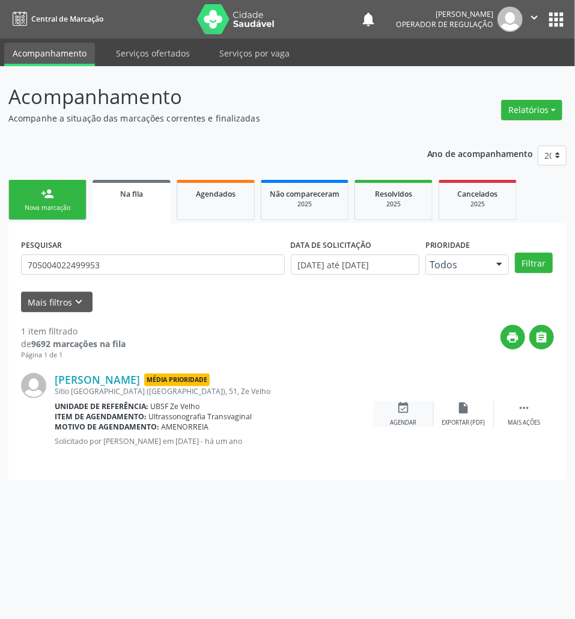
click at [397, 417] on div "event_available Agendar" at bounding box center [404, 414] width 60 height 26
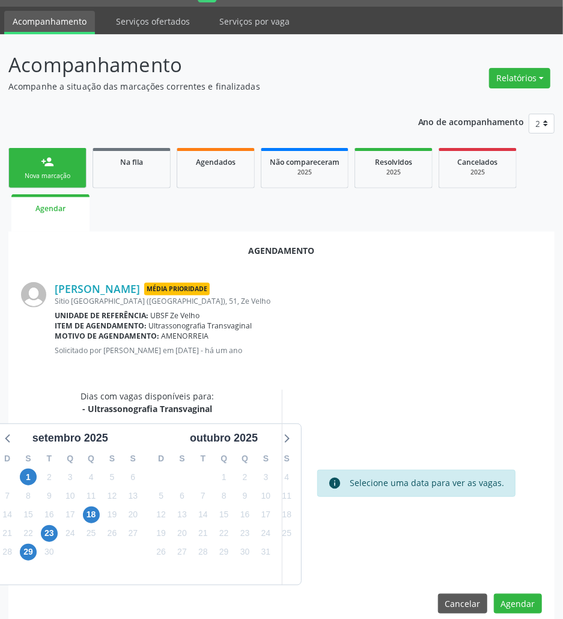
scroll to position [48, 0]
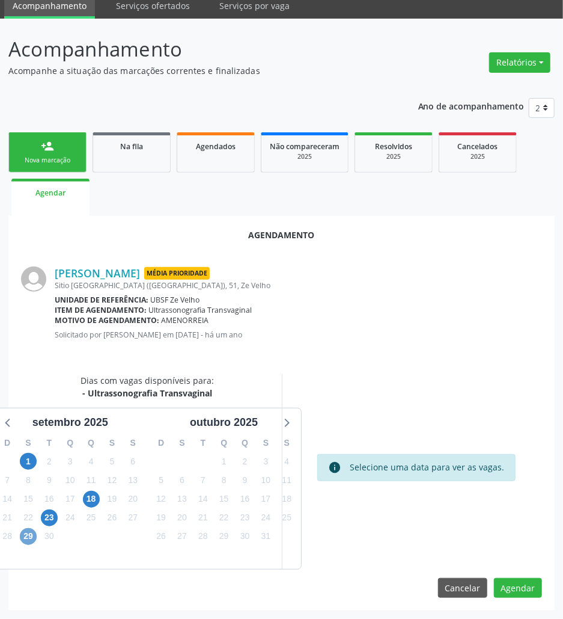
click at [29, 539] on span "29" at bounding box center [28, 536] width 17 height 17
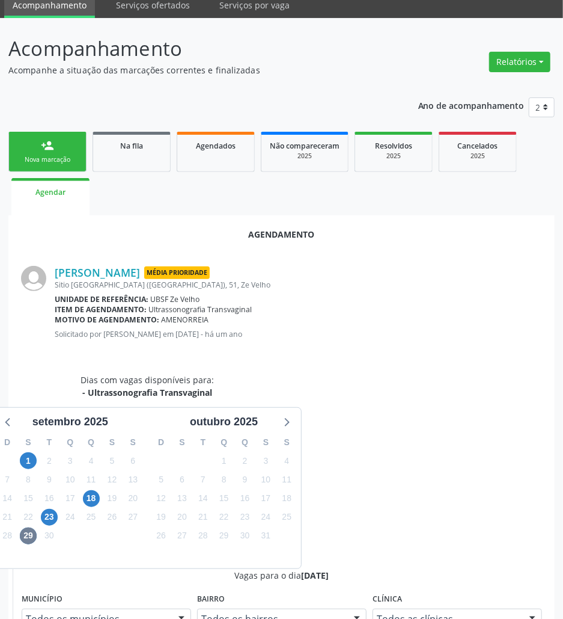
radio input "true"
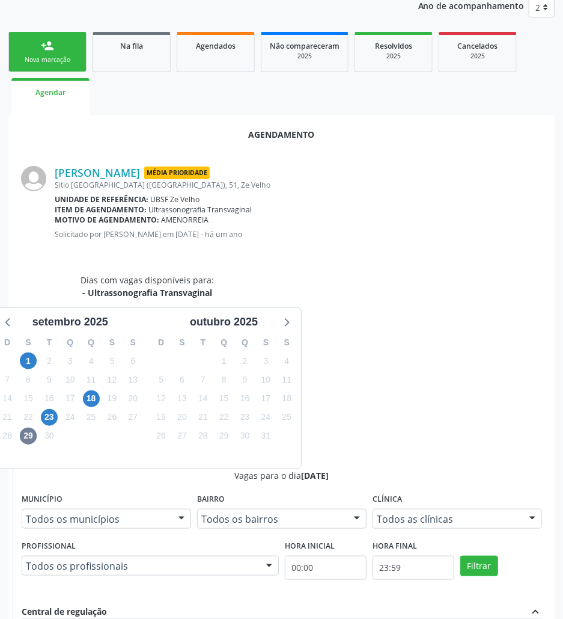
scroll to position [249, 0]
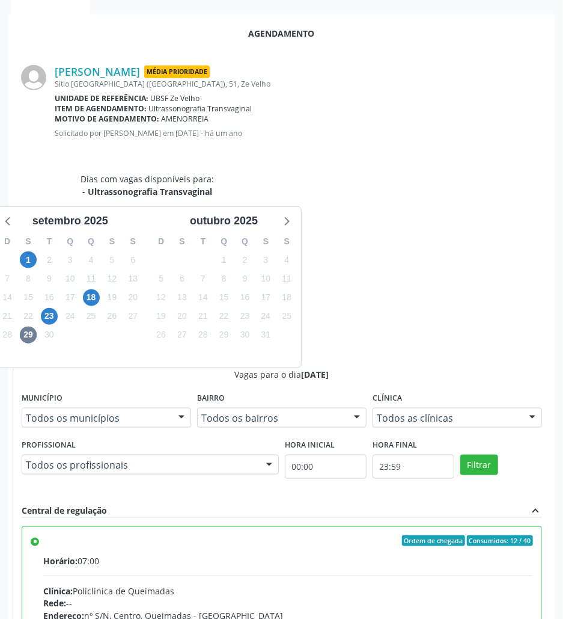
click at [522, 599] on div "Agendamento Gabriely Ferreira Lima da Silva Média Prioridade Sitio Castanho da …" at bounding box center [281, 406] width 546 height 785
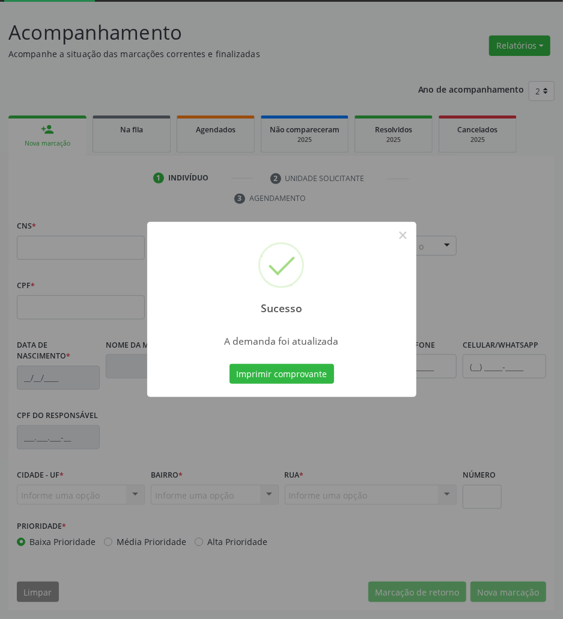
scroll to position [65, 0]
click at [284, 372] on button "Imprimir comprovante" at bounding box center [282, 374] width 105 height 20
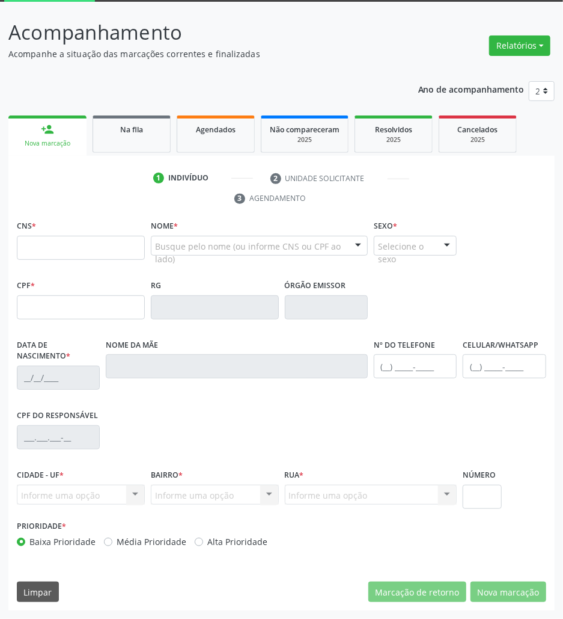
click at [150, 124] on div "Na fila" at bounding box center [132, 129] width 60 height 13
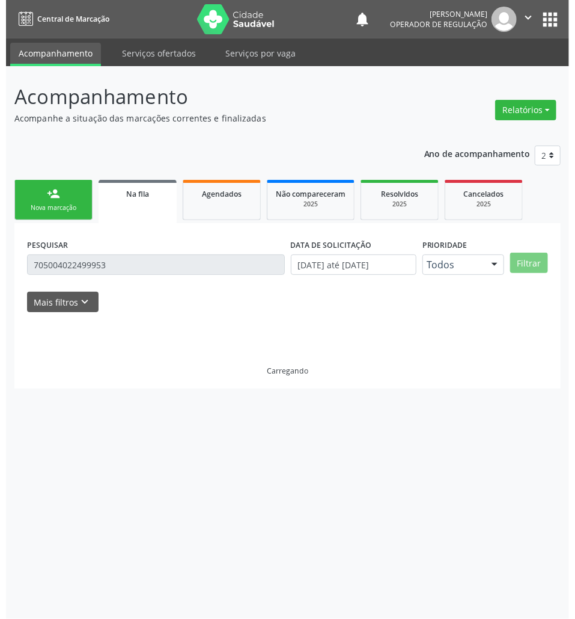
scroll to position [0, 0]
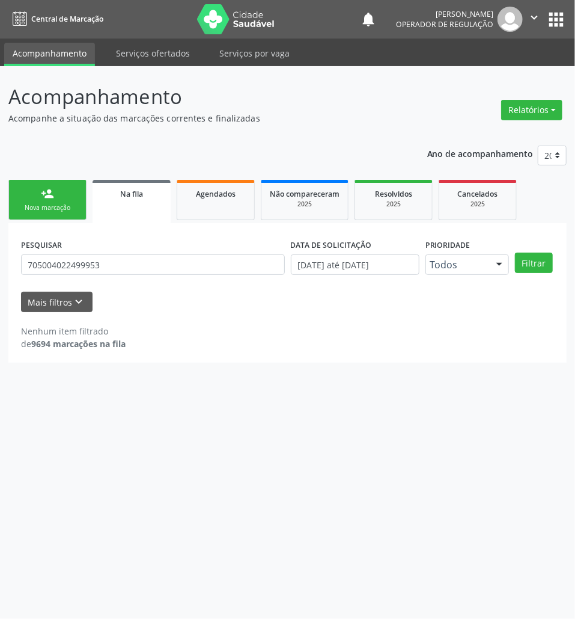
click at [554, 26] on button "apps" at bounding box center [556, 19] width 21 height 21
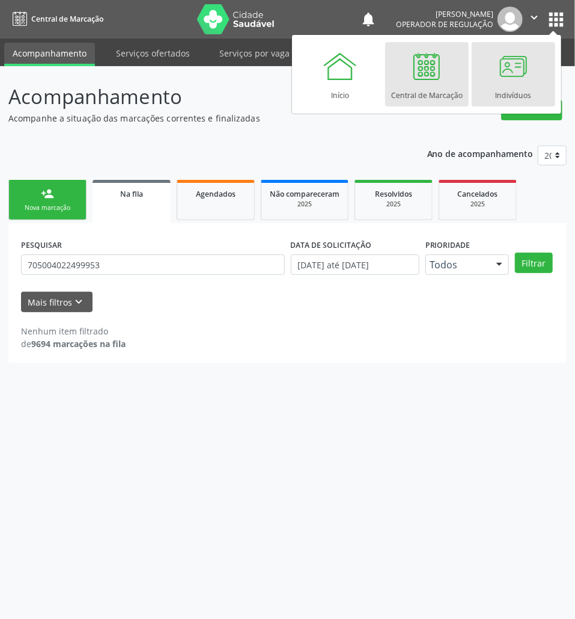
click at [504, 71] on div at bounding box center [513, 66] width 36 height 36
